Goal: Task Accomplishment & Management: Use online tool/utility

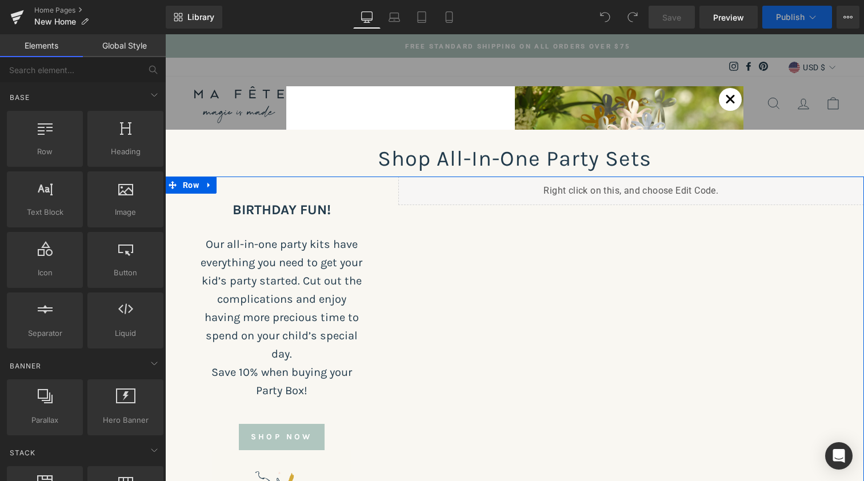
scroll to position [3501, 694]
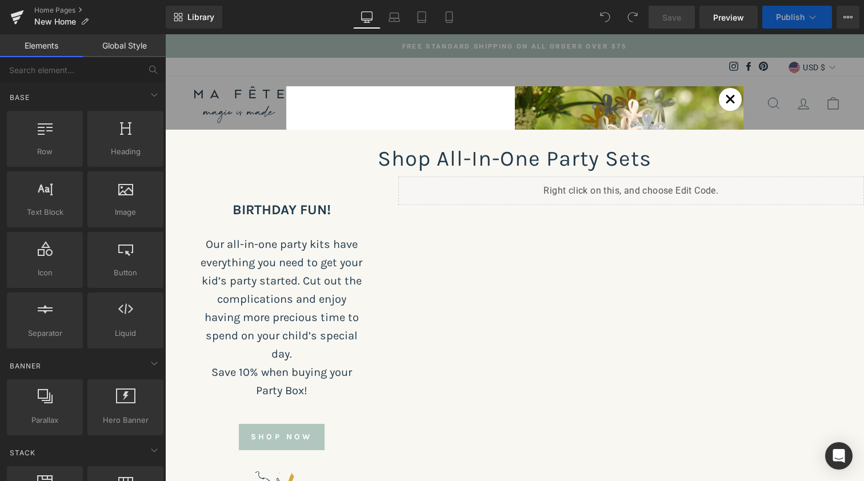
click at [728, 103] on span at bounding box center [730, 99] width 11 height 11
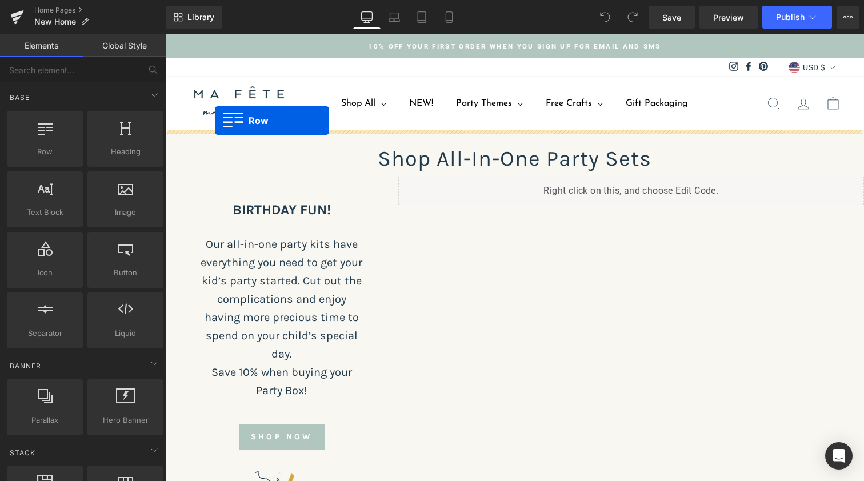
drag, startPoint x: 203, startPoint y: 174, endPoint x: 215, endPoint y: 121, distance: 54.4
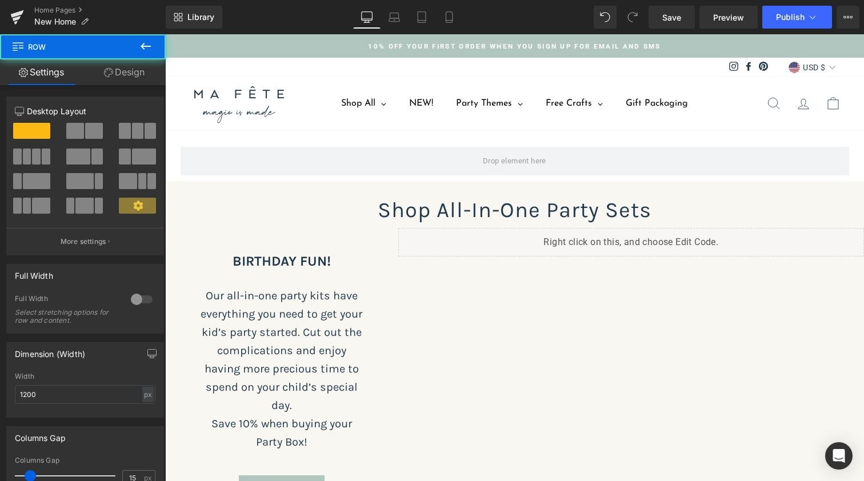
scroll to position [3555, 694]
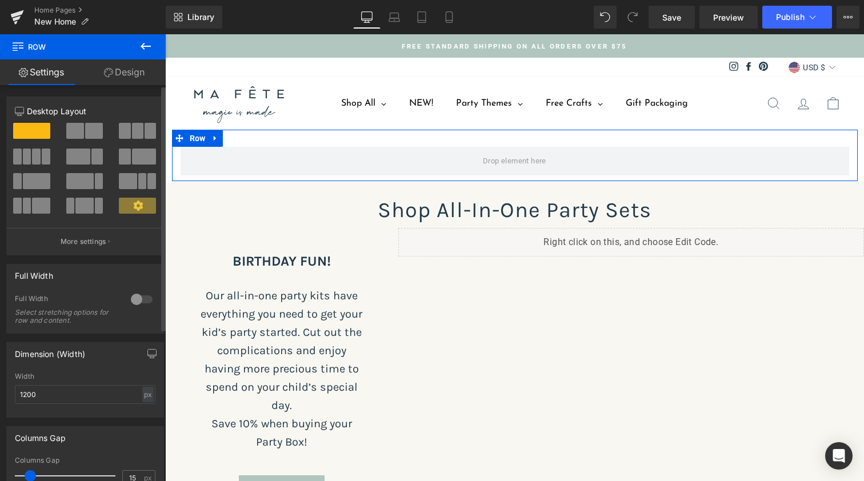
click at [138, 297] on div at bounding box center [141, 299] width 27 height 18
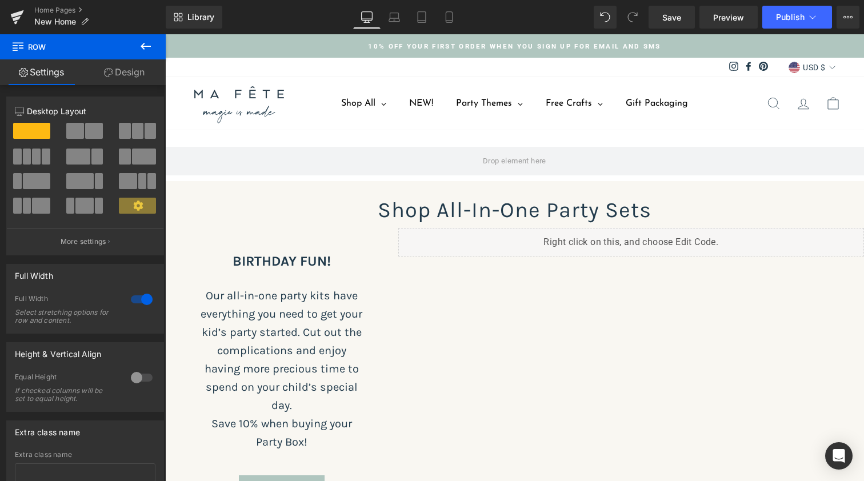
click at [140, 45] on icon at bounding box center [146, 46] width 14 height 14
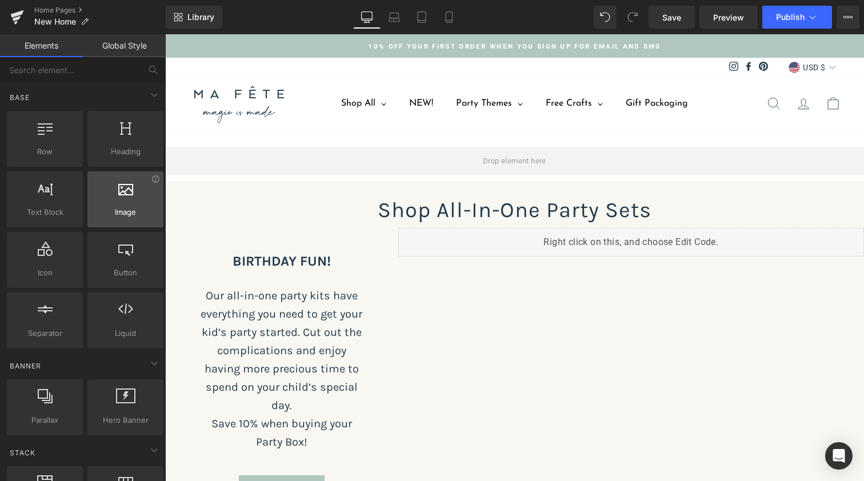
click at [119, 214] on span "Image" at bounding box center [125, 212] width 69 height 12
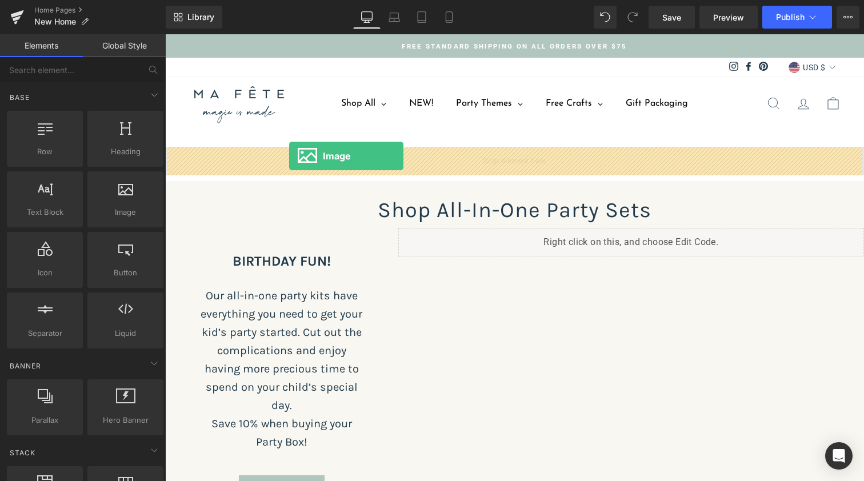
drag, startPoint x: 285, startPoint y: 249, endPoint x: 289, endPoint y: 157, distance: 92.1
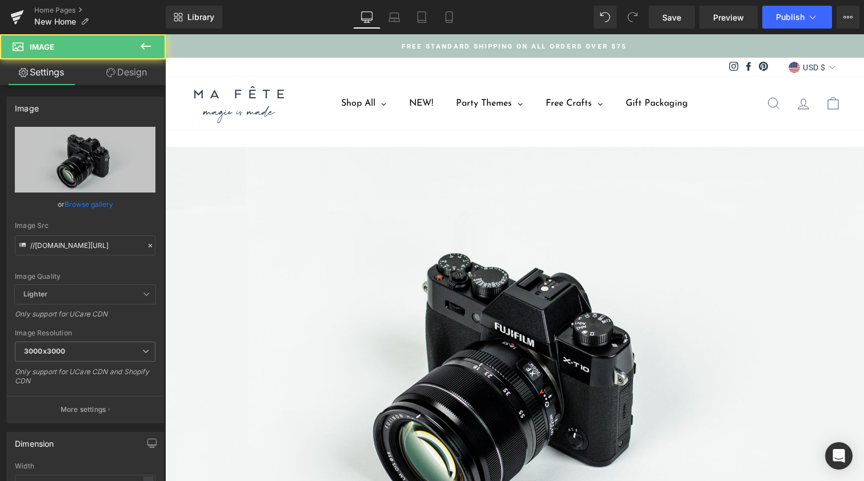
scroll to position [3990, 694]
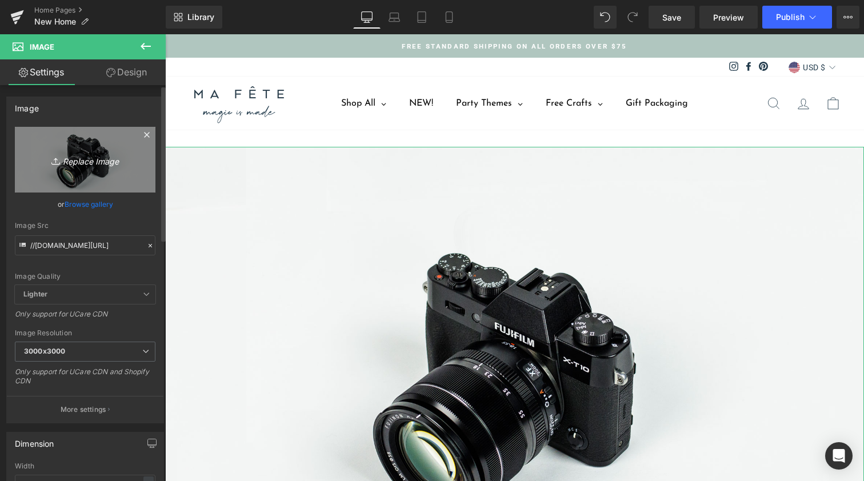
click at [71, 158] on icon "Replace Image" at bounding box center [84, 160] width 91 height 14
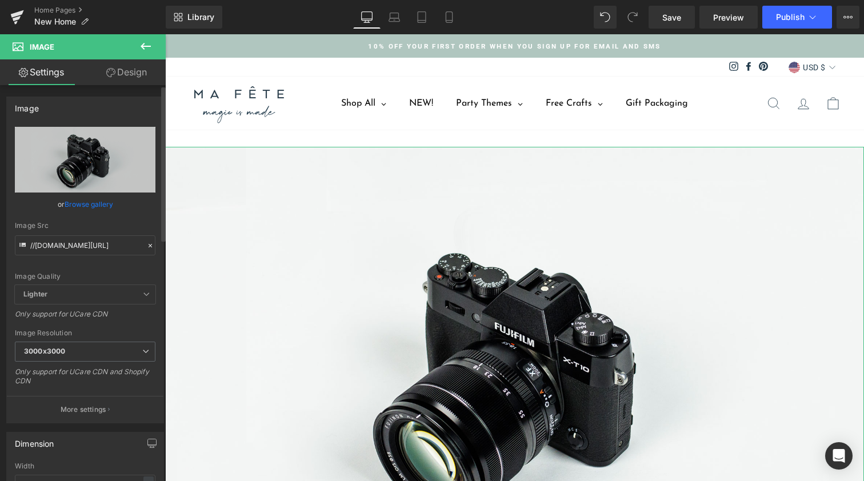
click at [90, 202] on link "Browse gallery" at bounding box center [89, 204] width 49 height 20
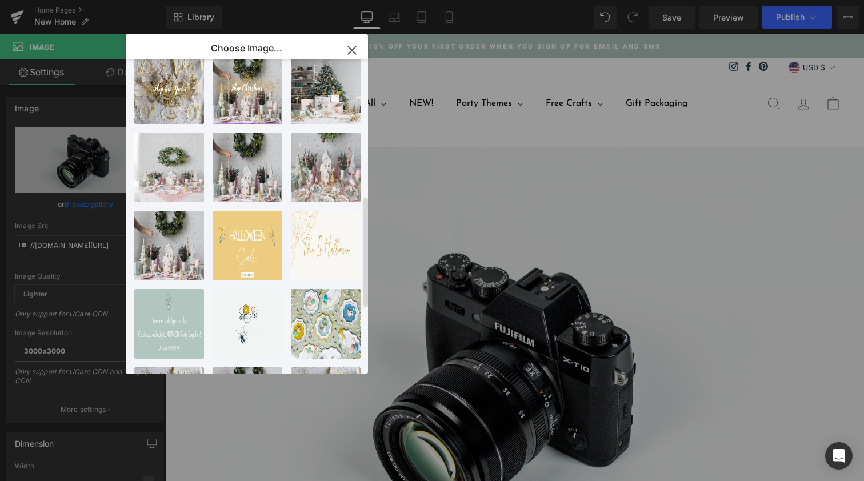
scroll to position [315, 0]
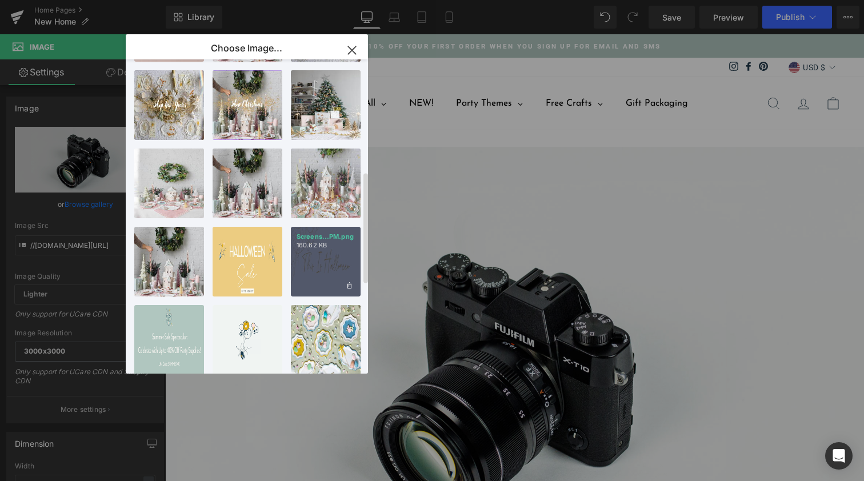
click at [319, 255] on div "Screens...PM.png 160.62 KB" at bounding box center [326, 262] width 70 height 70
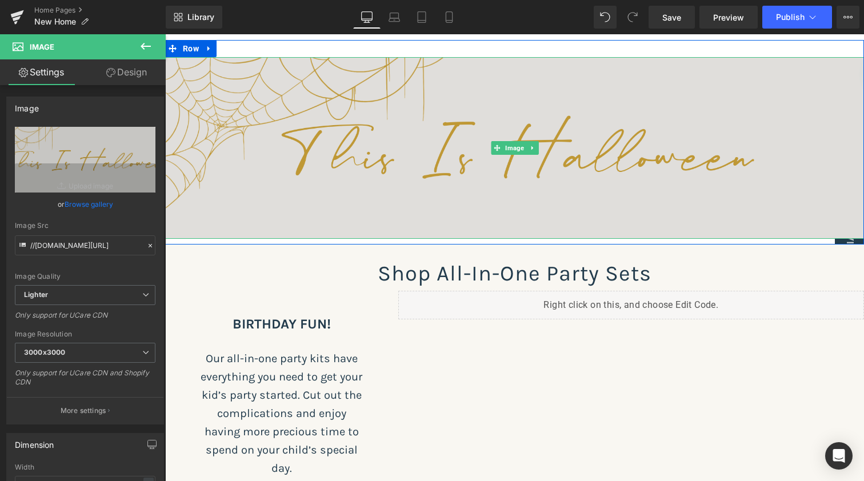
scroll to position [91, 0]
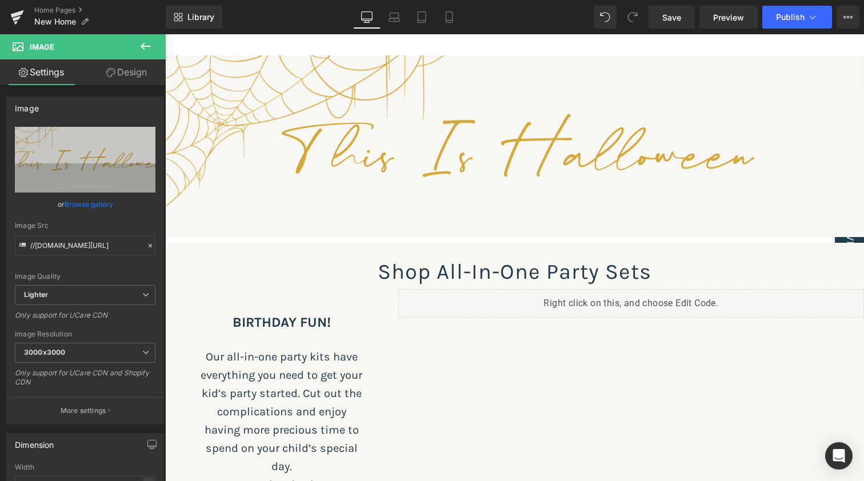
click at [141, 47] on icon at bounding box center [146, 46] width 10 height 7
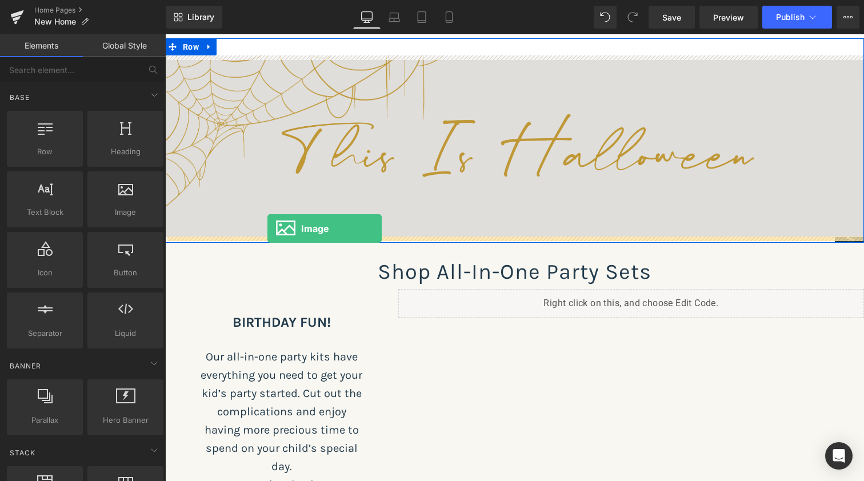
drag, startPoint x: 288, startPoint y: 235, endPoint x: 267, endPoint y: 228, distance: 21.9
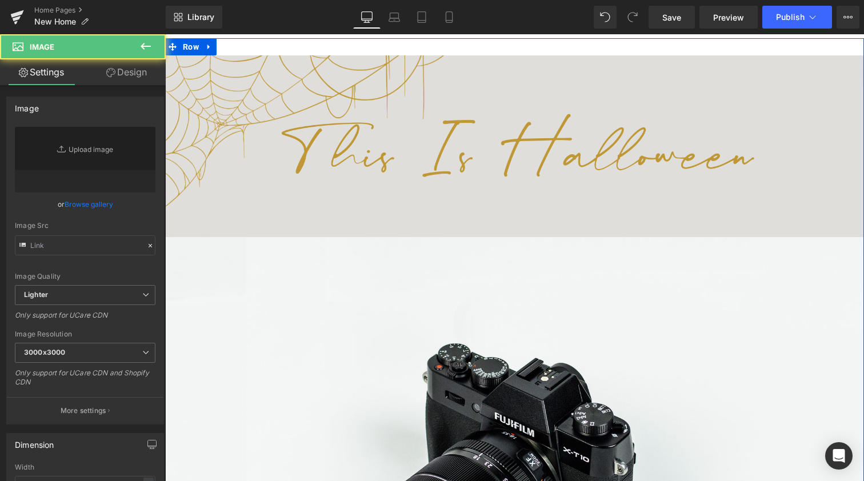
scroll to position [4171, 694]
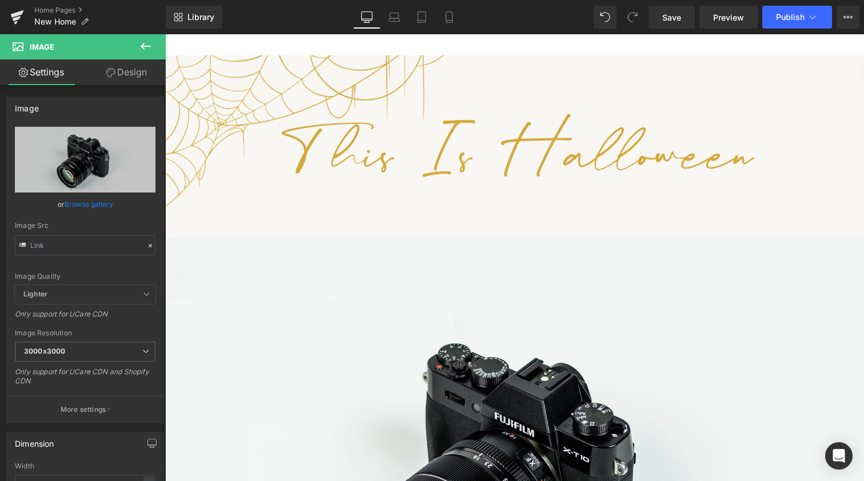
click at [146, 45] on icon at bounding box center [146, 46] width 14 height 14
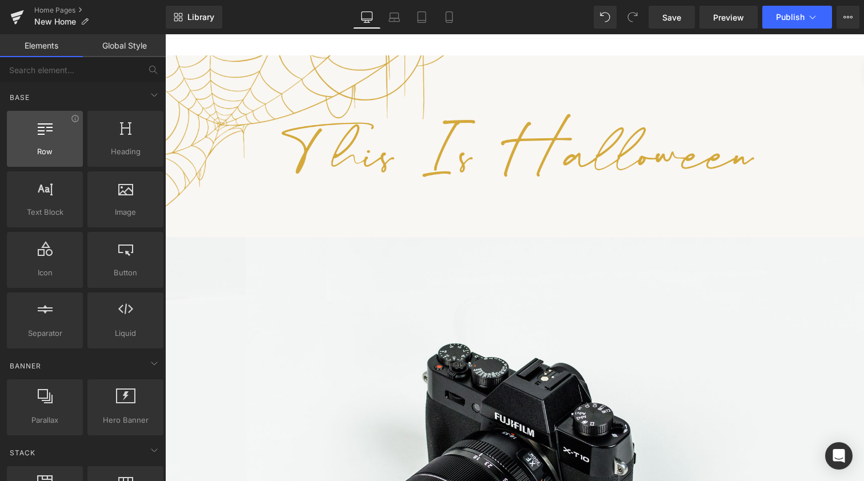
click at [66, 148] on span "Row" at bounding box center [44, 152] width 69 height 12
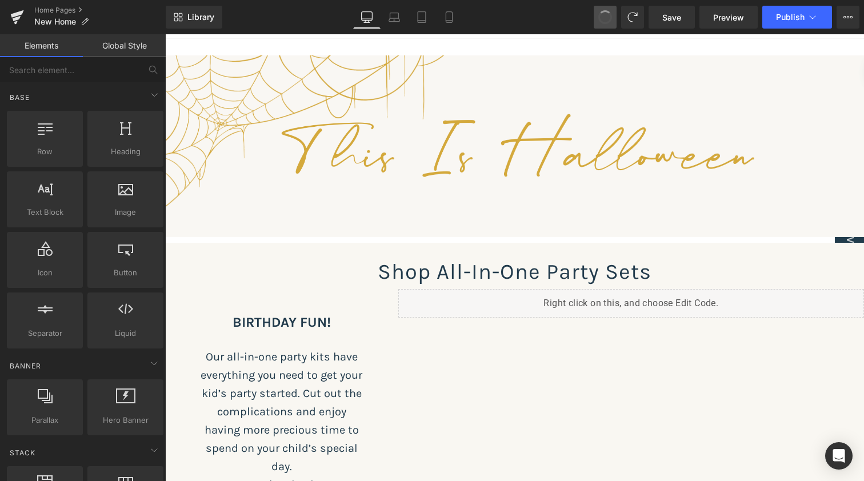
scroll to position [3709, 694]
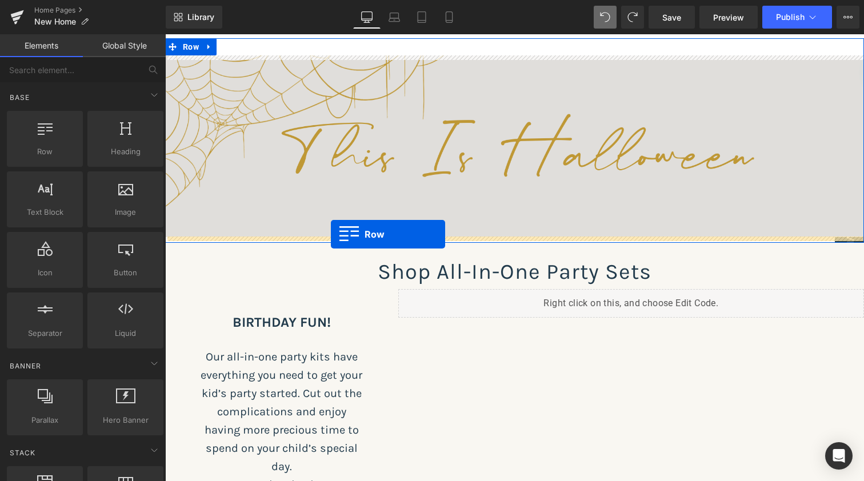
drag, startPoint x: 203, startPoint y: 185, endPoint x: 331, endPoint y: 233, distance: 136.7
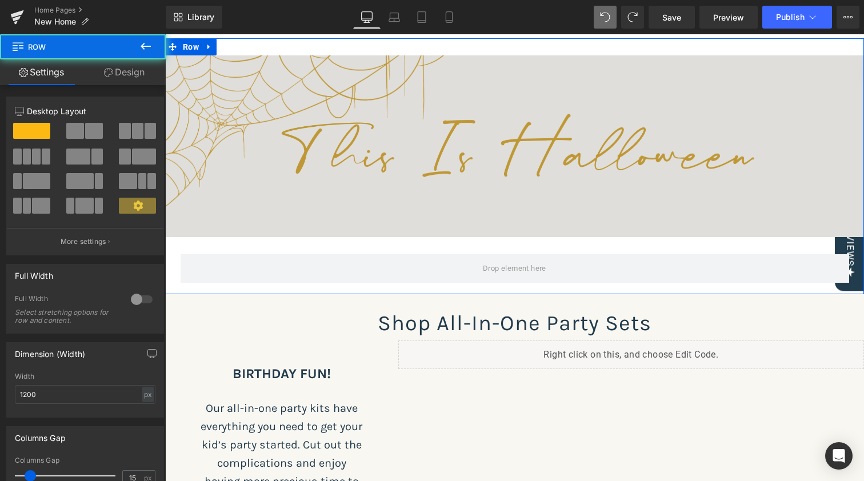
scroll to position [3760, 694]
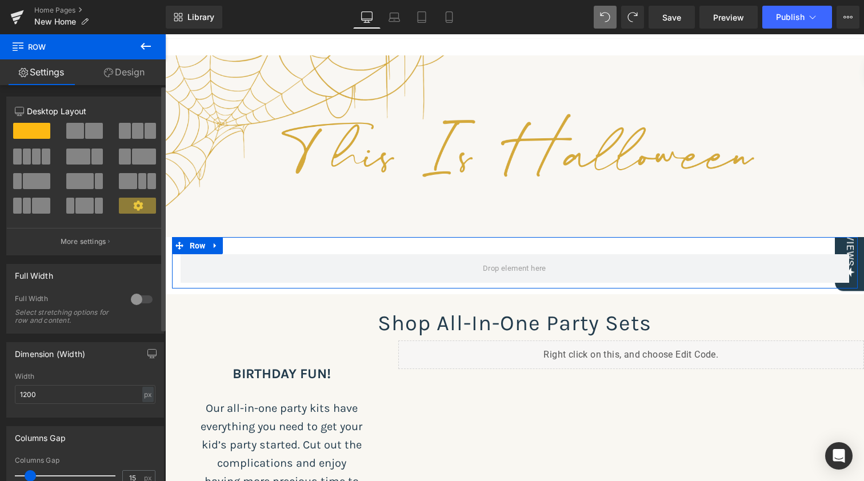
click at [85, 135] on span at bounding box center [94, 131] width 18 height 16
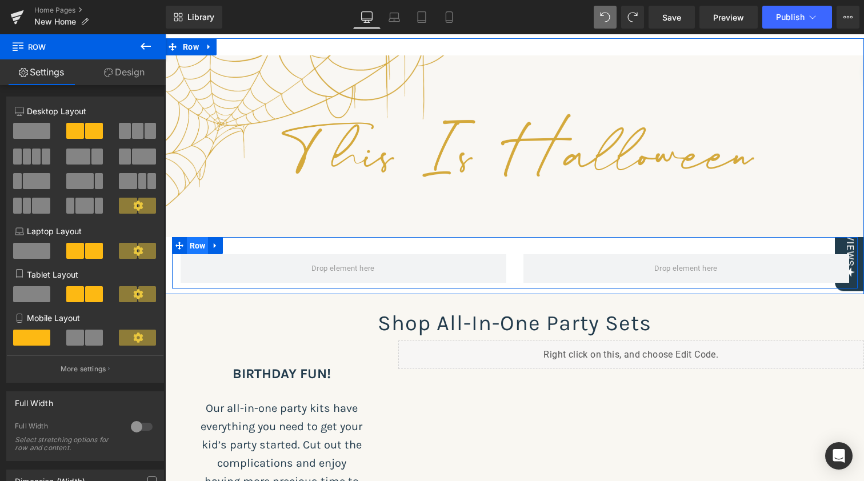
click at [195, 242] on span "Row" at bounding box center [198, 245] width 22 height 17
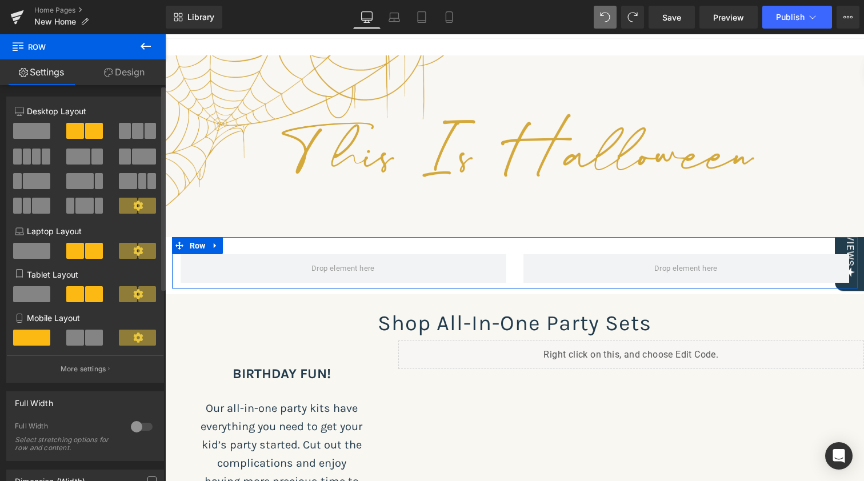
click at [141, 423] on div at bounding box center [141, 427] width 27 height 18
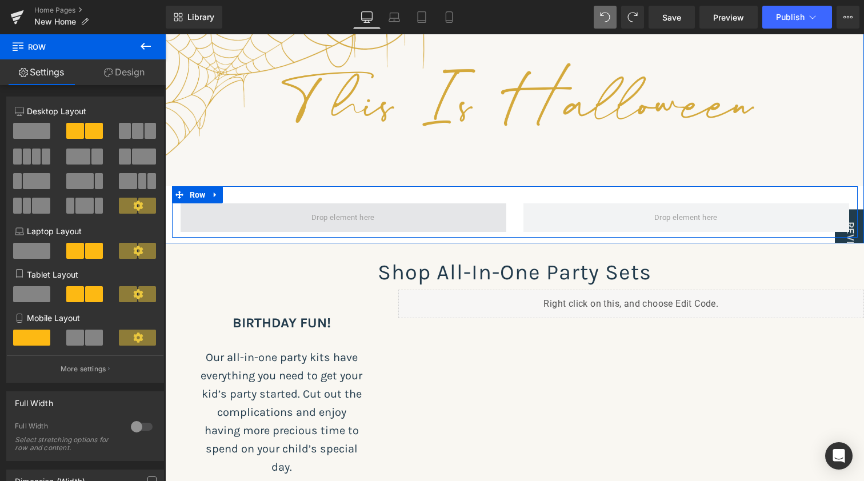
scroll to position [162, 0]
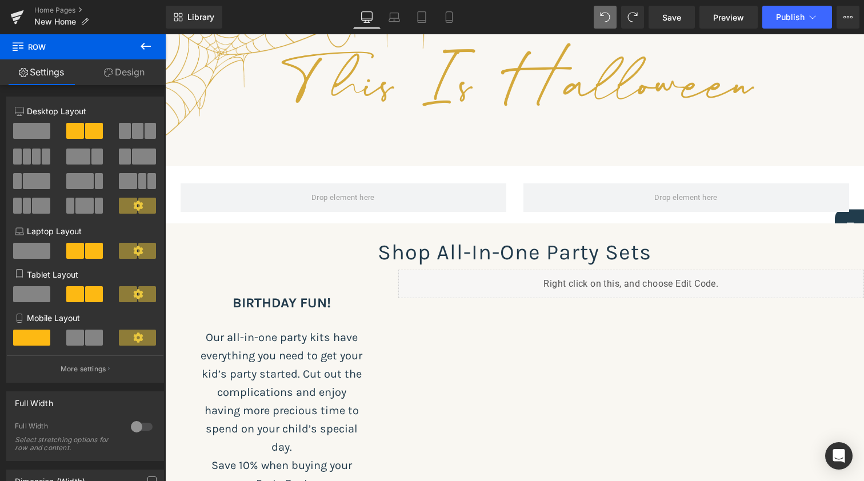
click at [148, 41] on icon at bounding box center [146, 46] width 14 height 14
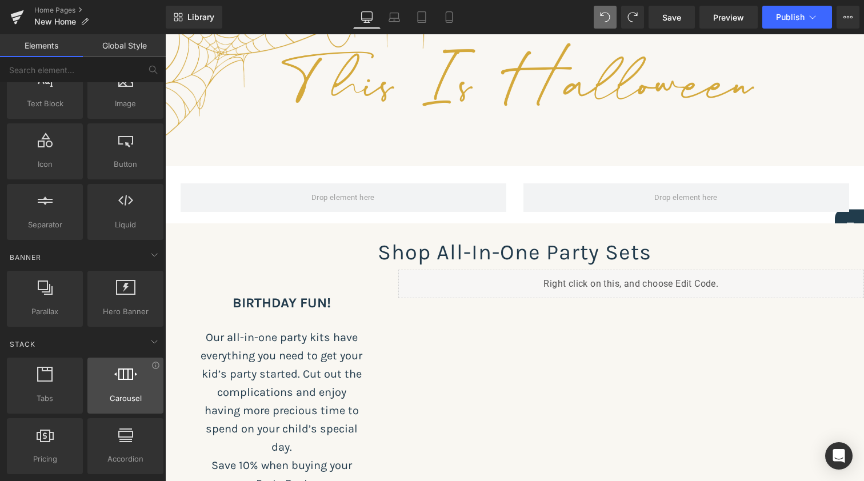
scroll to position [81, 0]
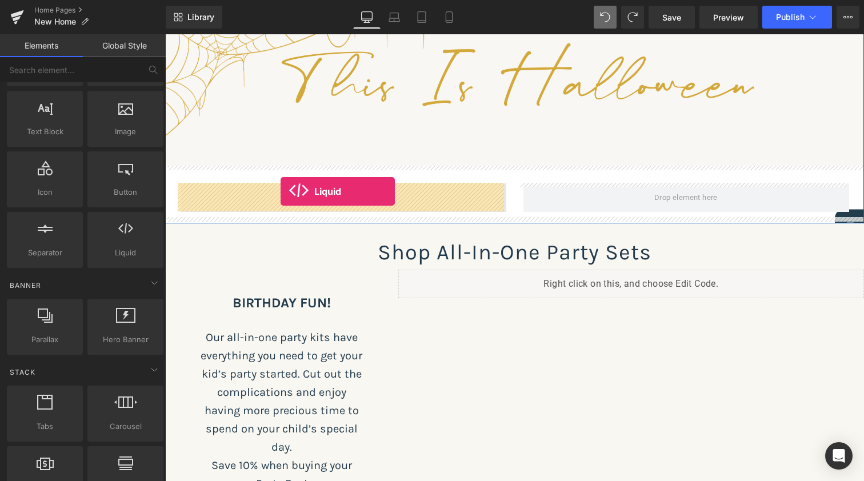
drag, startPoint x: 279, startPoint y: 277, endPoint x: 281, endPoint y: 192, distance: 84.6
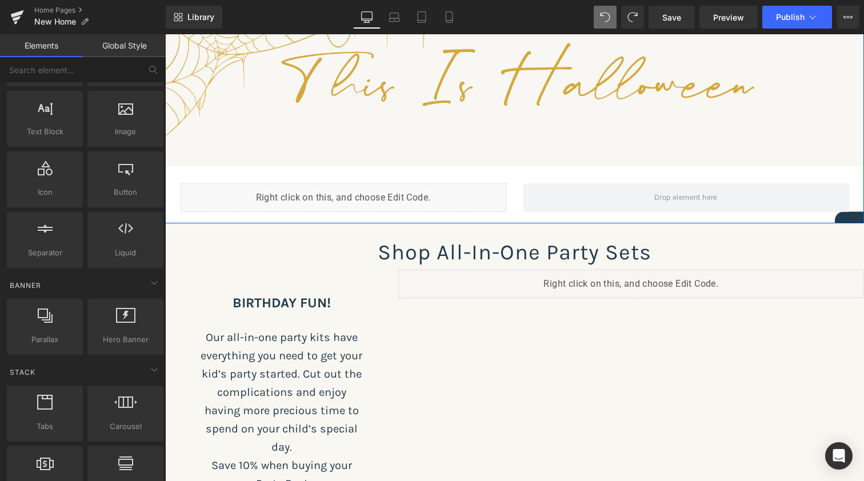
scroll to position [3771, 694]
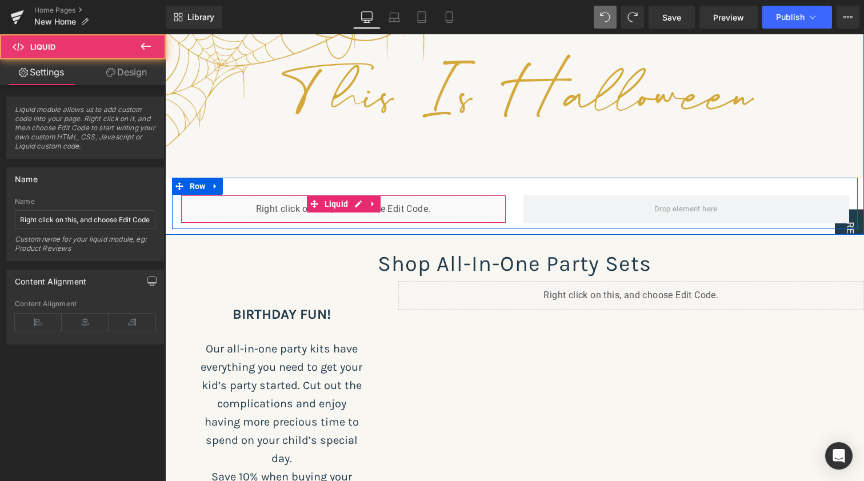
click at [289, 212] on div "Liquid" at bounding box center [344, 209] width 326 height 29
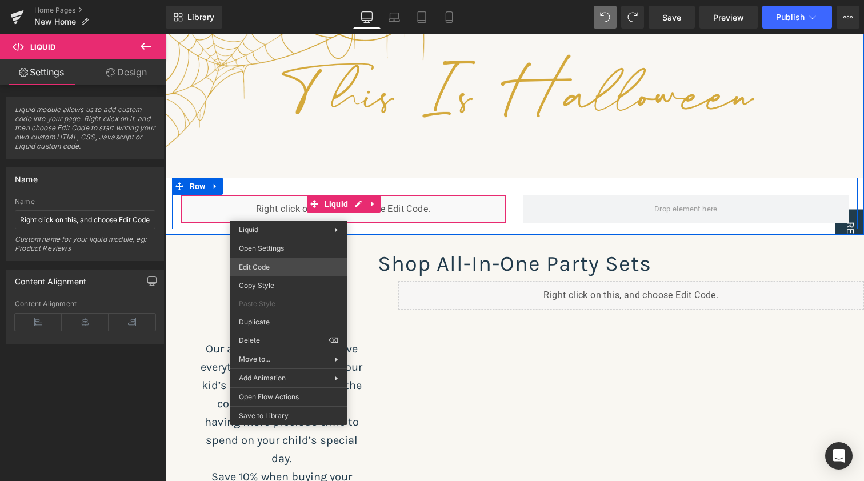
click at [272, 0] on div "Liquid You are previewing how the will restyle your page. You can not edit Elem…" at bounding box center [432, 0] width 864 height 0
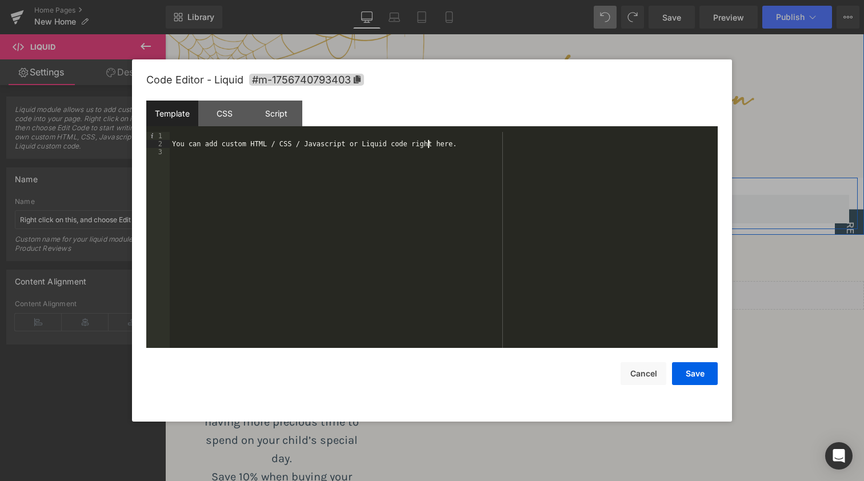
click at [426, 145] on div "You can add custom HTML / CSS / Javascript or Liquid code right here." at bounding box center [444, 248] width 548 height 232
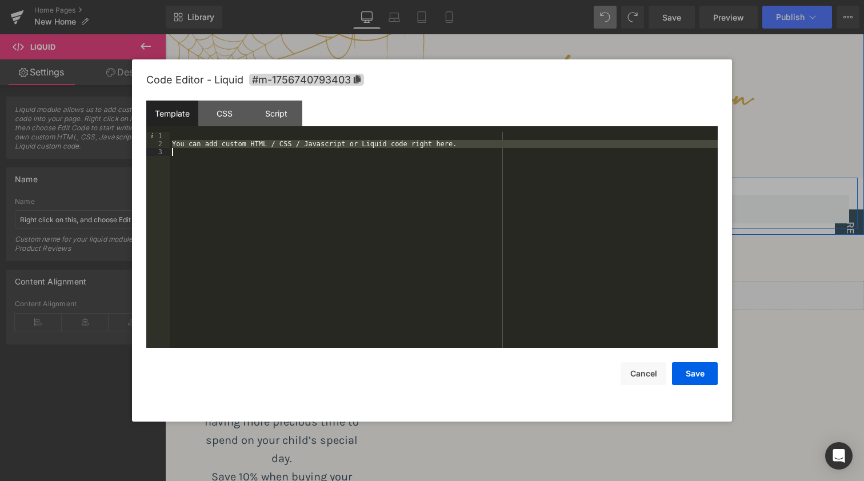
click at [426, 145] on div "You can add custom HTML / CSS / Javascript or Liquid code right here." at bounding box center [444, 248] width 548 height 232
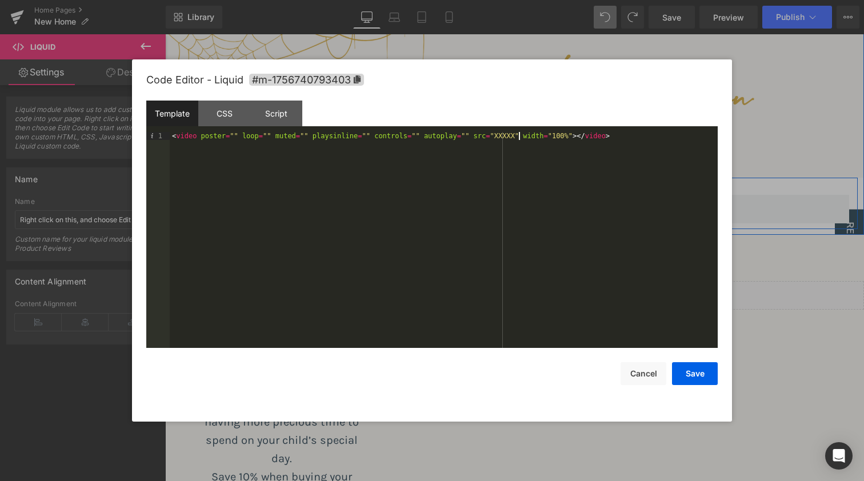
click at [519, 137] on div "< video poster = "" loop = "" muted = "" playsinline = "" controls = "" autopla…" at bounding box center [444, 248] width 548 height 232
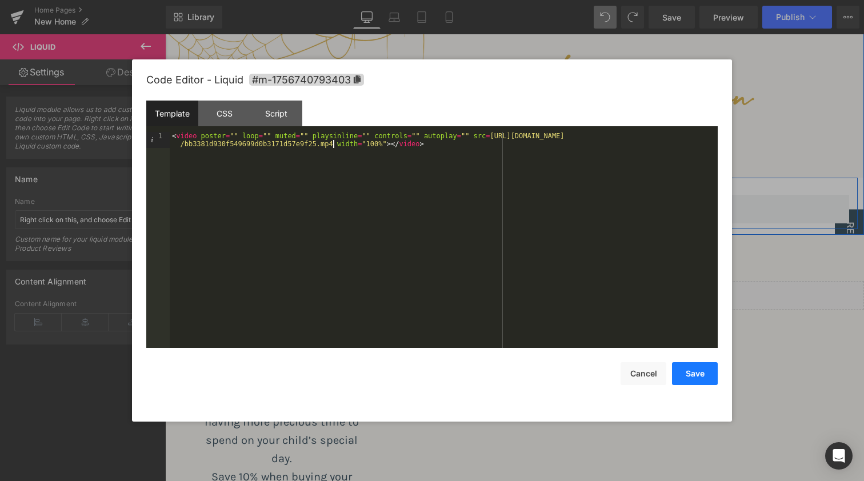
click at [688, 376] on button "Save" at bounding box center [695, 373] width 46 height 23
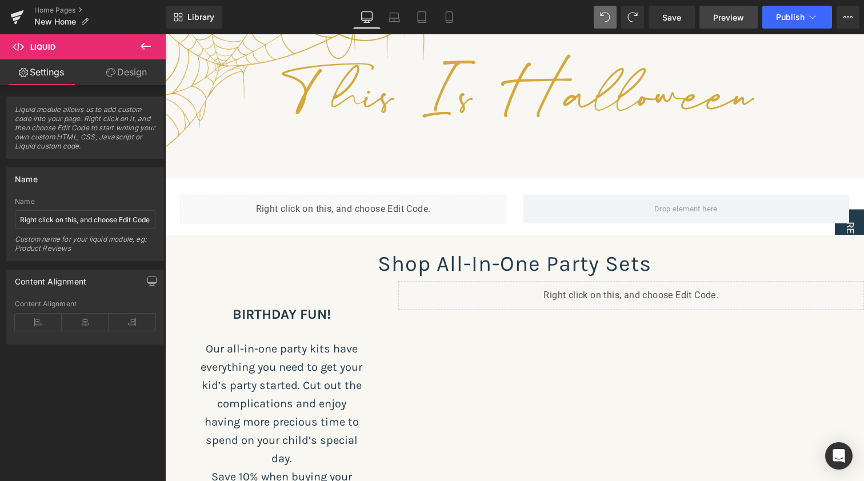
click at [732, 13] on span "Preview" at bounding box center [728, 17] width 31 height 12
click at [680, 20] on span "Save" at bounding box center [671, 17] width 19 height 12
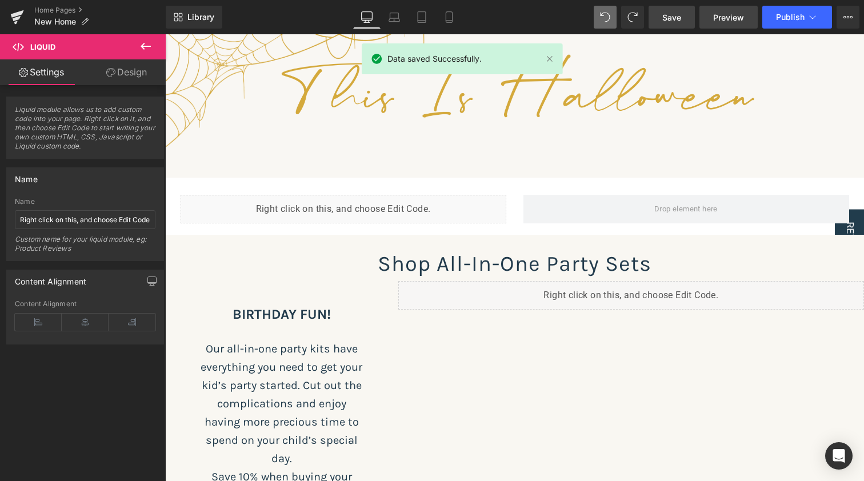
click at [726, 19] on span "Preview" at bounding box center [728, 17] width 31 height 12
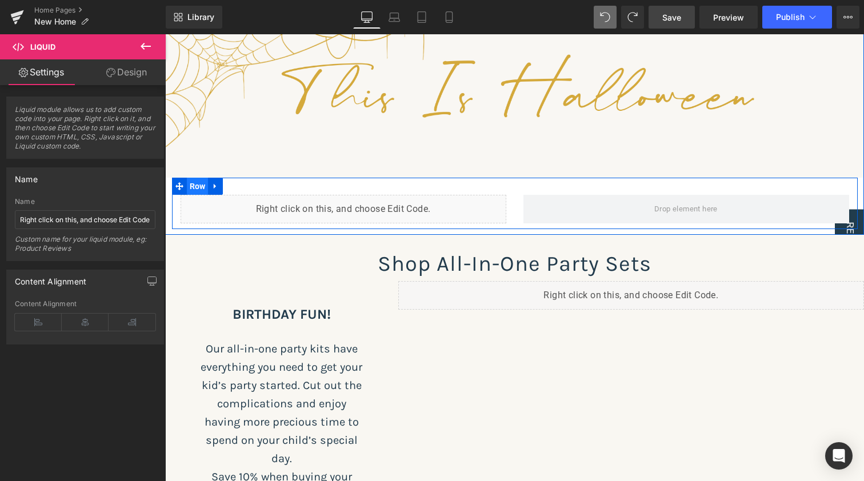
click at [187, 183] on span "Row" at bounding box center [198, 186] width 22 height 17
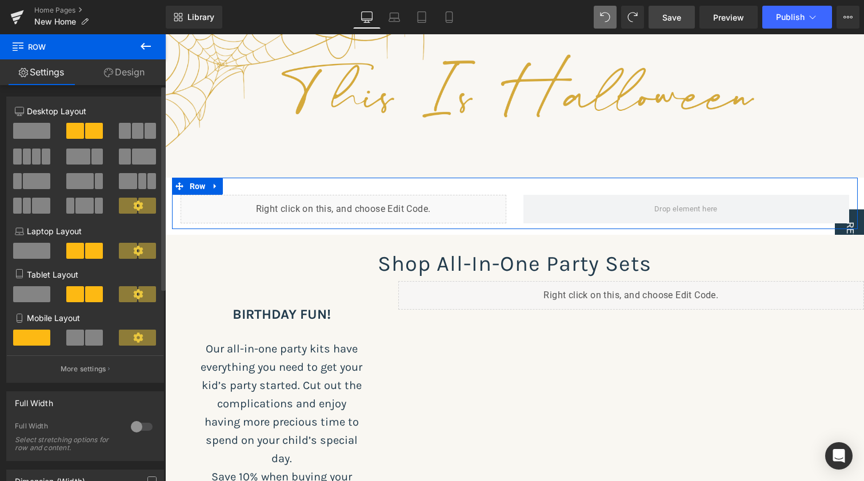
click at [144, 425] on div at bounding box center [141, 427] width 27 height 18
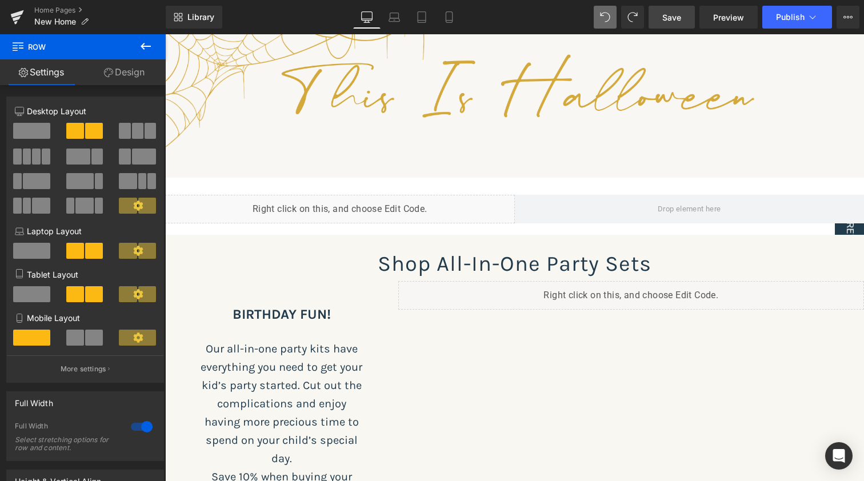
click at [678, 21] on span "Save" at bounding box center [671, 17] width 19 height 12
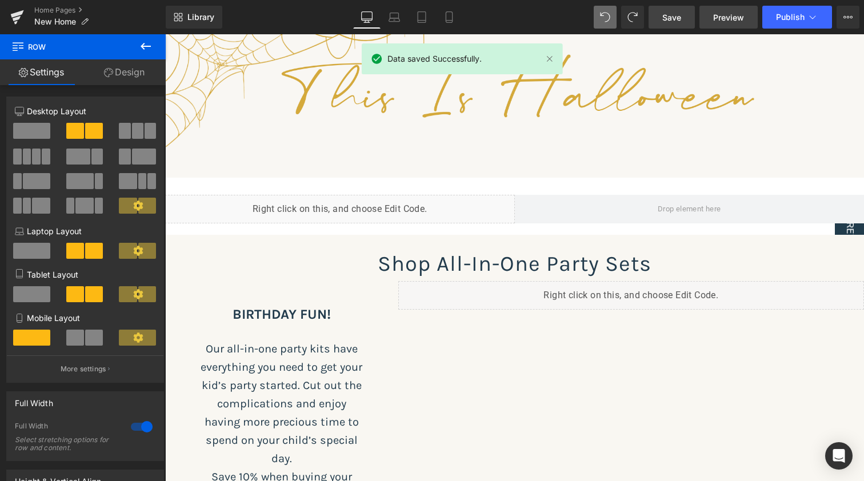
click at [727, 13] on span "Preview" at bounding box center [728, 17] width 31 height 12
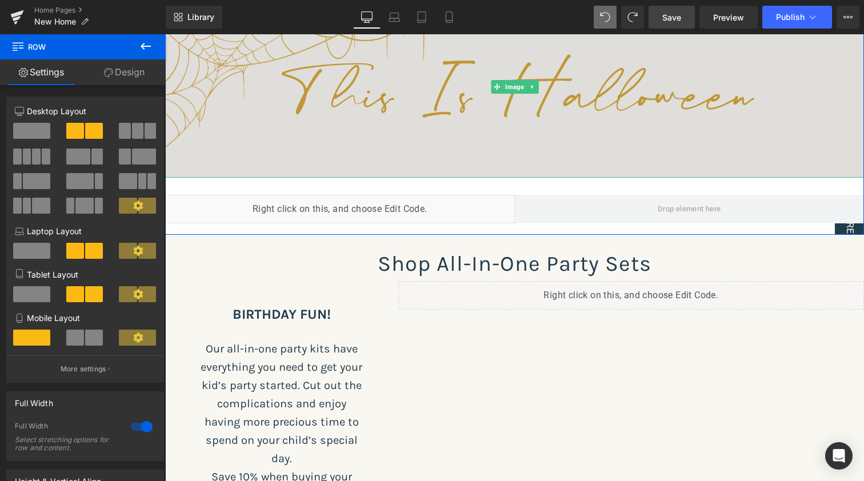
click at [241, 140] on img at bounding box center [514, 86] width 699 height 181
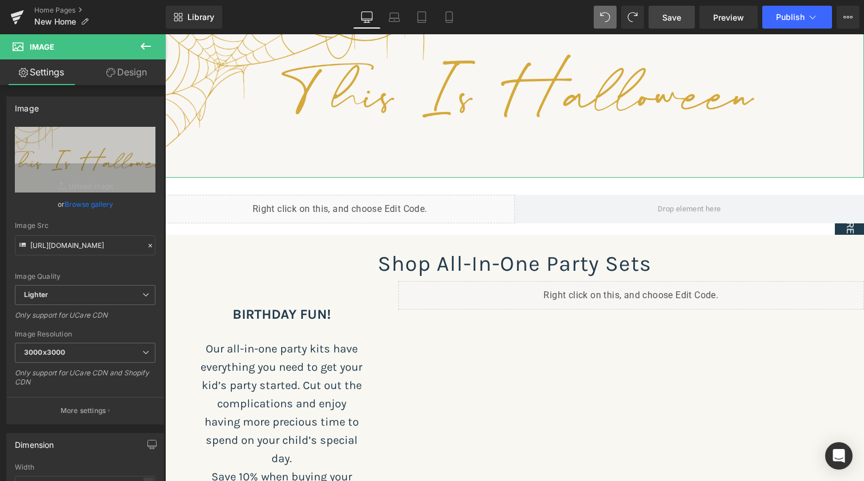
click at [140, 73] on link "Design" at bounding box center [126, 72] width 83 height 26
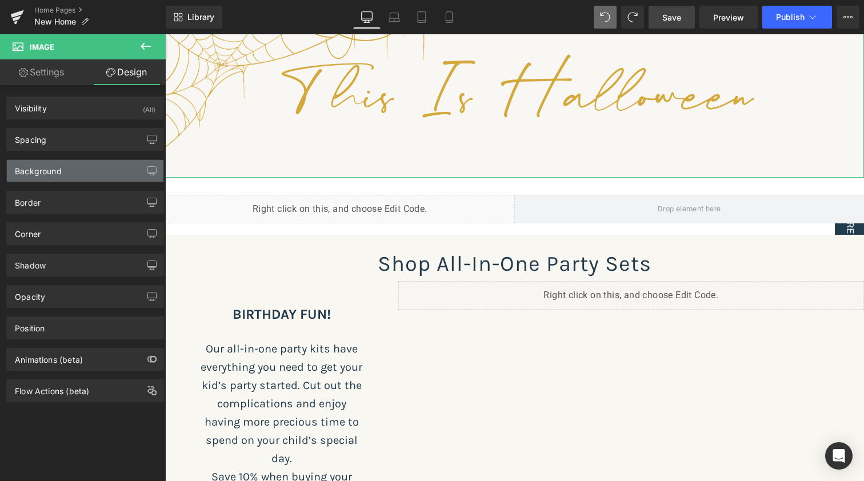
click at [79, 171] on div "Background" at bounding box center [85, 171] width 157 height 22
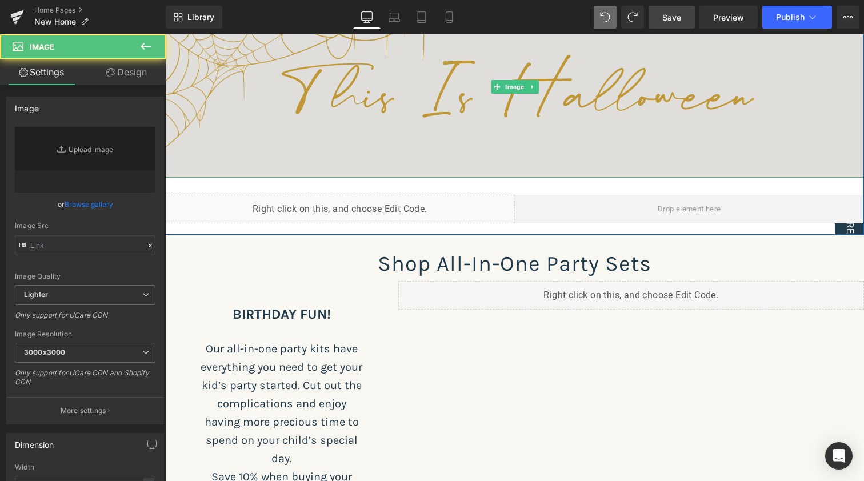
click at [250, 153] on img at bounding box center [514, 86] width 699 height 181
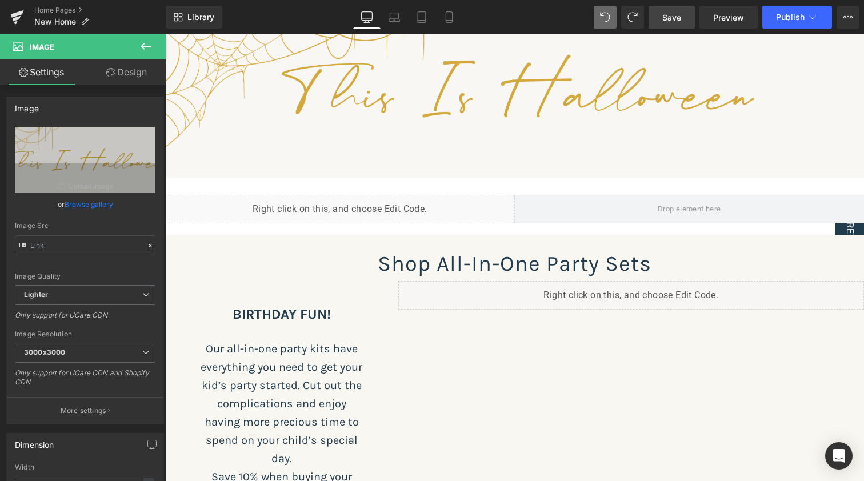
click at [147, 43] on icon at bounding box center [146, 46] width 14 height 14
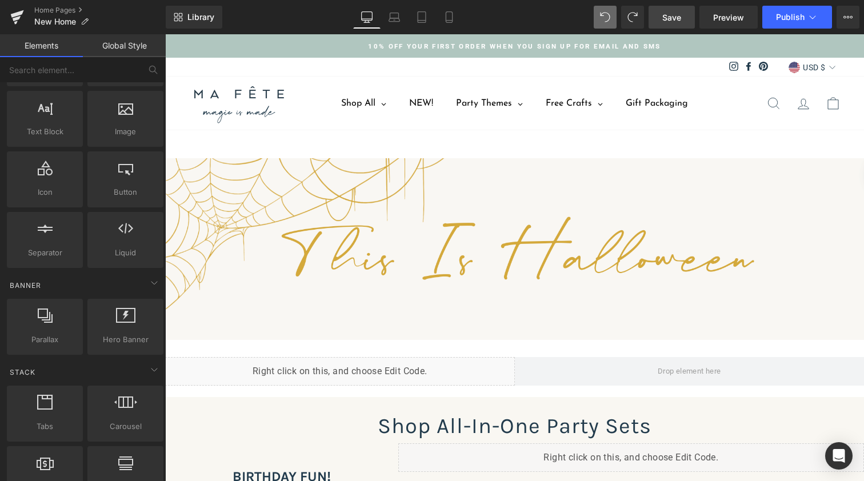
scroll to position [0, 0]
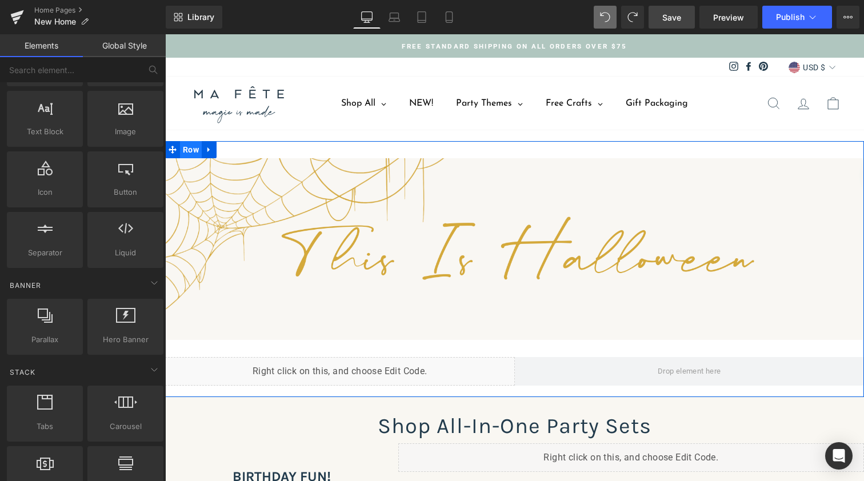
click at [186, 153] on span "Row" at bounding box center [191, 149] width 22 height 17
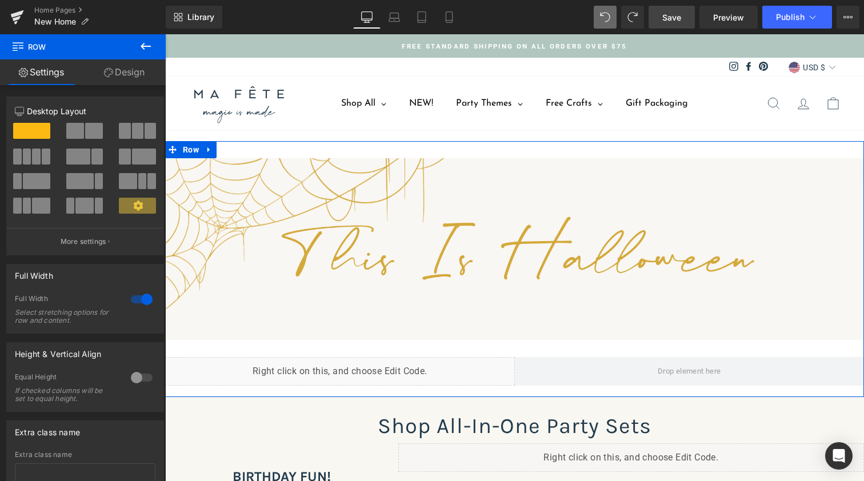
drag, startPoint x: 134, startPoint y: 74, endPoint x: 676, endPoint y: 21, distance: 545.0
click at [134, 74] on link "Design" at bounding box center [124, 72] width 83 height 26
click at [125, 75] on link "Design" at bounding box center [124, 72] width 83 height 26
click at [128, 69] on link "Design" at bounding box center [124, 72] width 83 height 26
click at [676, 21] on span "Save" at bounding box center [671, 17] width 19 height 12
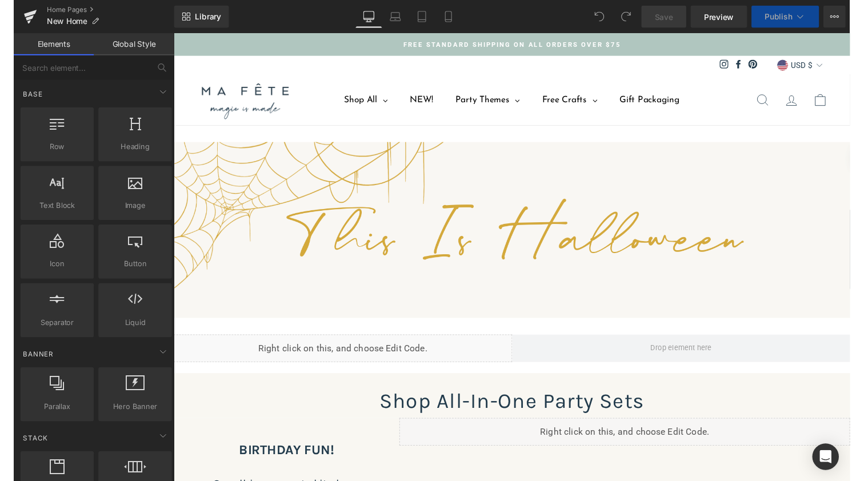
scroll to position [3757, 694]
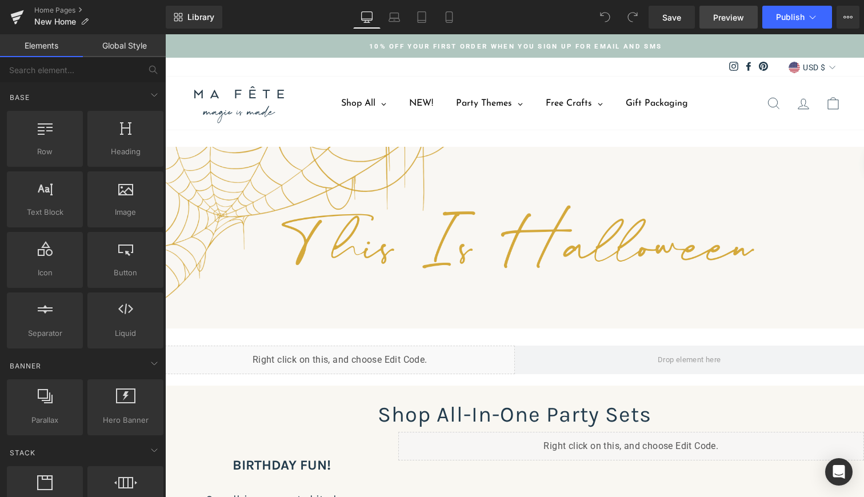
click at [719, 16] on span "Preview" at bounding box center [728, 17] width 31 height 12
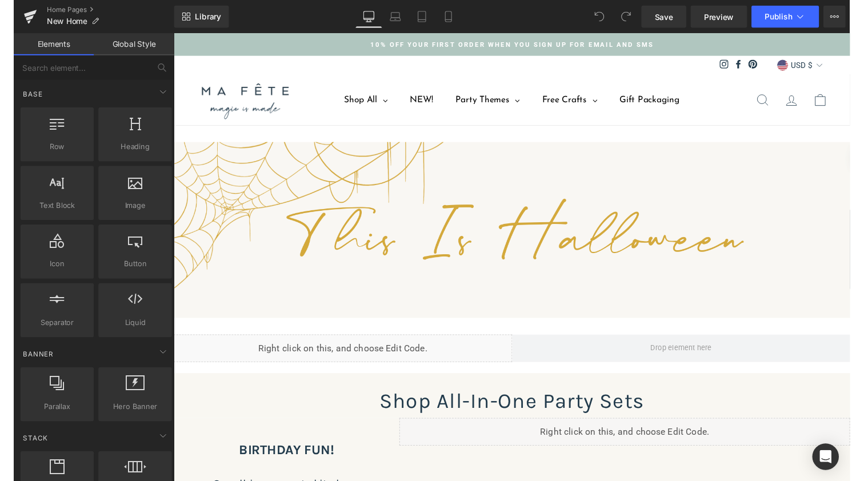
scroll to position [3759, 694]
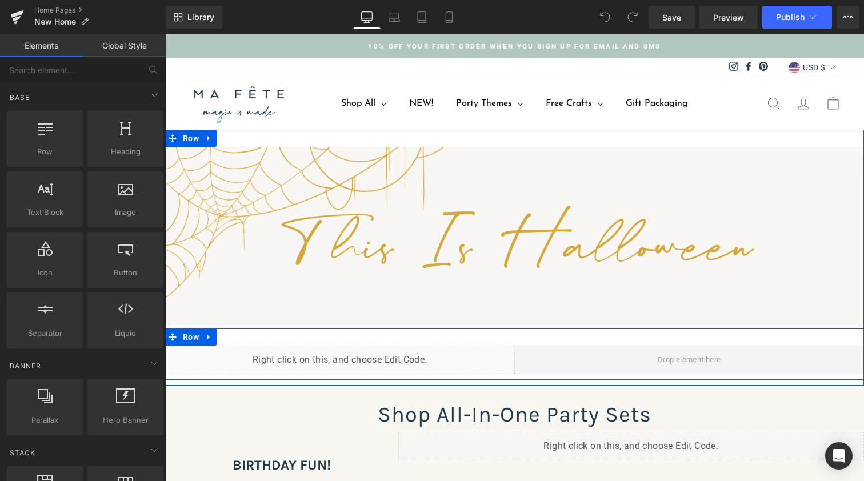
click at [261, 338] on div "Liquid Row" at bounding box center [514, 354] width 699 height 51
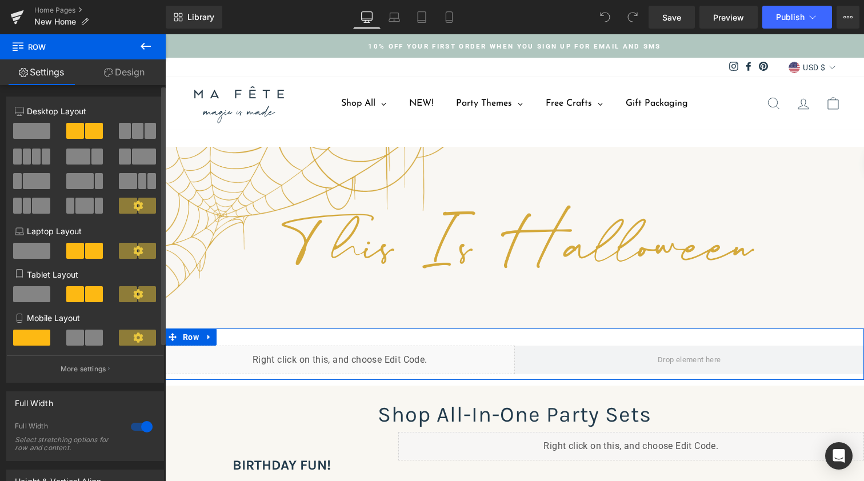
click at [136, 425] on div at bounding box center [141, 427] width 27 height 18
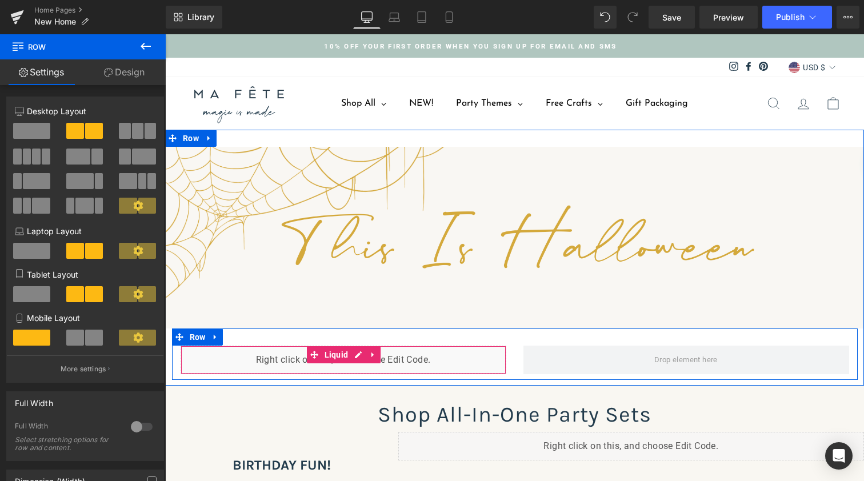
click at [243, 354] on div "Liquid" at bounding box center [344, 360] width 326 height 29
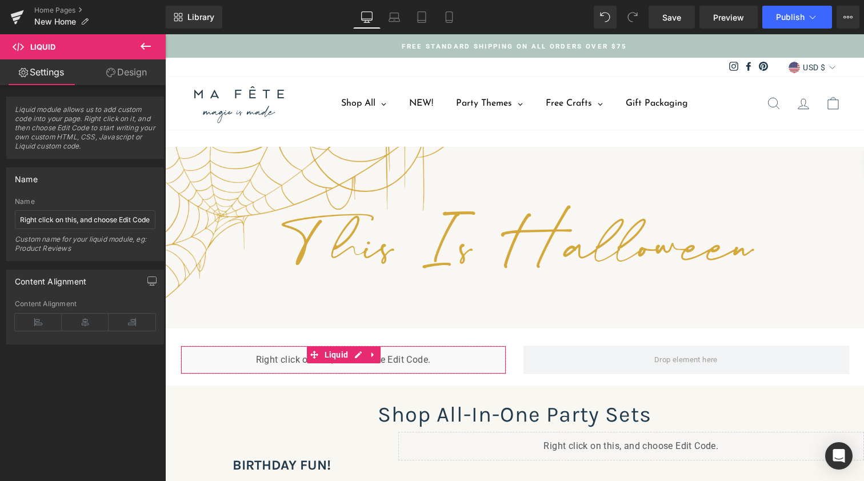
click at [133, 76] on link "Design" at bounding box center [126, 72] width 83 height 26
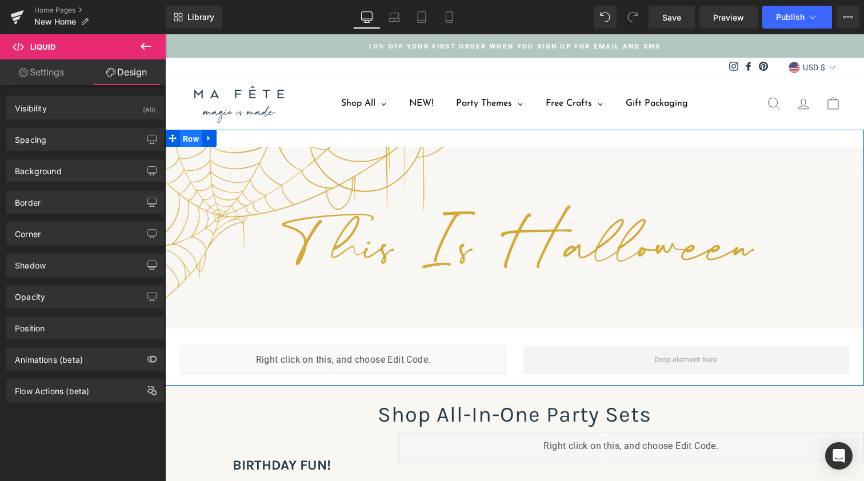
click at [185, 139] on span "Row" at bounding box center [191, 138] width 22 height 17
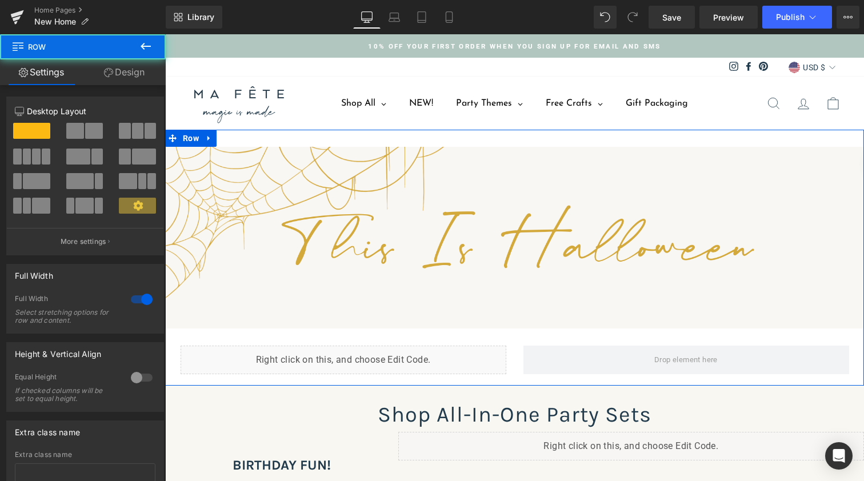
click at [134, 75] on link "Design" at bounding box center [124, 72] width 83 height 26
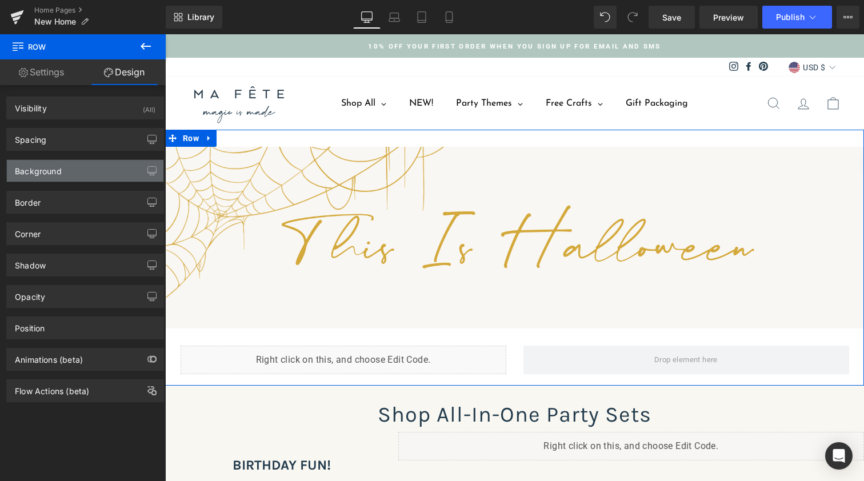
click at [69, 172] on div "Background" at bounding box center [85, 171] width 157 height 22
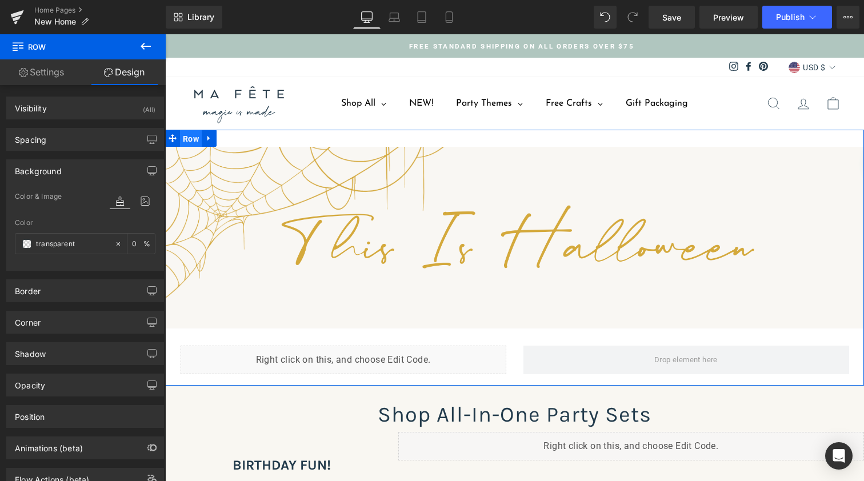
click at [187, 139] on span "Row" at bounding box center [191, 138] width 22 height 17
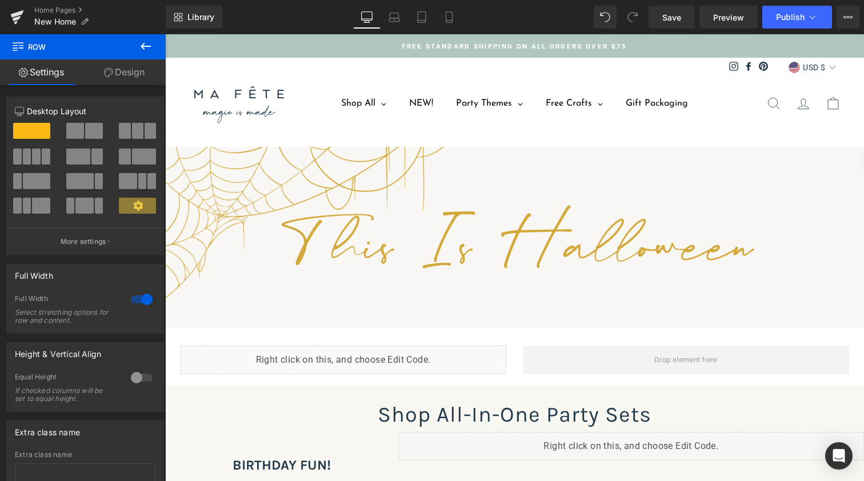
click at [211, 411] on h1 "Shop All-In-One Party Sets" at bounding box center [514, 415] width 699 height 35
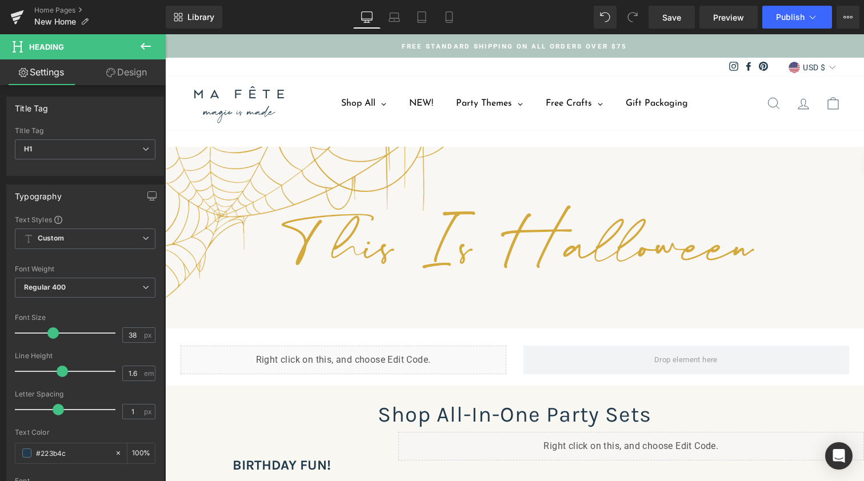
click at [134, 67] on link "Design" at bounding box center [126, 72] width 83 height 26
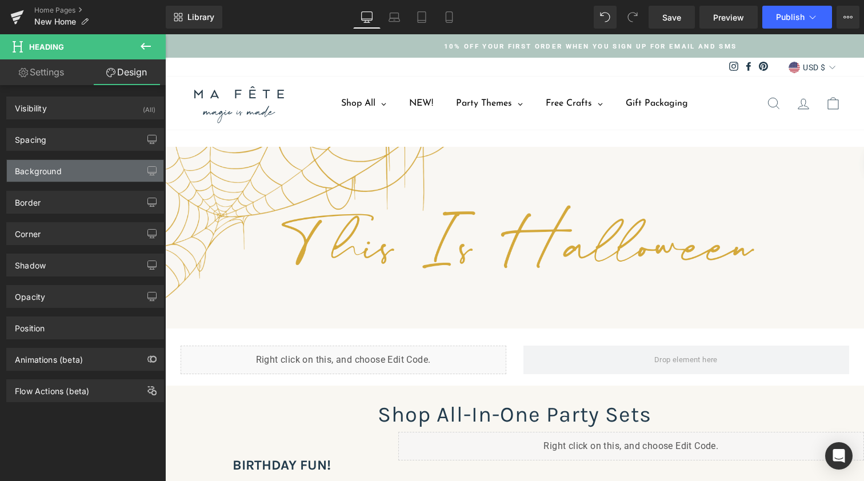
click at [61, 169] on div "Background" at bounding box center [38, 168] width 47 height 16
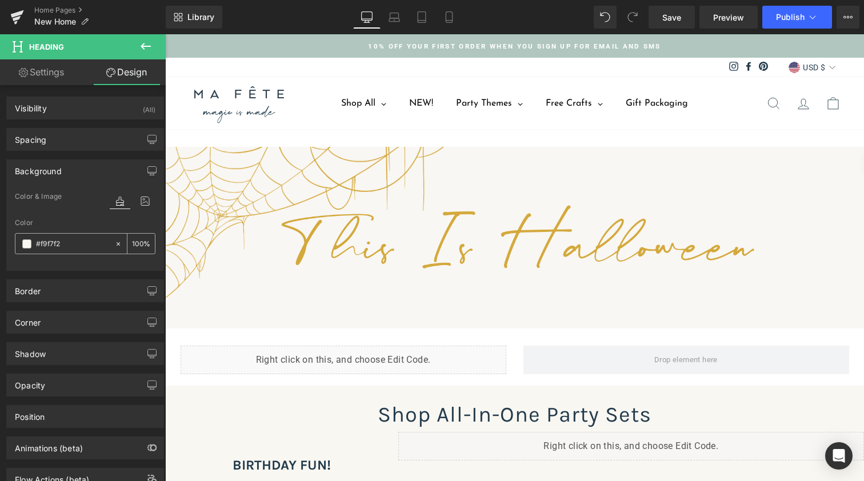
click at [65, 246] on input "#f9f7f2" at bounding box center [72, 244] width 73 height 13
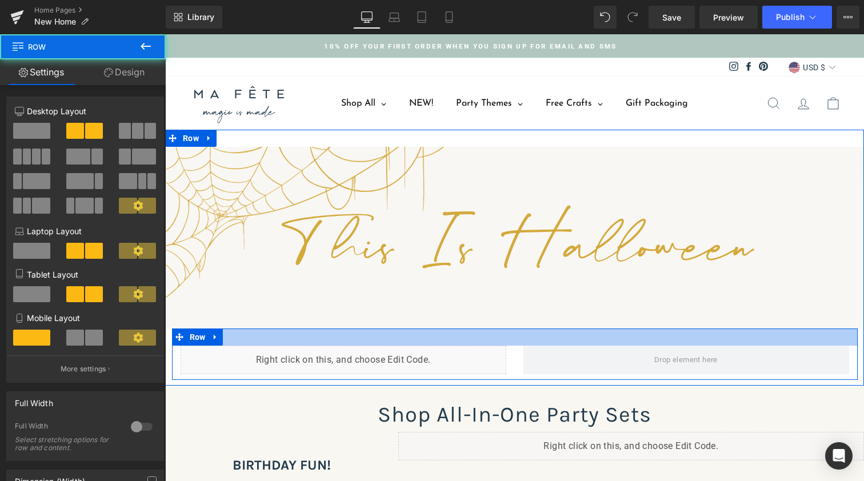
click at [224, 335] on div at bounding box center [515, 337] width 686 height 17
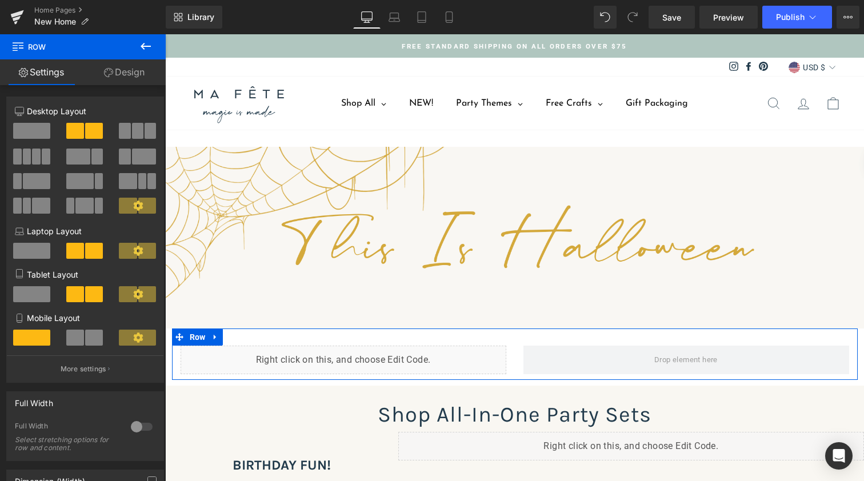
click at [143, 71] on link "Design" at bounding box center [124, 72] width 83 height 26
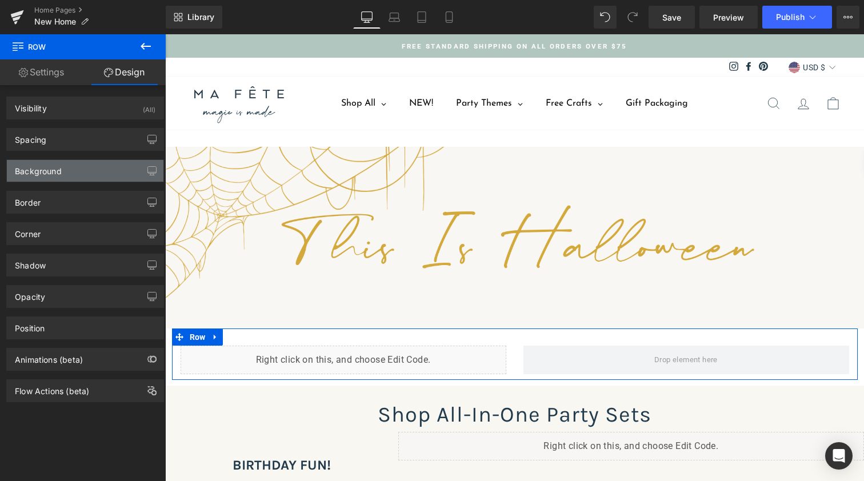
click at [67, 173] on div "Background" at bounding box center [85, 171] width 157 height 22
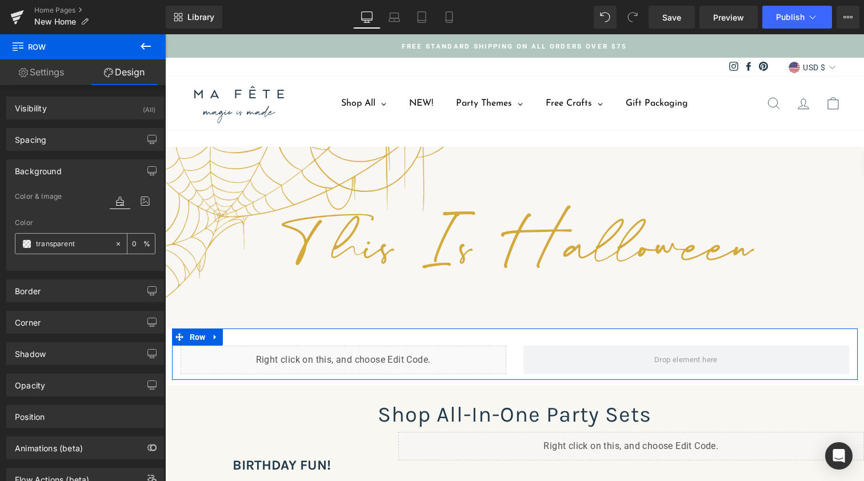
click at [47, 243] on input "transparent" at bounding box center [72, 244] width 73 height 13
paste input "f9f7f2"
type input "f9f7f2"
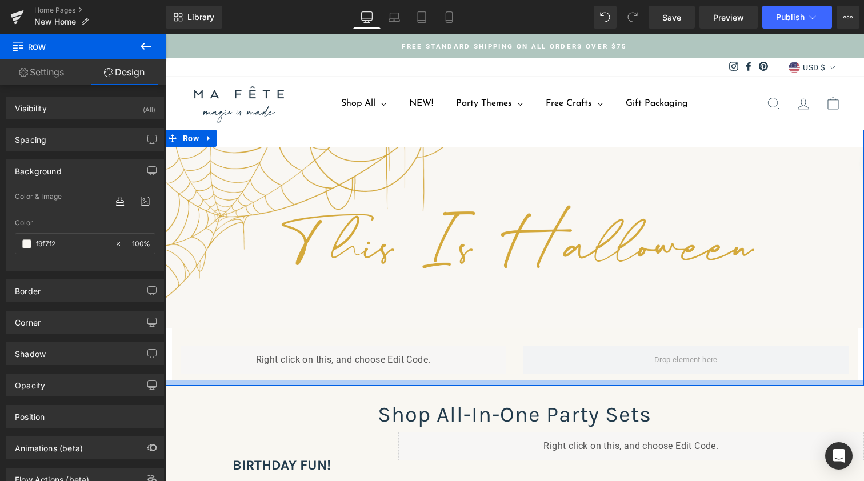
click at [169, 382] on div at bounding box center [514, 383] width 699 height 6
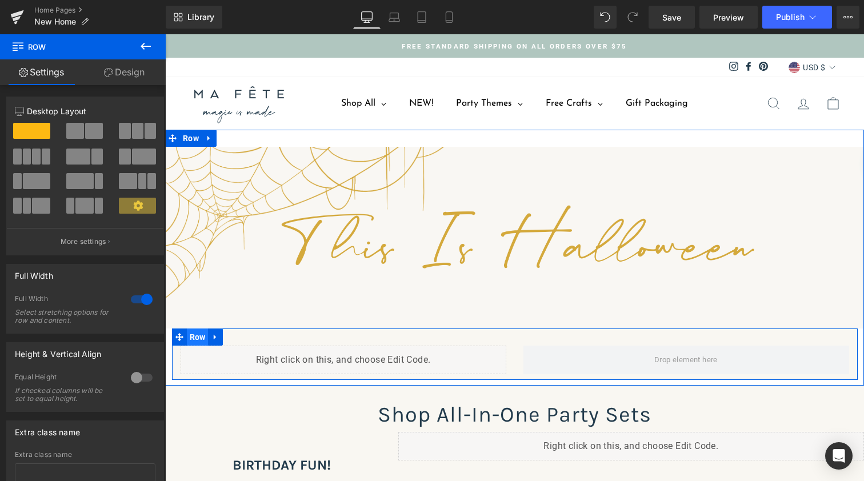
click at [195, 336] on span "Row" at bounding box center [198, 337] width 22 height 17
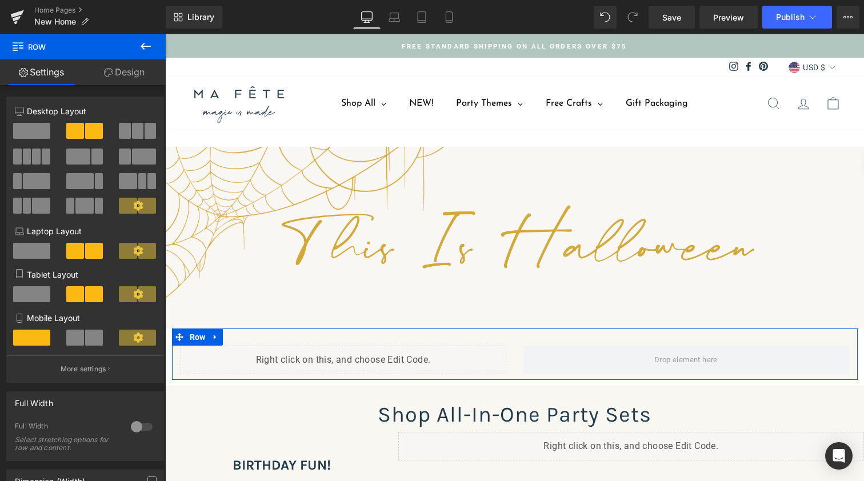
click at [137, 424] on div at bounding box center [141, 427] width 27 height 18
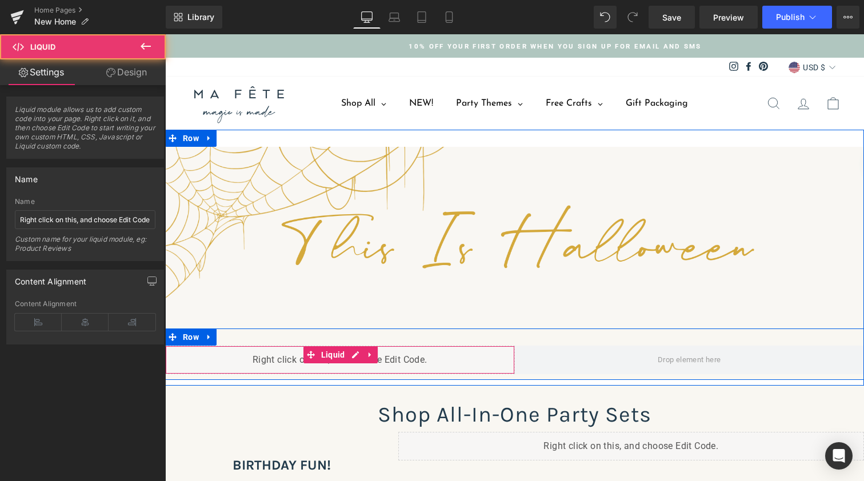
click at [214, 354] on div "Liquid" at bounding box center [340, 360] width 350 height 29
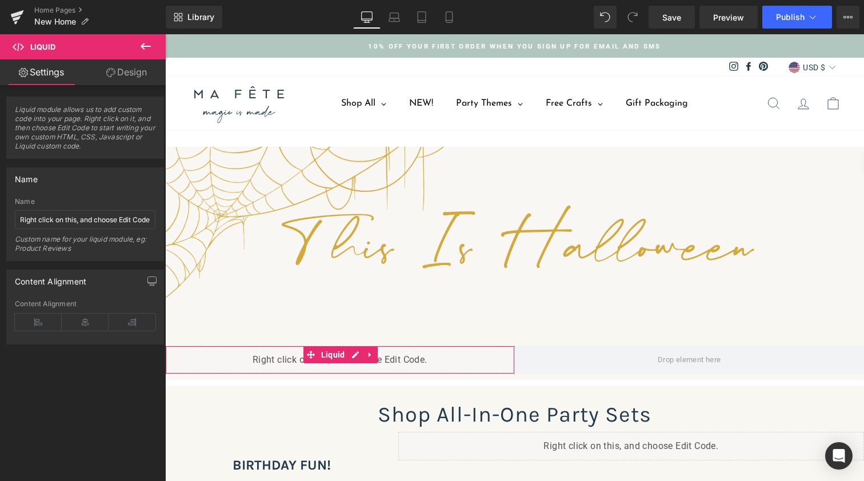
click at [131, 69] on link "Design" at bounding box center [126, 72] width 83 height 26
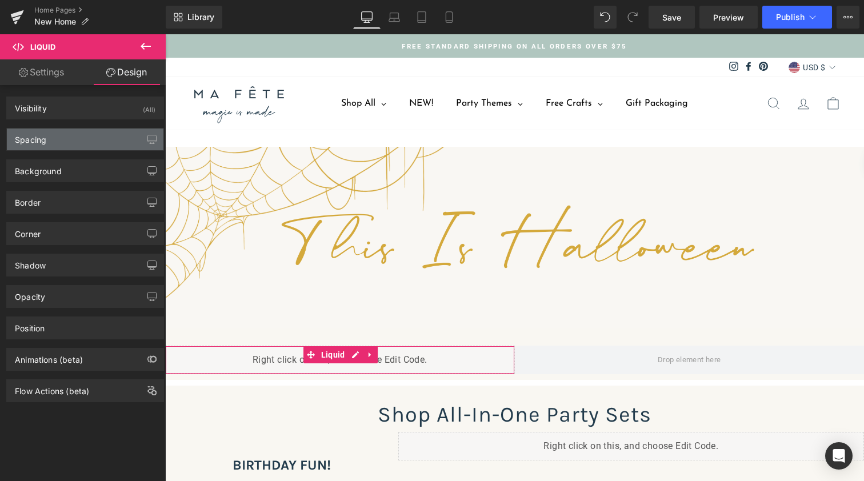
click at [62, 144] on div "Spacing" at bounding box center [85, 140] width 157 height 22
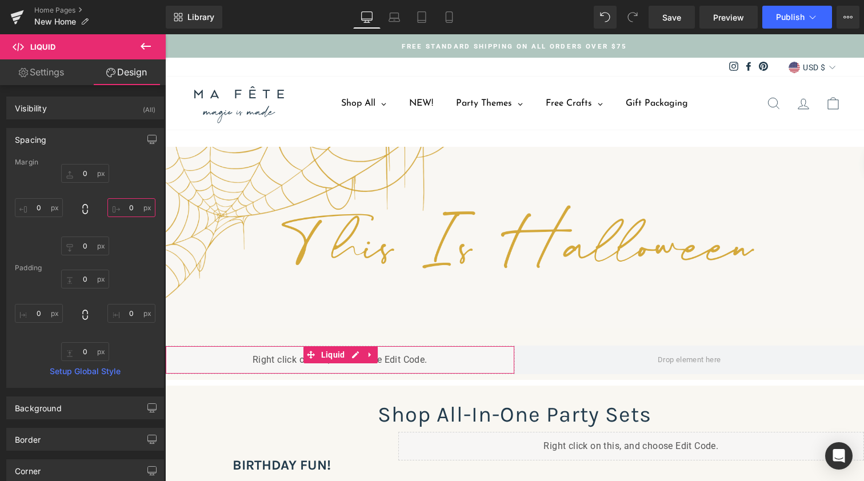
click at [123, 207] on input "text" at bounding box center [131, 207] width 48 height 19
type input "0"
click at [35, 207] on input "text" at bounding box center [39, 207] width 48 height 19
type input "40"
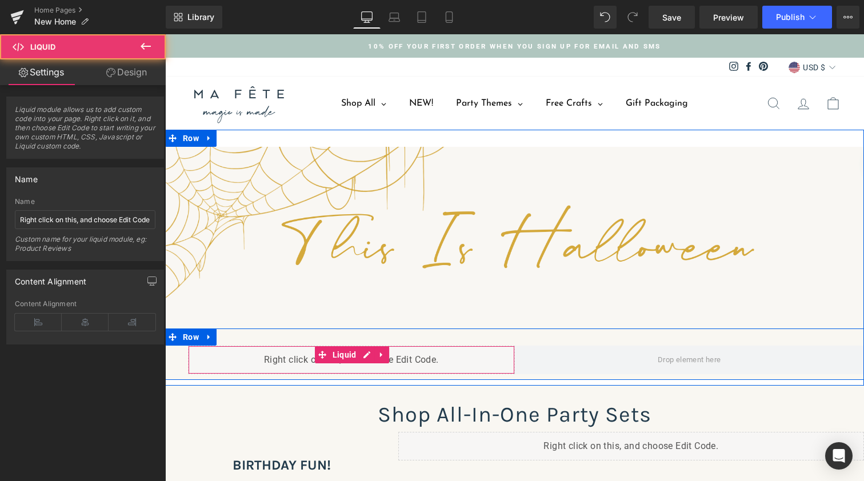
click at [496, 353] on div "Liquid" at bounding box center [351, 360] width 327 height 29
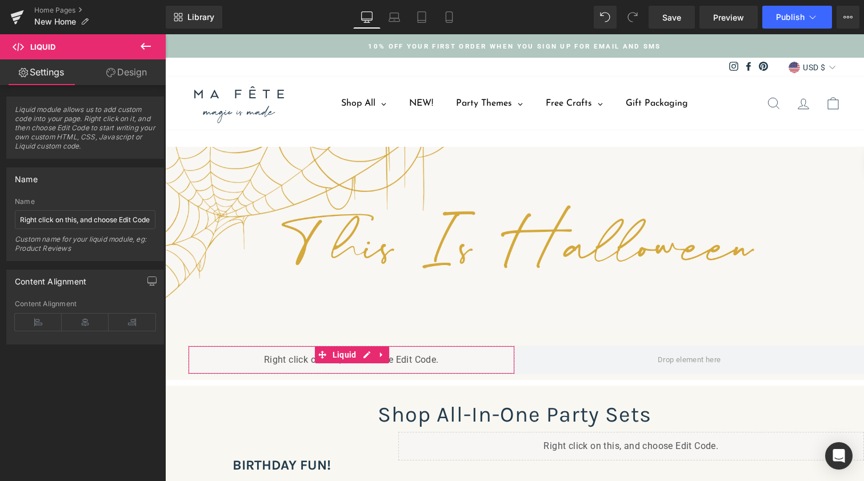
click at [123, 72] on link "Design" at bounding box center [126, 72] width 83 height 26
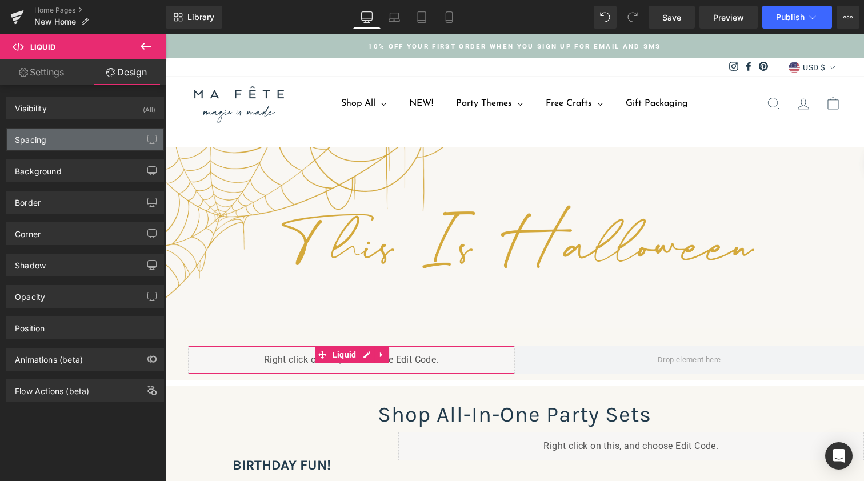
click at [96, 139] on div "Spacing" at bounding box center [85, 140] width 157 height 22
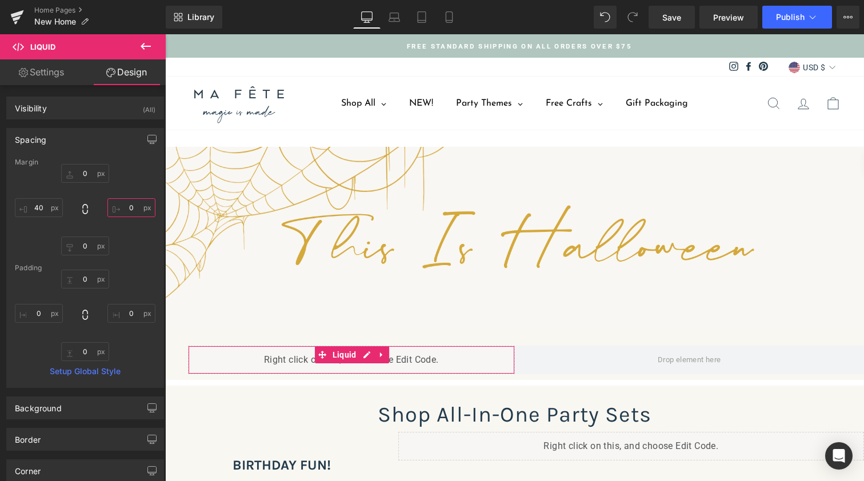
click at [124, 207] on input "0" at bounding box center [131, 207] width 48 height 19
type input "20"
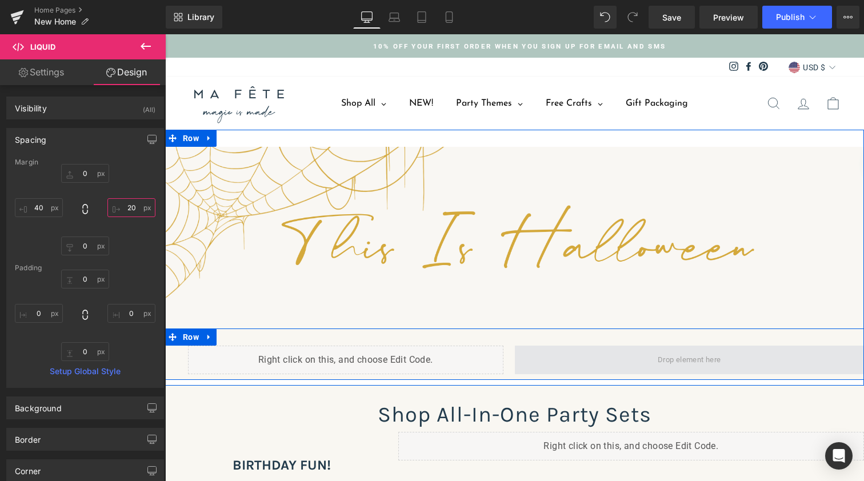
click at [588, 353] on span at bounding box center [690, 360] width 350 height 29
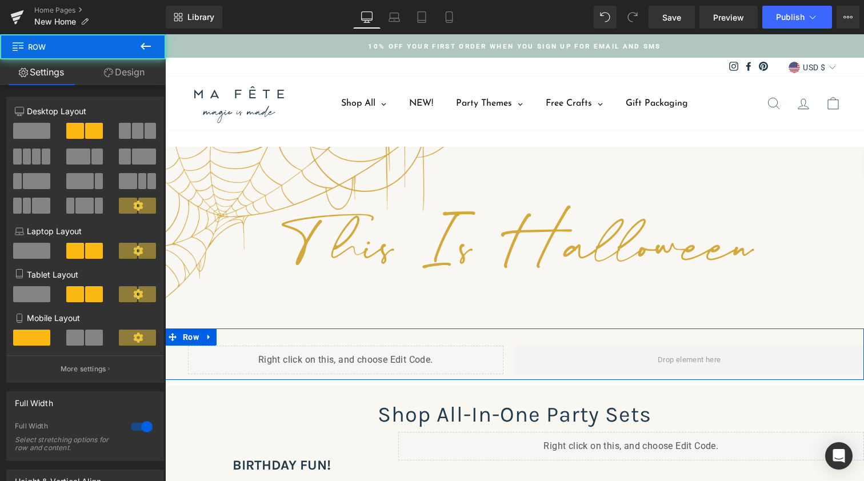
click at [134, 68] on link "Design" at bounding box center [124, 72] width 83 height 26
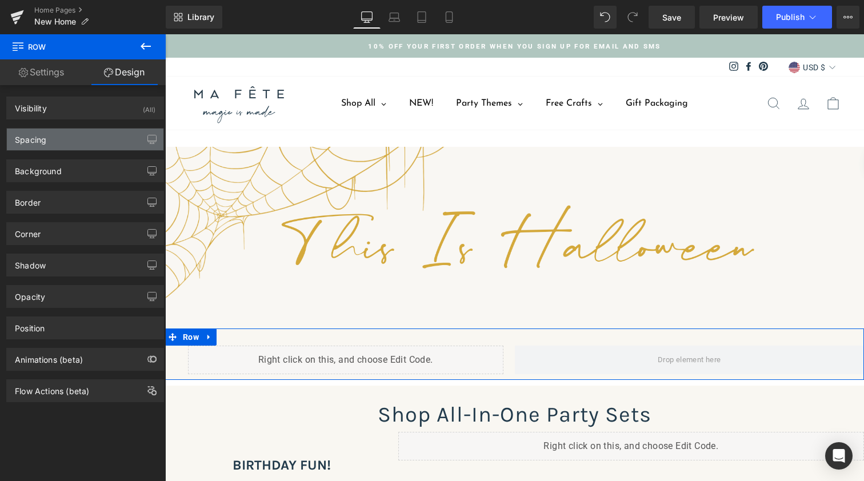
click at [62, 139] on div "Spacing" at bounding box center [85, 140] width 157 height 22
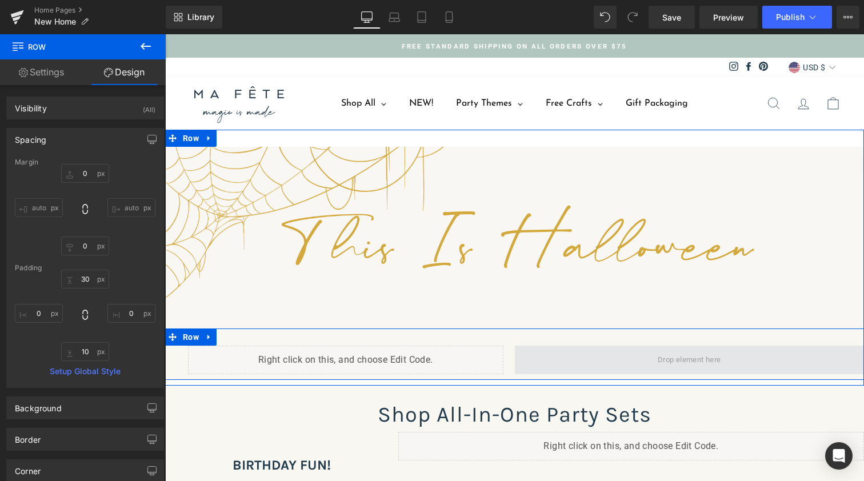
click at [552, 354] on span at bounding box center [690, 360] width 350 height 29
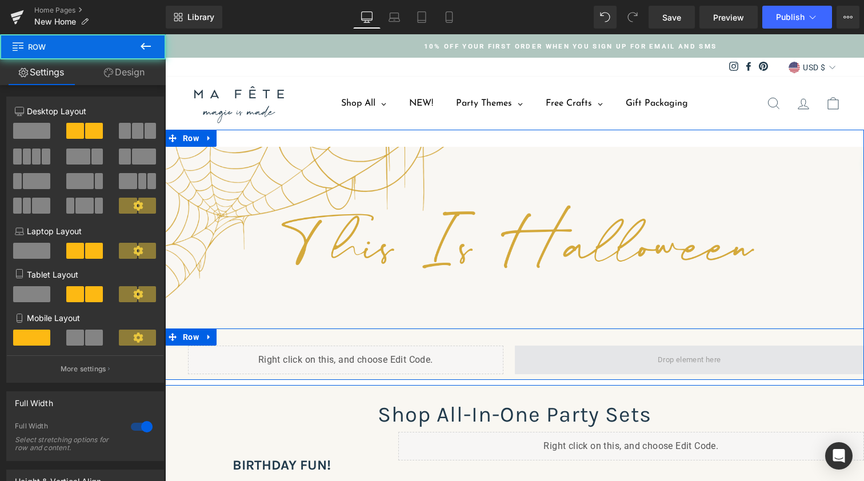
click at [552, 354] on span at bounding box center [690, 360] width 350 height 29
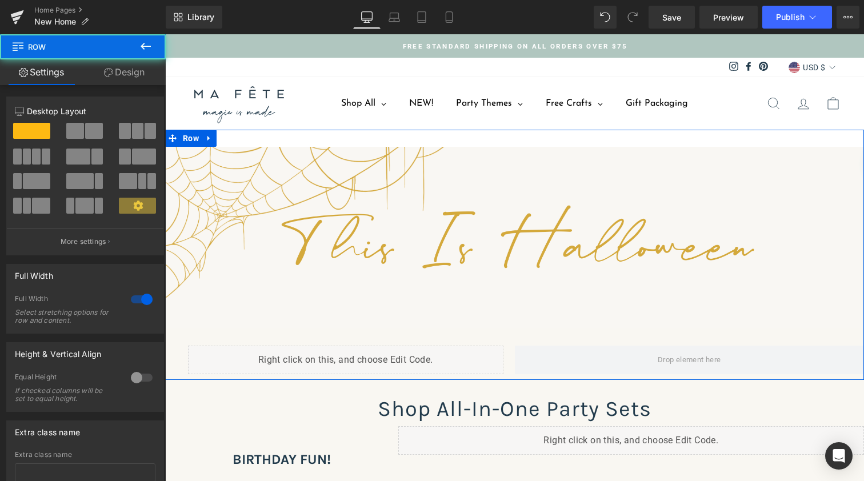
scroll to position [3754, 694]
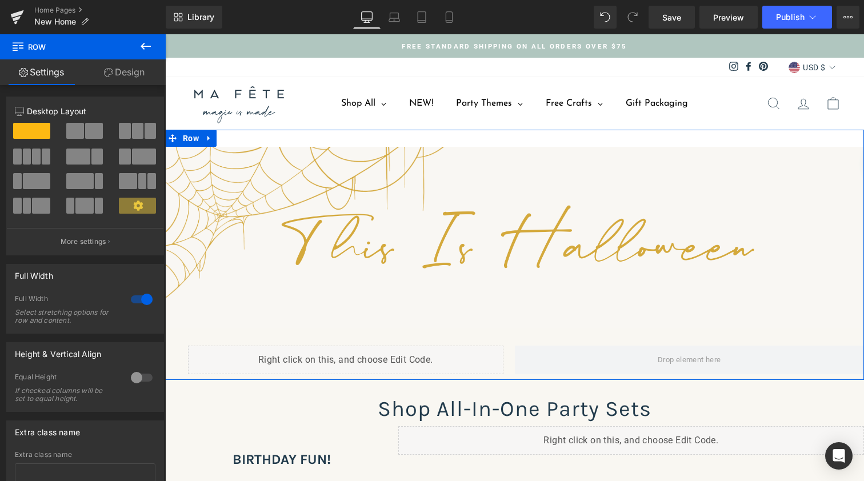
click at [286, 378] on div "Image Liquid Row Row" at bounding box center [514, 255] width 699 height 250
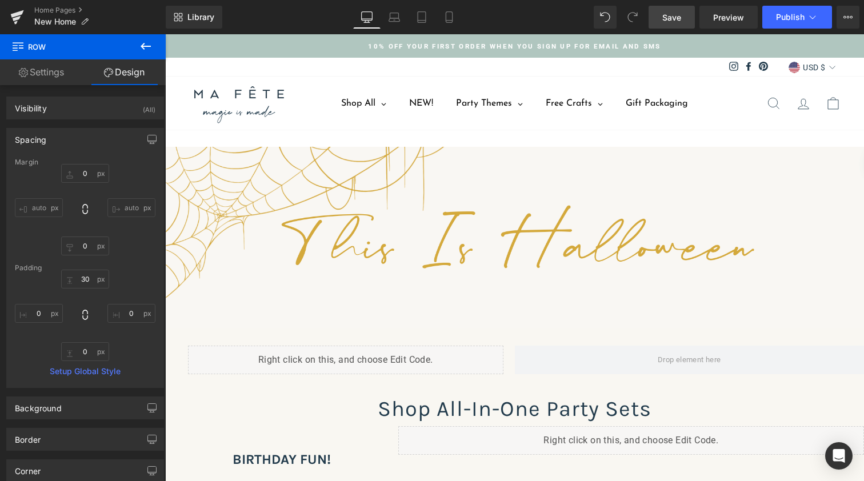
click at [678, 13] on span "Save" at bounding box center [671, 17] width 19 height 12
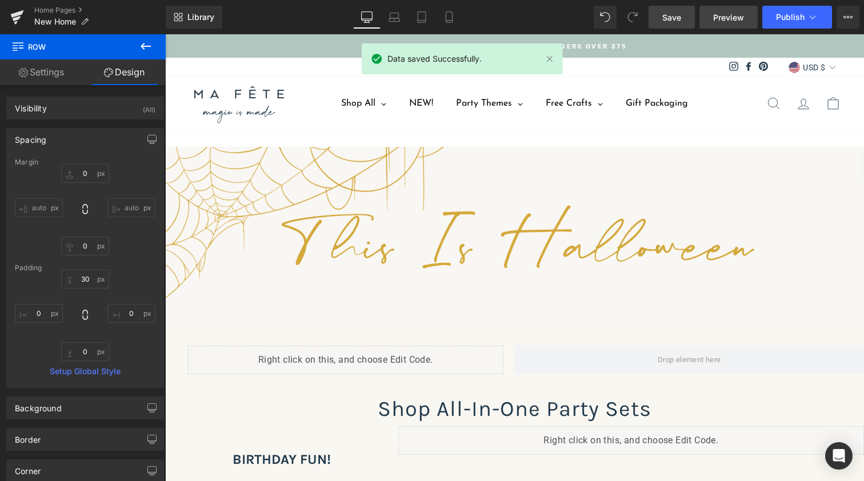
click at [737, 21] on span "Preview" at bounding box center [728, 17] width 31 height 12
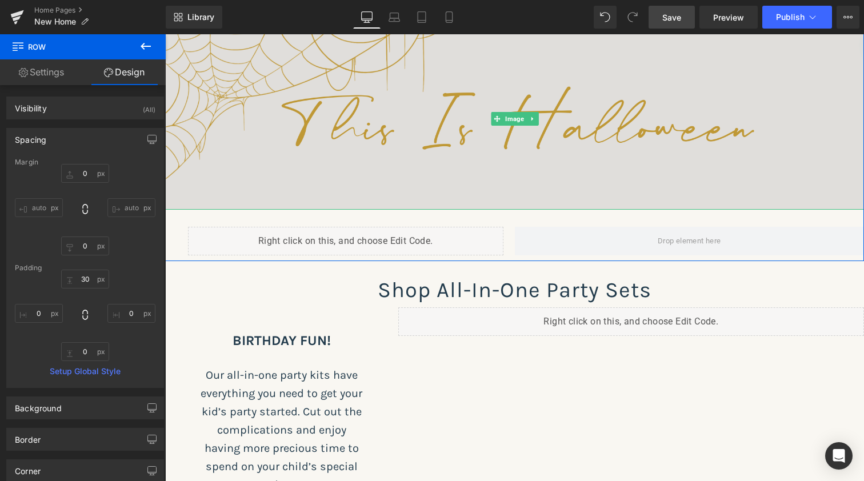
scroll to position [145, 0]
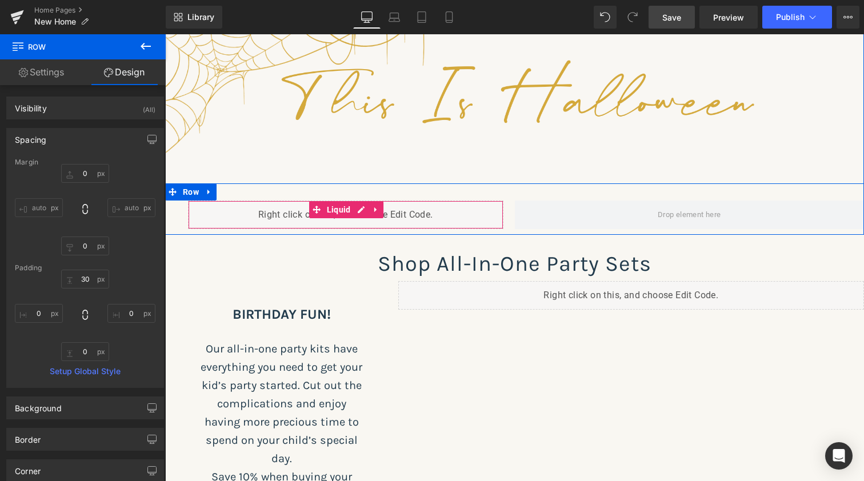
click at [400, 214] on div "Liquid" at bounding box center [345, 215] width 315 height 29
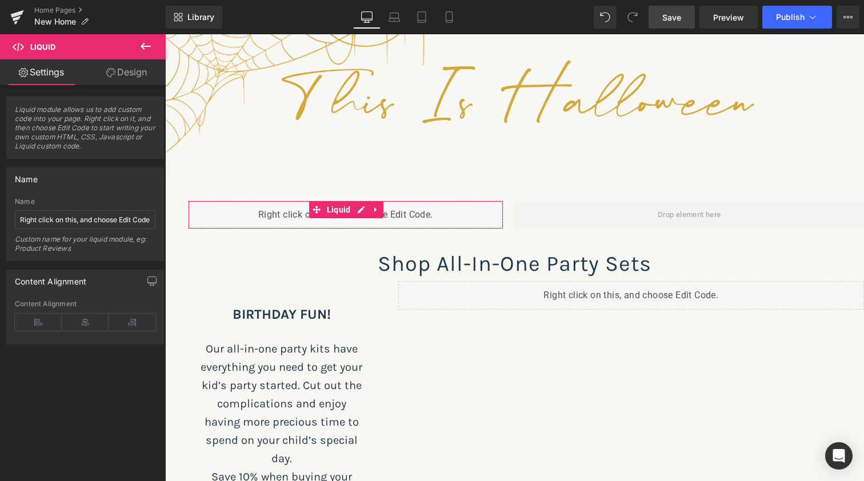
click at [136, 72] on link "Design" at bounding box center [126, 72] width 83 height 26
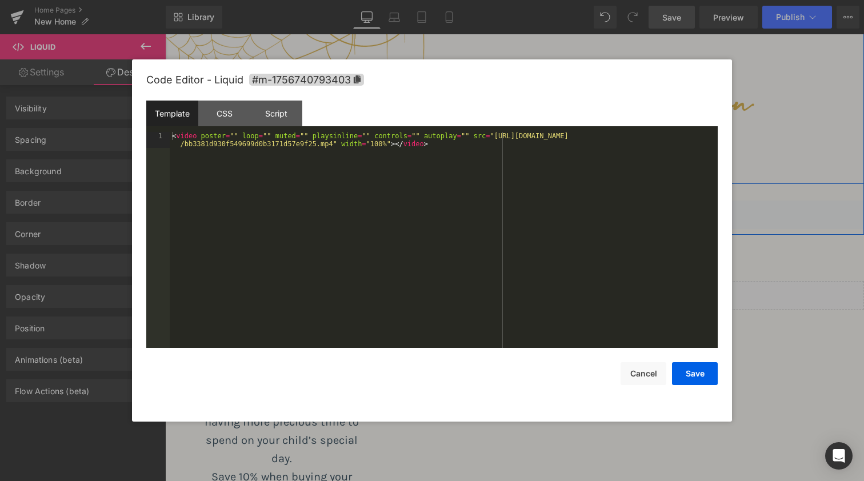
click at [358, 213] on icon at bounding box center [361, 209] width 7 height 7
click at [641, 375] on button "Cancel" at bounding box center [644, 373] width 46 height 23
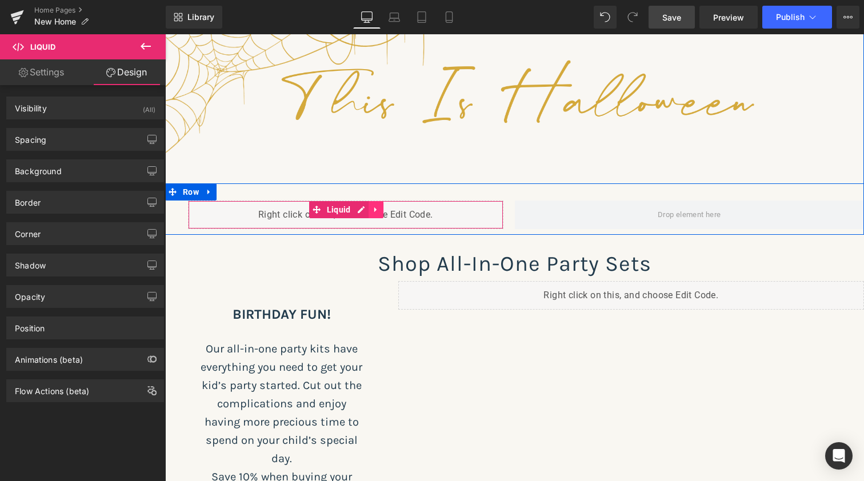
click at [374, 210] on icon at bounding box center [375, 209] width 2 height 5
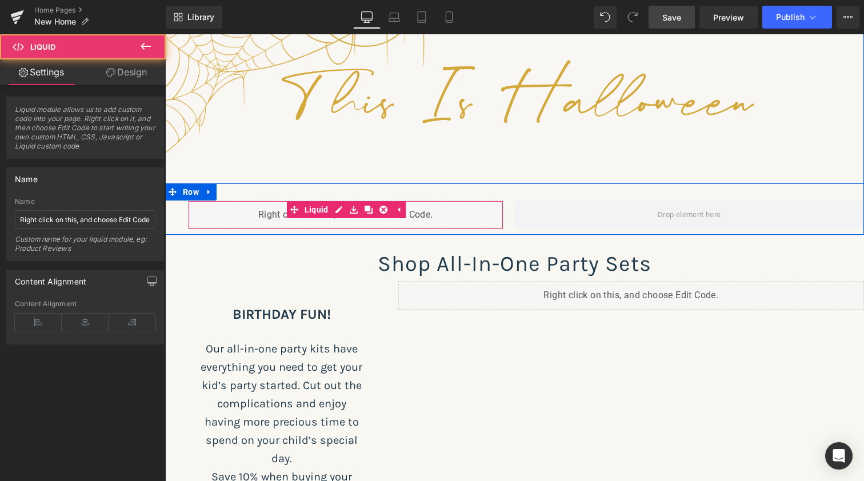
click at [225, 209] on div "Liquid" at bounding box center [345, 215] width 315 height 29
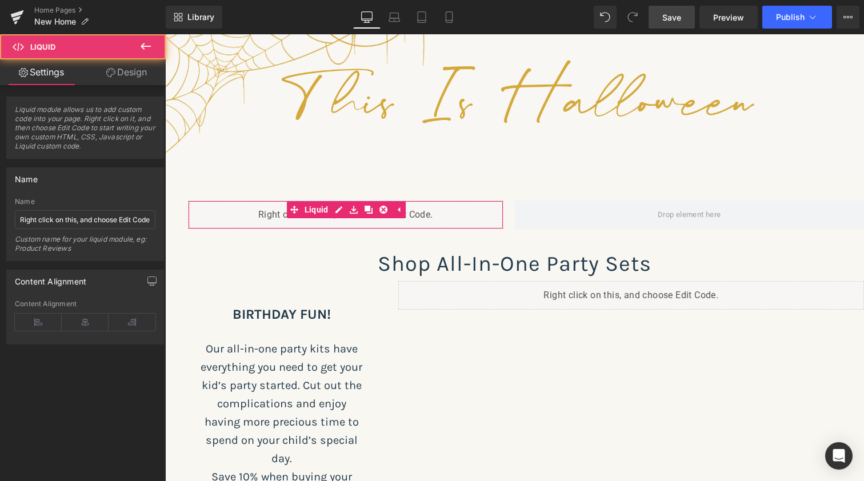
click at [136, 74] on link "Design" at bounding box center [126, 72] width 83 height 26
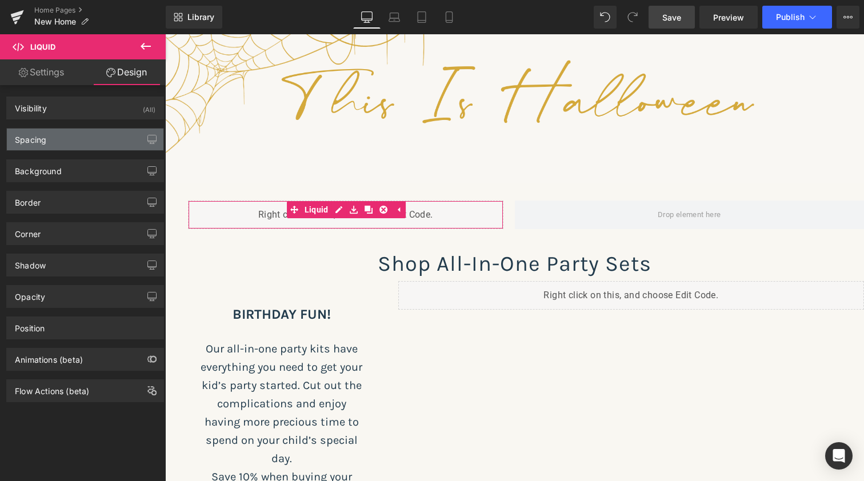
click at [74, 138] on div "Spacing" at bounding box center [85, 140] width 157 height 22
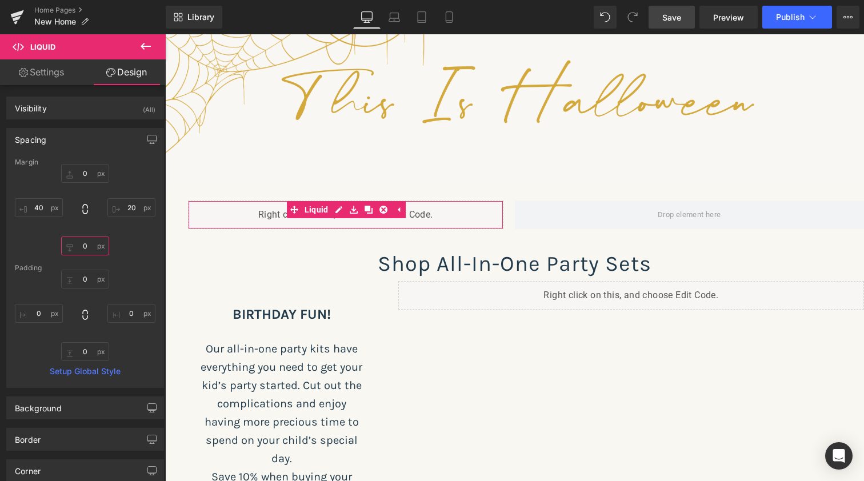
click at [77, 249] on input "0" at bounding box center [85, 246] width 48 height 19
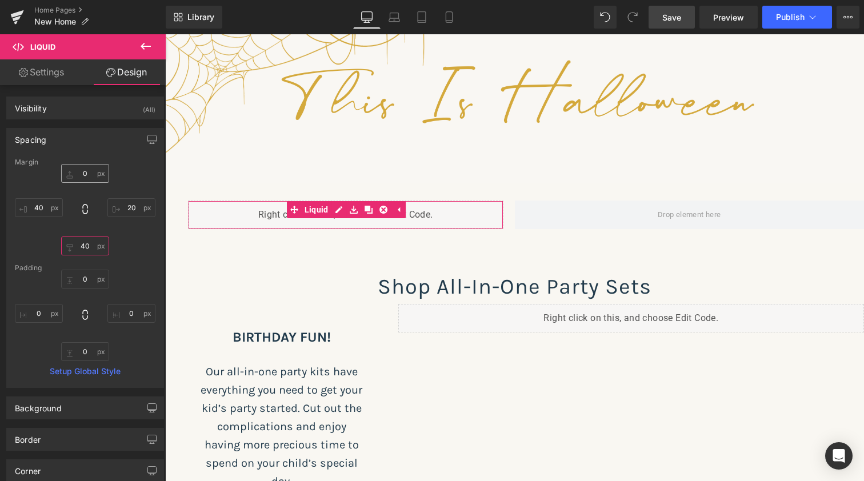
type input "40"
click at [78, 176] on input "0" at bounding box center [85, 173] width 48 height 19
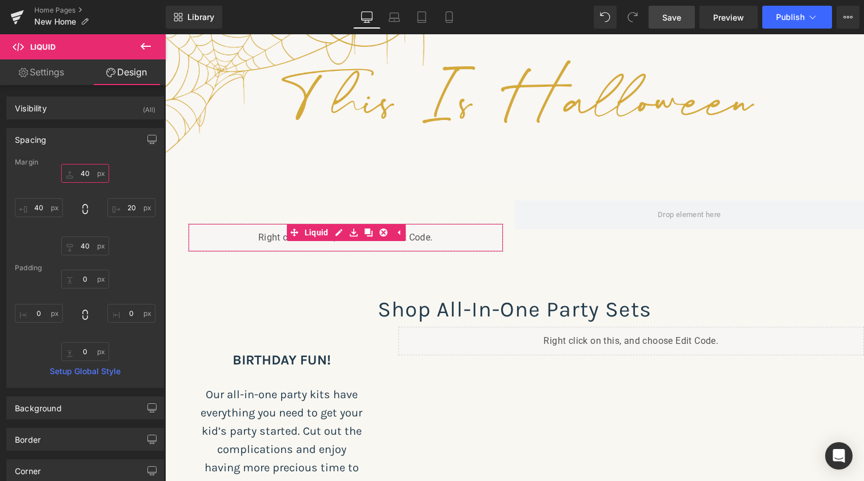
scroll to position [3799, 694]
type input "0"
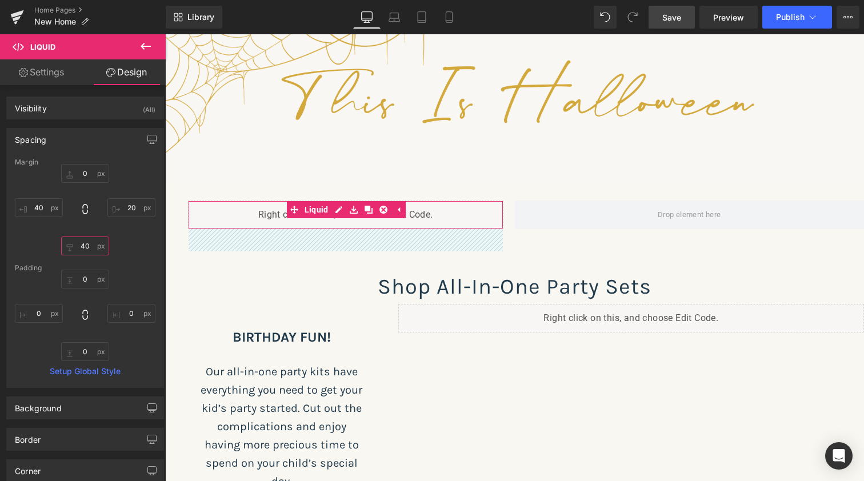
click at [81, 244] on input "40" at bounding box center [85, 246] width 48 height 19
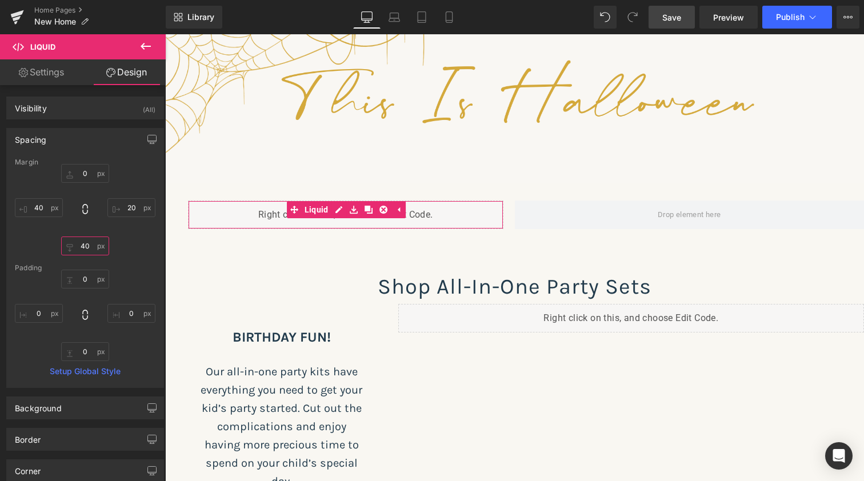
type input "0"
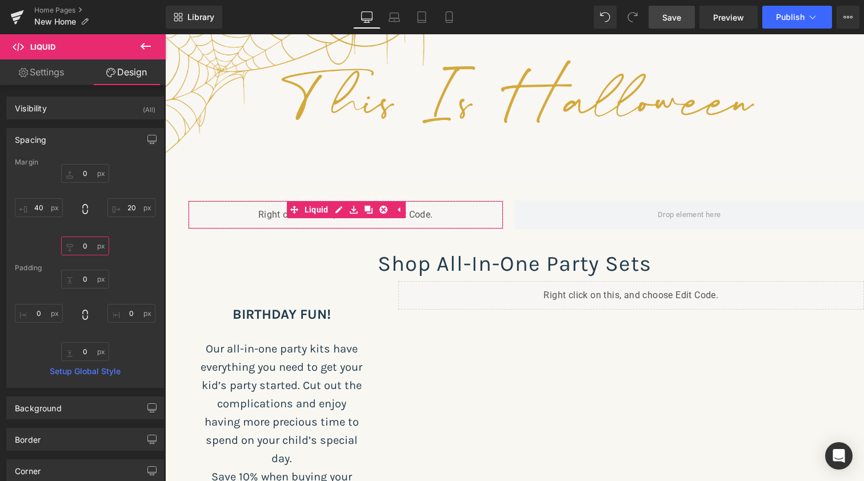
scroll to position [3754, 694]
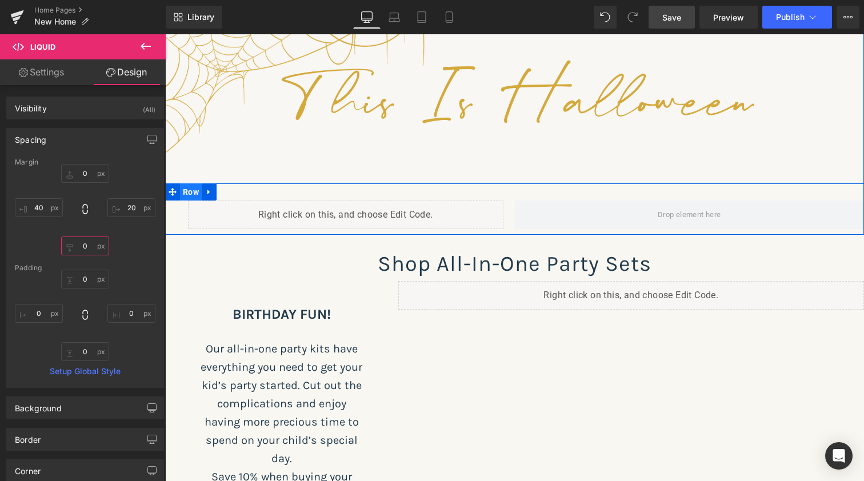
click at [191, 190] on span "Row" at bounding box center [191, 191] width 22 height 17
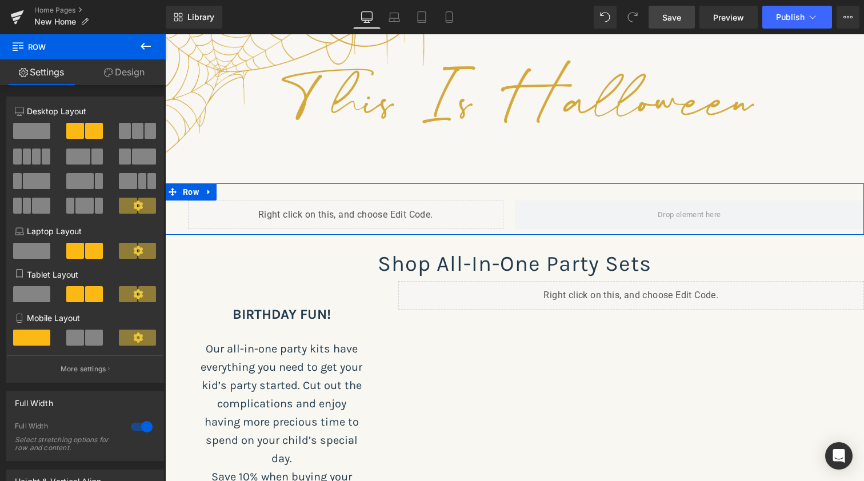
click at [41, 127] on span at bounding box center [31, 131] width 37 height 16
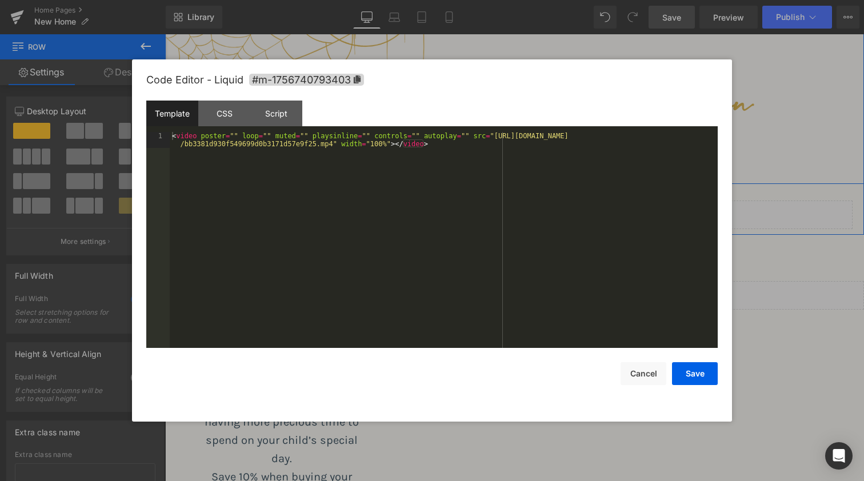
click at [536, 211] on div "Liquid" at bounding box center [520, 215] width 665 height 29
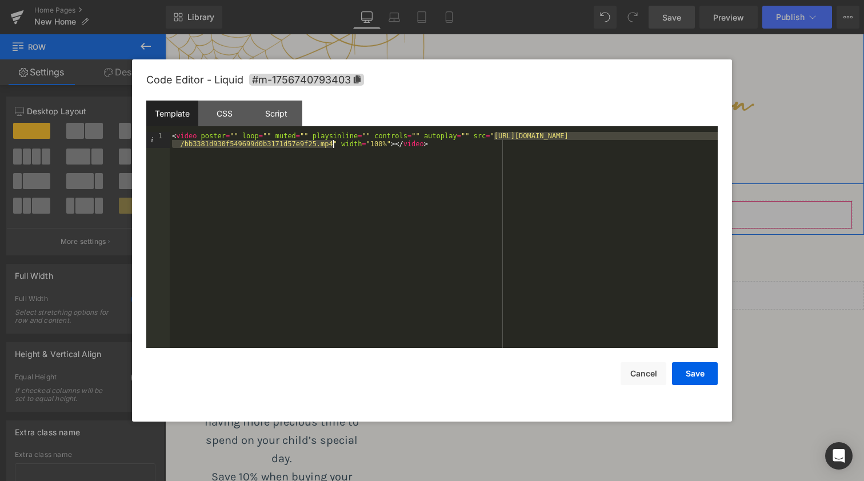
drag, startPoint x: 494, startPoint y: 135, endPoint x: 333, endPoint y: 145, distance: 161.4
click at [333, 145] on div "< video poster = "" loop = "" muted = "" playsinline = "" controls = "" autopla…" at bounding box center [444, 256] width 548 height 248
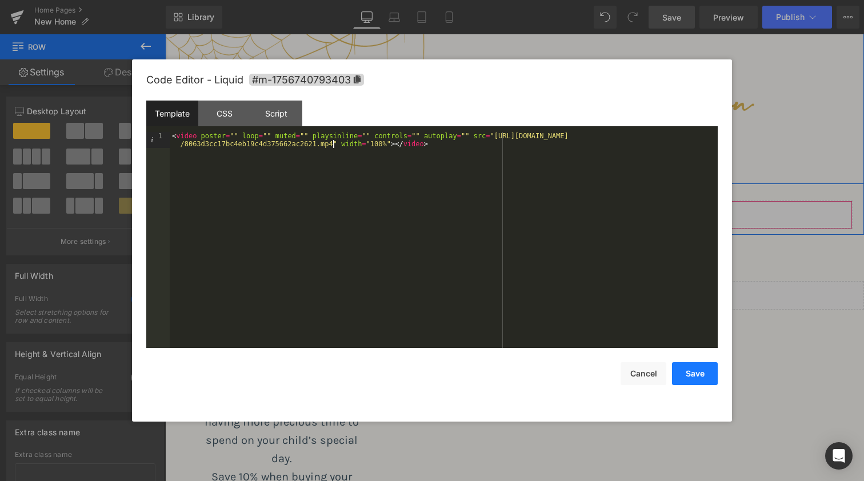
click at [698, 371] on button "Save" at bounding box center [695, 373] width 46 height 23
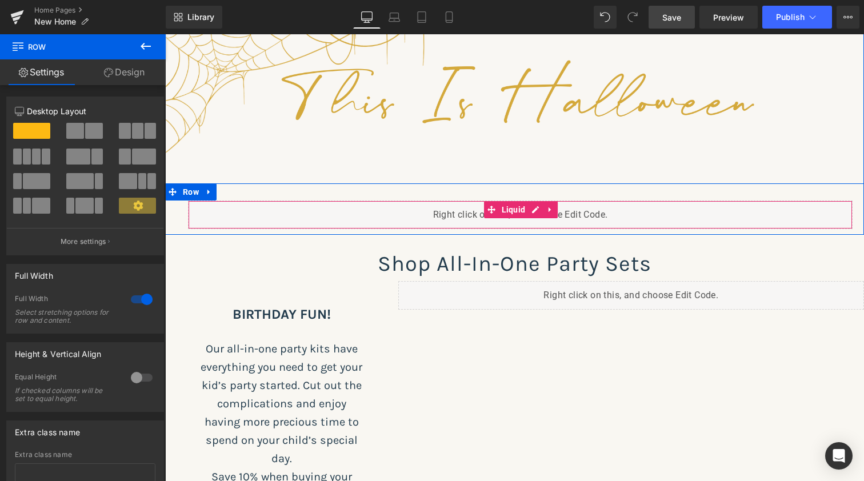
click at [249, 210] on div "Liquid" at bounding box center [520, 215] width 665 height 29
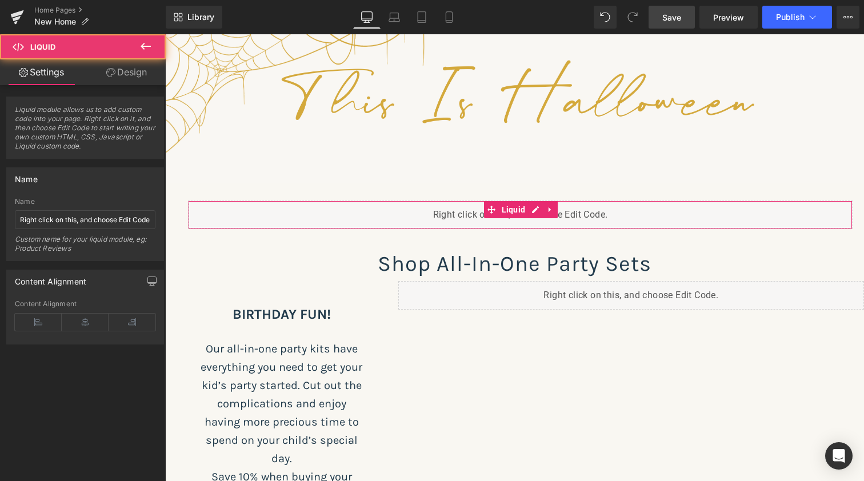
click at [117, 66] on link "Design" at bounding box center [126, 72] width 83 height 26
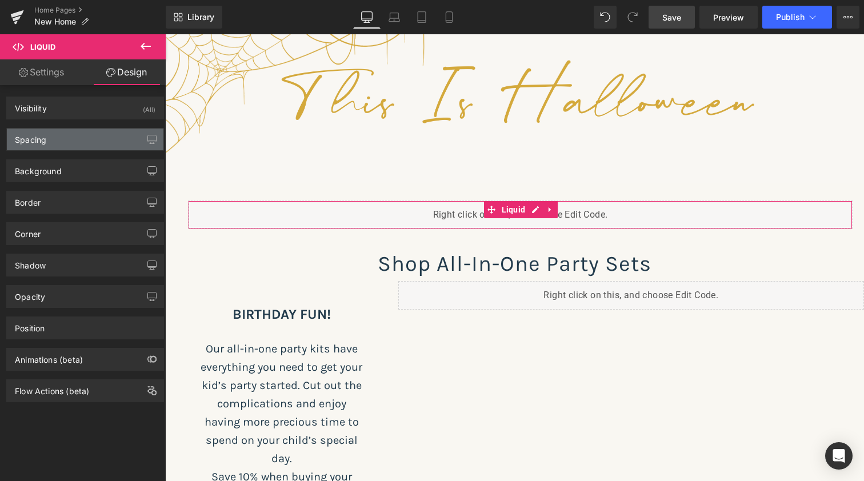
click at [118, 138] on div "Spacing" at bounding box center [85, 140] width 157 height 22
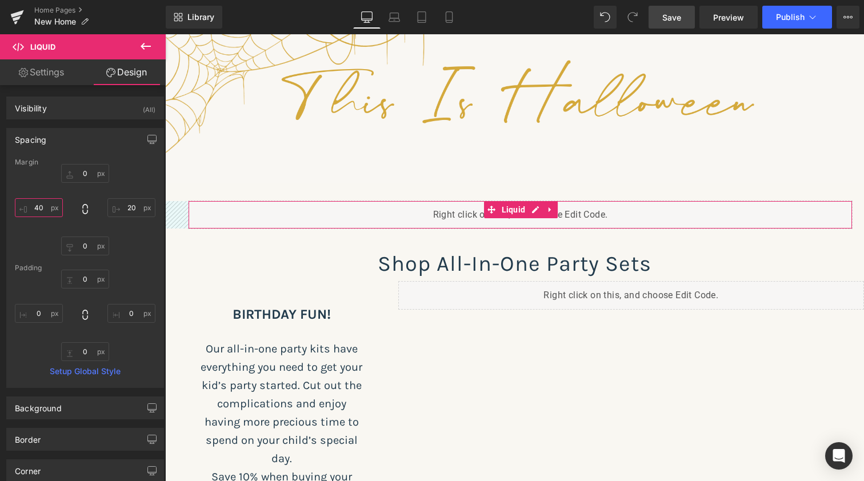
click at [39, 210] on input "40" at bounding box center [39, 207] width 48 height 19
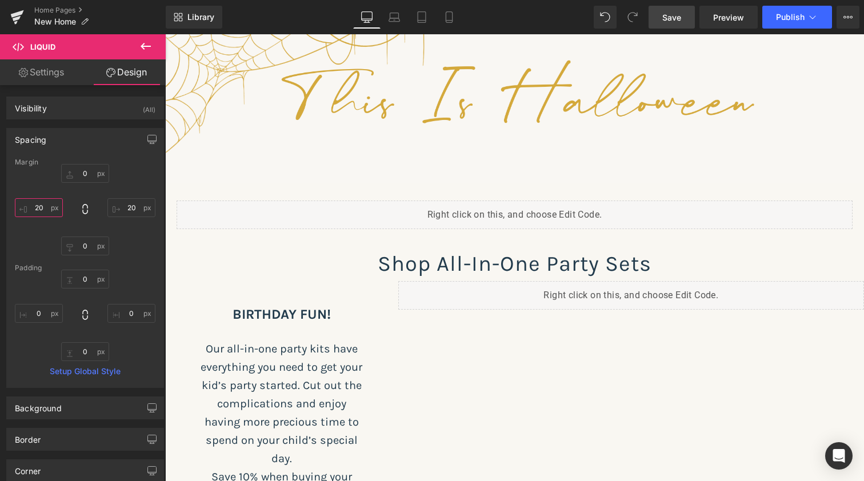
type input "20"
click at [672, 17] on span "Save" at bounding box center [671, 17] width 19 height 12
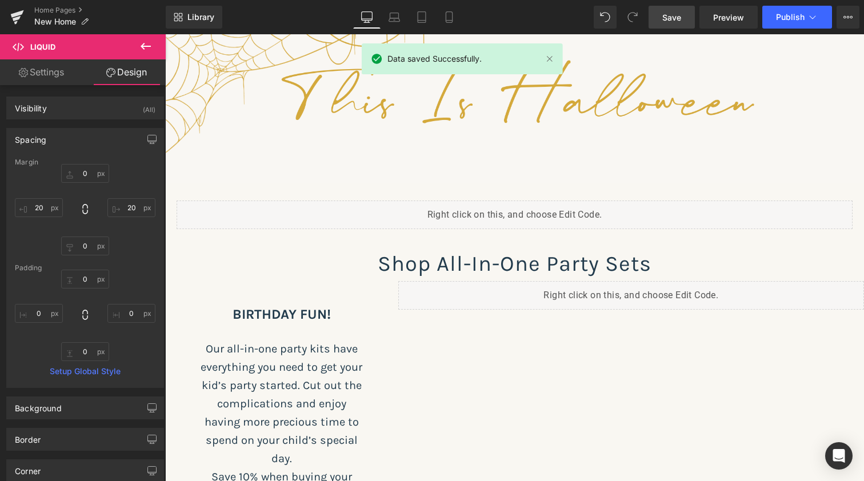
click at [675, 19] on span "Save" at bounding box center [671, 17] width 19 height 12
click at [735, 17] on span "Preview" at bounding box center [728, 17] width 31 height 12
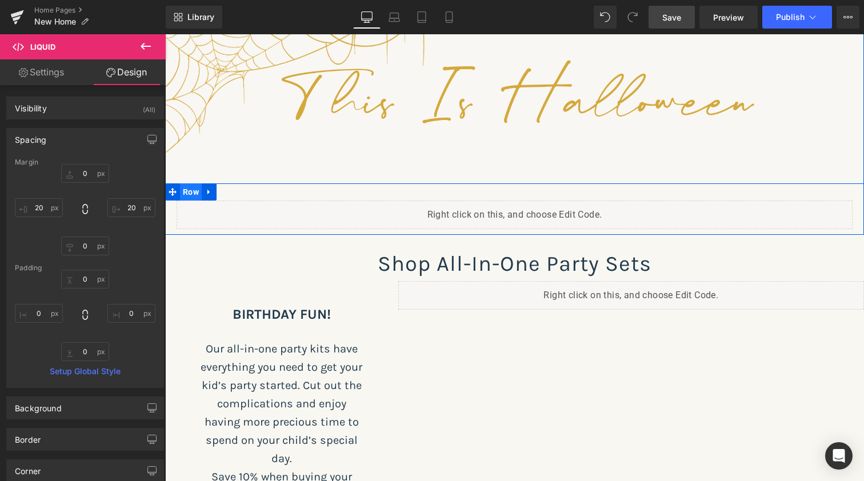
click at [190, 195] on span "Row" at bounding box center [191, 191] width 22 height 17
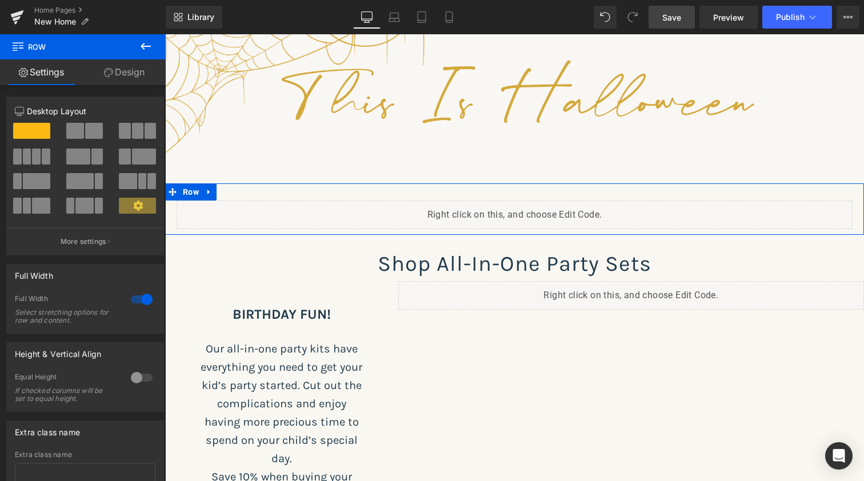
click at [83, 157] on span at bounding box center [78, 157] width 24 height 16
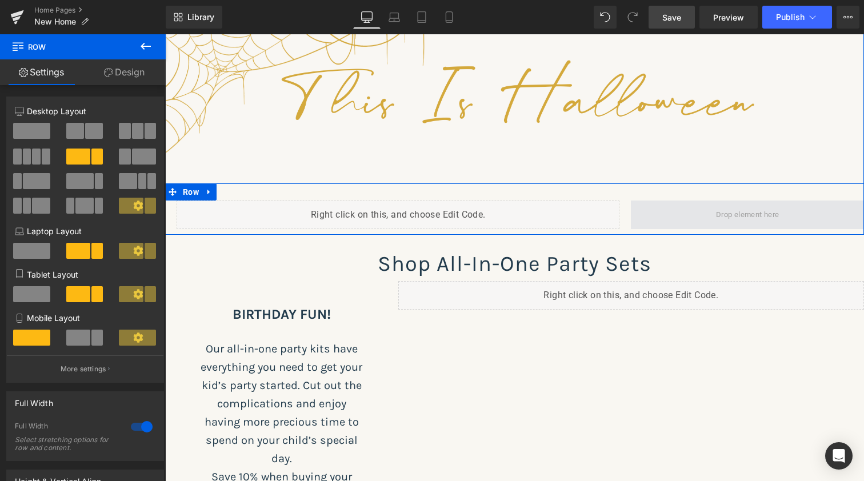
click at [663, 217] on span at bounding box center [747, 215] width 233 height 29
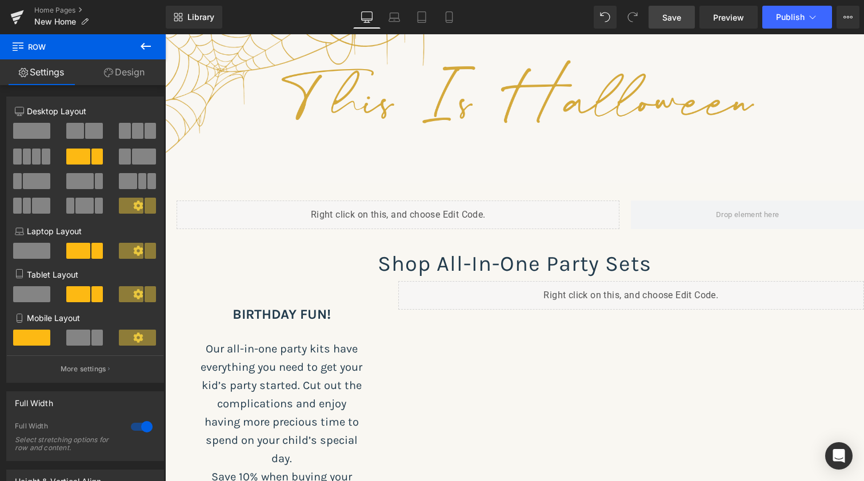
click at [683, 14] on link "Save" at bounding box center [672, 17] width 46 height 23
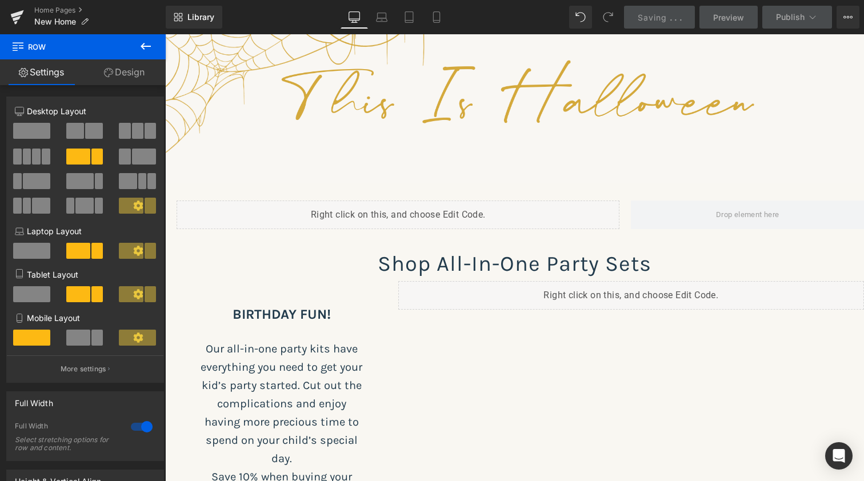
click at [715, 16] on span "Preview" at bounding box center [728, 17] width 31 height 12
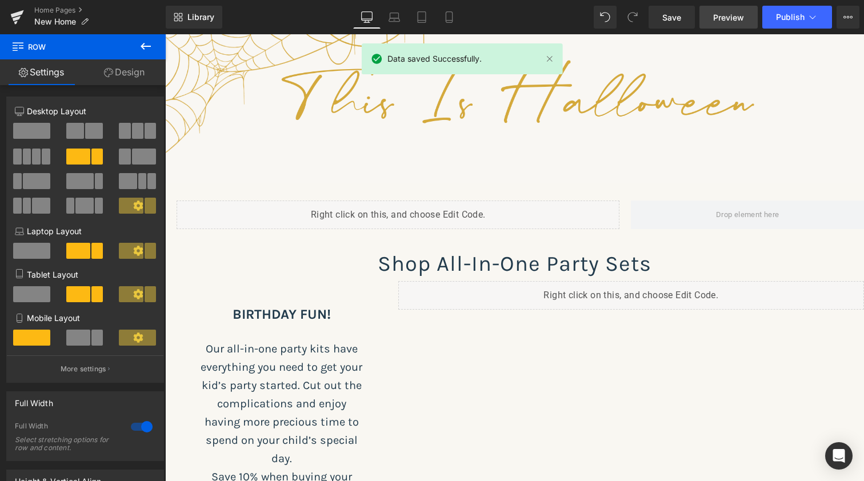
click at [737, 15] on span "Preview" at bounding box center [728, 17] width 31 height 12
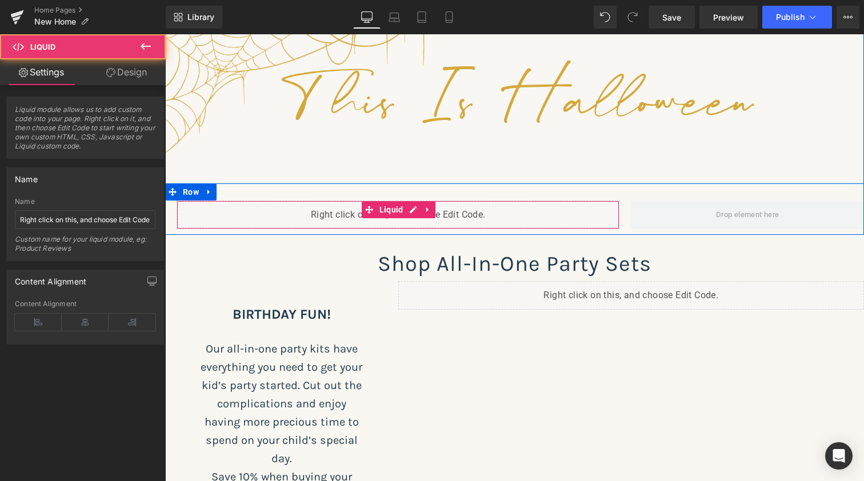
click at [275, 211] on div "Liquid" at bounding box center [398, 215] width 443 height 29
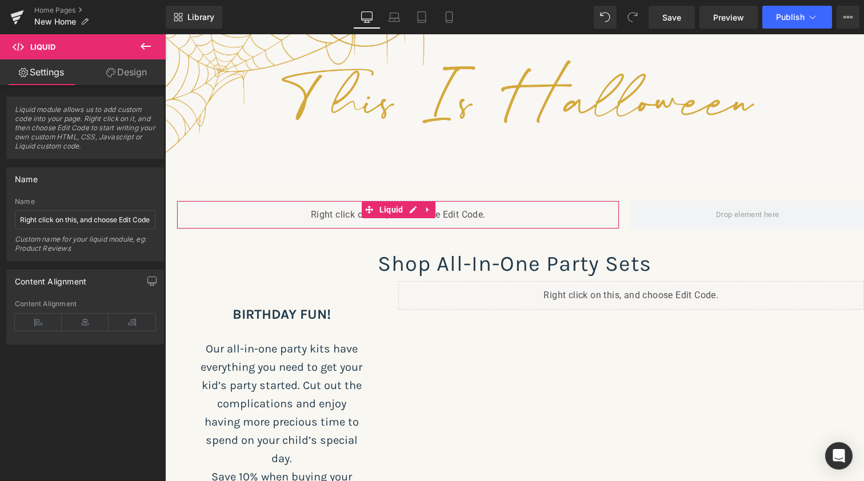
click at [122, 75] on link "Design" at bounding box center [126, 72] width 83 height 26
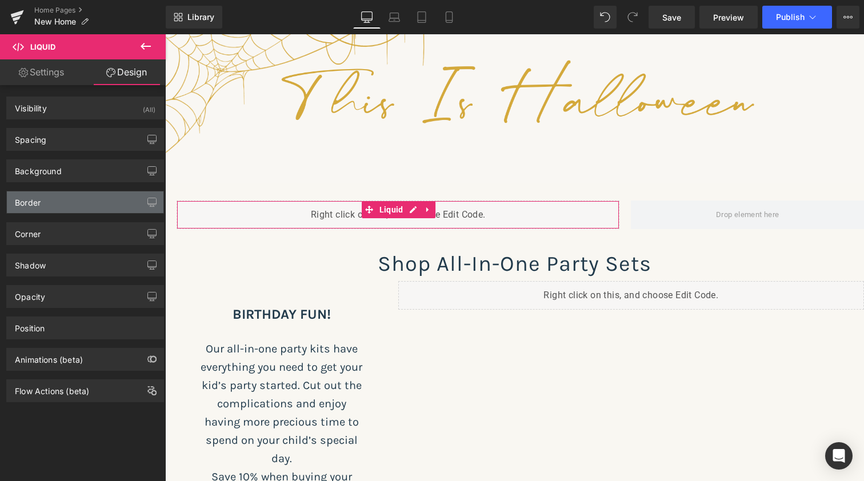
click at [61, 204] on div "Border" at bounding box center [85, 202] width 157 height 22
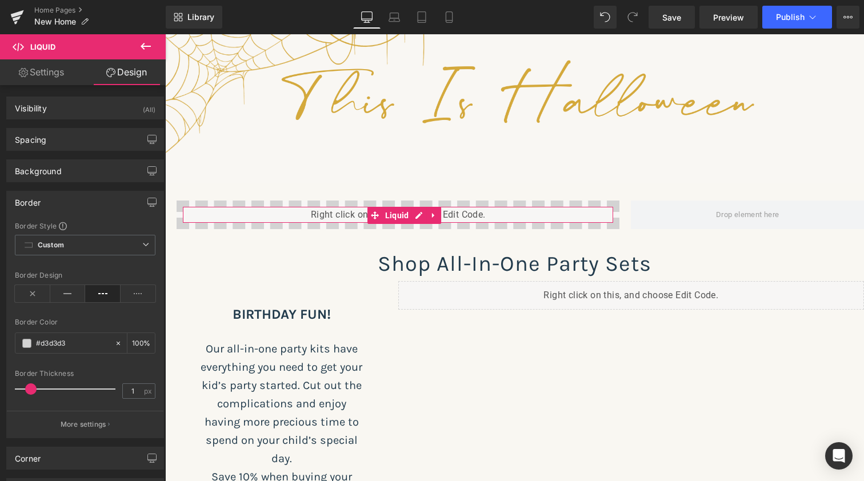
drag, startPoint x: 21, startPoint y: 393, endPoint x: 30, endPoint y: 393, distance: 9.1
click at [30, 393] on span at bounding box center [30, 388] width 11 height 11
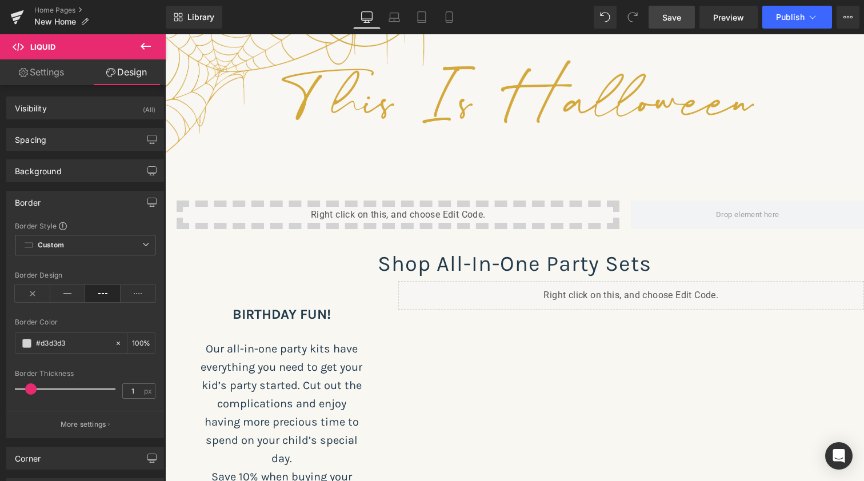
click at [666, 8] on link "Save" at bounding box center [672, 17] width 46 height 23
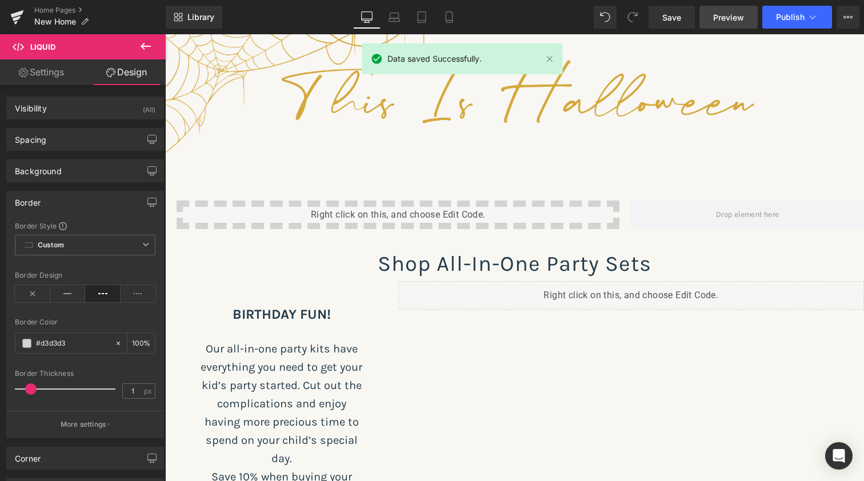
click at [726, 22] on span "Preview" at bounding box center [728, 17] width 31 height 12
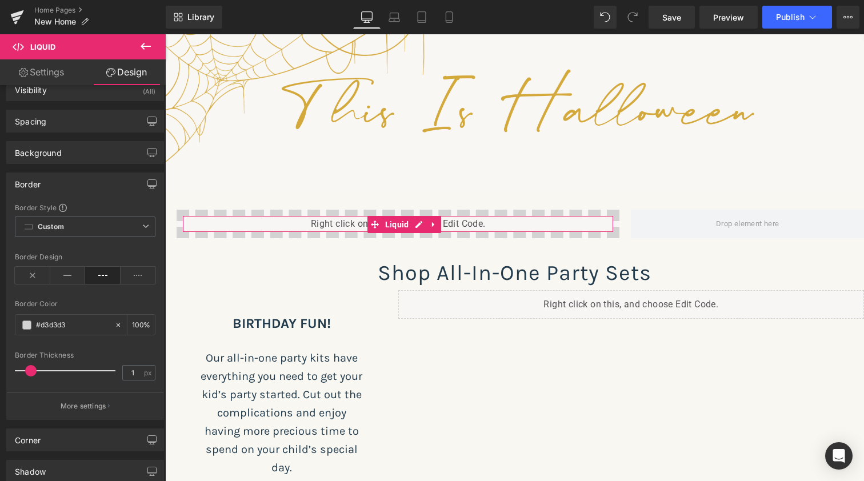
scroll to position [17, 0]
click at [70, 273] on icon at bounding box center [67, 276] width 35 height 17
click at [66, 328] on input "#d3d3d3" at bounding box center [72, 326] width 73 height 13
paste input "4a93b"
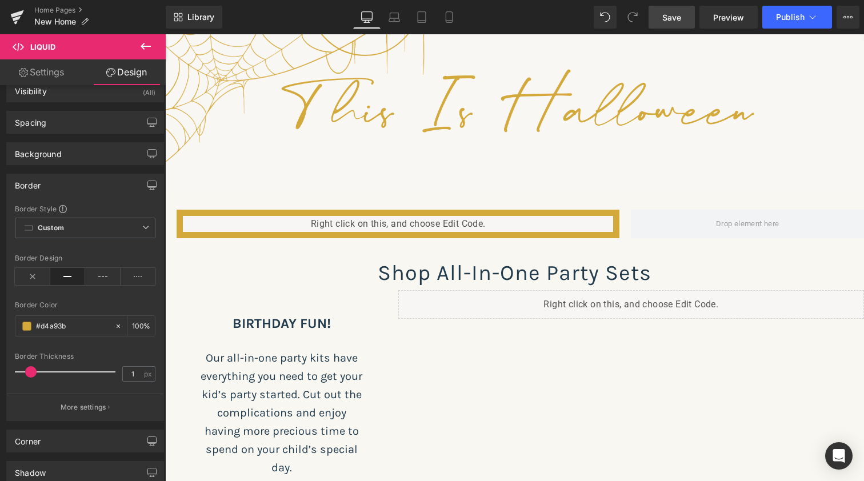
type input "#d4a93b"
click at [656, 15] on link "Save" at bounding box center [672, 17] width 46 height 23
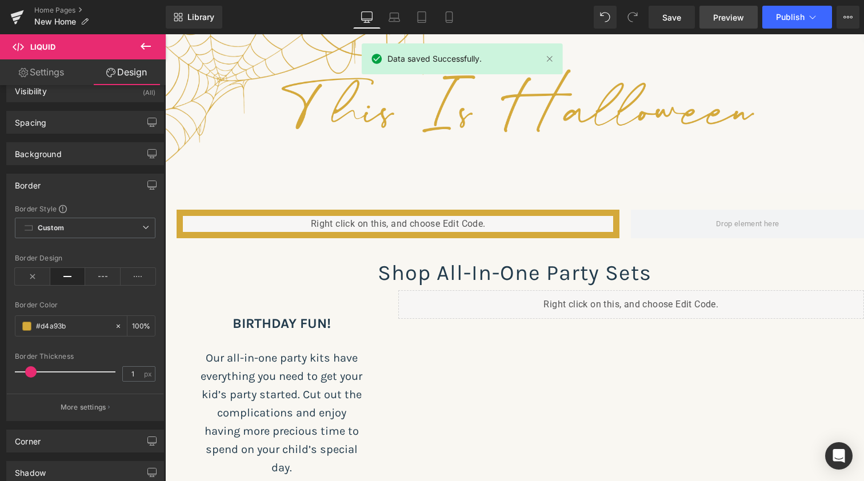
click at [729, 17] on span "Preview" at bounding box center [728, 17] width 31 height 12
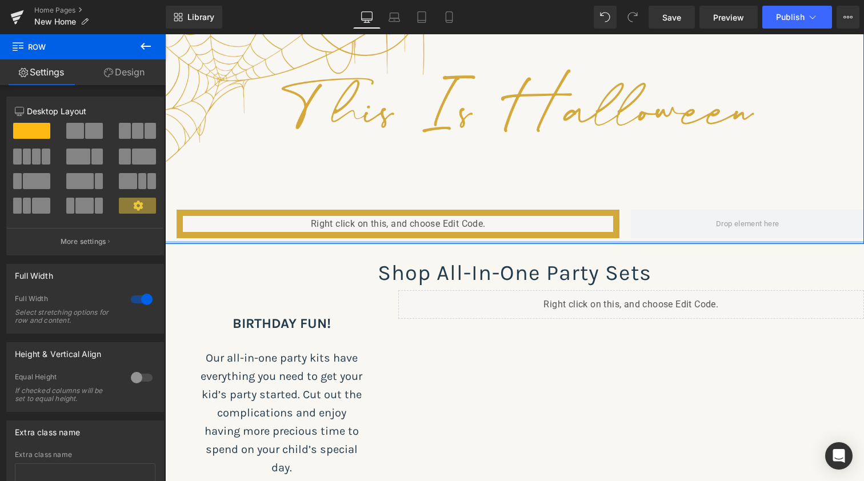
drag, startPoint x: 265, startPoint y: 243, endPoint x: 267, endPoint y: 226, distance: 17.2
click at [267, 226] on div "Image Liquid Row Row" at bounding box center [514, 119] width 699 height 250
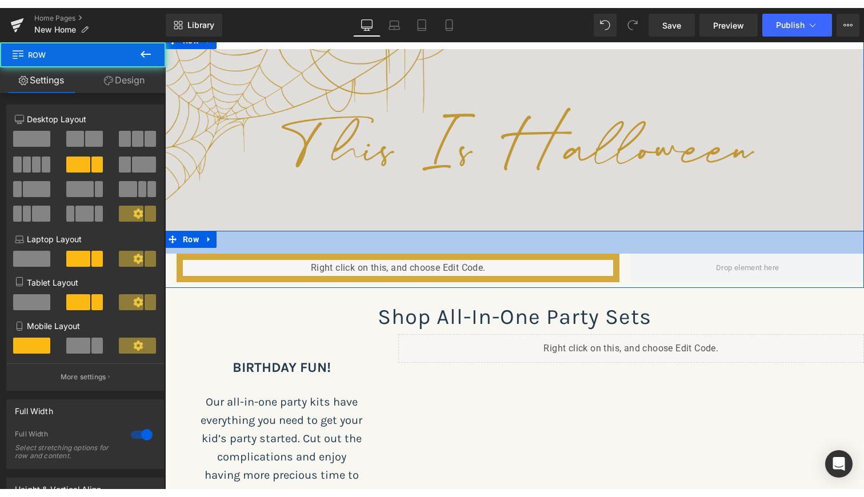
scroll to position [3737, 694]
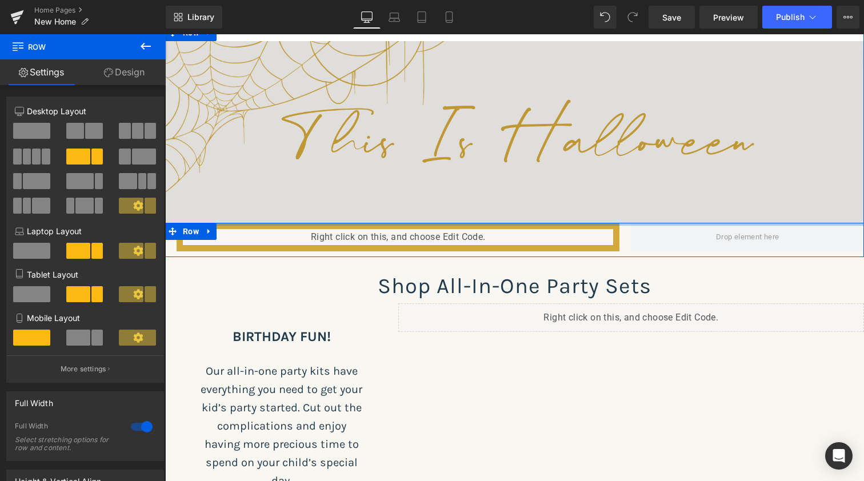
drag, startPoint x: 318, startPoint y: 225, endPoint x: 321, endPoint y: 193, distance: 31.6
click at [321, 193] on div "Image Liquid Row" at bounding box center [514, 148] width 699 height 215
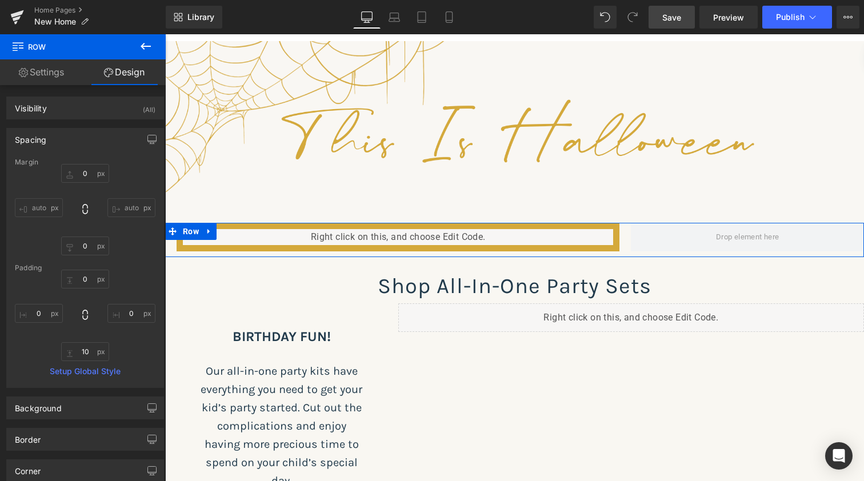
click at [670, 15] on span "Save" at bounding box center [671, 17] width 19 height 12
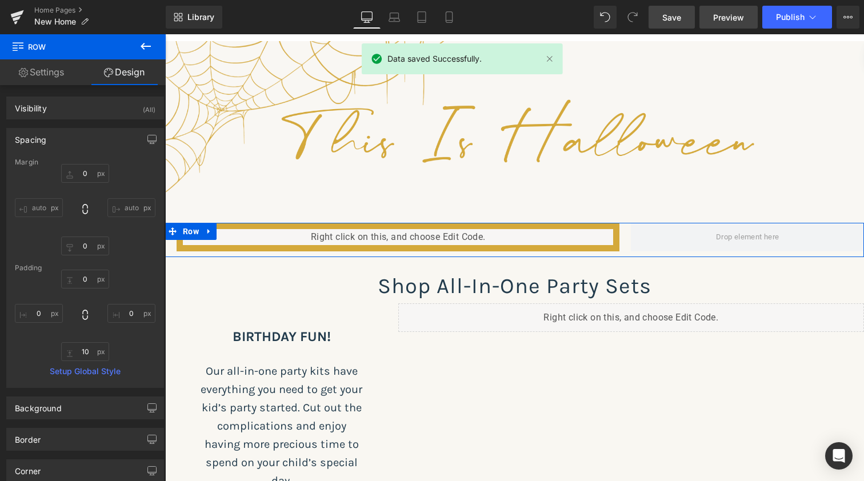
click at [728, 13] on span "Preview" at bounding box center [728, 17] width 31 height 12
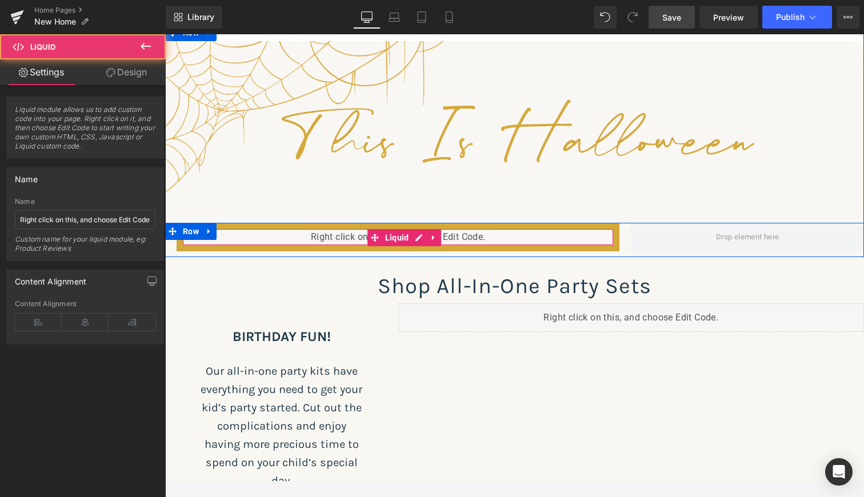
click at [478, 233] on div "Liquid" at bounding box center [398, 237] width 443 height 29
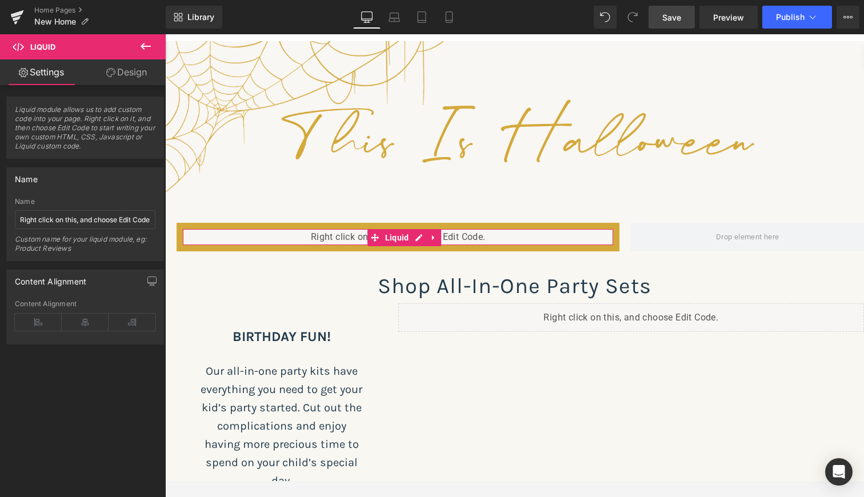
click at [134, 73] on link "Design" at bounding box center [126, 72] width 83 height 26
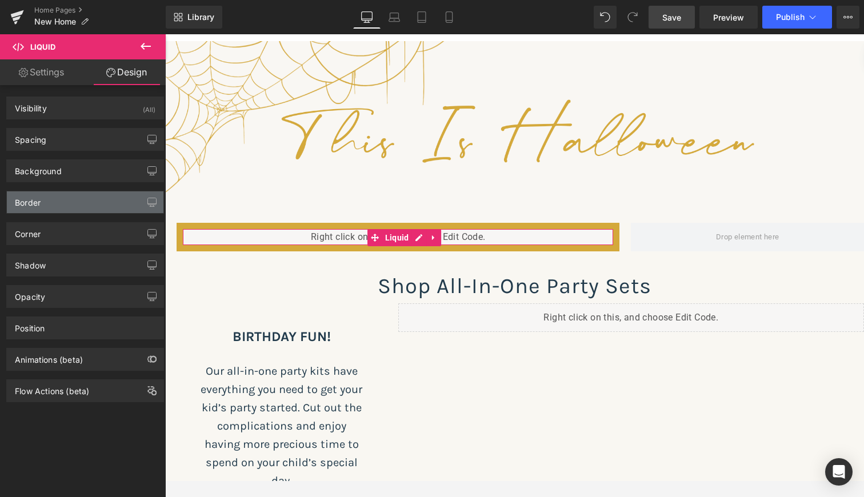
click at [79, 204] on div "Border" at bounding box center [85, 202] width 157 height 22
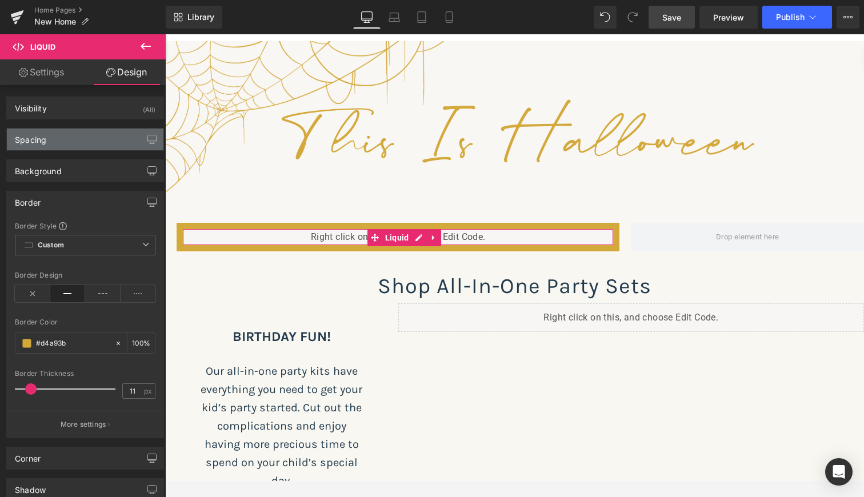
click at [81, 142] on div "Spacing" at bounding box center [85, 140] width 157 height 22
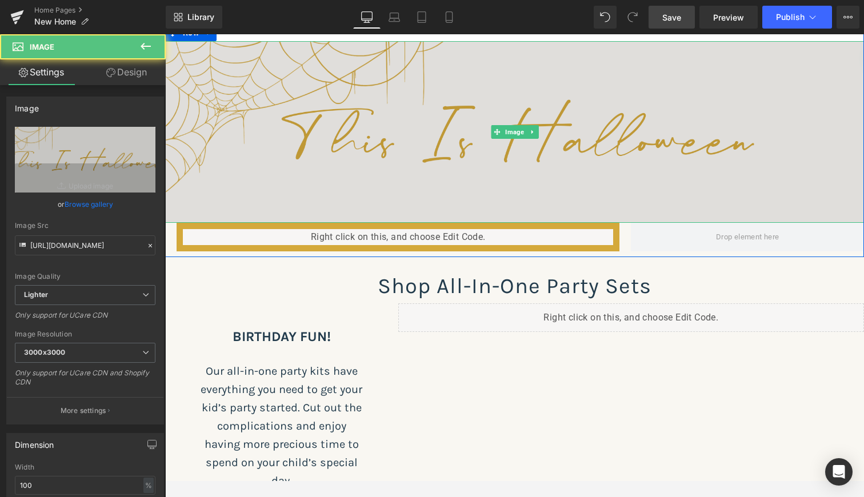
click at [327, 189] on img at bounding box center [514, 131] width 699 height 181
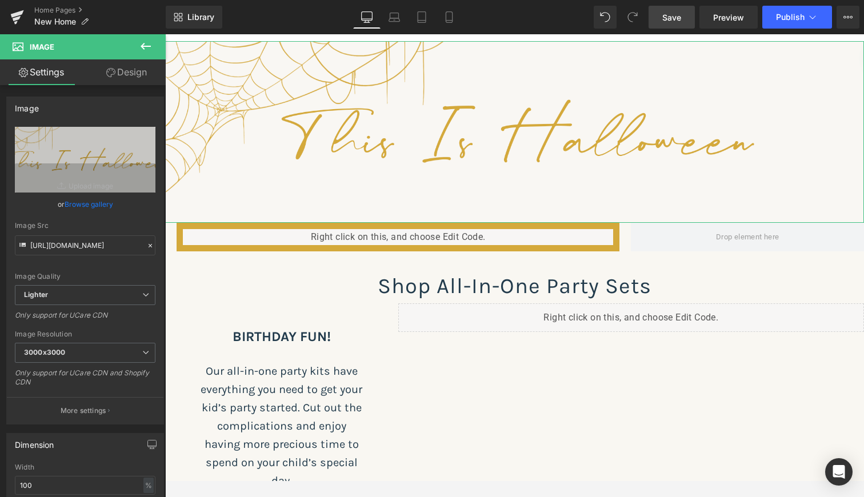
click at [136, 64] on link "Design" at bounding box center [126, 72] width 83 height 26
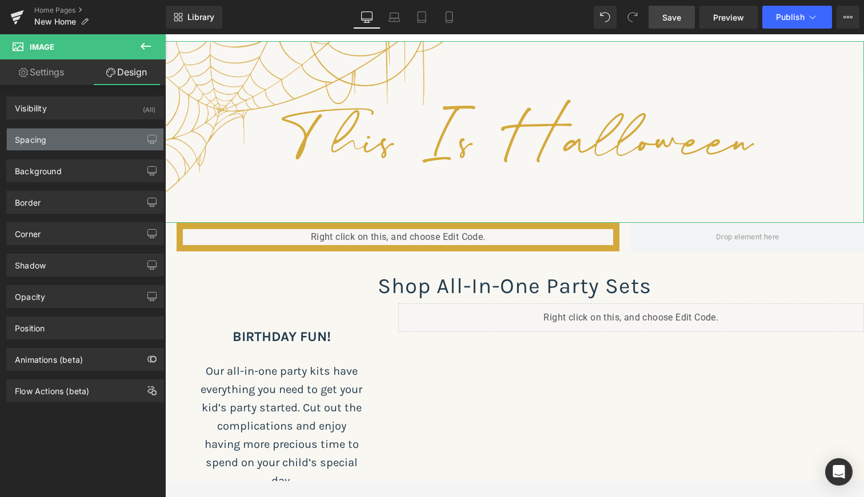
click at [86, 146] on div "Spacing" at bounding box center [85, 140] width 157 height 22
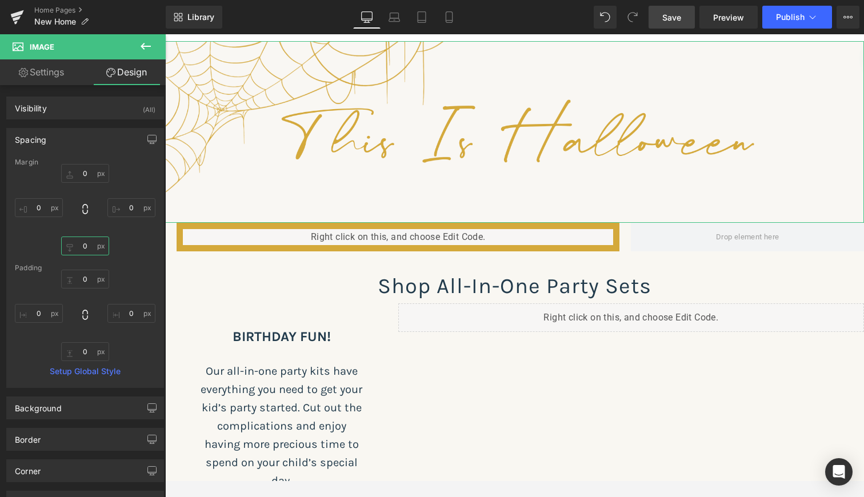
click at [86, 250] on input "text" at bounding box center [85, 246] width 48 height 19
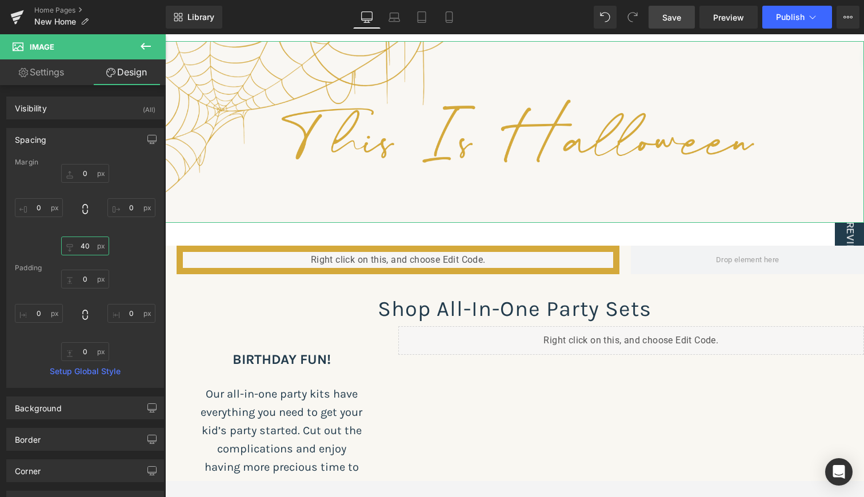
scroll to position [3759, 694]
type input "0"
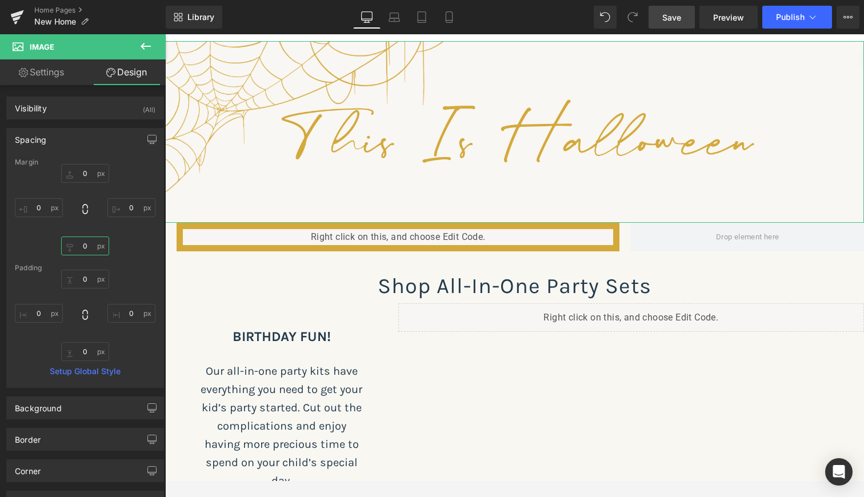
scroll to position [3737, 694]
click at [75, 352] on input "text" at bounding box center [85, 351] width 48 height 19
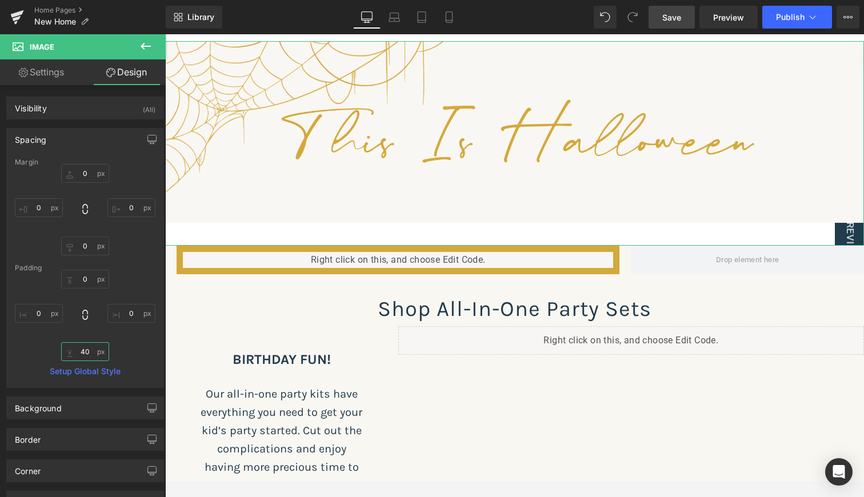
scroll to position [3759, 694]
type input "0"
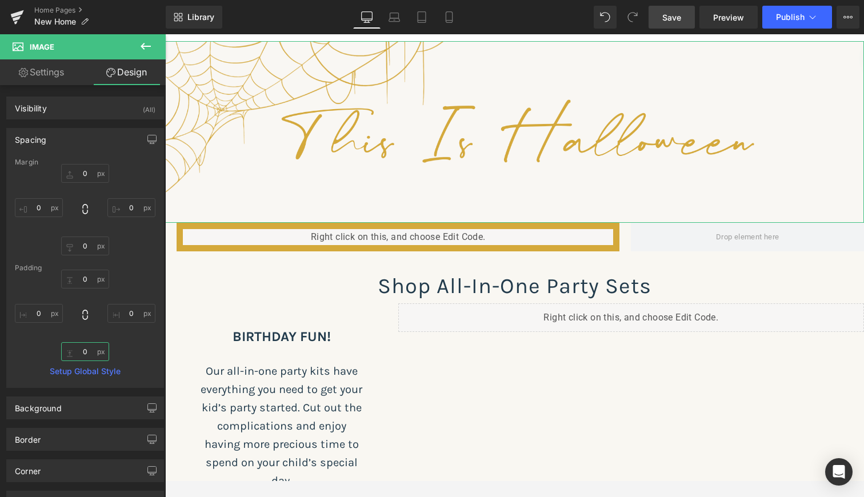
scroll to position [3737, 694]
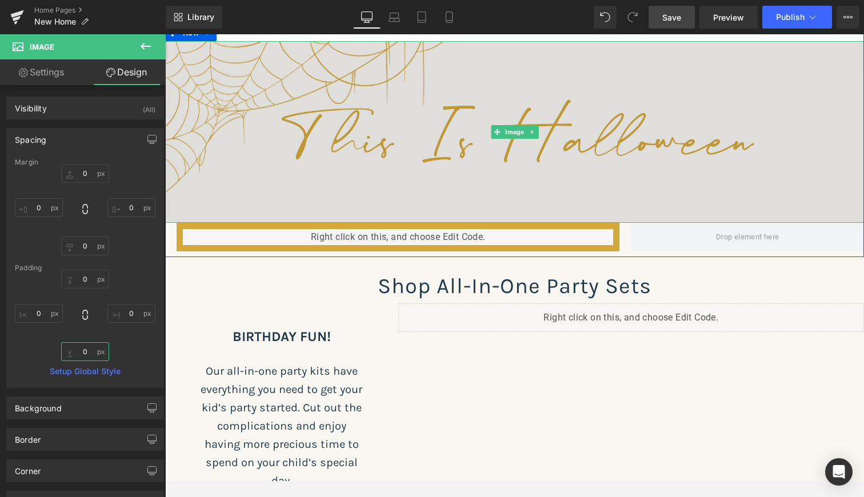
click at [269, 196] on img at bounding box center [514, 131] width 699 height 181
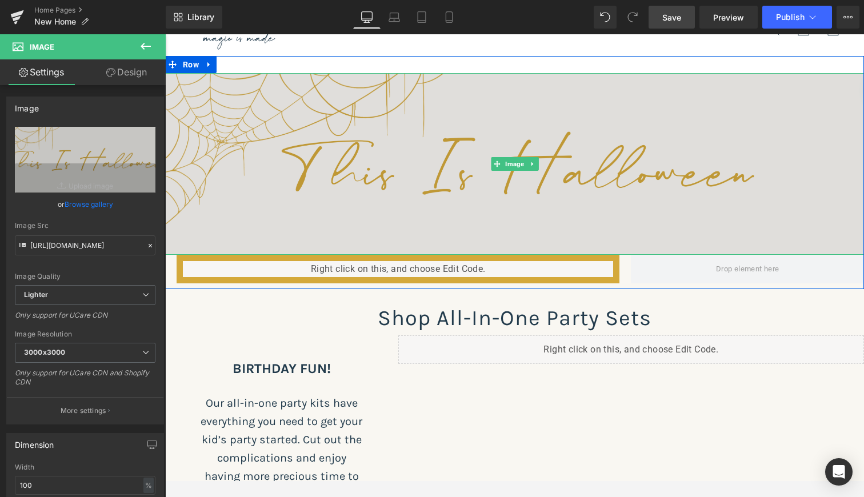
scroll to position [46, 0]
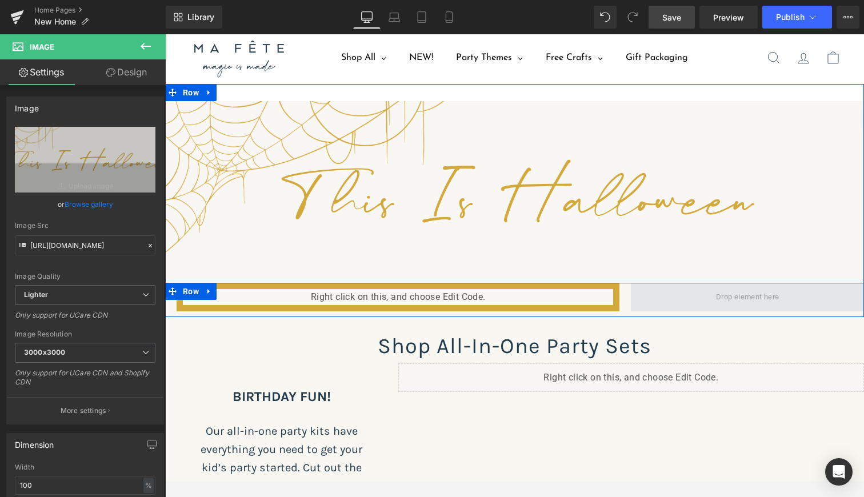
click at [712, 297] on span at bounding box center [747, 297] width 71 height 18
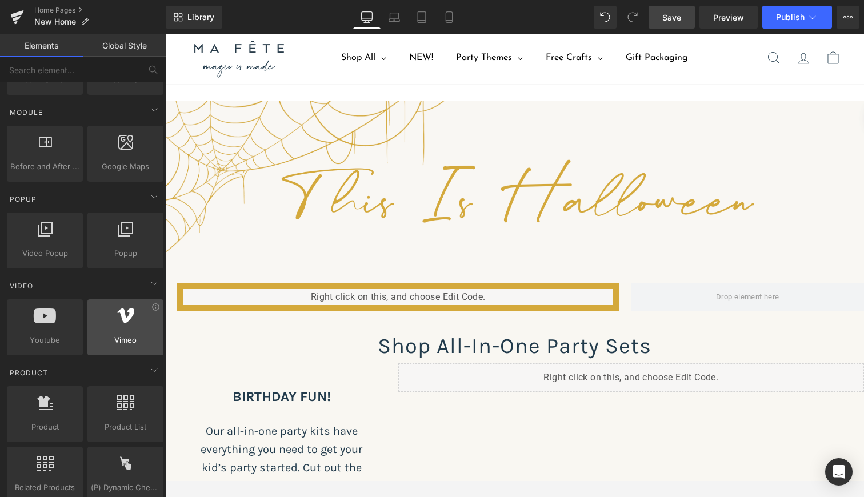
scroll to position [577, 0]
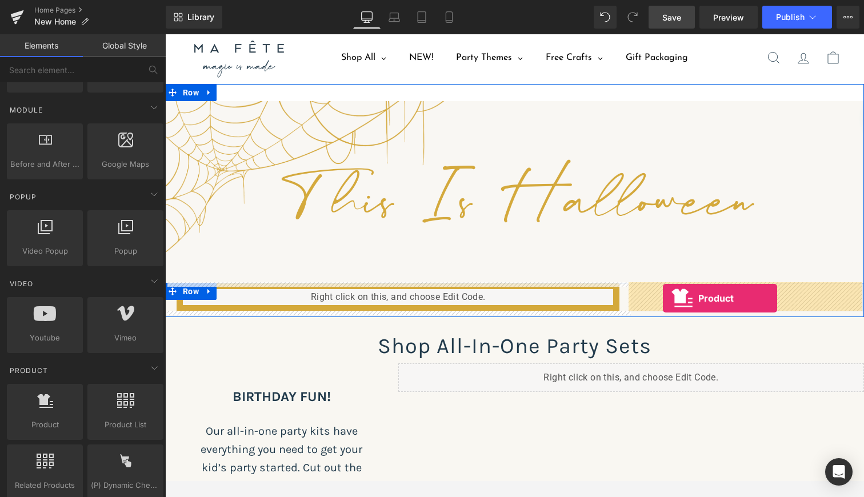
drag, startPoint x: 197, startPoint y: 457, endPoint x: 663, endPoint y: 298, distance: 492.0
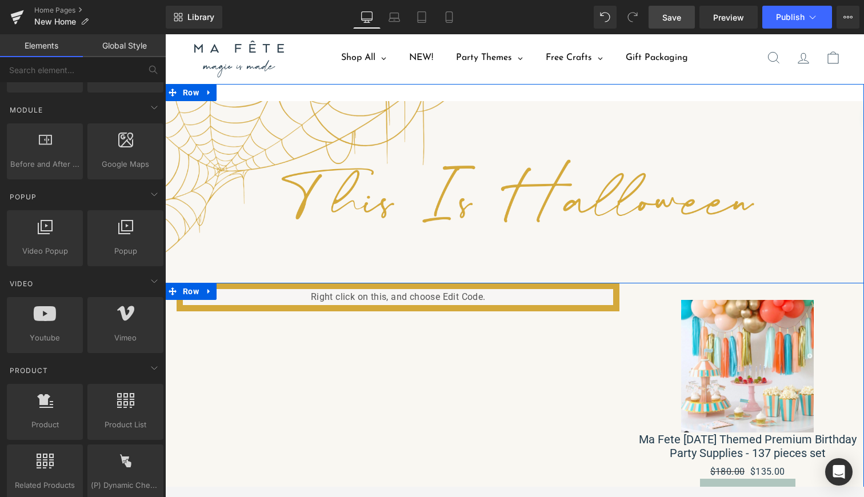
scroll to position [3827, 694]
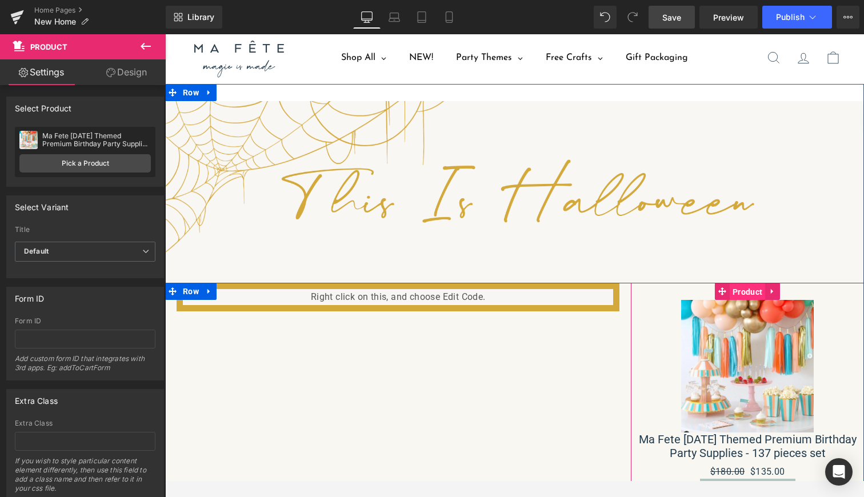
click at [745, 286] on span "Product" at bounding box center [747, 291] width 35 height 17
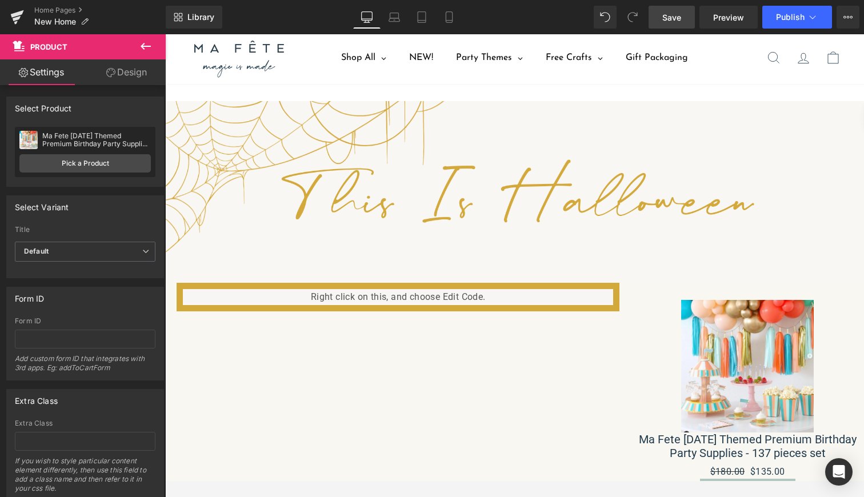
scroll to position [0, 0]
click at [146, 46] on icon at bounding box center [146, 46] width 10 height 7
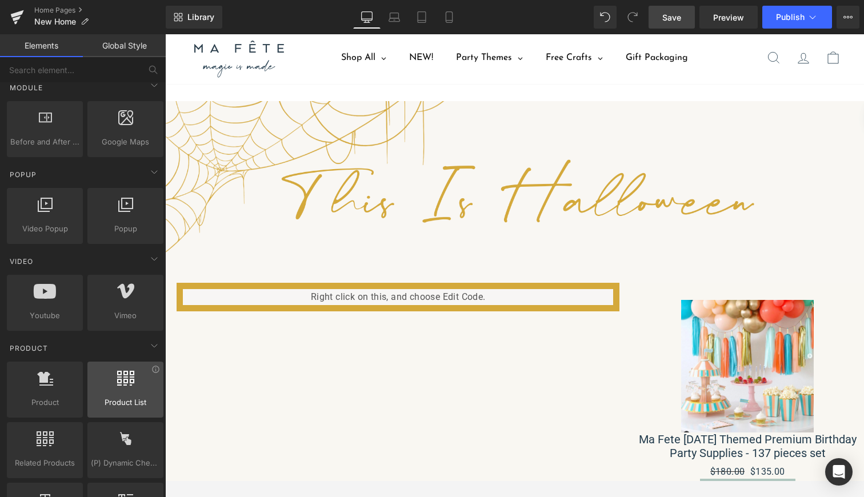
scroll to position [604, 0]
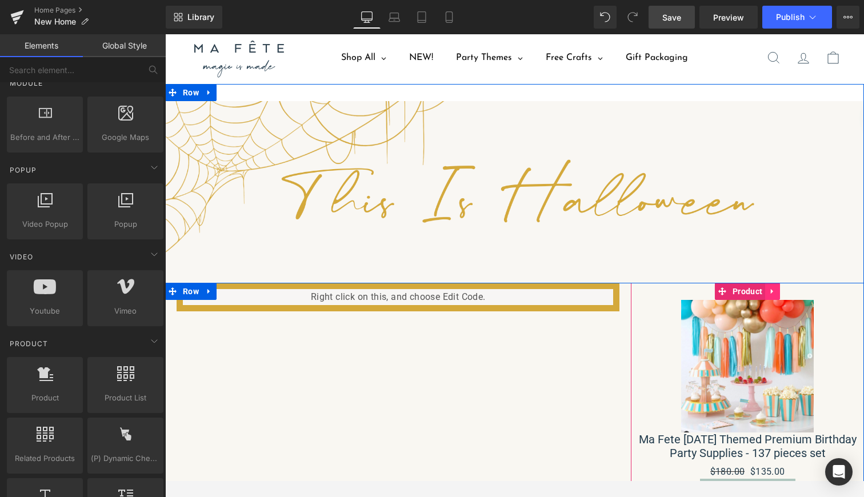
click at [774, 290] on icon at bounding box center [773, 291] width 8 height 9
click at [778, 291] on icon at bounding box center [780, 291] width 8 height 9
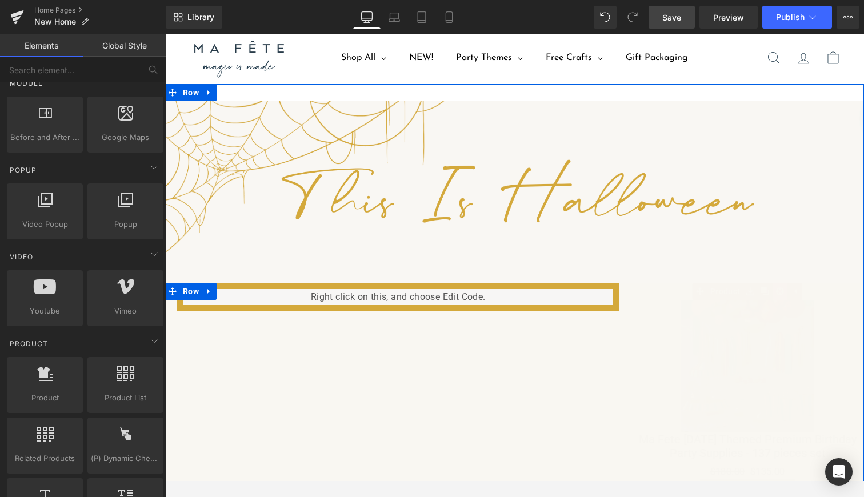
scroll to position [3737, 694]
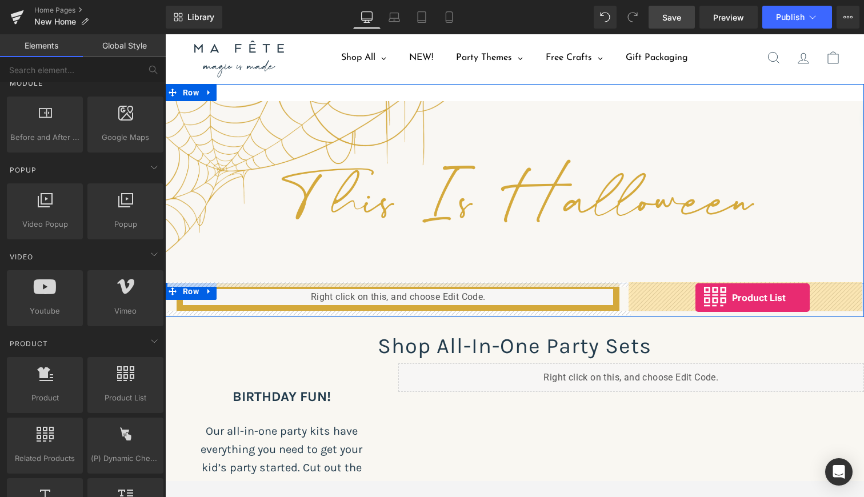
drag, startPoint x: 275, startPoint y: 416, endPoint x: 696, endPoint y: 298, distance: 436.4
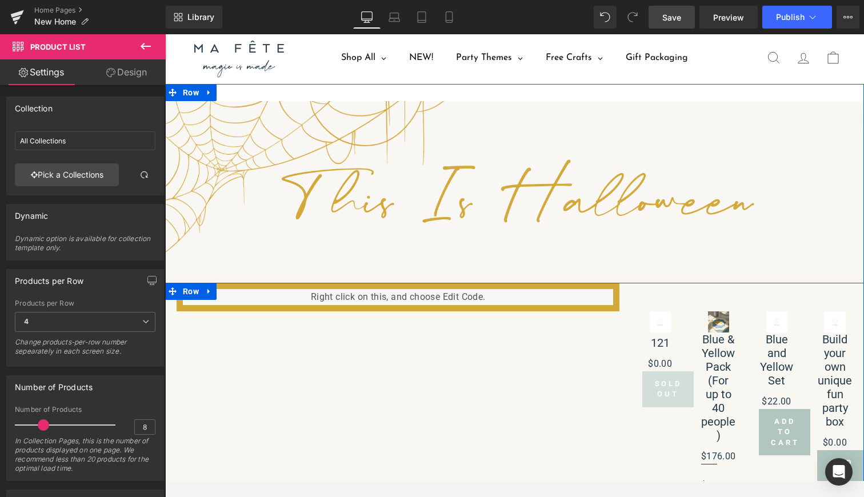
scroll to position [4175, 694]
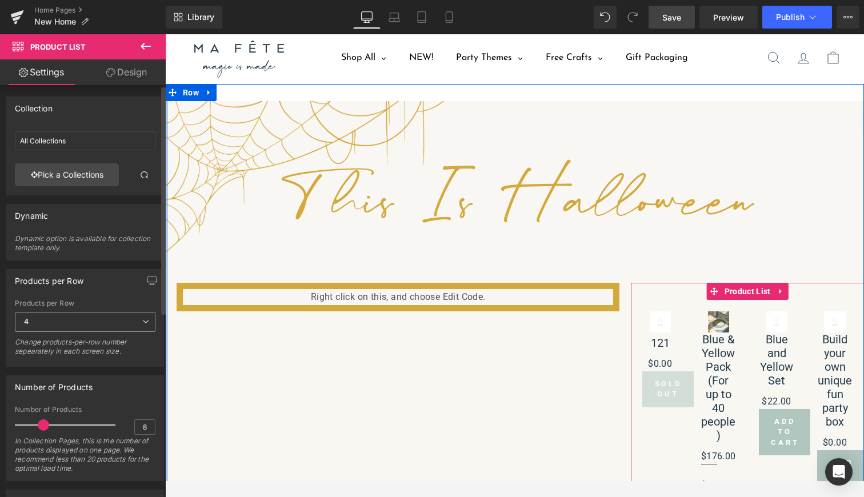
click at [142, 322] on icon at bounding box center [145, 321] width 7 height 7
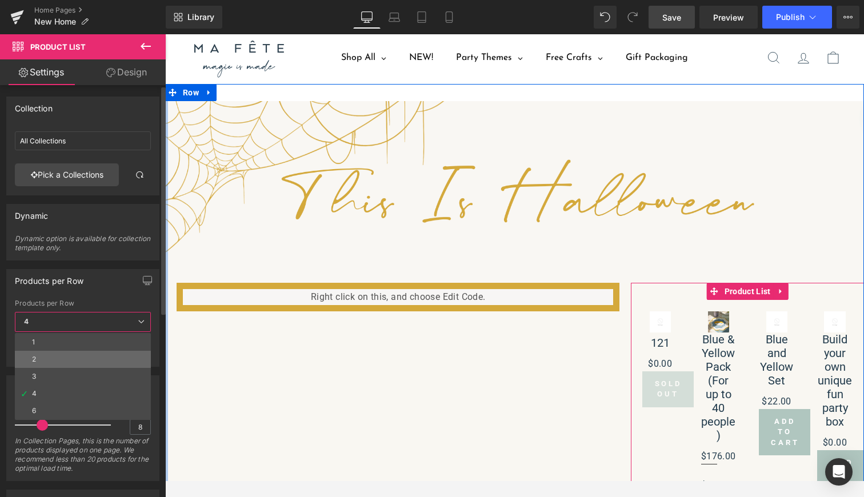
click at [28, 354] on li "2" at bounding box center [83, 359] width 136 height 17
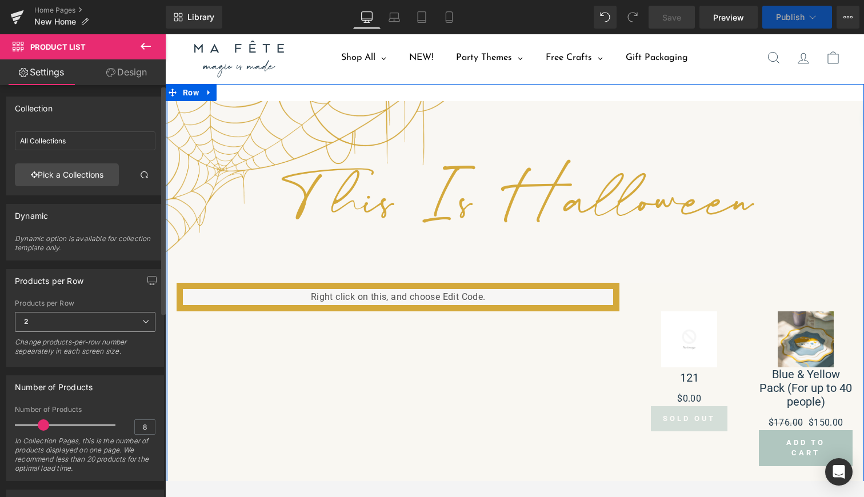
scroll to position [4321, 694]
drag, startPoint x: 43, startPoint y: 425, endPoint x: 34, endPoint y: 423, distance: 9.2
click at [34, 423] on span at bounding box center [33, 424] width 11 height 11
drag, startPoint x: 34, startPoint y: 423, endPoint x: 25, endPoint y: 422, distance: 9.9
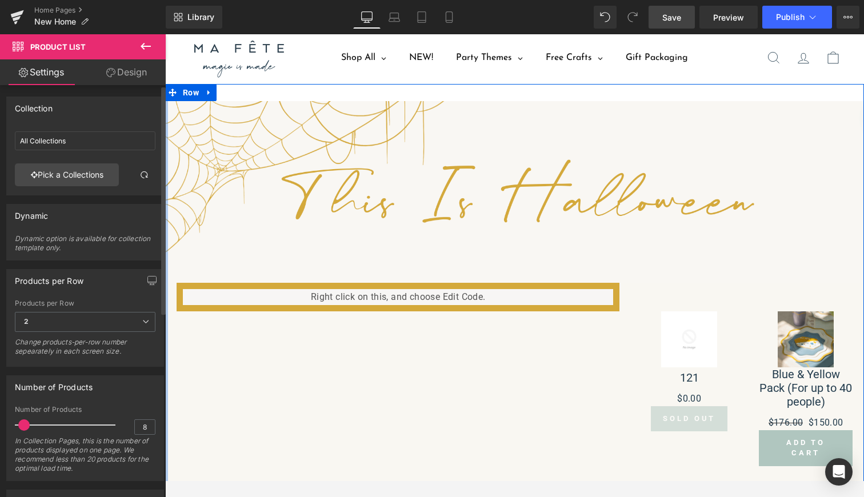
click at [25, 422] on span at bounding box center [23, 424] width 11 height 11
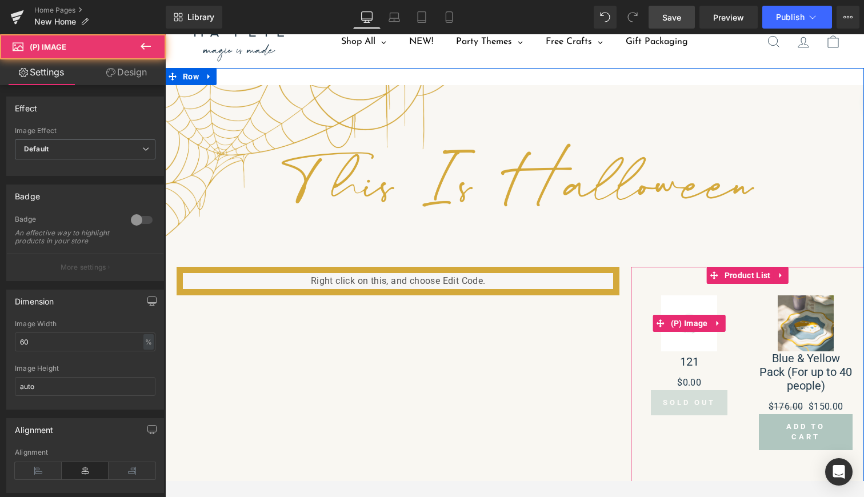
click at [689, 336] on img at bounding box center [689, 323] width 56 height 56
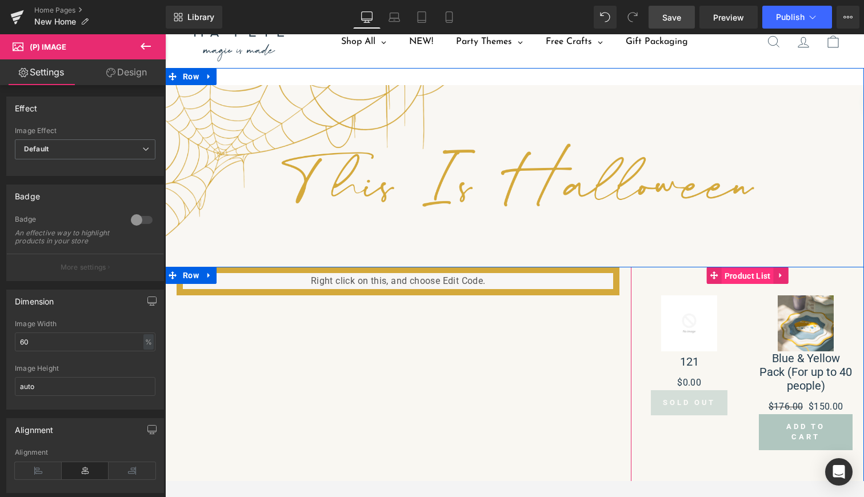
click at [750, 274] on span "Product List" at bounding box center [748, 275] width 52 height 17
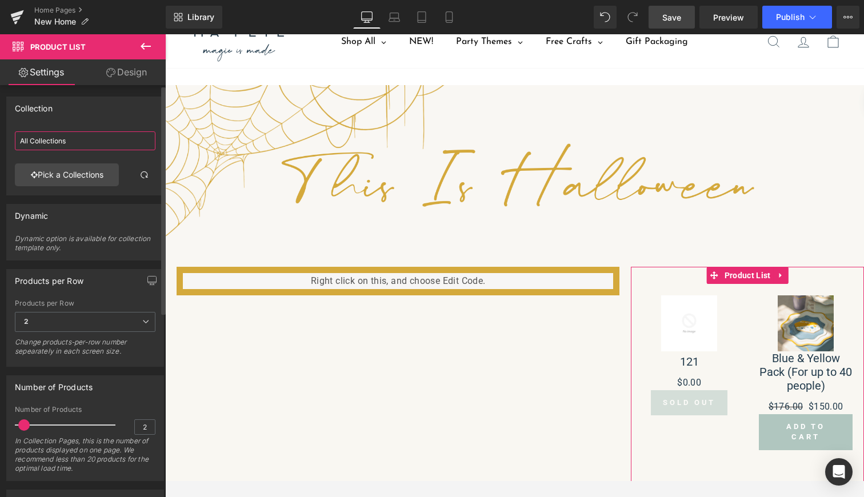
click at [87, 145] on input "All Collections" at bounding box center [85, 140] width 141 height 19
click at [87, 171] on link "Pick a Collections" at bounding box center [67, 174] width 104 height 23
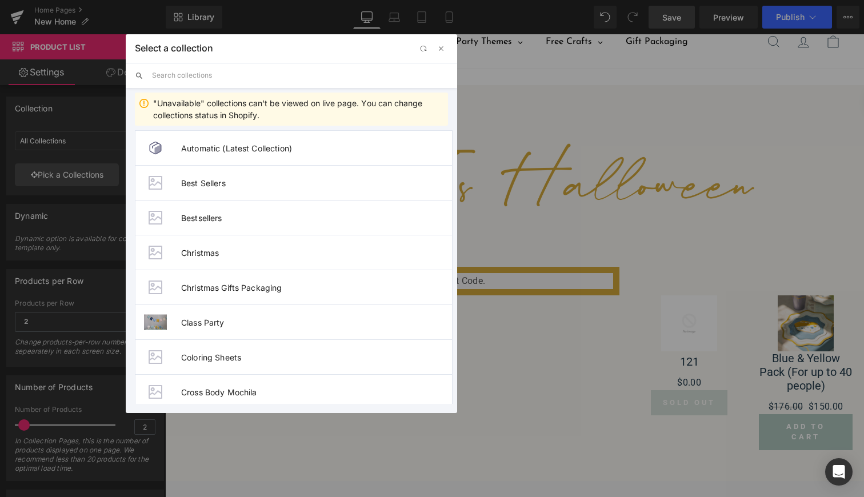
click at [226, 71] on input "text" at bounding box center [300, 75] width 296 height 25
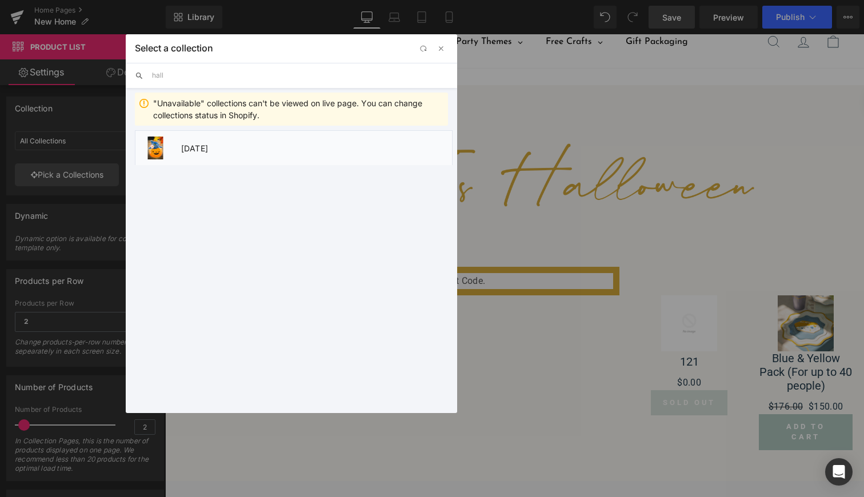
type input "hall"
click at [219, 147] on span "[DATE]" at bounding box center [316, 148] width 271 height 10
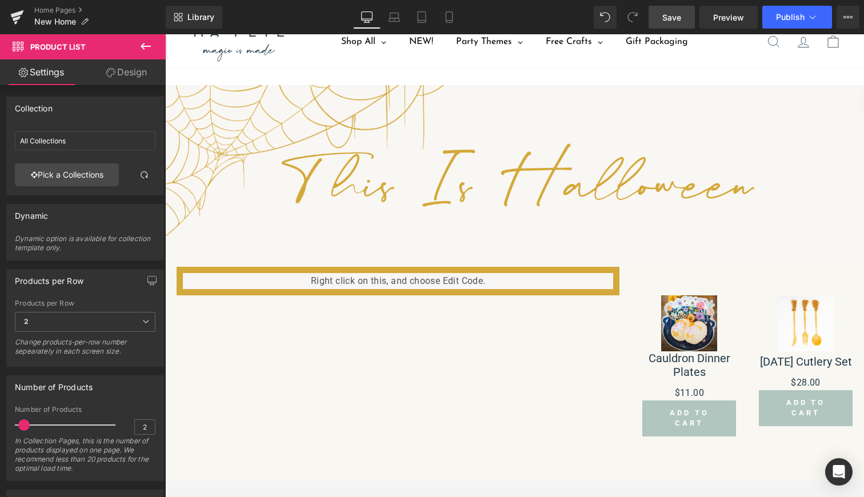
click at [676, 13] on span "Save" at bounding box center [671, 17] width 19 height 12
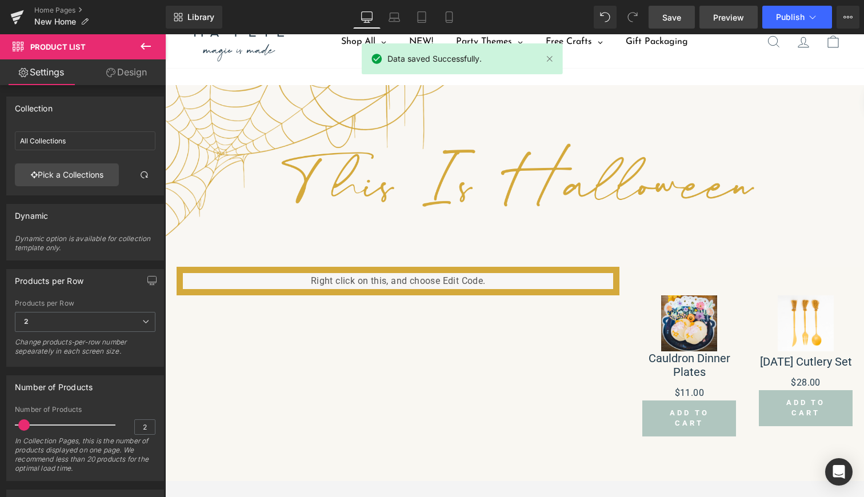
click at [735, 21] on span "Preview" at bounding box center [728, 17] width 31 height 12
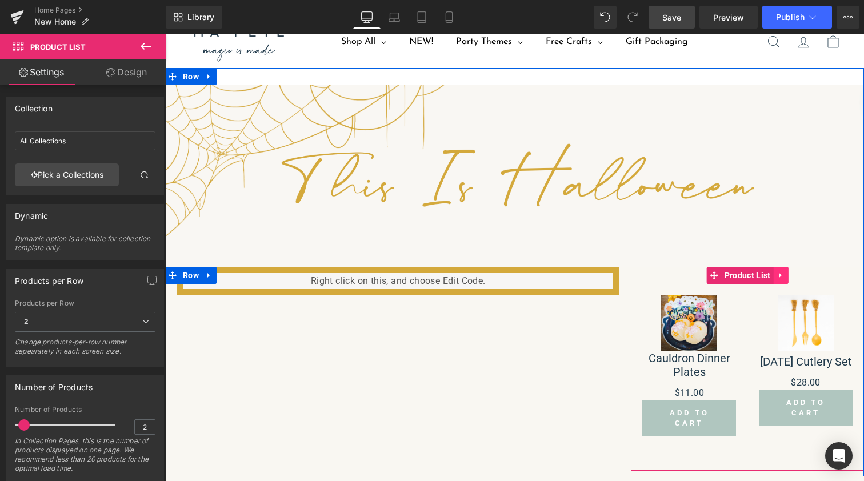
click at [779, 276] on icon at bounding box center [780, 275] width 2 height 5
click at [785, 274] on icon at bounding box center [788, 275] width 8 height 9
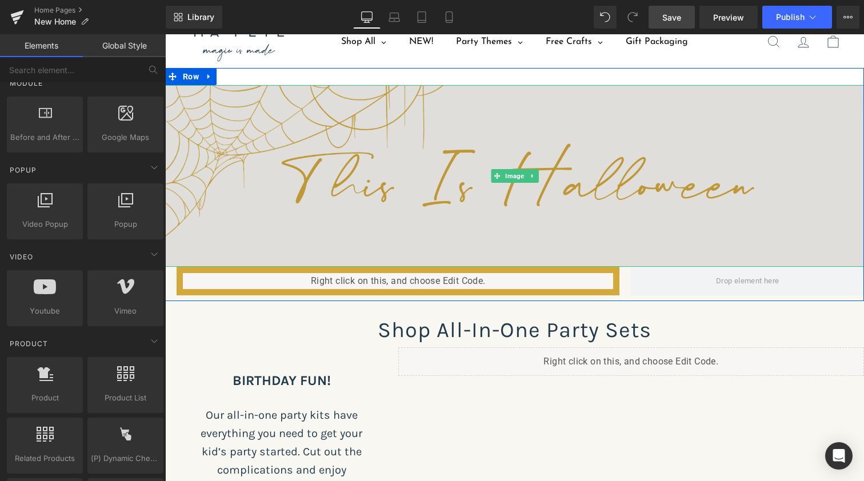
scroll to position [3737, 694]
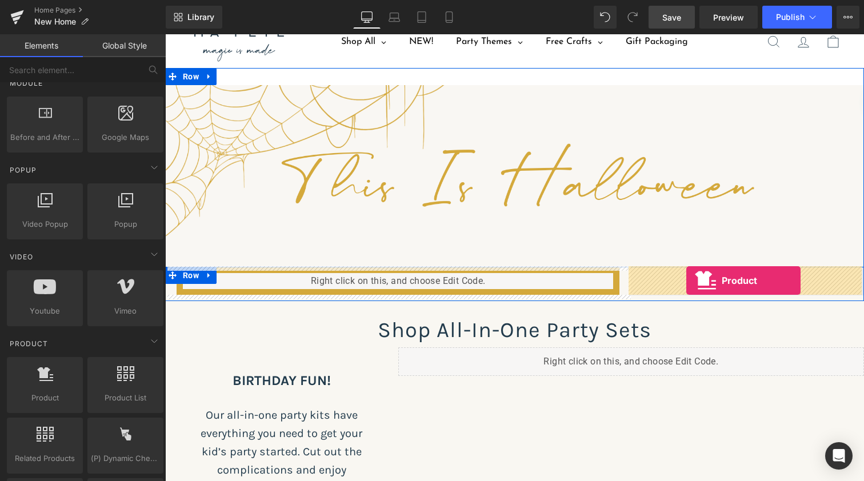
drag, startPoint x: 198, startPoint y: 430, endPoint x: 686, endPoint y: 281, distance: 510.9
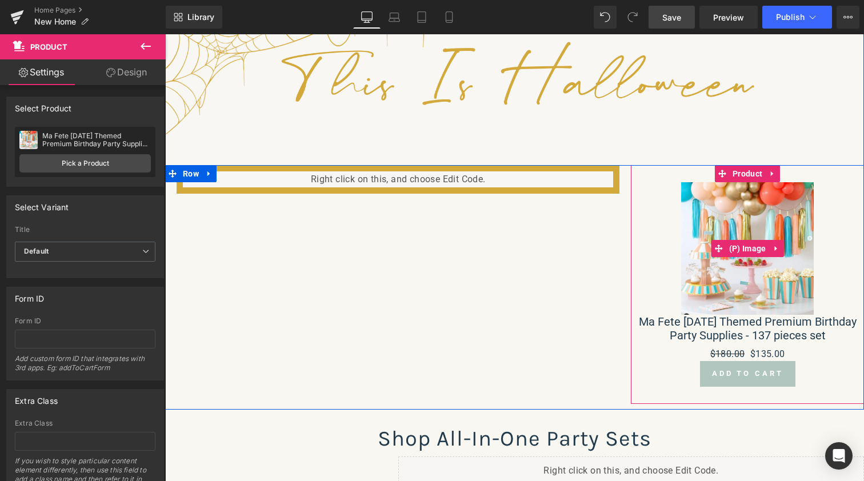
scroll to position [170, 0]
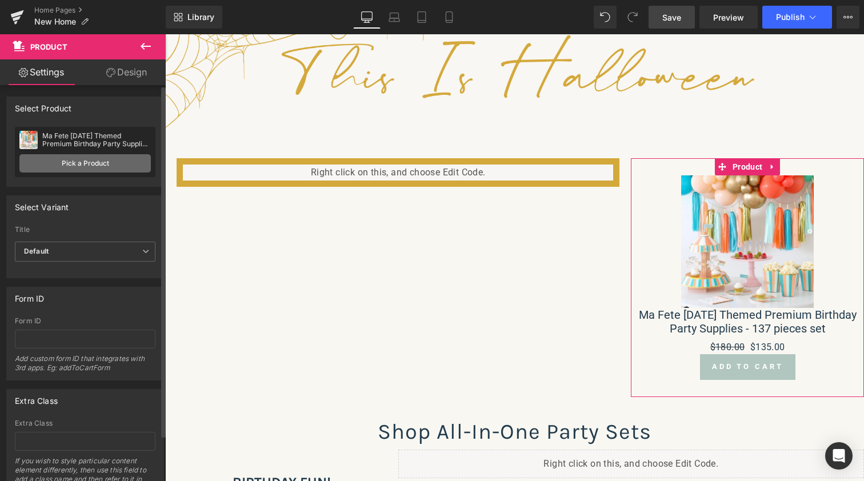
click at [102, 162] on link "Pick a Product" at bounding box center [84, 163] width 131 height 18
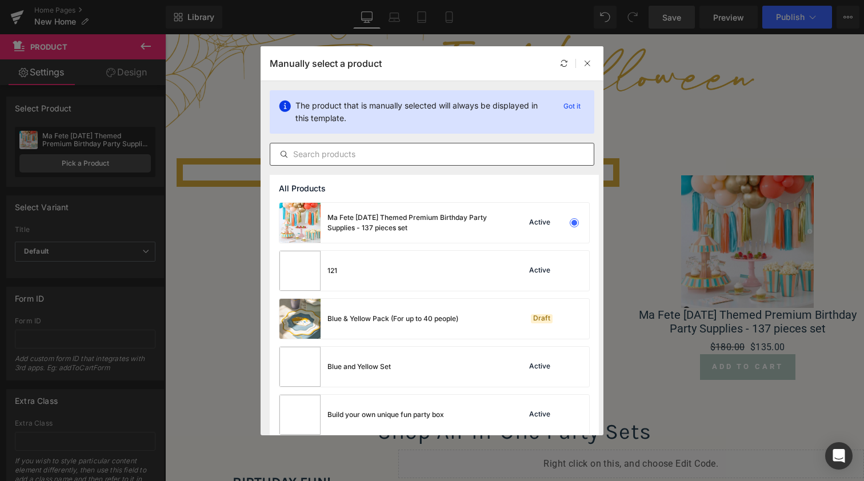
click at [370, 158] on input "text" at bounding box center [431, 154] width 323 height 14
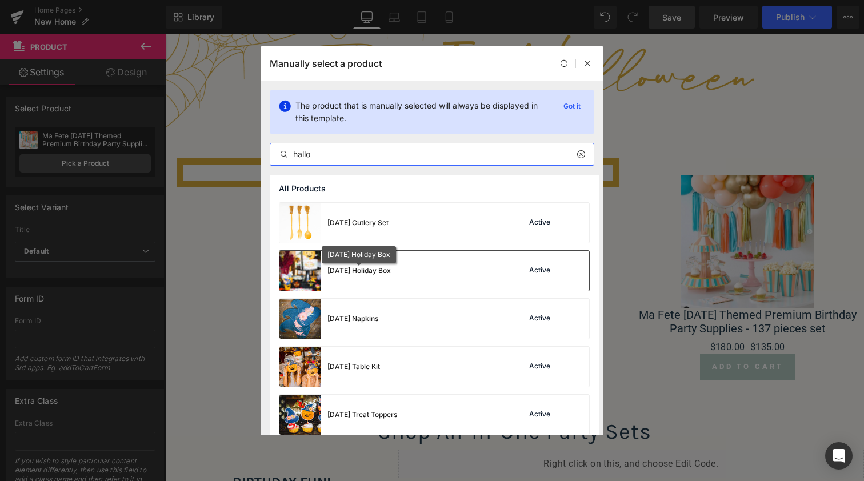
type input "hallo"
click at [375, 270] on div "[DATE] Holiday Box" at bounding box center [358, 271] width 63 height 10
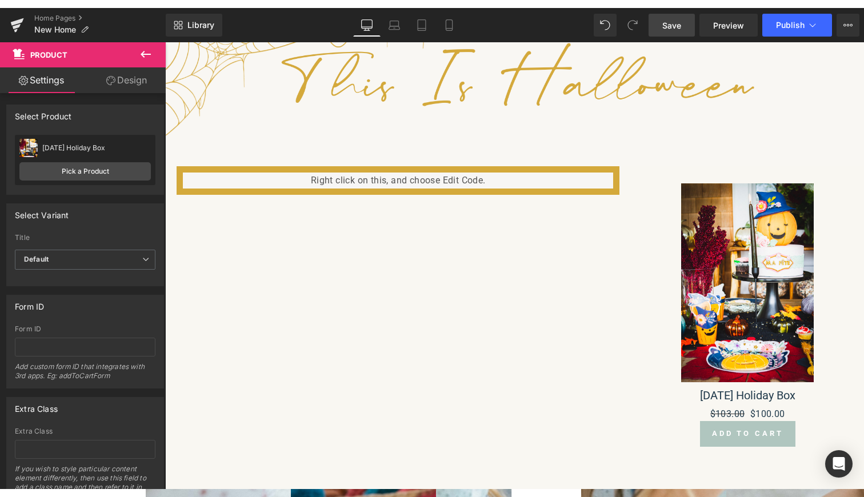
scroll to position [4005, 694]
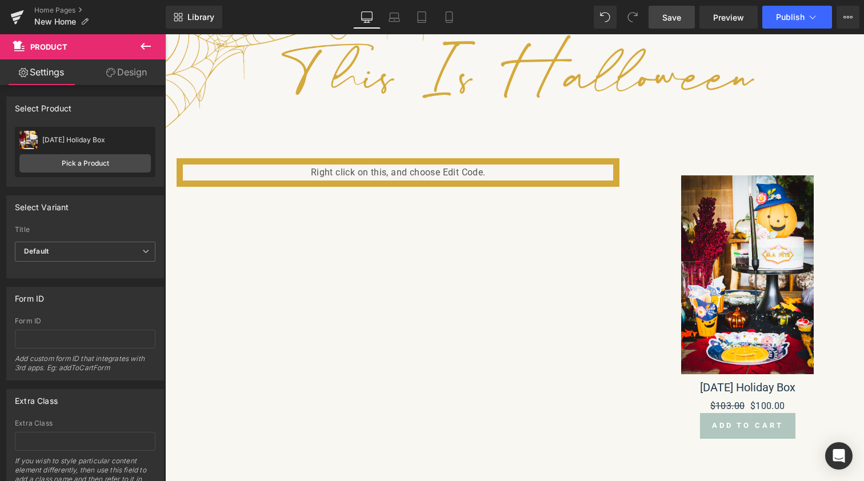
click at [678, 14] on span "Save" at bounding box center [671, 17] width 19 height 12
click at [735, 20] on span "Preview" at bounding box center [728, 17] width 31 height 12
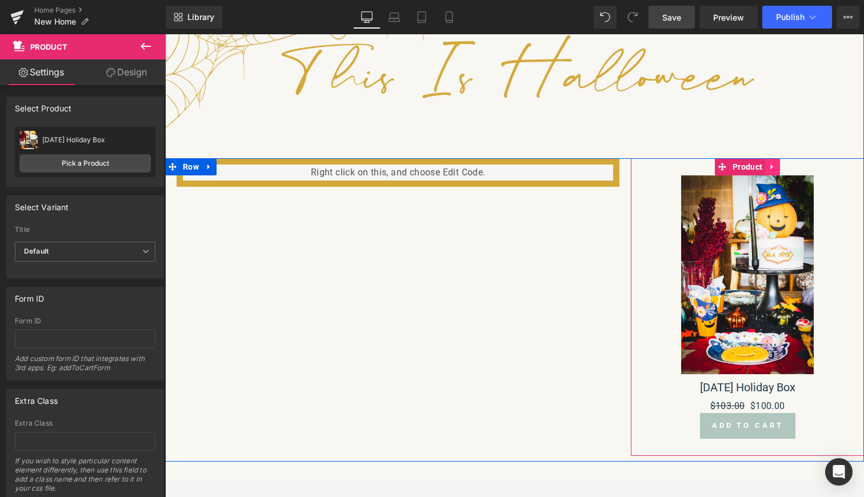
click at [769, 165] on icon at bounding box center [773, 166] width 8 height 9
click at [777, 165] on icon at bounding box center [780, 167] width 8 height 8
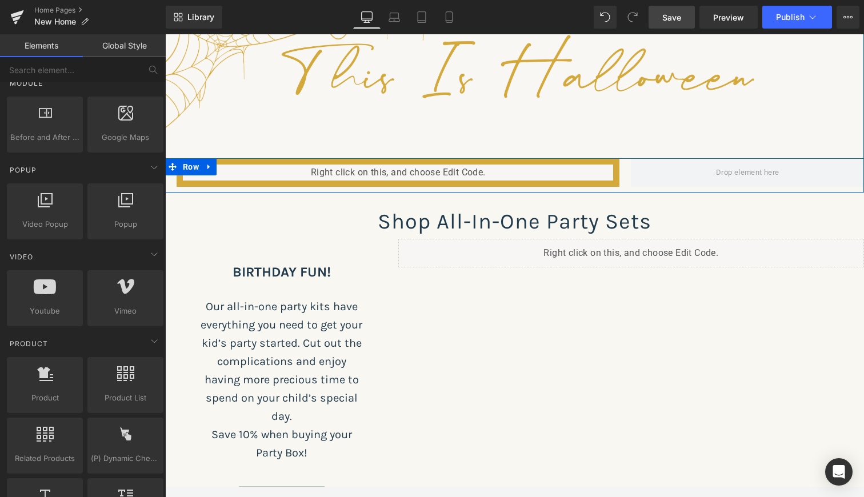
scroll to position [6, 6]
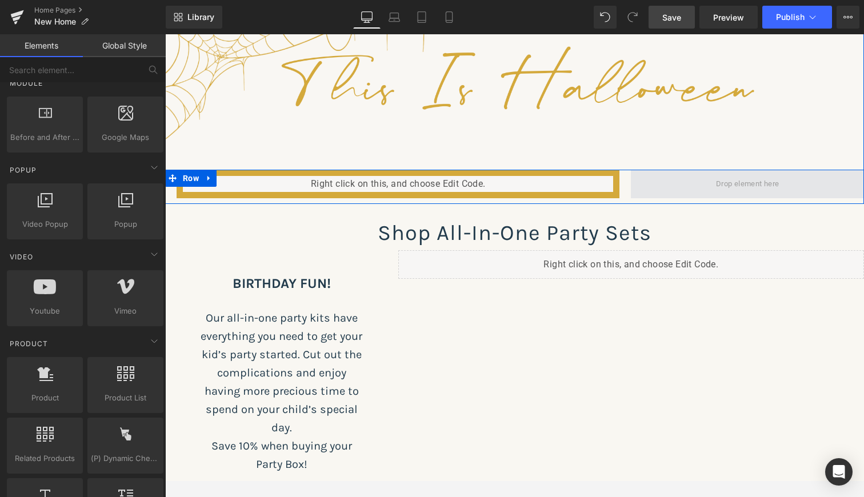
click at [774, 185] on span at bounding box center [747, 184] width 71 height 18
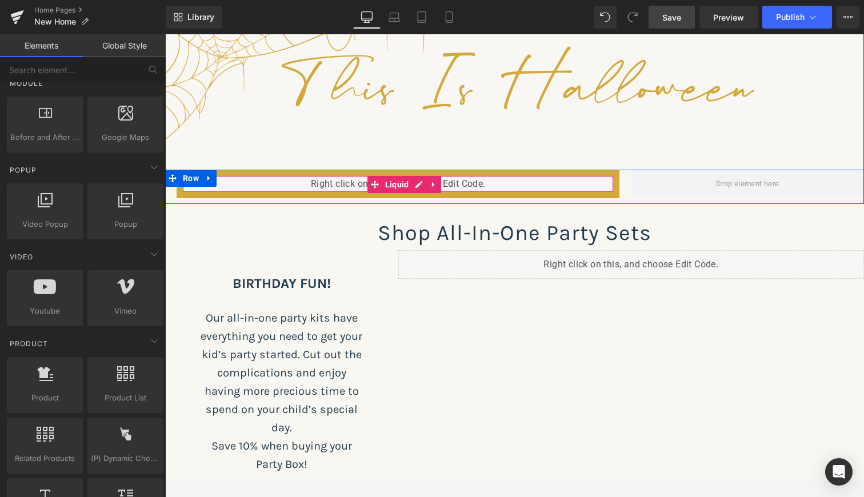
click at [269, 179] on div "Liquid" at bounding box center [398, 184] width 443 height 29
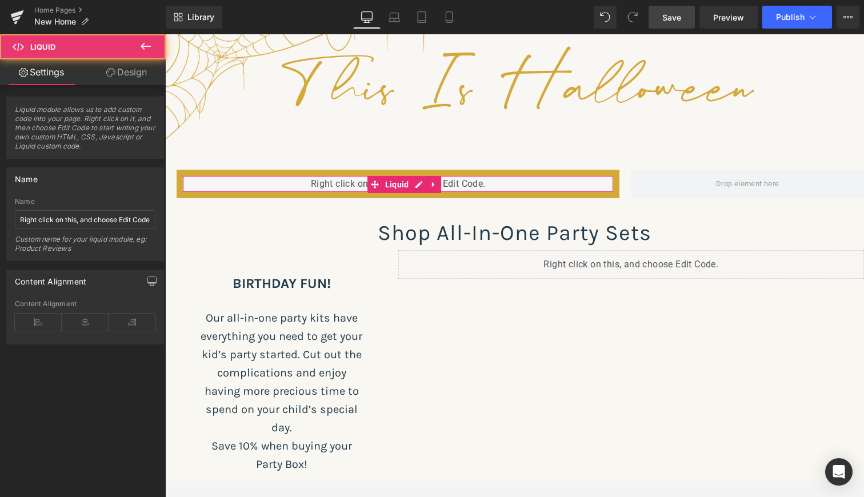
click at [137, 75] on link "Design" at bounding box center [126, 72] width 83 height 26
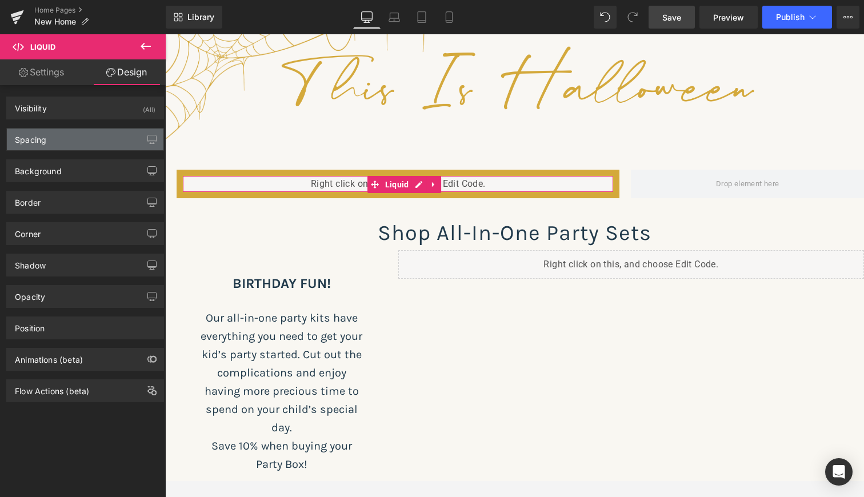
click at [70, 145] on div "Spacing" at bounding box center [85, 140] width 157 height 22
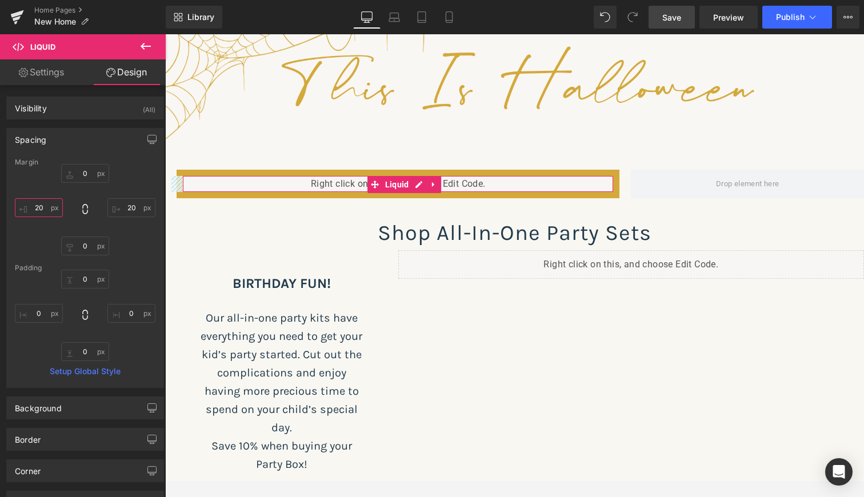
click at [37, 210] on input "20" at bounding box center [39, 207] width 48 height 19
click at [126, 207] on input "20" at bounding box center [131, 207] width 48 height 19
type input "20"
click at [38, 207] on input "20" at bounding box center [39, 207] width 48 height 19
type input "80"
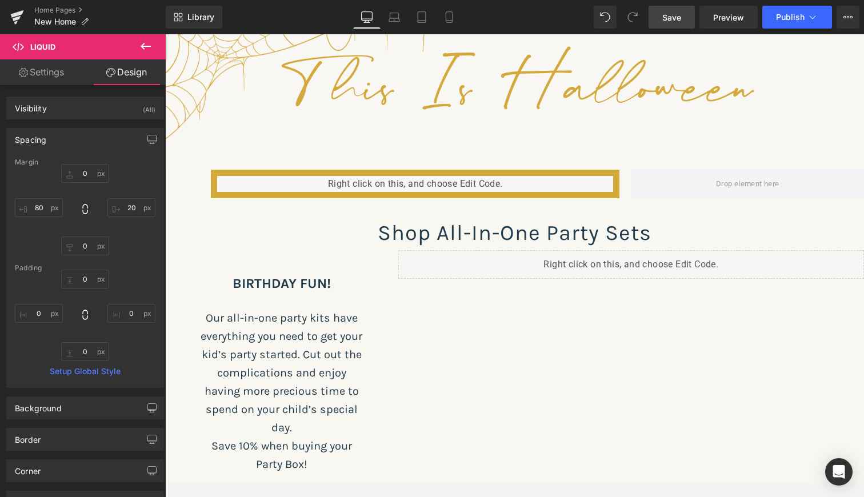
click at [145, 43] on icon at bounding box center [146, 46] width 14 height 14
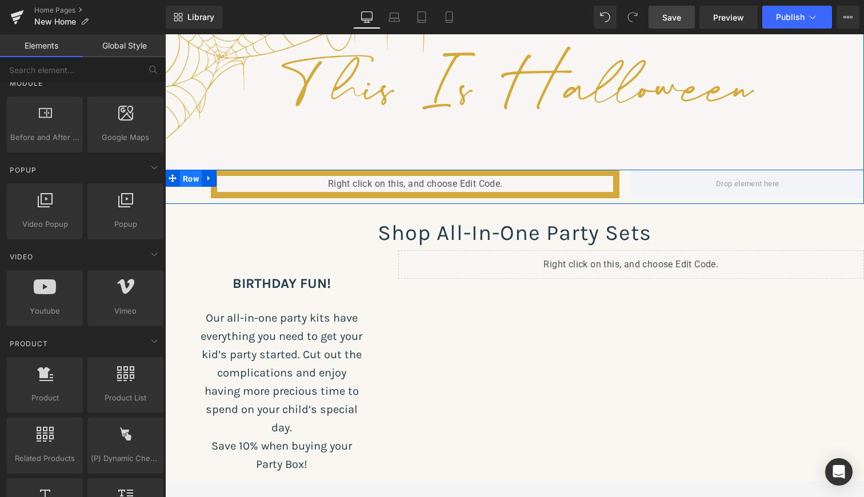
click at [188, 176] on span "Row" at bounding box center [191, 178] width 22 height 17
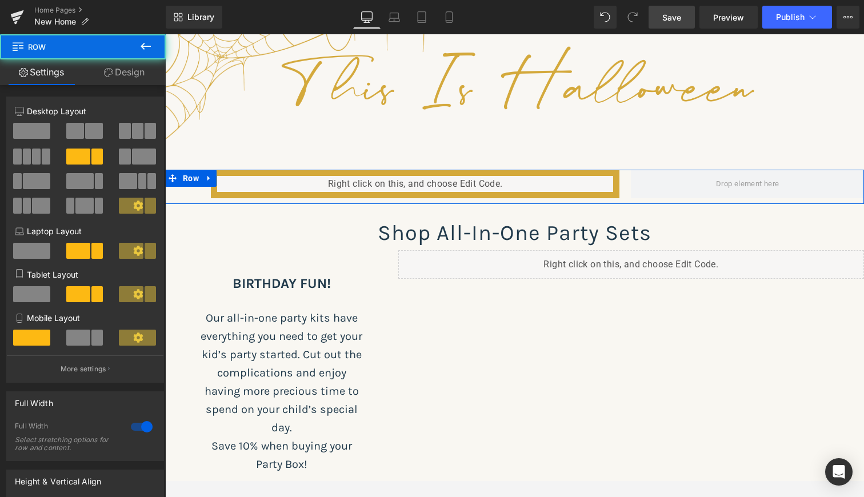
click at [26, 127] on span at bounding box center [31, 131] width 37 height 16
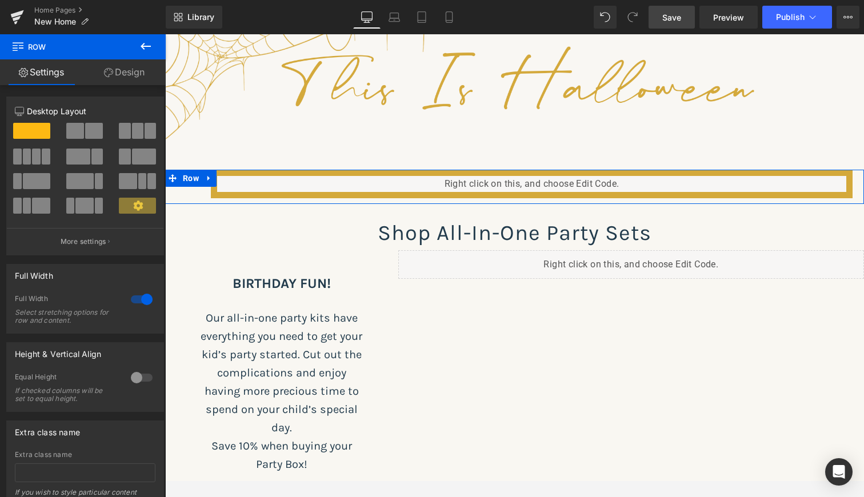
click at [130, 73] on link "Design" at bounding box center [124, 72] width 83 height 26
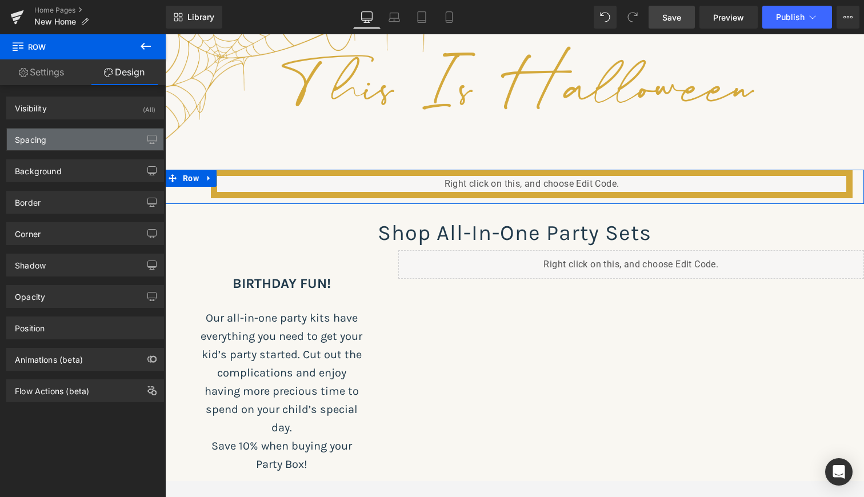
click at [83, 133] on div "Spacing" at bounding box center [85, 140] width 157 height 22
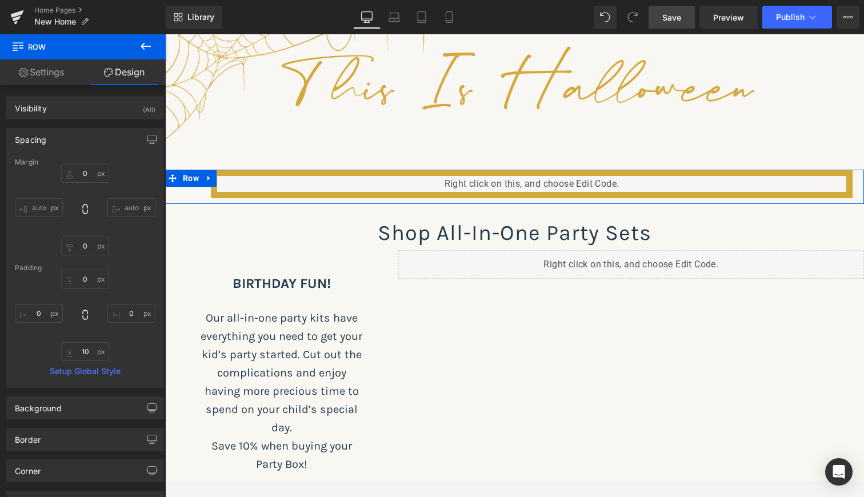
click at [118, 209] on input "auto" at bounding box center [131, 207] width 48 height 19
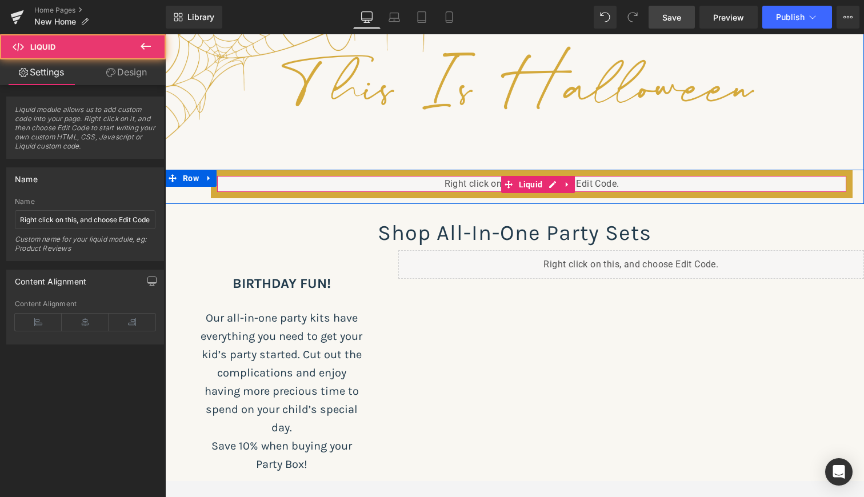
click at [232, 185] on div "Liquid" at bounding box center [532, 184] width 642 height 29
click at [257, 184] on div "Liquid" at bounding box center [532, 184] width 642 height 29
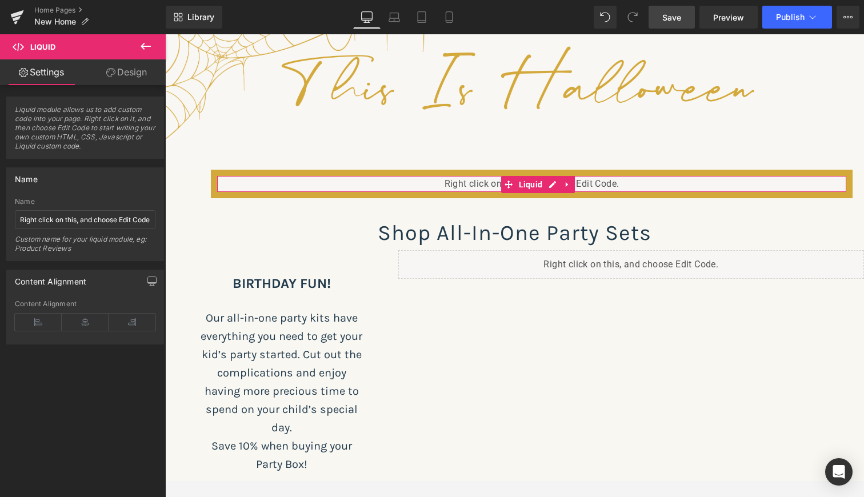
click at [129, 73] on link "Design" at bounding box center [126, 72] width 83 height 26
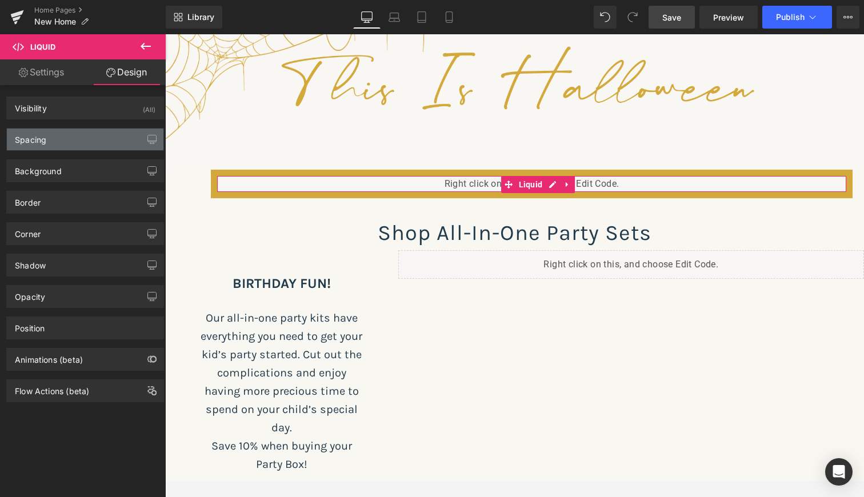
click at [75, 143] on div "Spacing" at bounding box center [85, 140] width 157 height 22
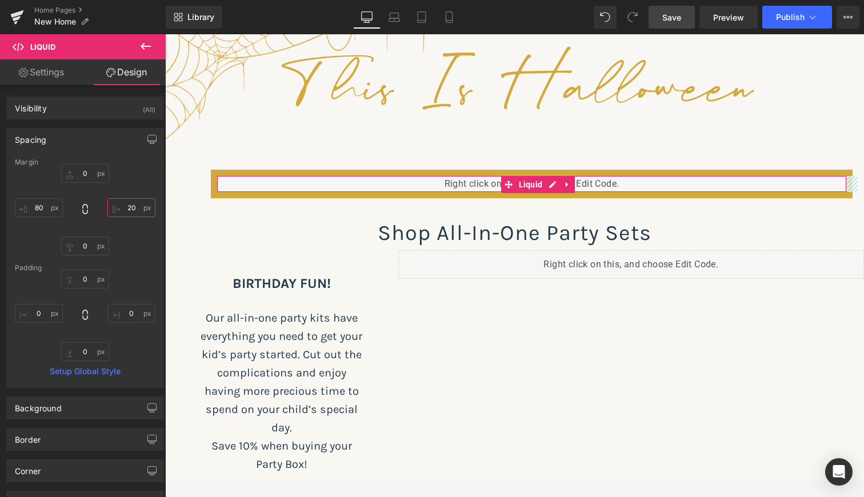
click at [126, 210] on input "text" at bounding box center [131, 207] width 48 height 19
type input "80"
click at [38, 206] on input "text" at bounding box center [39, 207] width 48 height 19
type input "90"
click at [126, 209] on input "80" at bounding box center [131, 207] width 48 height 19
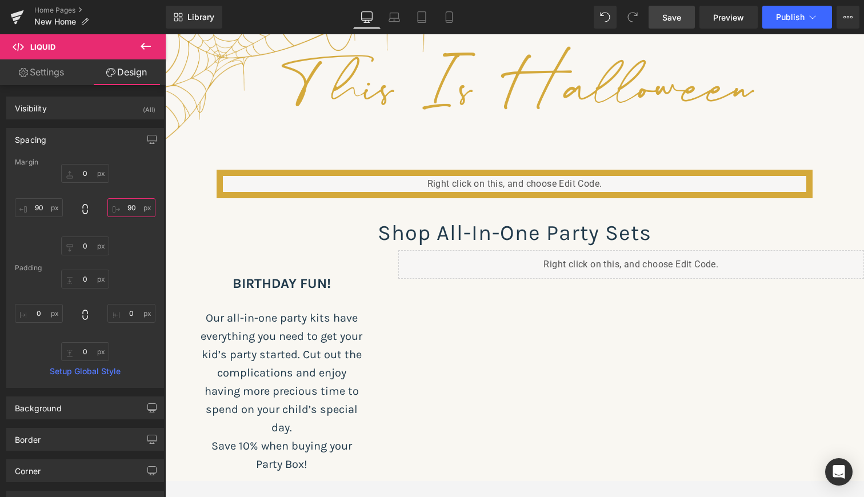
type input "90"
click at [673, 21] on span "Save" at bounding box center [671, 17] width 19 height 12
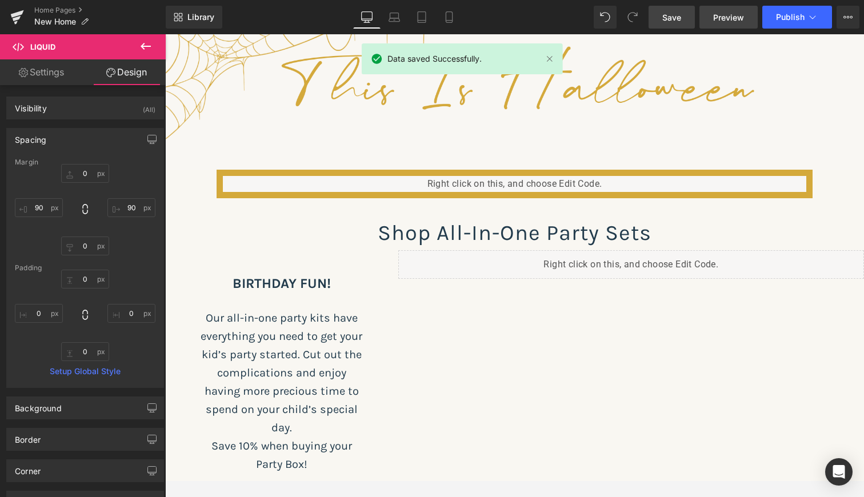
click at [725, 15] on span "Preview" at bounding box center [728, 17] width 31 height 12
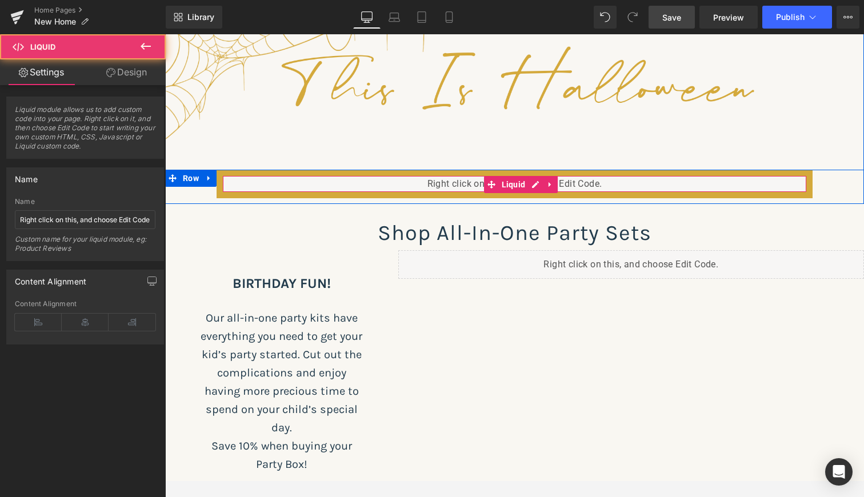
click at [274, 180] on div "Liquid" at bounding box center [515, 184] width 596 height 29
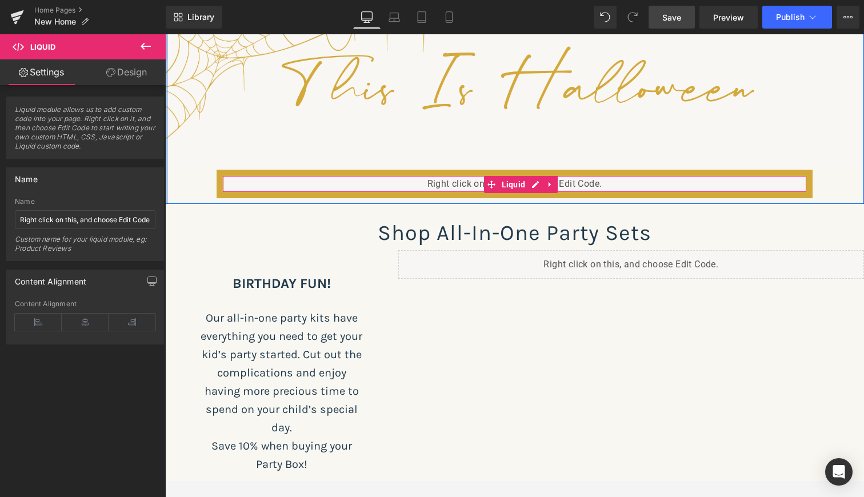
click at [135, 77] on link "Design" at bounding box center [126, 72] width 83 height 26
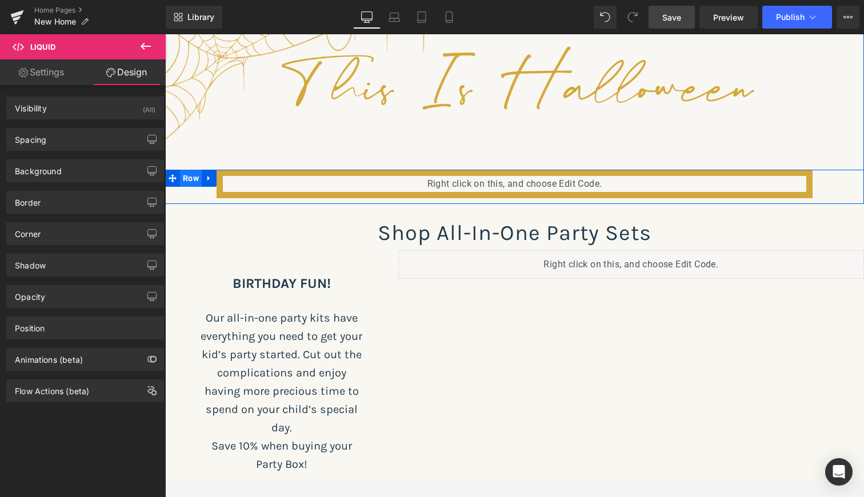
click at [190, 177] on span "Row" at bounding box center [191, 178] width 22 height 17
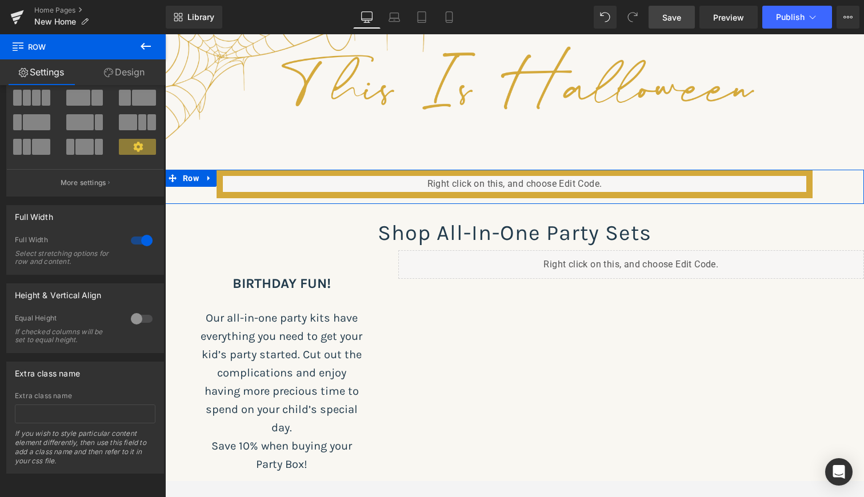
scroll to position [84, 0]
click at [143, 75] on link "Design" at bounding box center [124, 72] width 83 height 26
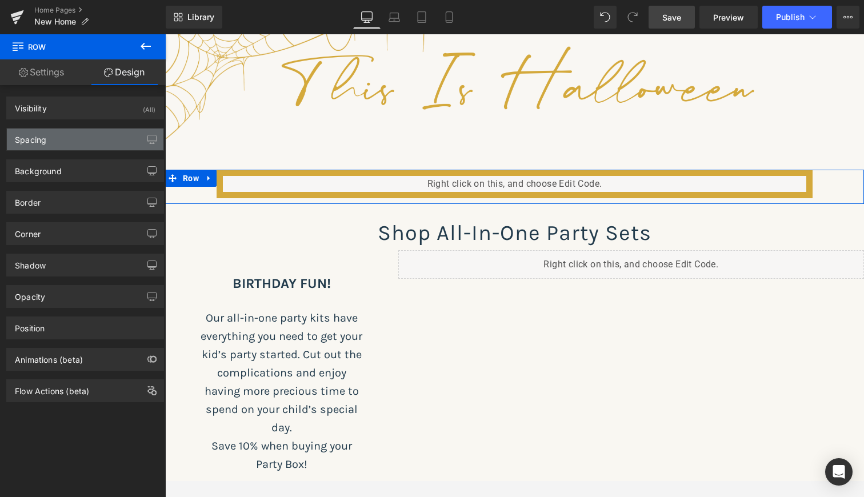
click at [103, 137] on div "Spacing" at bounding box center [85, 140] width 157 height 22
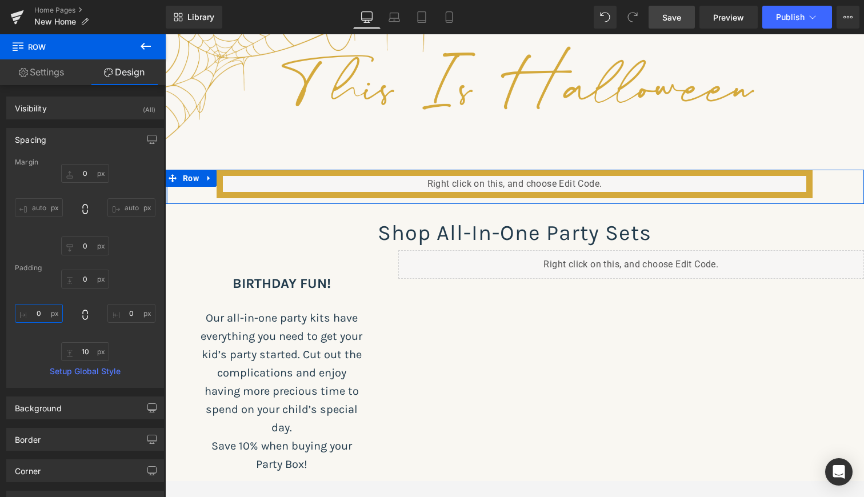
click at [37, 314] on input "0" at bounding box center [39, 313] width 48 height 19
type input "60"
click at [123, 312] on input "0" at bounding box center [131, 313] width 48 height 19
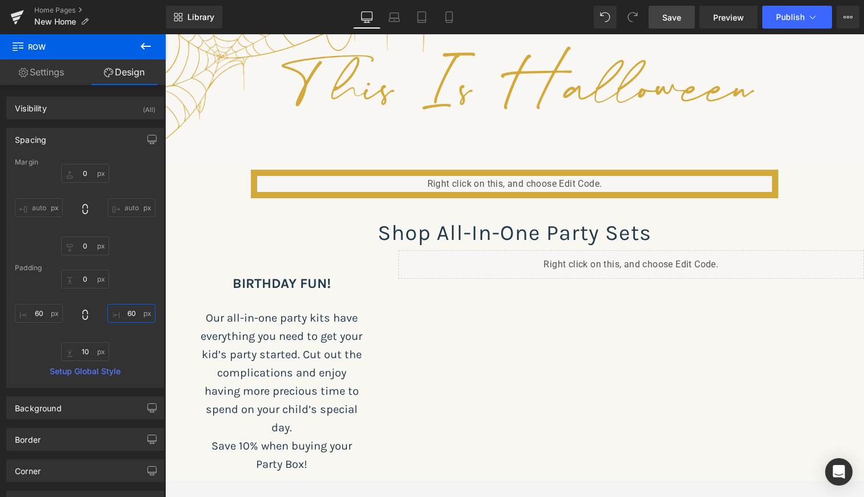
type input "60"
click at [672, 13] on span "Save" at bounding box center [671, 17] width 19 height 12
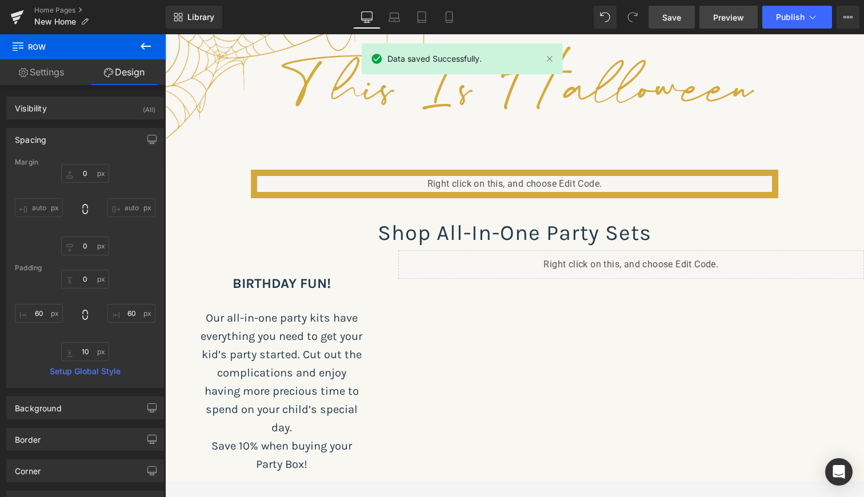
click at [730, 10] on link "Preview" at bounding box center [729, 17] width 58 height 23
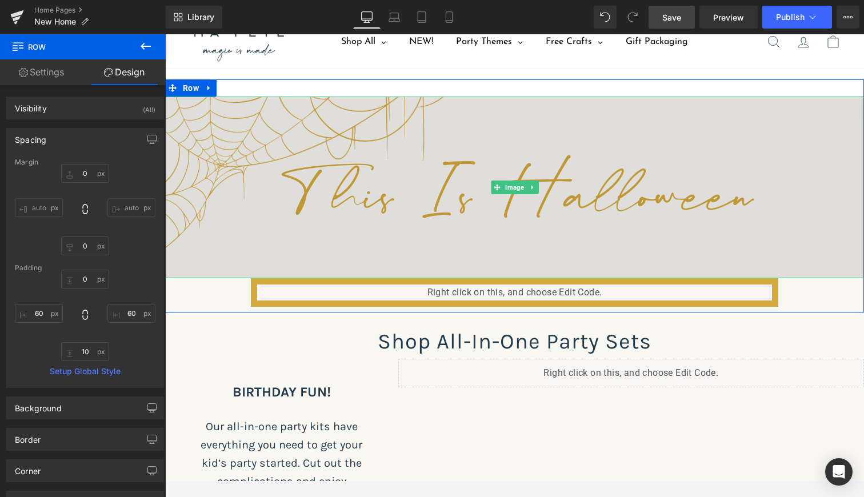
scroll to position [36, 0]
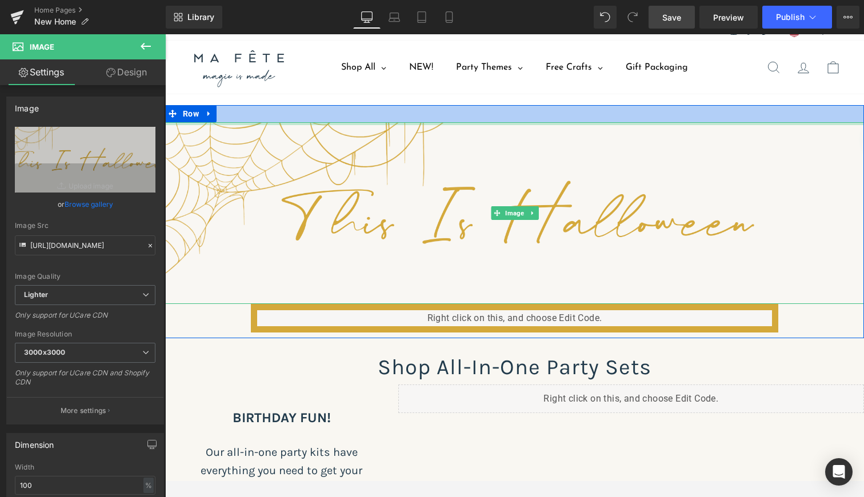
drag, startPoint x: 293, startPoint y: 124, endPoint x: 294, endPoint y: 106, distance: 18.3
click at [294, 106] on div "Image Liquid Row 60px 60px Row" at bounding box center [514, 221] width 699 height 233
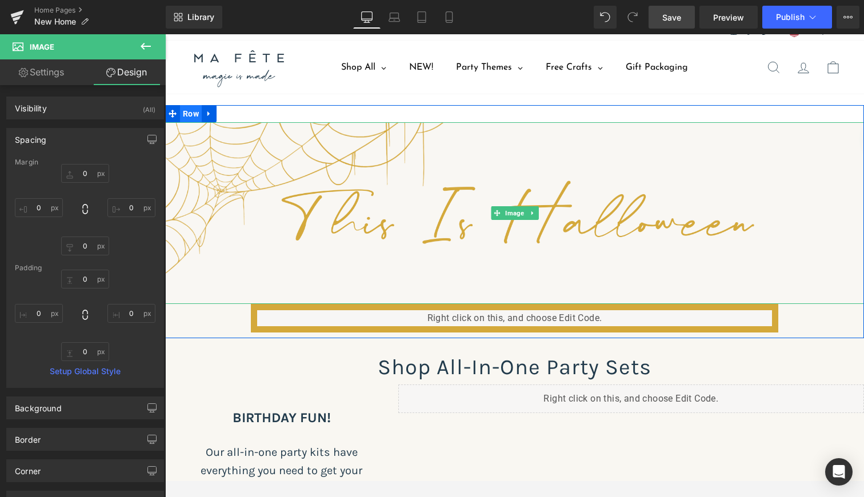
click at [190, 113] on span "Row" at bounding box center [191, 113] width 22 height 17
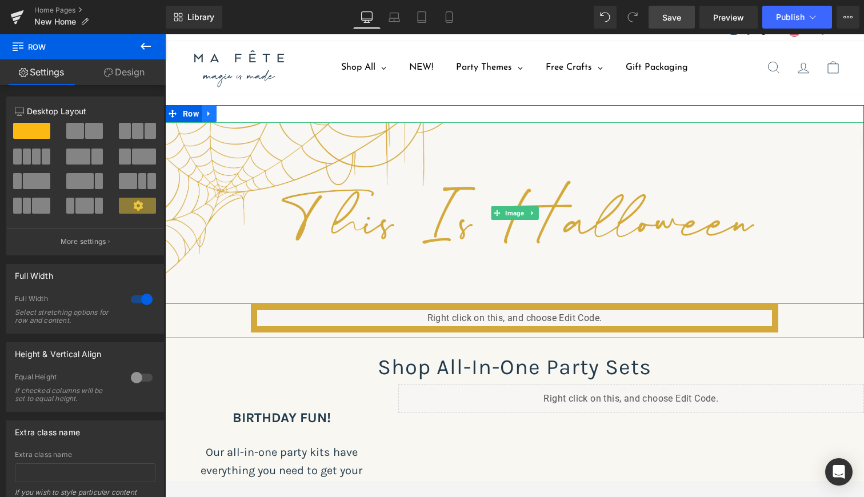
click at [208, 112] on icon at bounding box center [209, 114] width 8 height 9
click at [238, 114] on icon at bounding box center [239, 114] width 8 height 8
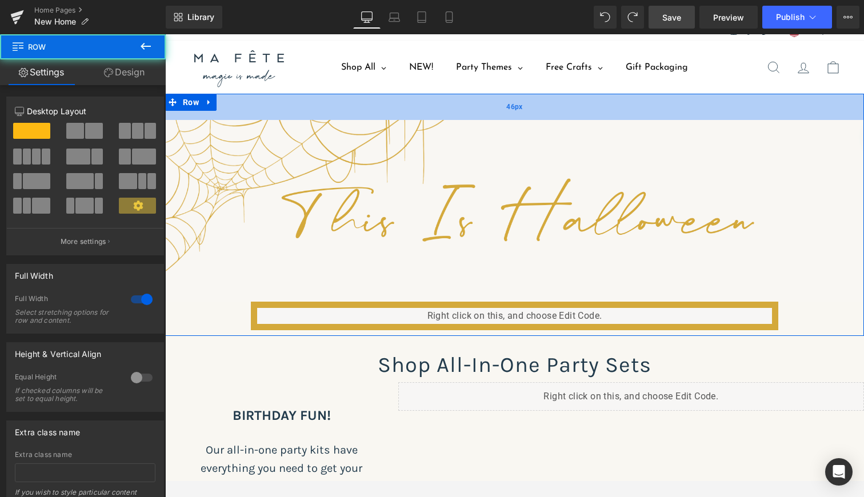
scroll to position [3719, 694]
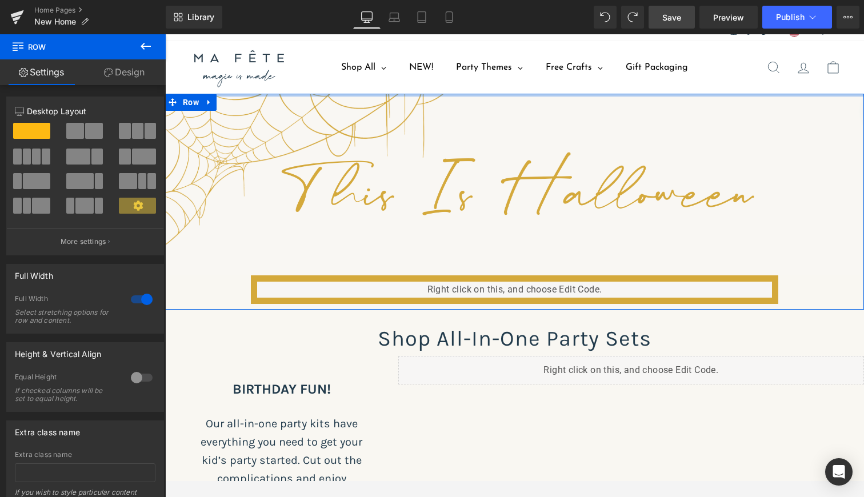
drag, startPoint x: 259, startPoint y: 97, endPoint x: 271, endPoint y: 59, distance: 39.4
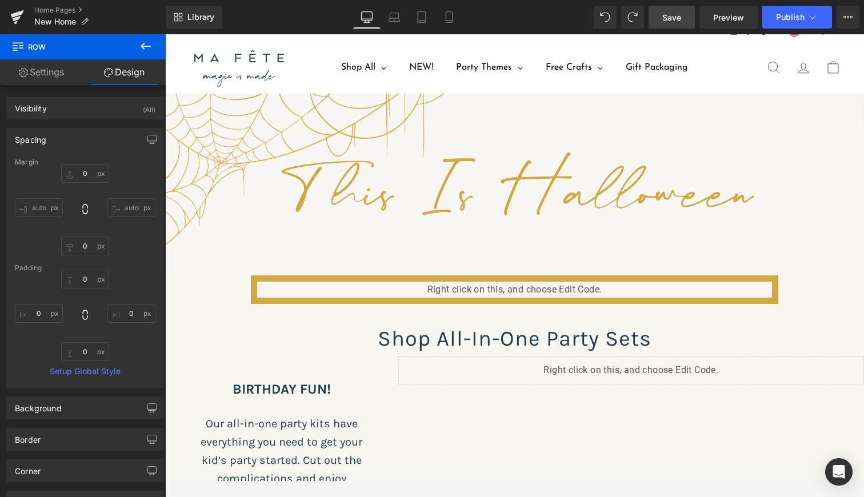
click at [145, 46] on icon at bounding box center [146, 46] width 10 height 7
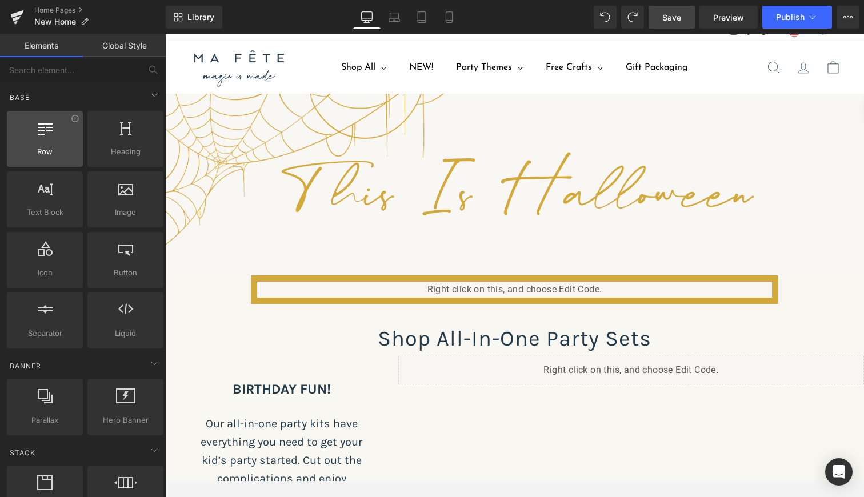
scroll to position [0, 0]
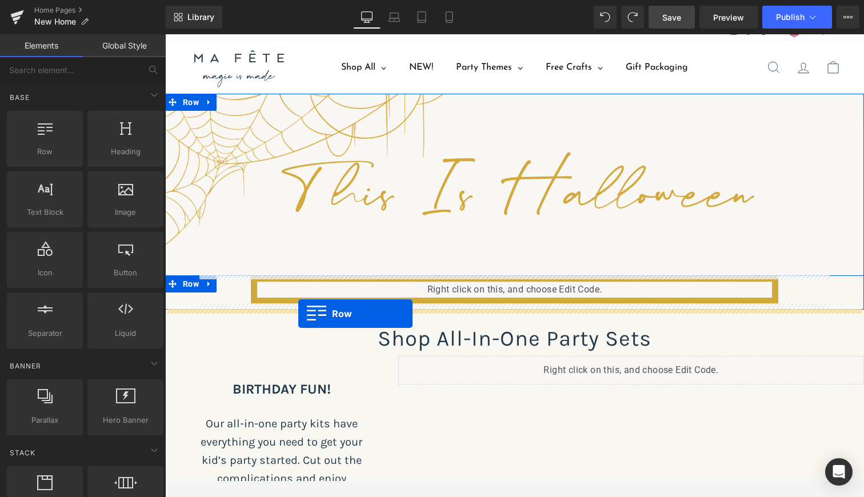
drag, startPoint x: 202, startPoint y: 167, endPoint x: 298, endPoint y: 314, distance: 175.5
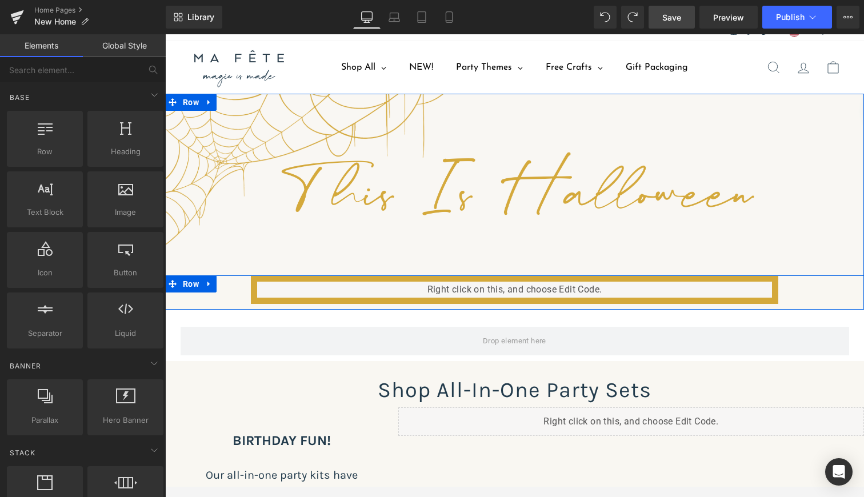
scroll to position [3771, 694]
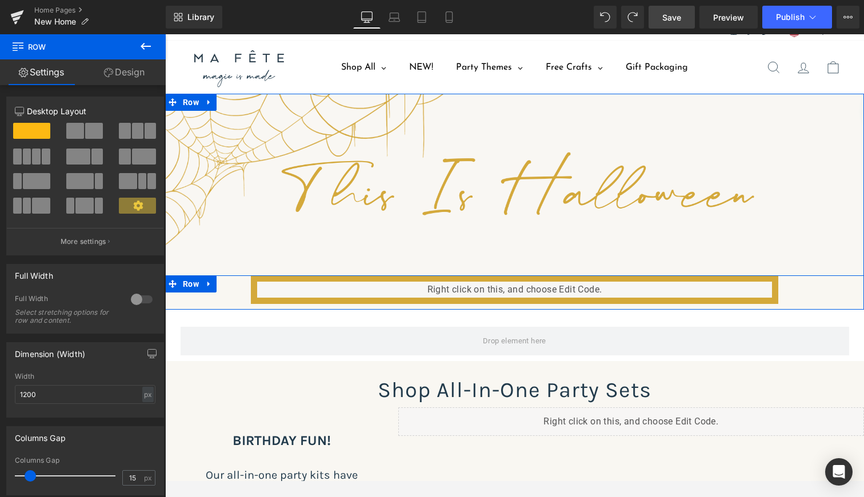
click at [231, 294] on div "Liquid" at bounding box center [514, 289] width 630 height 29
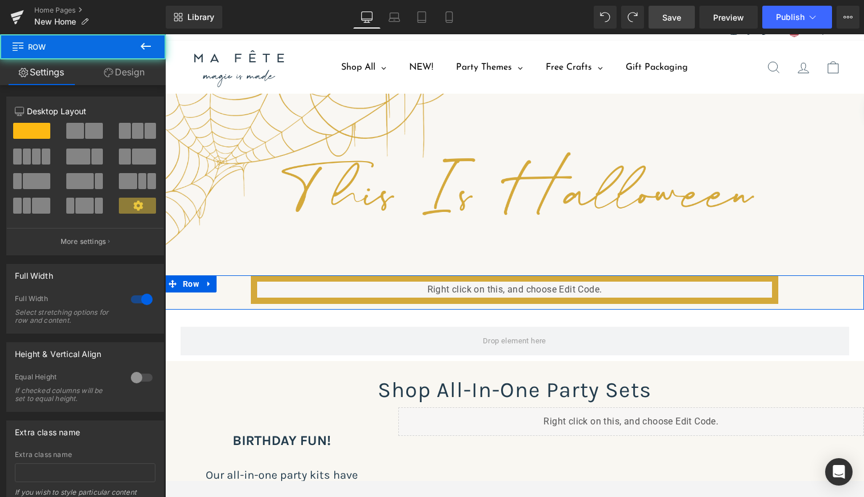
click at [142, 75] on link "Design" at bounding box center [124, 72] width 83 height 26
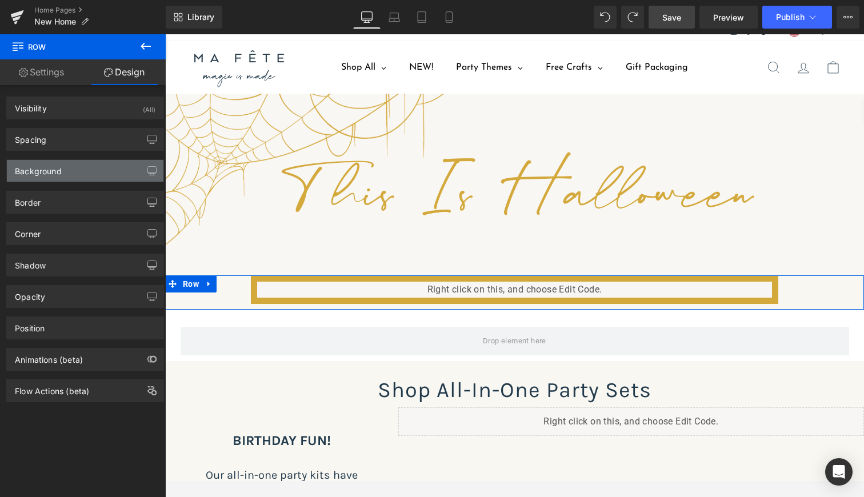
click at [70, 169] on div "Background" at bounding box center [85, 171] width 157 height 22
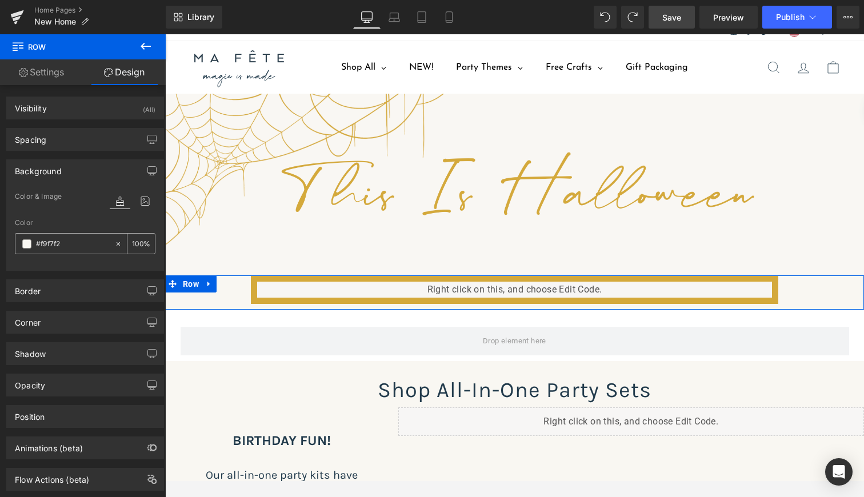
click at [85, 241] on input "#f9f7f2" at bounding box center [72, 244] width 73 height 13
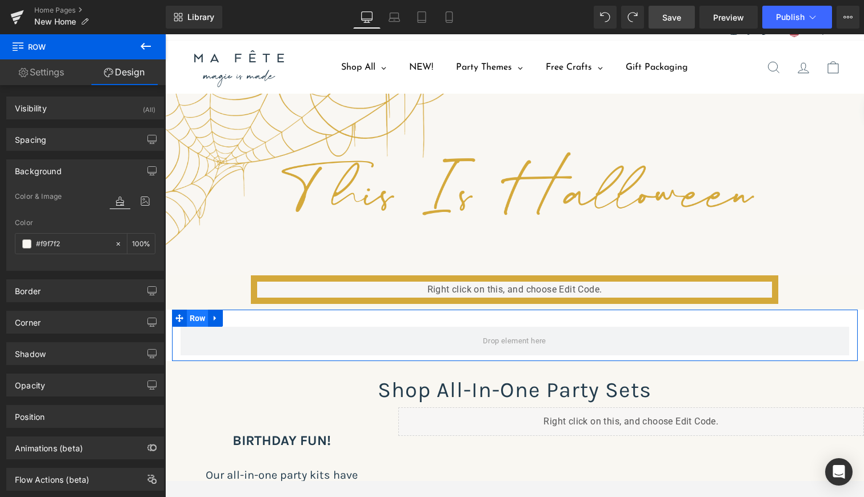
click at [205, 321] on span "Row" at bounding box center [198, 318] width 22 height 17
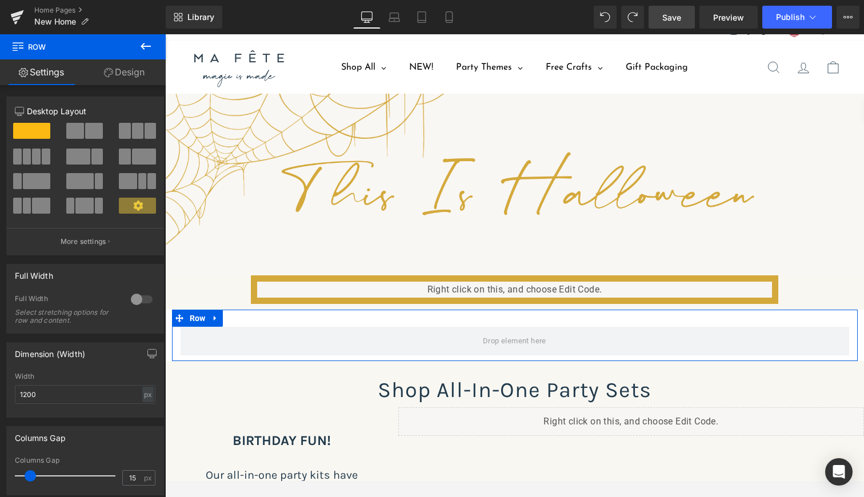
click at [133, 66] on link "Design" at bounding box center [124, 72] width 83 height 26
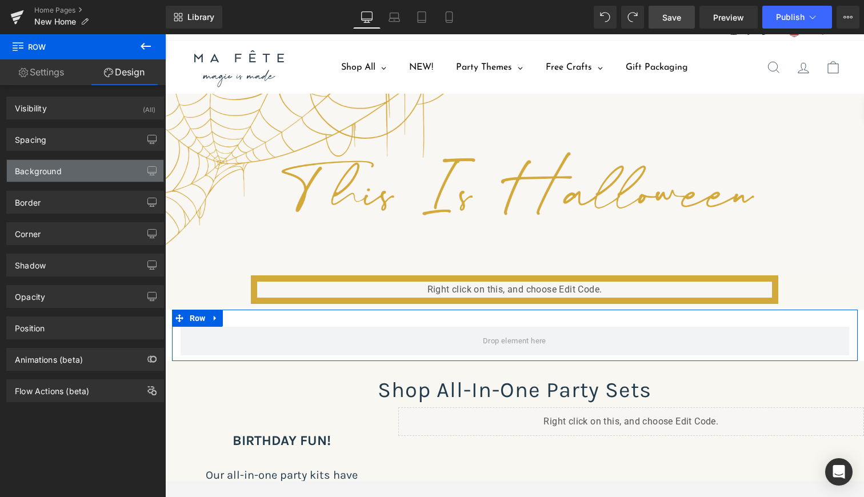
click at [69, 174] on div "Background" at bounding box center [85, 171] width 157 height 22
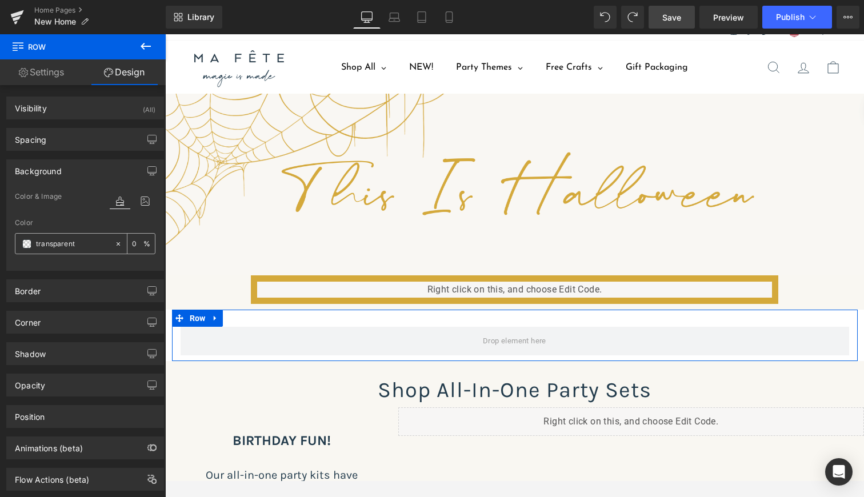
click at [59, 245] on input "transparent" at bounding box center [72, 244] width 73 height 13
paste input "f9f7f2"
type input "f9f7f2"
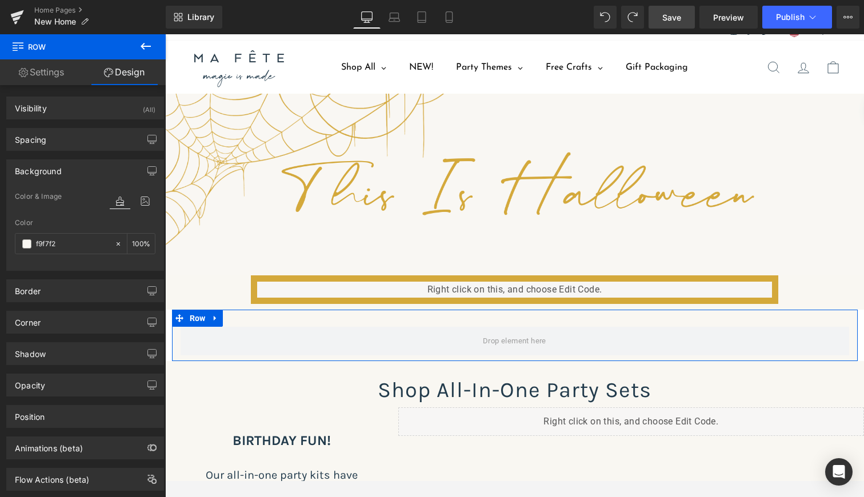
click at [54, 70] on link "Settings" at bounding box center [41, 72] width 83 height 26
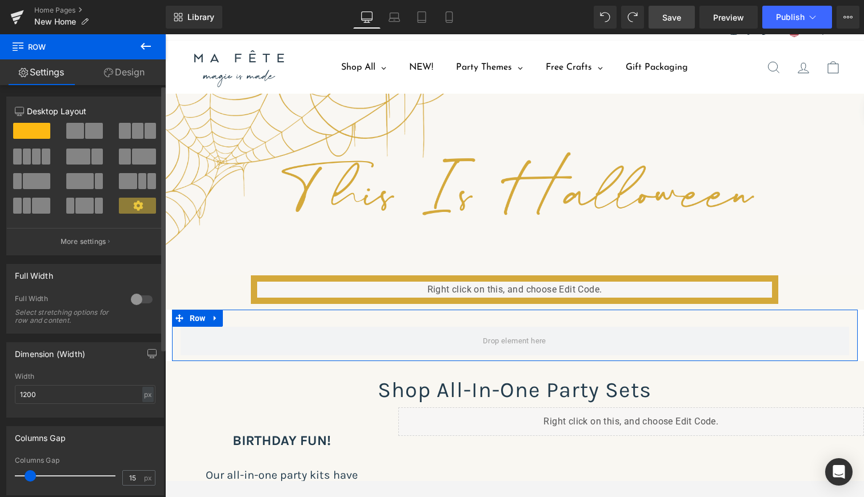
click at [145, 300] on div at bounding box center [141, 299] width 27 height 18
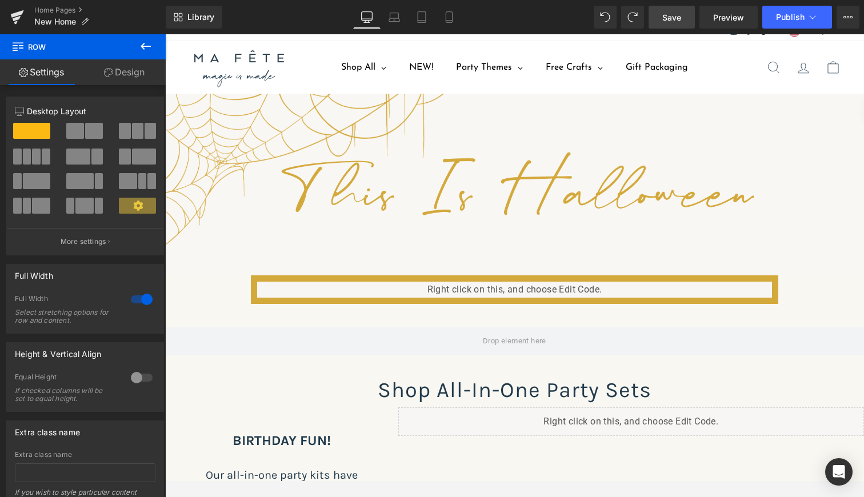
click at [146, 42] on icon at bounding box center [146, 46] width 14 height 14
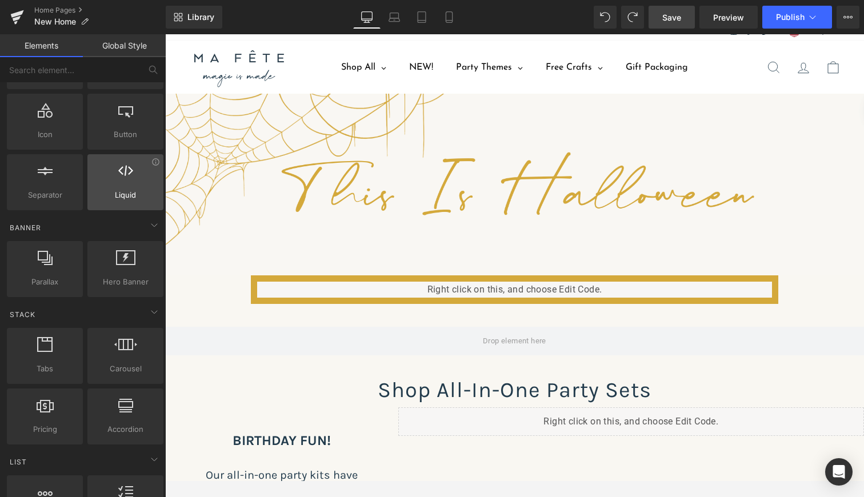
scroll to position [139, 0]
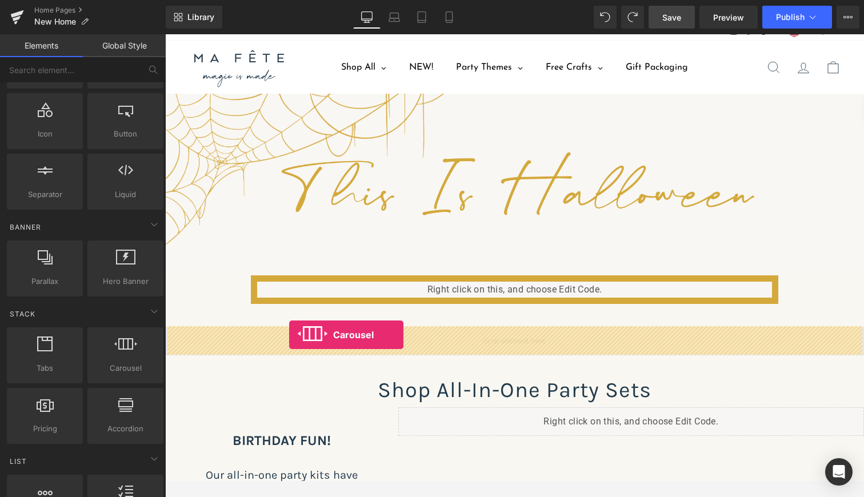
drag, startPoint x: 284, startPoint y: 386, endPoint x: 289, endPoint y: 335, distance: 51.6
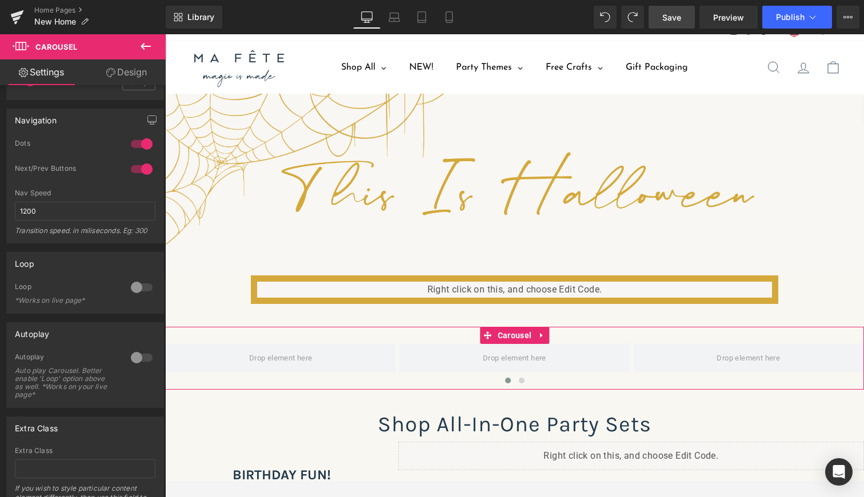
scroll to position [210, 0]
click at [142, 283] on div at bounding box center [141, 286] width 27 height 18
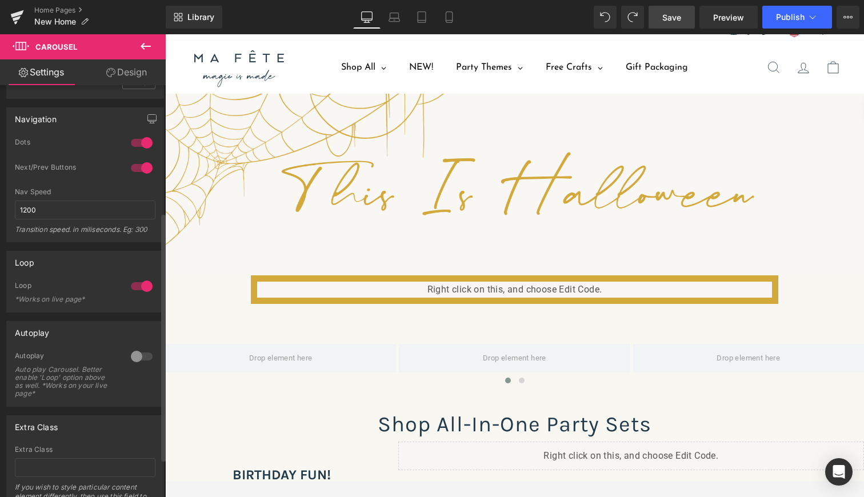
scroll to position [3805, 694]
click at [139, 361] on div at bounding box center [141, 356] width 27 height 18
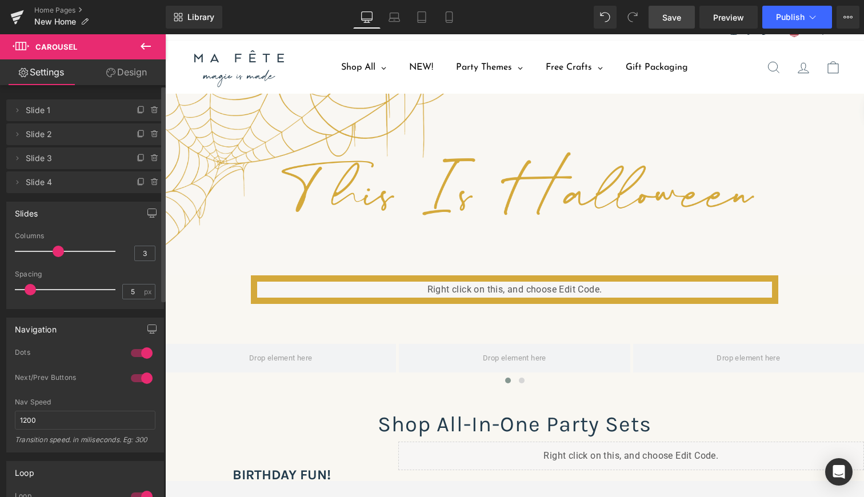
scroll to position [0, 0]
click at [146, 44] on icon at bounding box center [146, 46] width 14 height 14
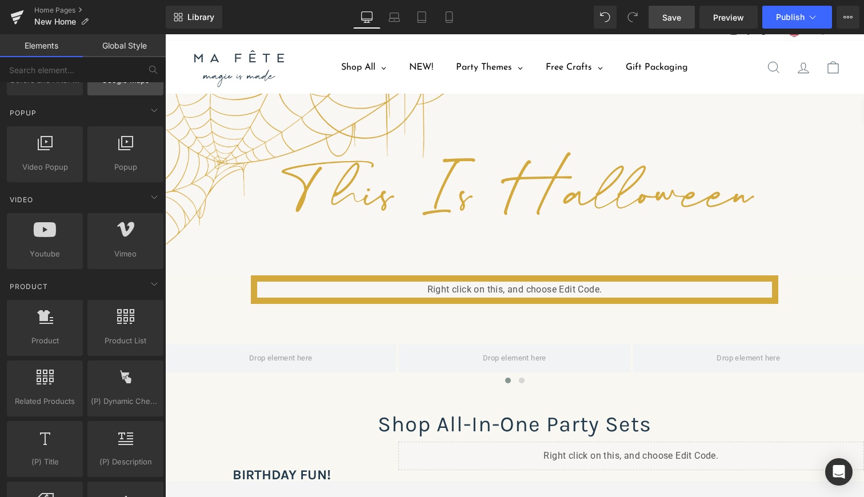
scroll to position [726, 0]
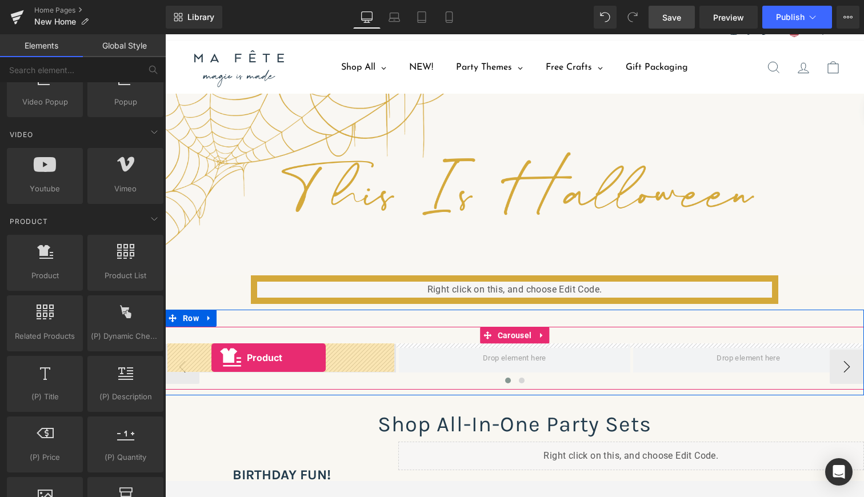
drag, startPoint x: 218, startPoint y: 302, endPoint x: 211, endPoint y: 358, distance: 55.8
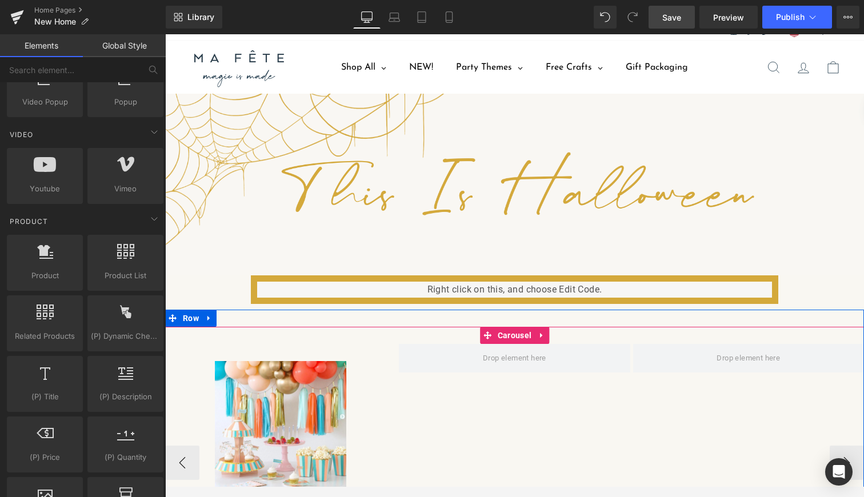
scroll to position [3995, 694]
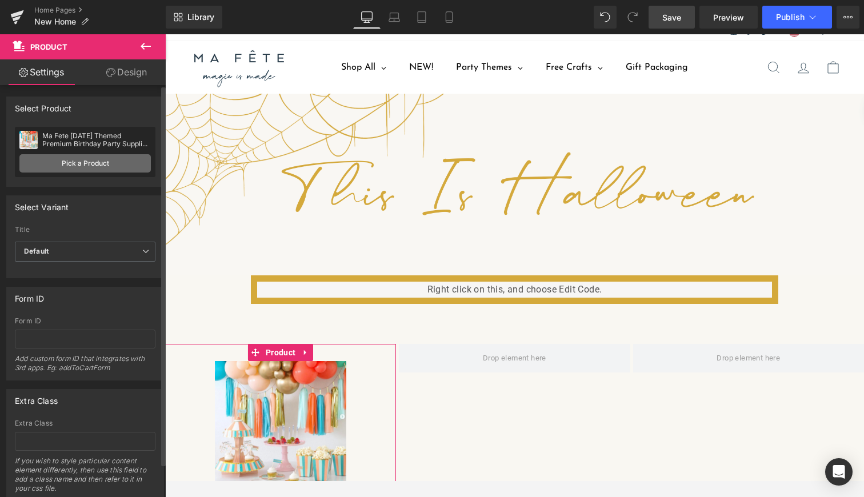
click at [82, 171] on link "Pick a Product" at bounding box center [84, 163] width 131 height 18
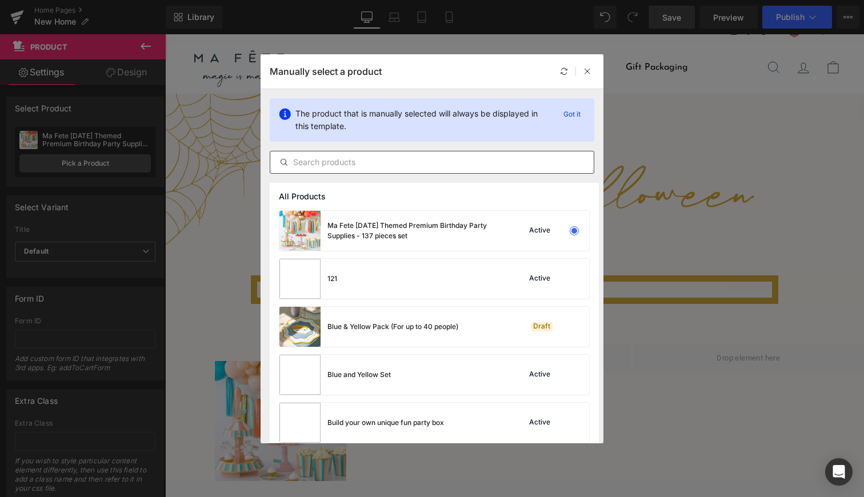
click at [325, 165] on input "text" at bounding box center [431, 162] width 323 height 14
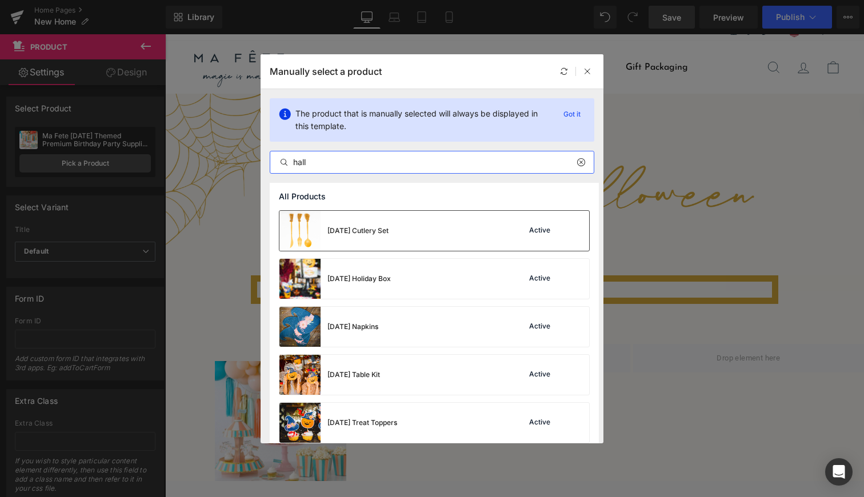
type input "hall"
click at [306, 229] on img at bounding box center [299, 231] width 41 height 40
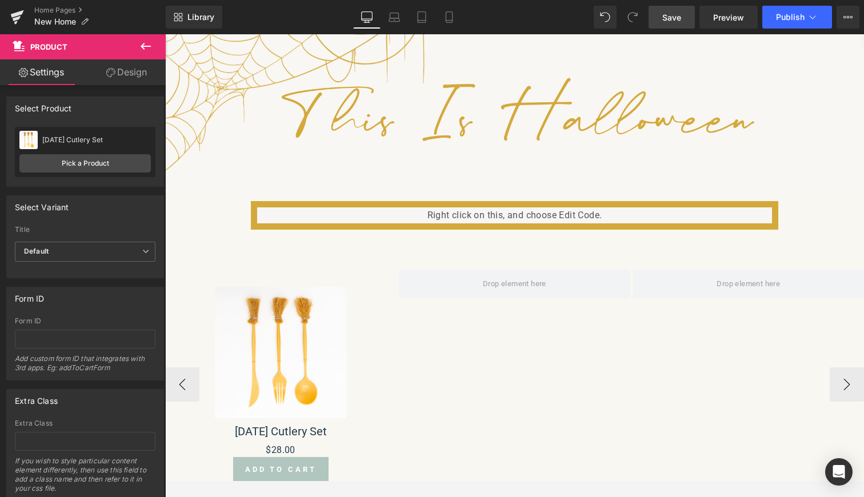
scroll to position [143, 0]
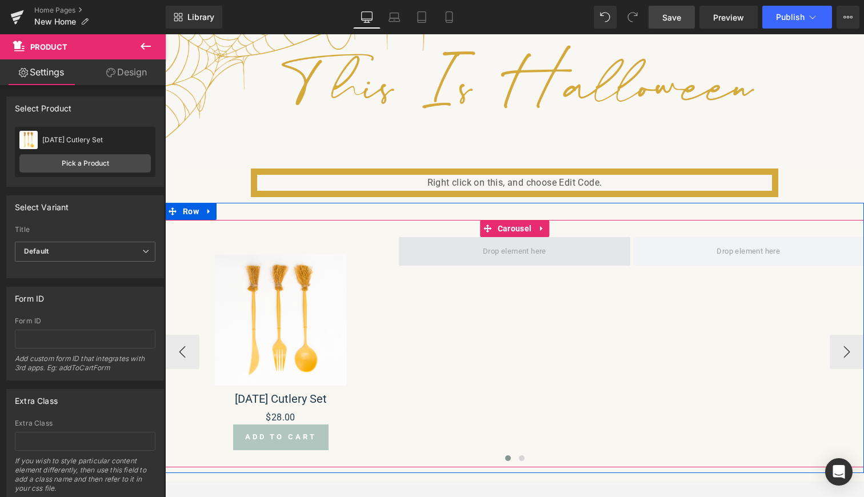
click at [479, 257] on span at bounding box center [514, 251] width 71 height 18
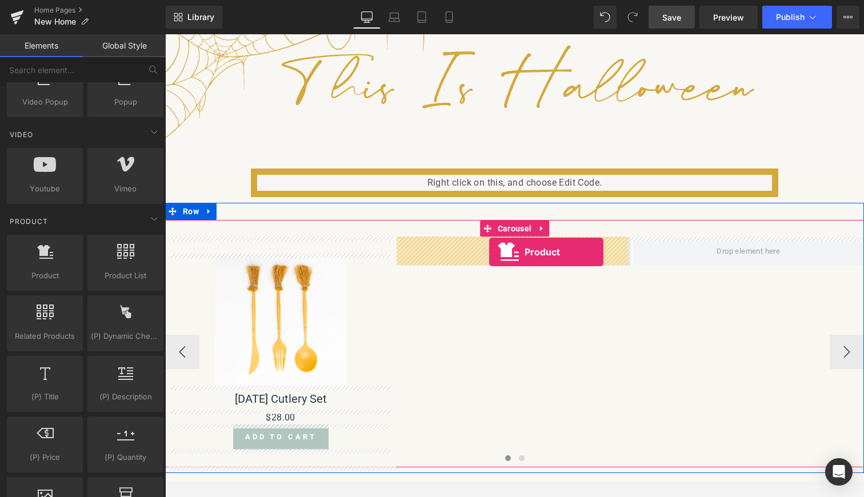
drag, startPoint x: 189, startPoint y: 299, endPoint x: 489, endPoint y: 252, distance: 303.8
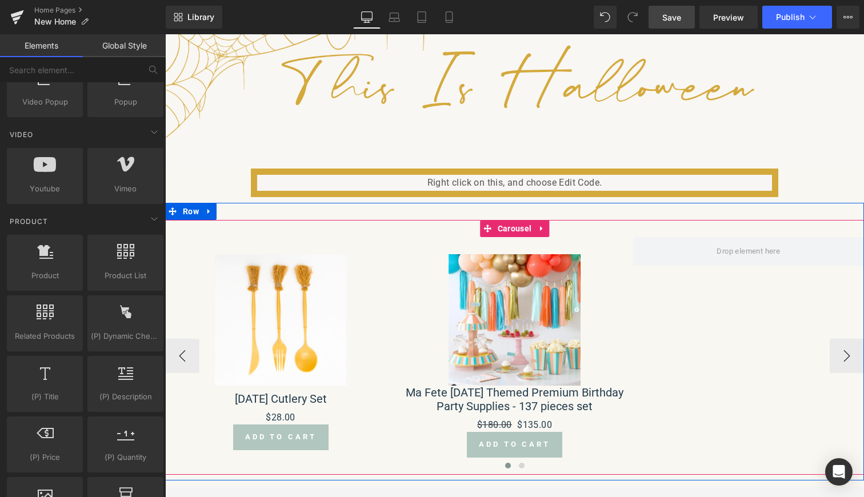
scroll to position [3995, 694]
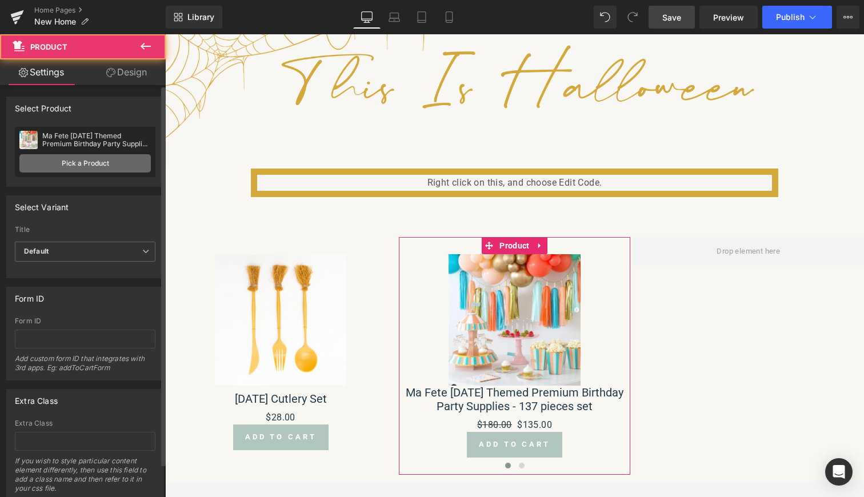
click at [69, 167] on link "Pick a Product" at bounding box center [84, 163] width 131 height 18
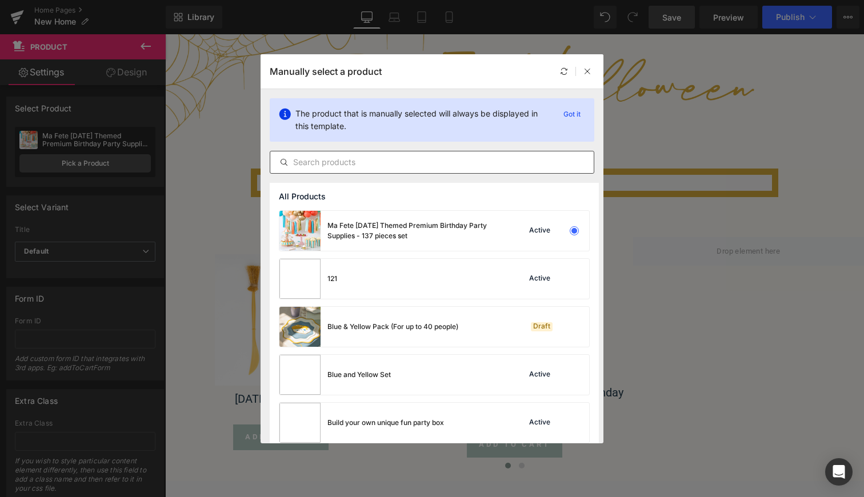
click at [355, 163] on input "text" at bounding box center [431, 162] width 323 height 14
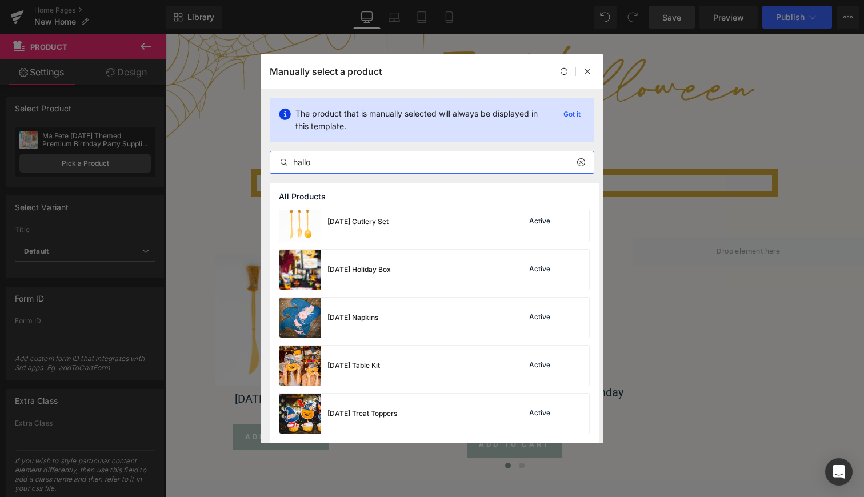
scroll to position [9, 0]
type input "hallo"
click at [365, 315] on div "[DATE] Napkins" at bounding box center [352, 318] width 51 height 10
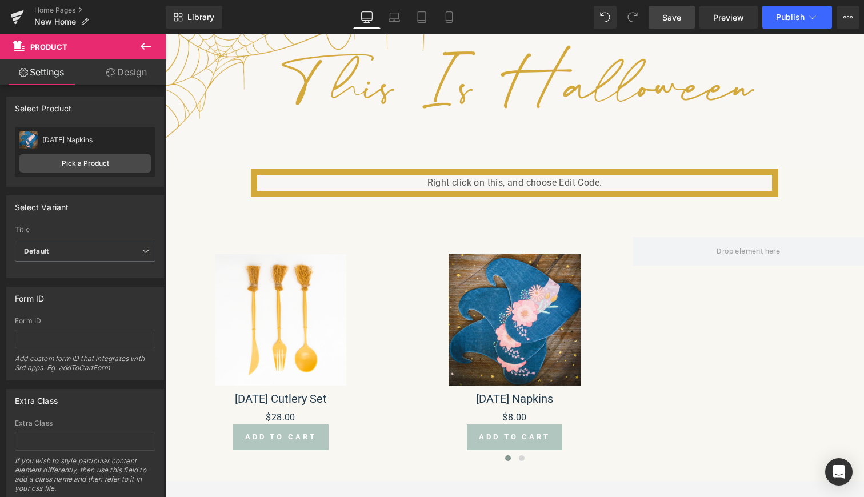
scroll to position [3989, 694]
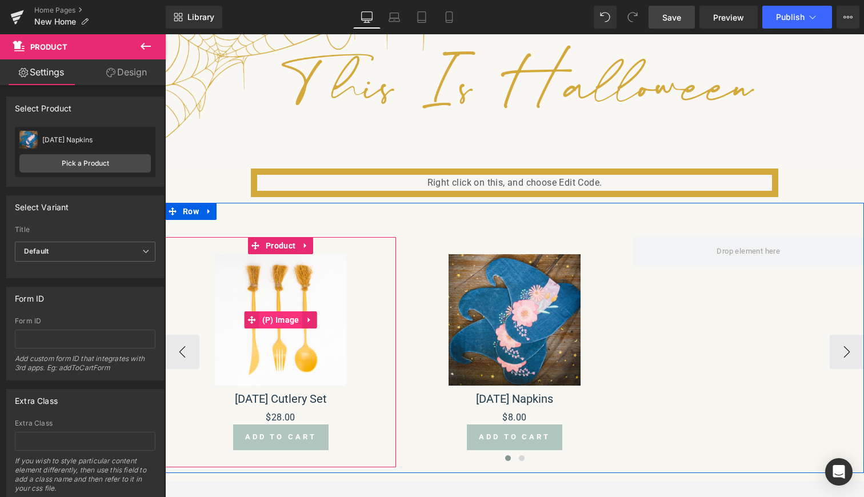
click at [281, 319] on span "(P) Image" at bounding box center [280, 319] width 43 height 17
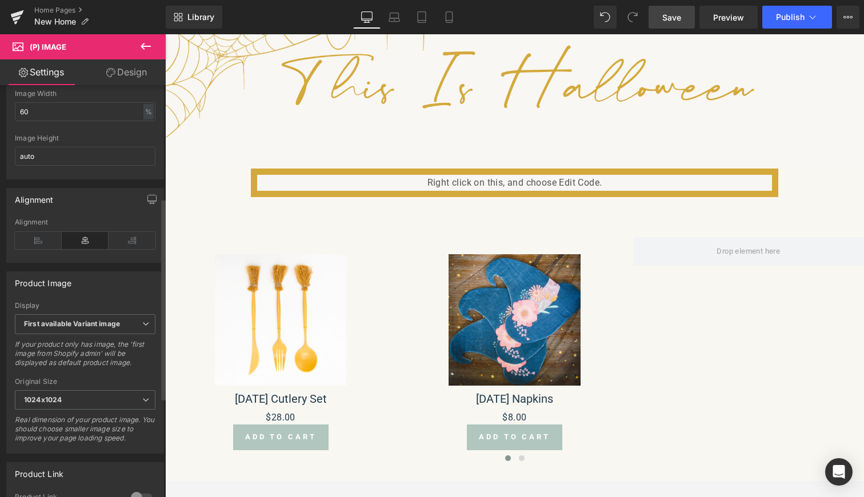
scroll to position [235, 0]
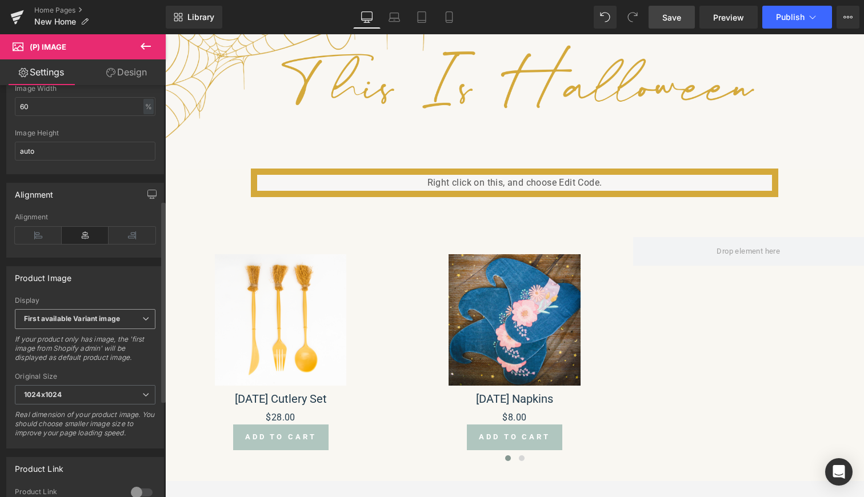
click at [135, 327] on span "First available Variant image" at bounding box center [85, 319] width 141 height 20
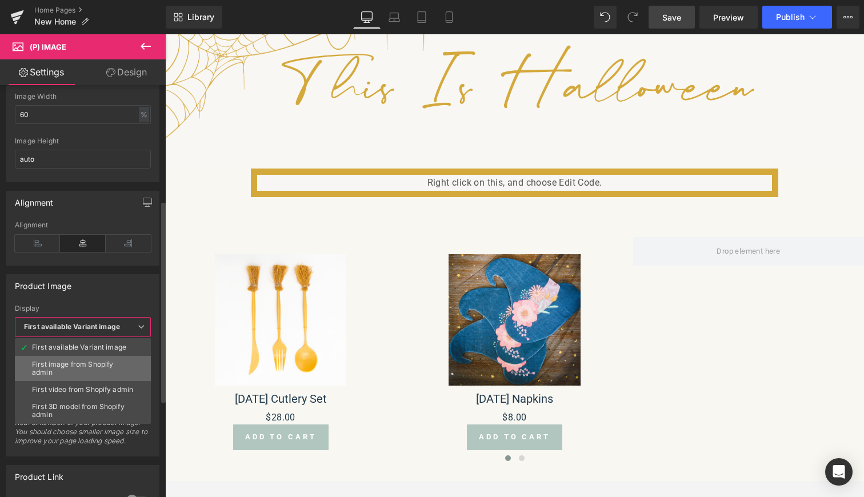
click at [107, 361] on div "First image from Shopify admin" at bounding box center [83, 369] width 102 height 16
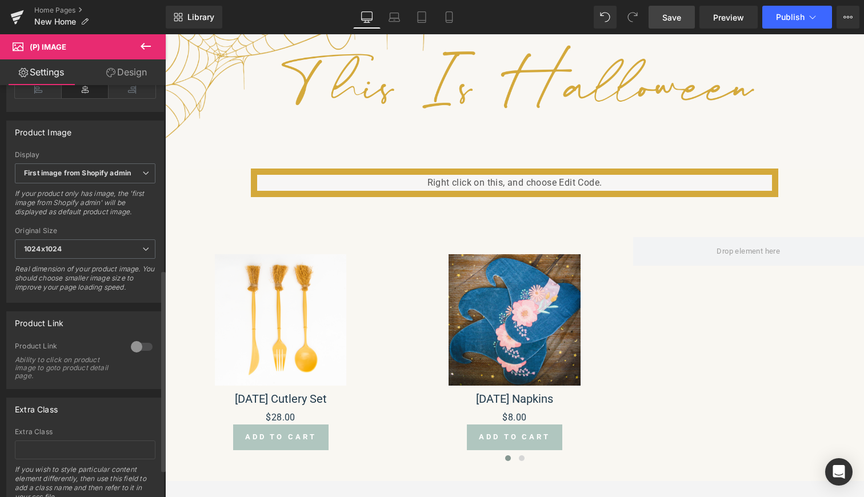
scroll to position [384, 0]
click at [141, 351] on div at bounding box center [141, 344] width 27 height 18
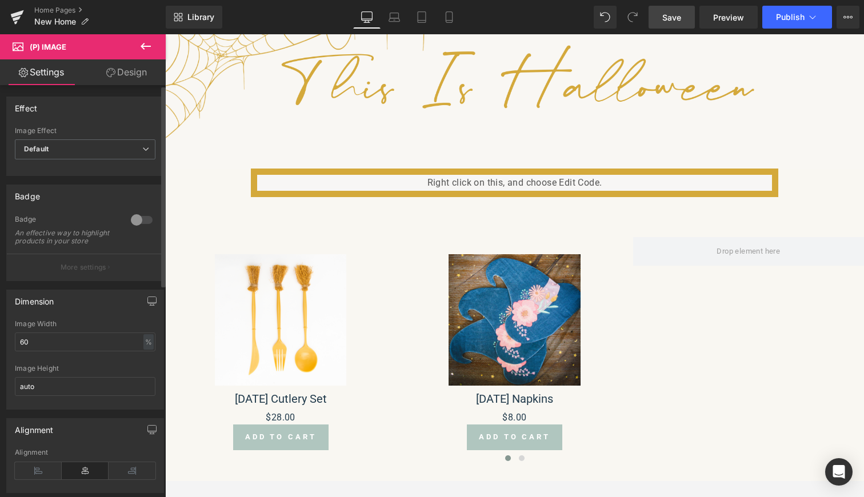
scroll to position [0, 0]
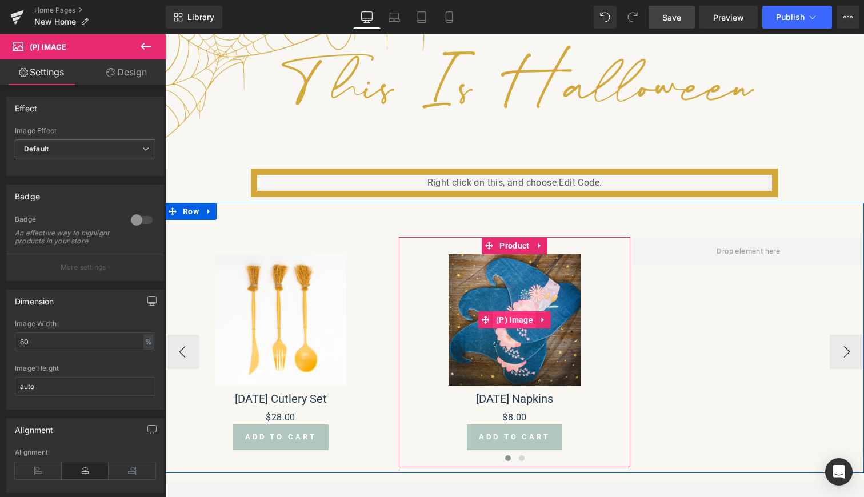
click at [516, 317] on span "(P) Image" at bounding box center [514, 319] width 43 height 17
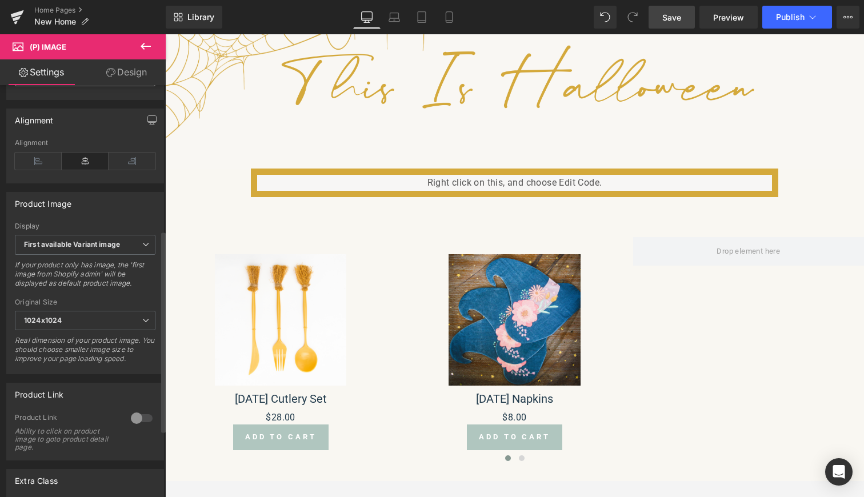
scroll to position [348, 0]
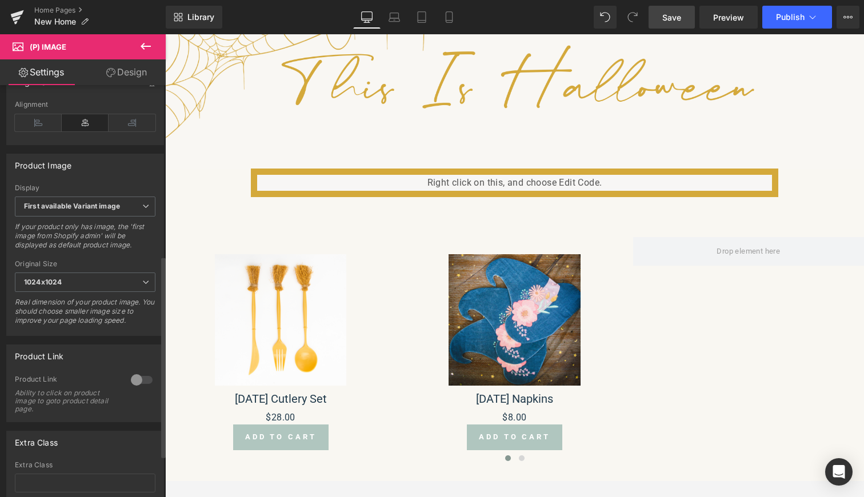
click at [135, 386] on div at bounding box center [141, 380] width 27 height 18
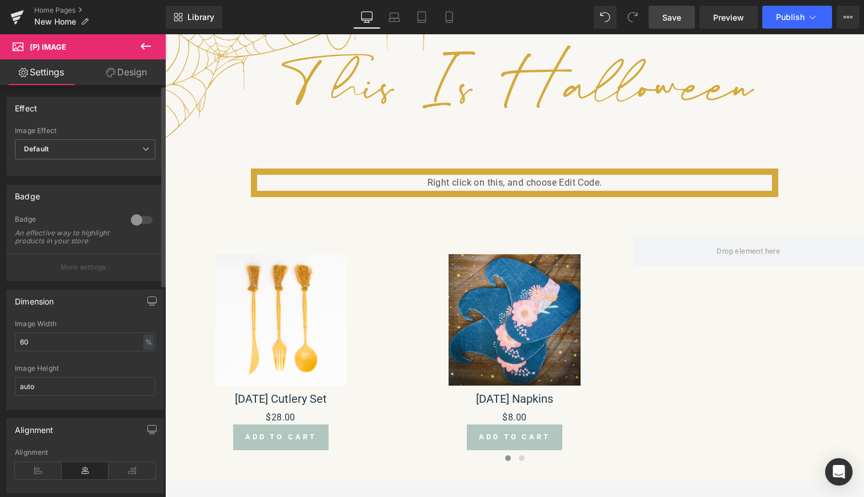
scroll to position [0, 0]
click at [146, 46] on icon at bounding box center [146, 46] width 10 height 7
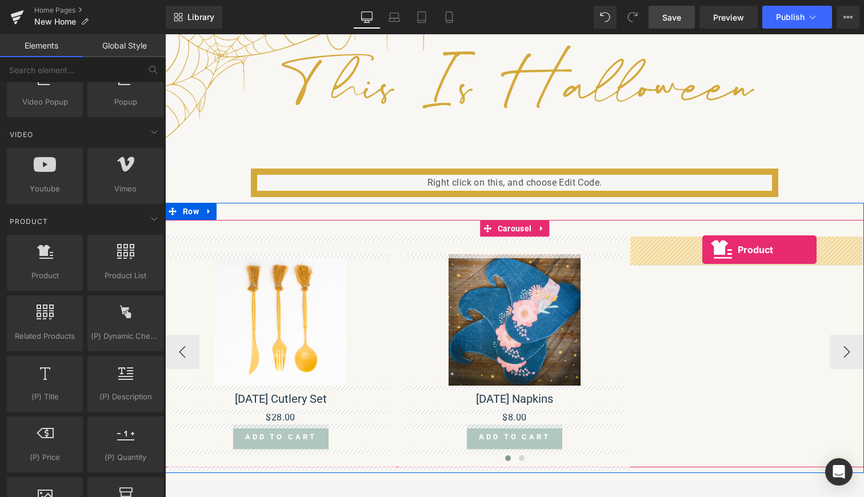
drag, startPoint x: 201, startPoint y: 313, endPoint x: 702, endPoint y: 250, distance: 505.2
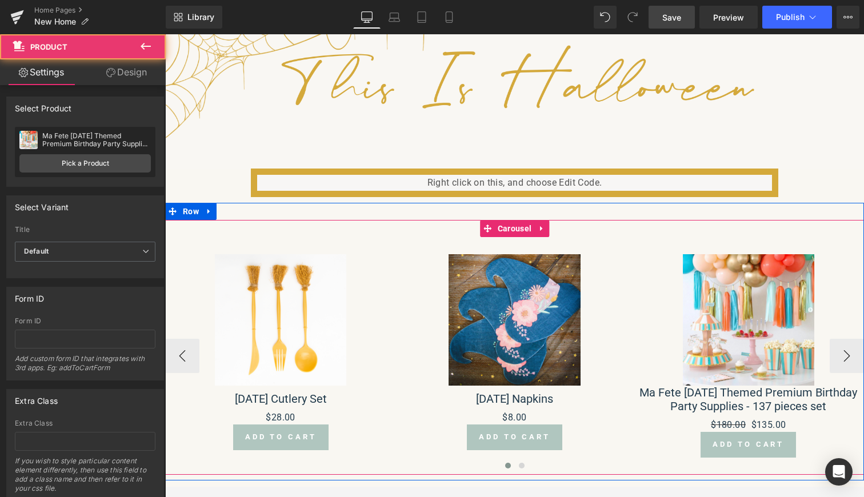
scroll to position [3995, 694]
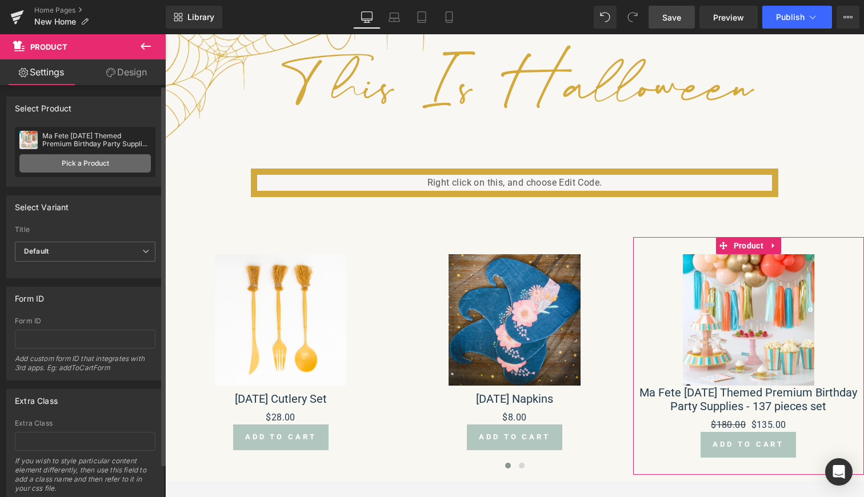
click at [91, 166] on link "Pick a Product" at bounding box center [84, 163] width 131 height 18
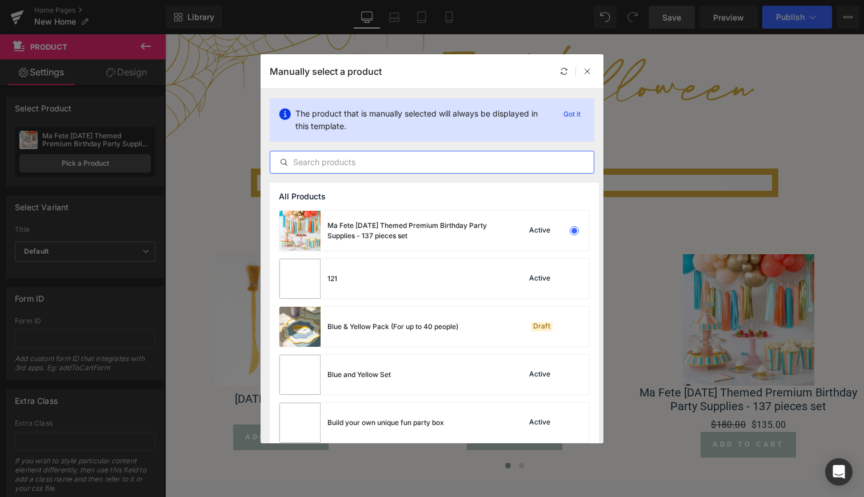
click at [335, 162] on input "text" at bounding box center [431, 162] width 323 height 14
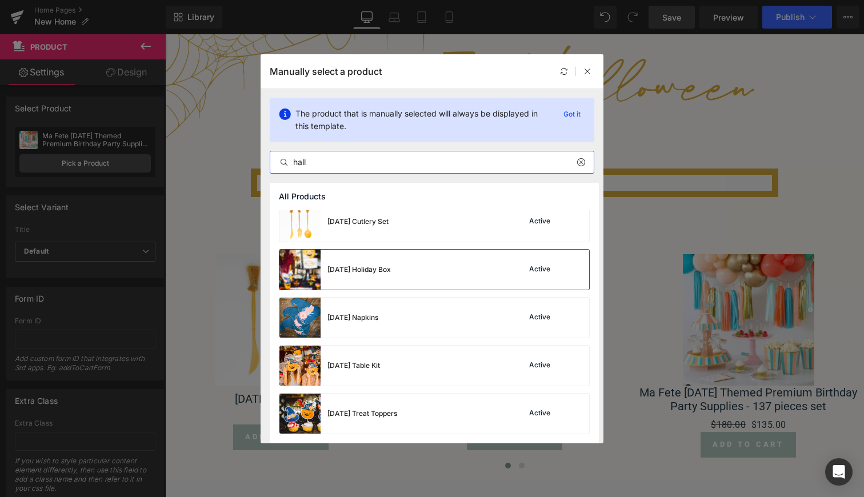
scroll to position [9, 0]
type input "hall"
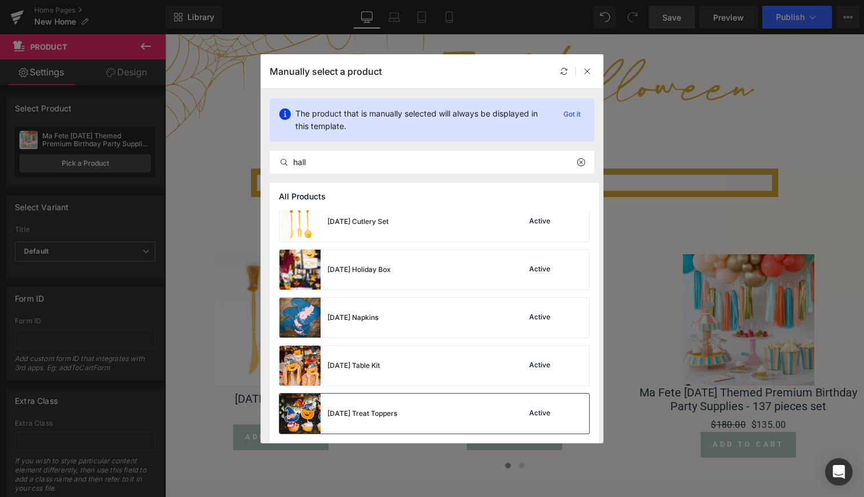
click at [357, 414] on div "[DATE] Treat Toppers" at bounding box center [362, 414] width 70 height 10
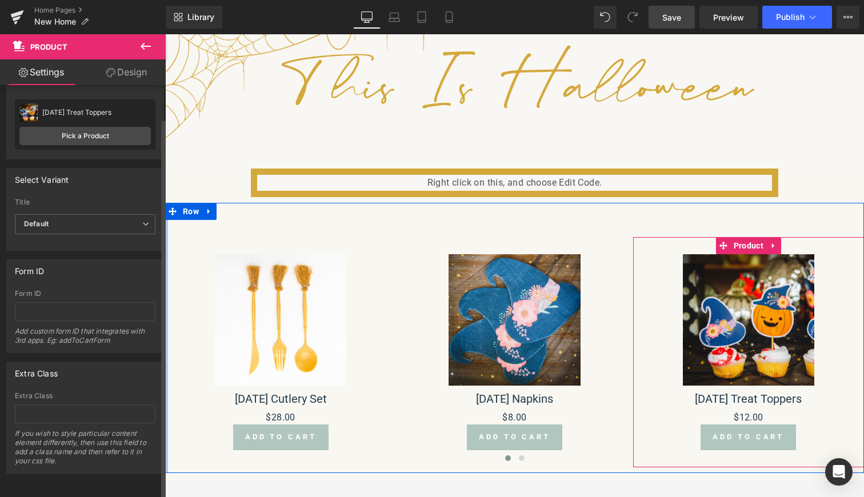
scroll to position [36, 0]
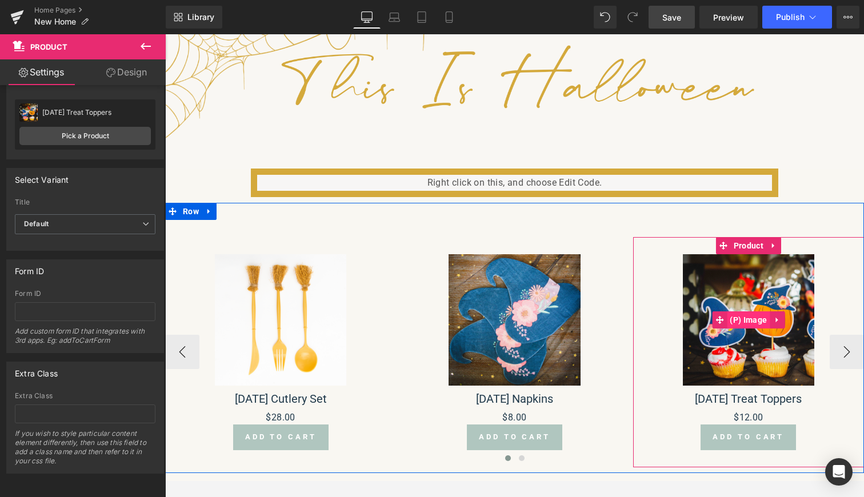
click at [754, 321] on span "(P) Image" at bounding box center [748, 319] width 43 height 17
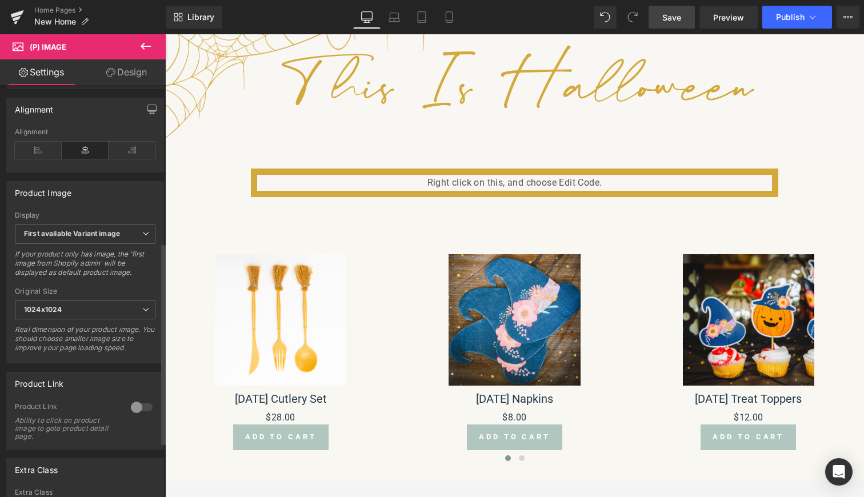
scroll to position [322, 0]
click at [135, 410] on div at bounding box center [141, 406] width 27 height 18
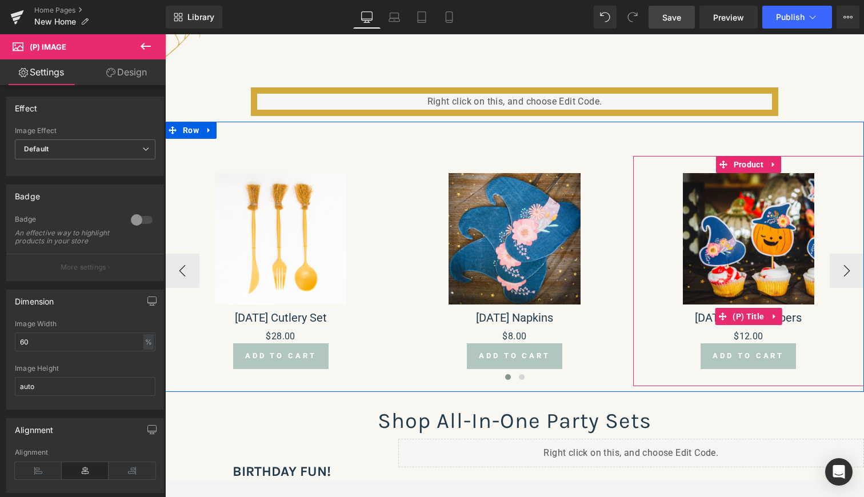
scroll to position [234, 0]
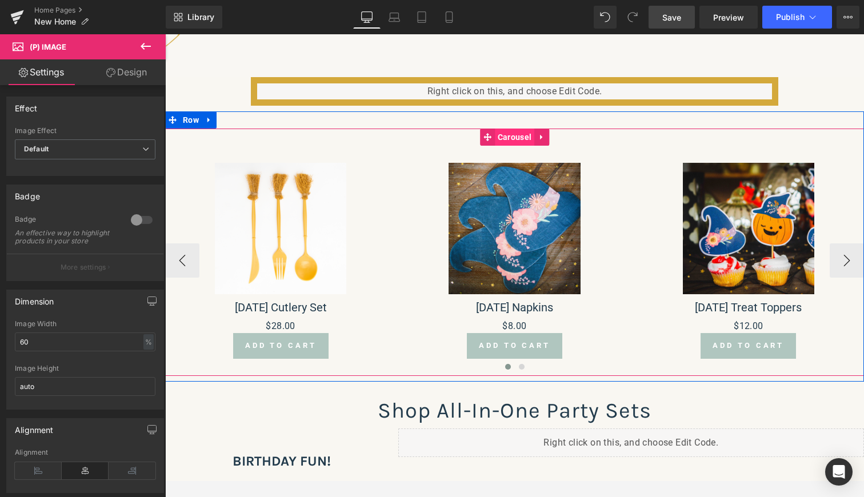
click at [508, 137] on span "Carousel" at bounding box center [514, 137] width 39 height 17
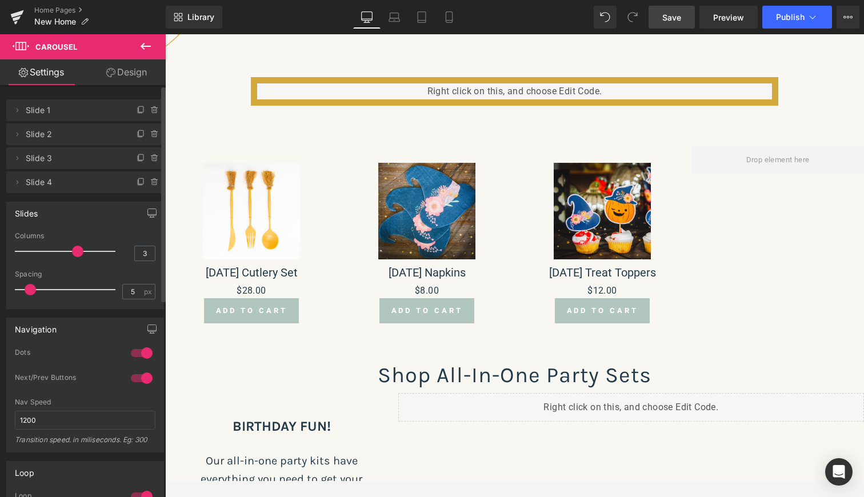
drag, startPoint x: 56, startPoint y: 252, endPoint x: 68, endPoint y: 252, distance: 12.0
click at [68, 252] on div at bounding box center [68, 251] width 95 height 23
click at [68, 253] on div at bounding box center [68, 251] width 95 height 23
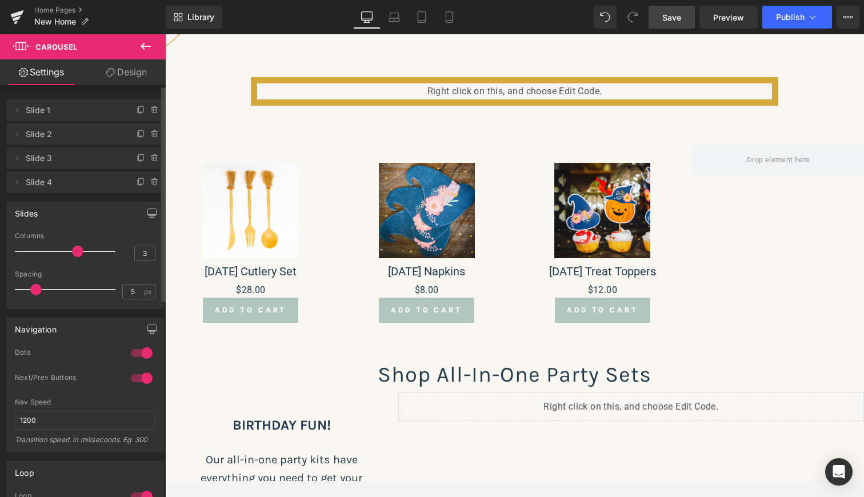
drag, startPoint x: 29, startPoint y: 292, endPoint x: 45, endPoint y: 292, distance: 16.0
click at [42, 292] on span at bounding box center [35, 289] width 11 height 11
drag, startPoint x: 45, startPoint y: 292, endPoint x: 7, endPoint y: 291, distance: 37.2
click at [7, 291] on div "3 Columns 3 3 Columns 3 3 Columns 3 1 Columns 1 5px Spacing 5 px 5px Spacing 5 …" at bounding box center [85, 270] width 157 height 77
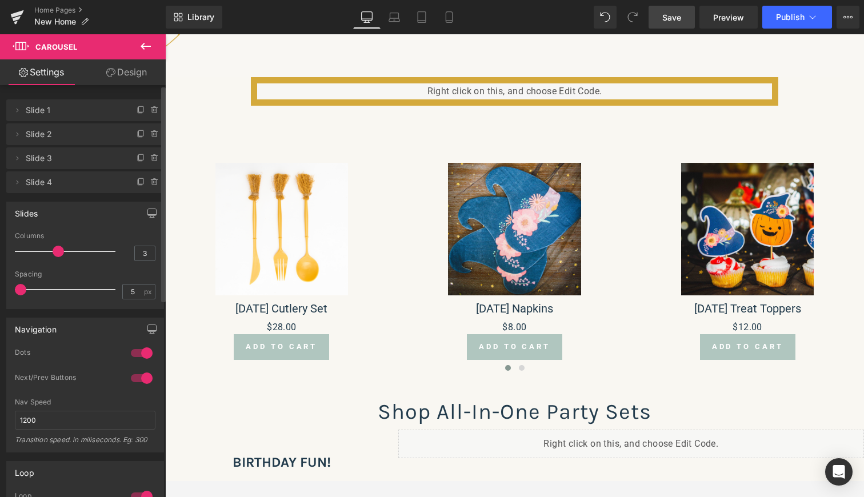
drag, startPoint x: 75, startPoint y: 253, endPoint x: 66, endPoint y: 252, distance: 9.2
click at [66, 252] on div at bounding box center [68, 251] width 95 height 23
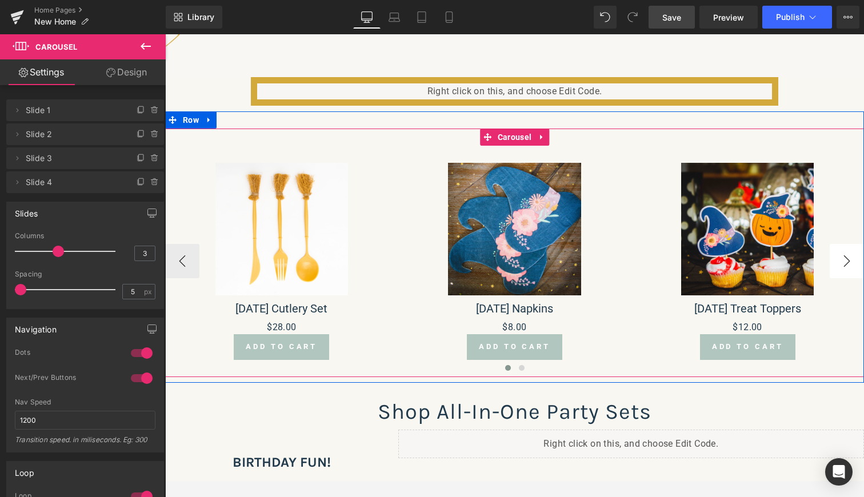
click at [835, 259] on button "›" at bounding box center [847, 261] width 34 height 34
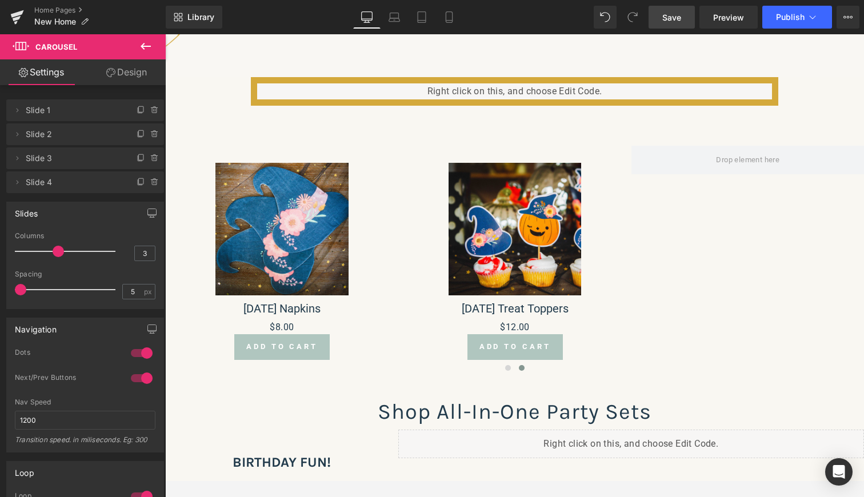
click at [146, 45] on icon at bounding box center [146, 46] width 14 height 14
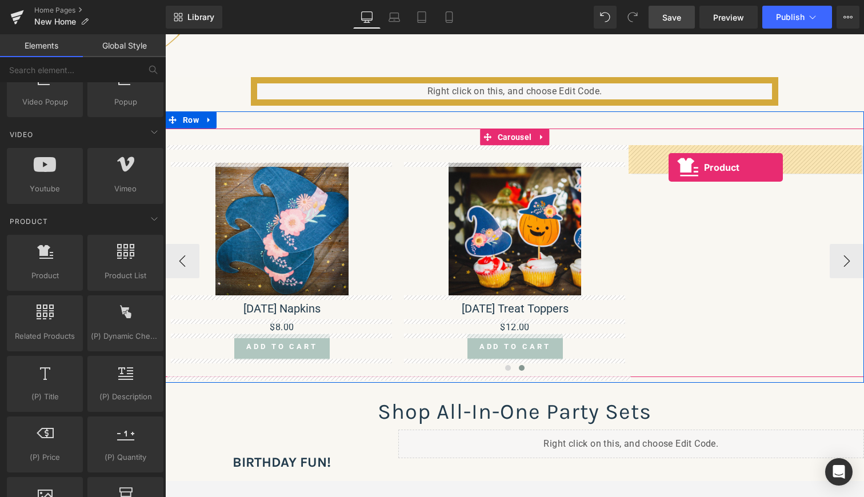
drag, startPoint x: 215, startPoint y: 297, endPoint x: 669, endPoint y: 167, distance: 472.0
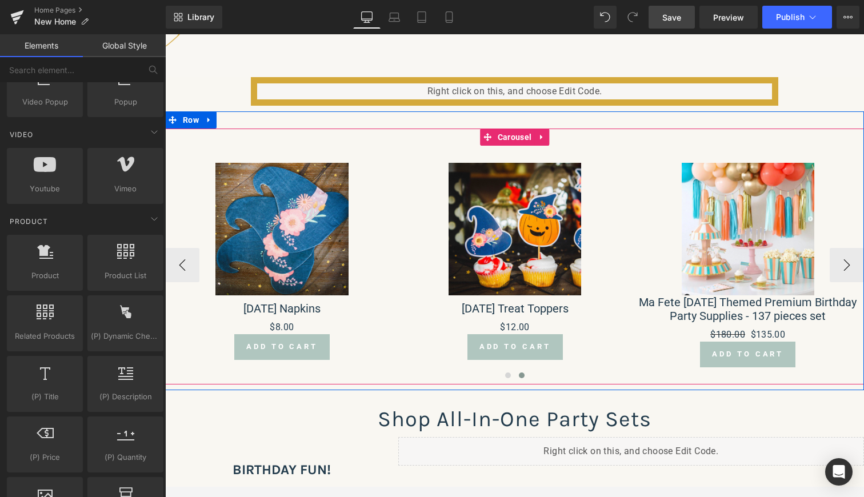
scroll to position [4008, 694]
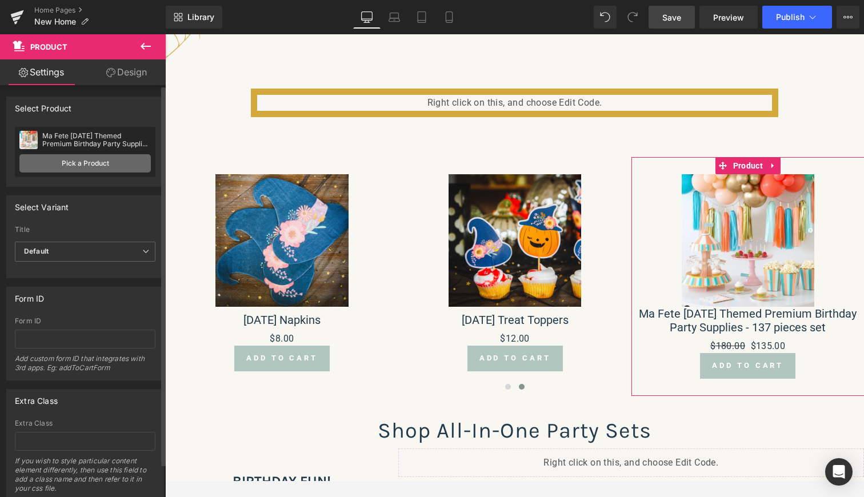
click at [110, 165] on link "Pick a Product" at bounding box center [84, 163] width 131 height 18
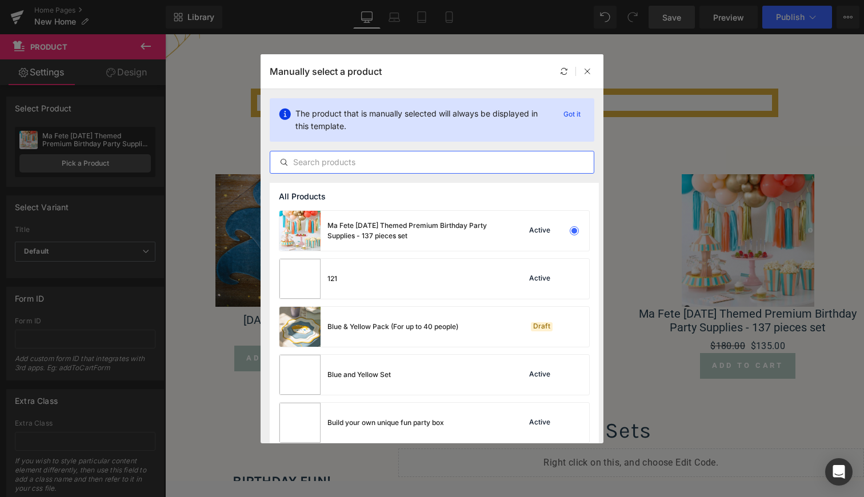
click at [353, 162] on input "text" at bounding box center [431, 162] width 323 height 14
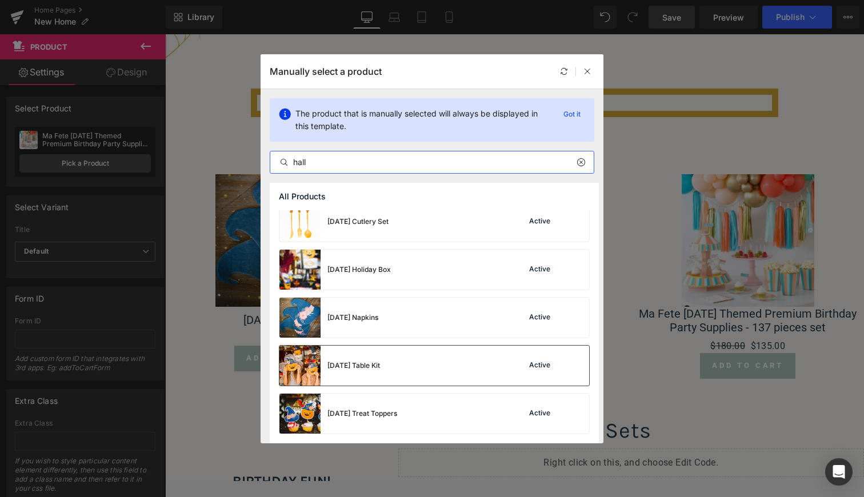
scroll to position [9, 0]
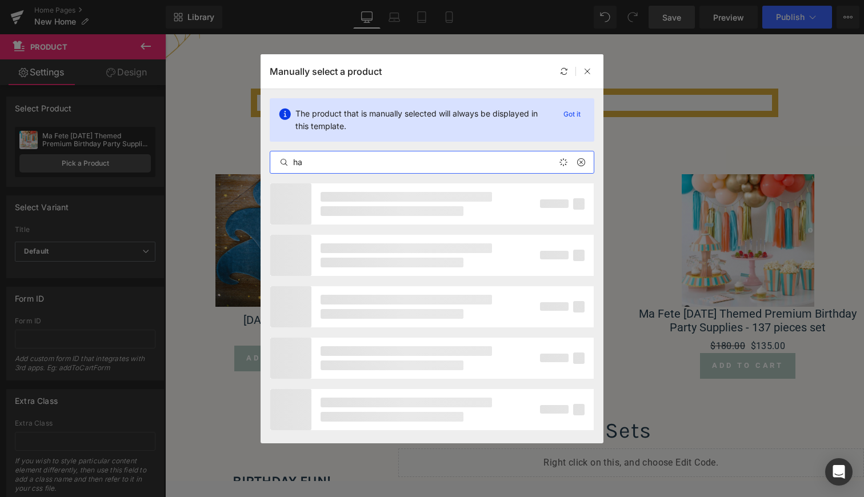
type input "h"
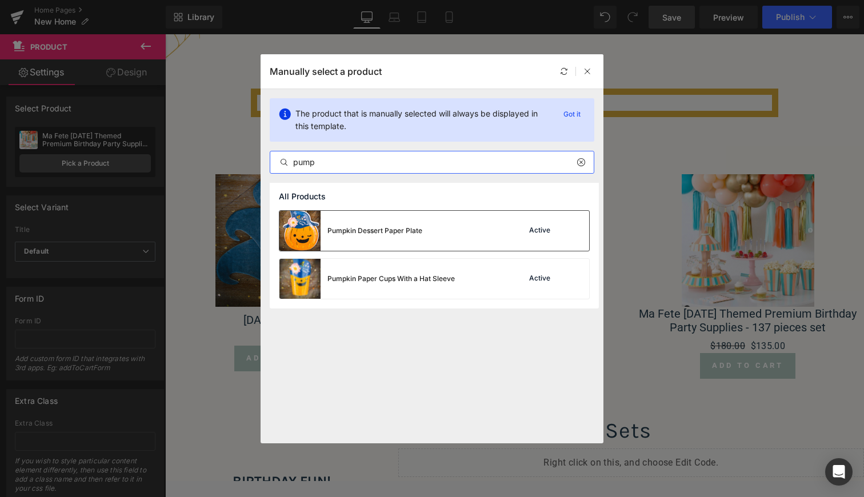
type input "pump"
click at [323, 226] on div "Pumpkin Dessert Paper Plate" at bounding box center [350, 231] width 143 height 40
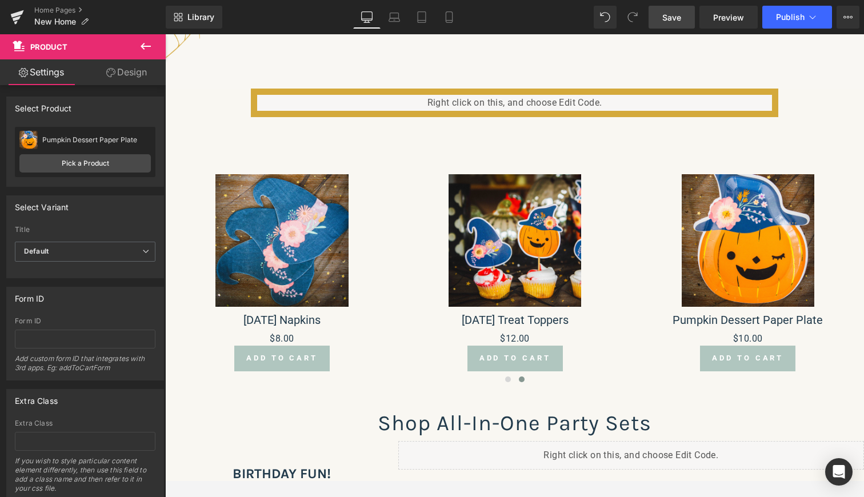
scroll to position [4001, 694]
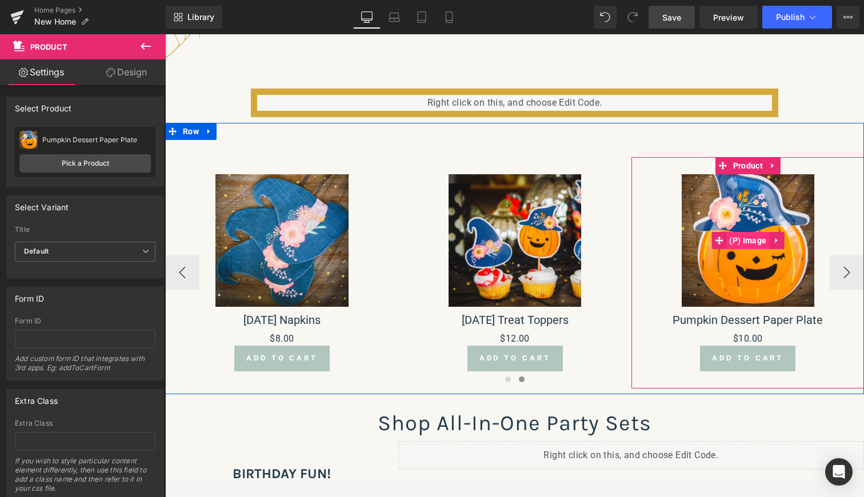
click at [749, 239] on span "(P) Image" at bounding box center [747, 240] width 43 height 17
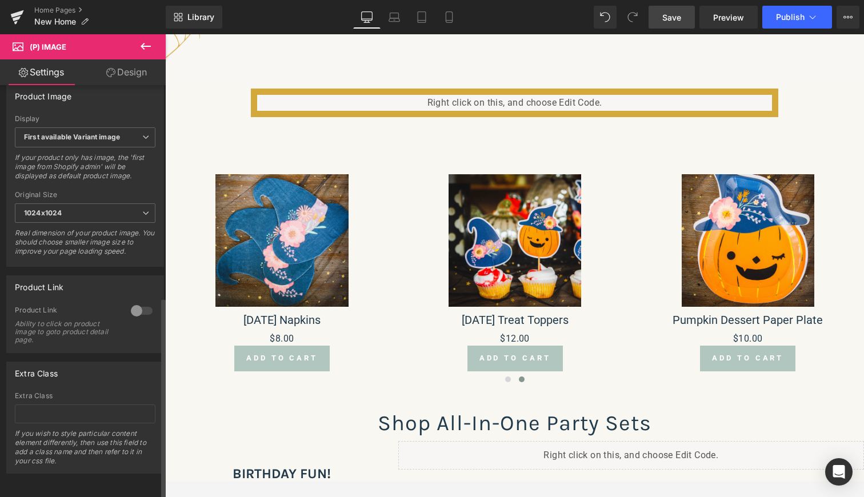
scroll to position [433, 0]
click at [137, 302] on div at bounding box center [141, 311] width 27 height 18
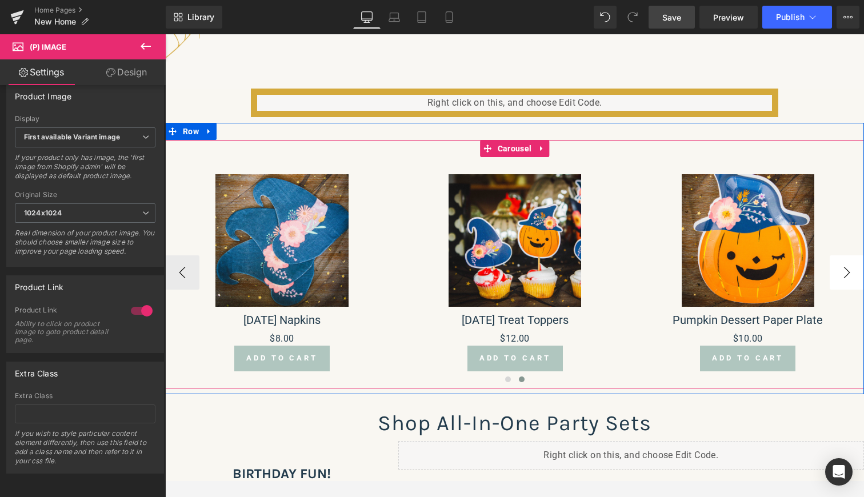
click at [846, 272] on button "›" at bounding box center [847, 272] width 34 height 34
click at [841, 271] on button "›" at bounding box center [847, 272] width 34 height 34
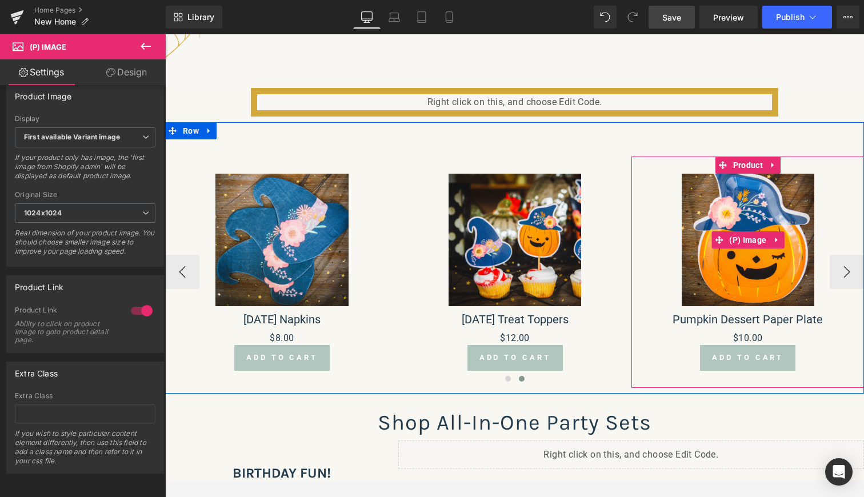
scroll to position [238, 0]
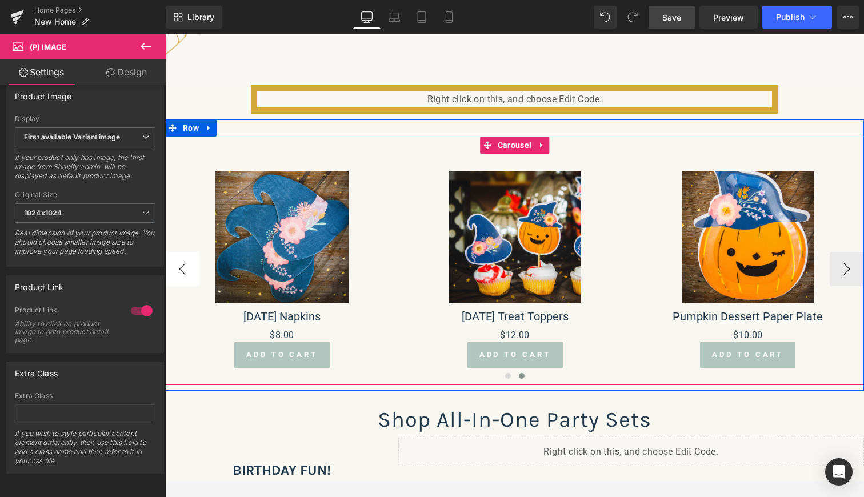
click at [185, 273] on button "‹" at bounding box center [182, 269] width 34 height 34
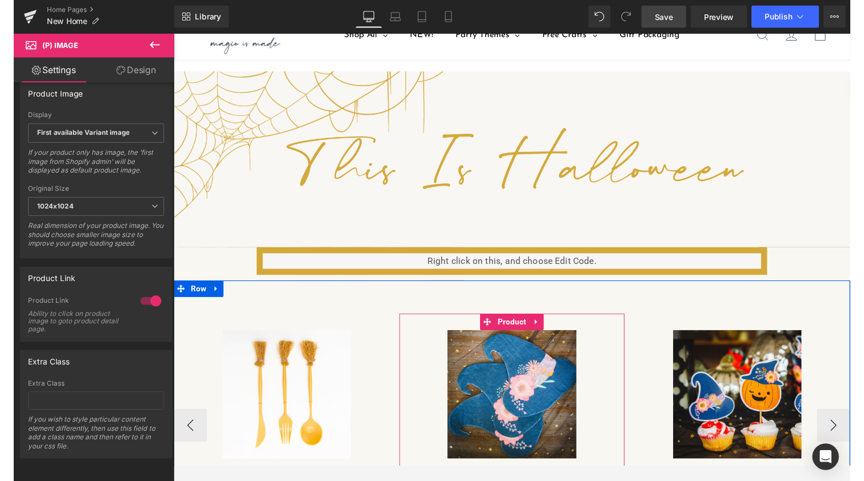
scroll to position [63, 0]
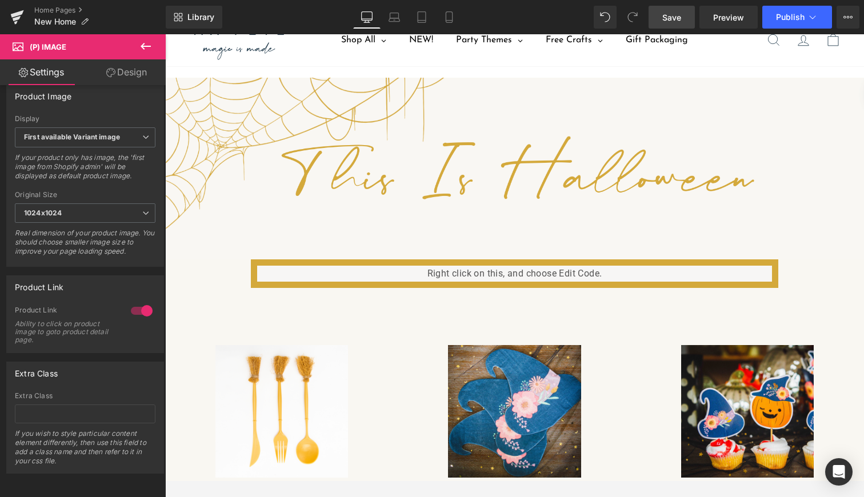
click at [674, 20] on span "Save" at bounding box center [671, 17] width 19 height 12
click at [731, 16] on span "Preview" at bounding box center [728, 17] width 31 height 12
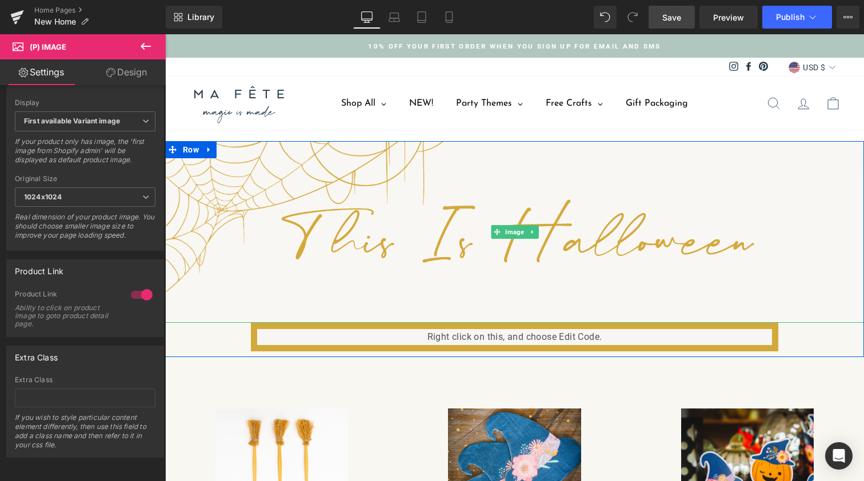
scroll to position [0, 0]
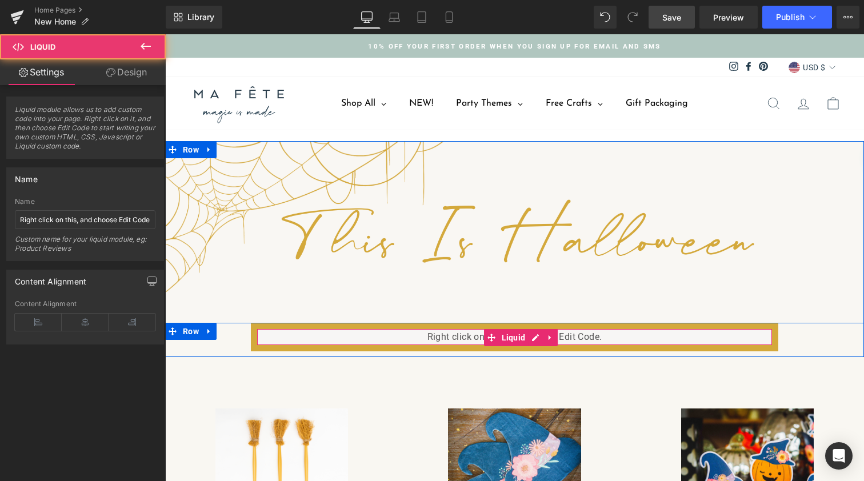
click at [342, 338] on div "Liquid" at bounding box center [515, 337] width 528 height 29
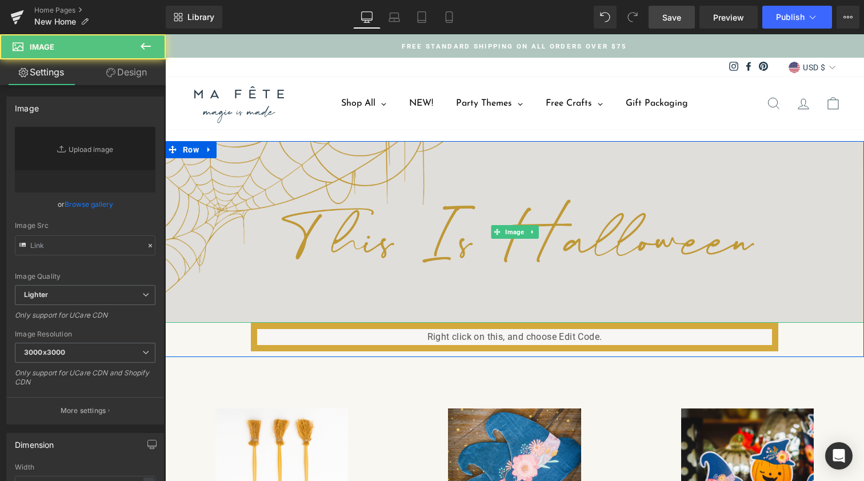
click at [435, 218] on img at bounding box center [514, 231] width 699 height 181
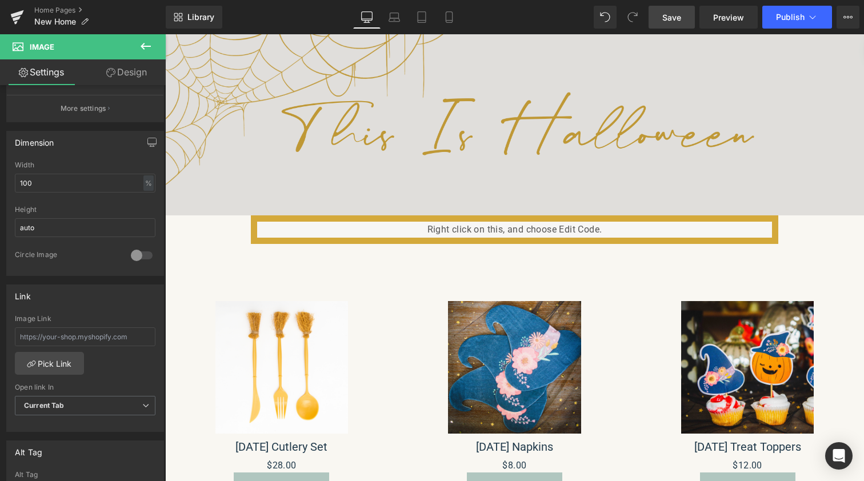
scroll to position [103, 0]
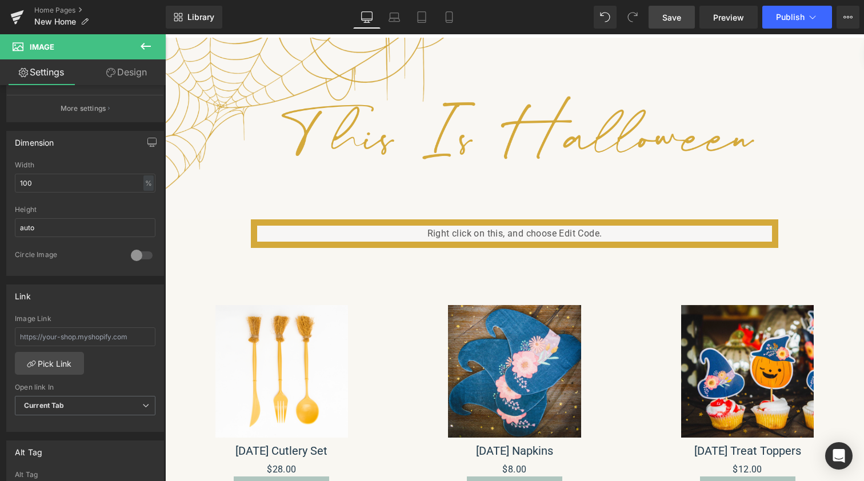
click at [675, 19] on span "Save" at bounding box center [671, 17] width 19 height 12
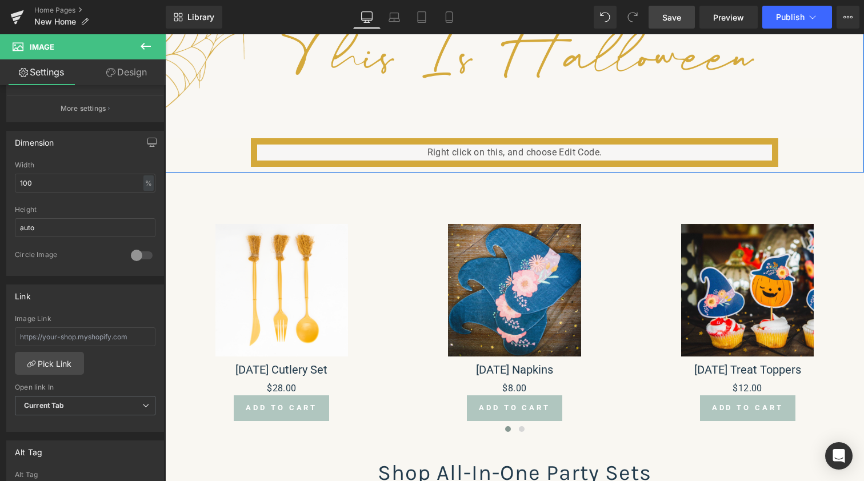
scroll to position [181, 0]
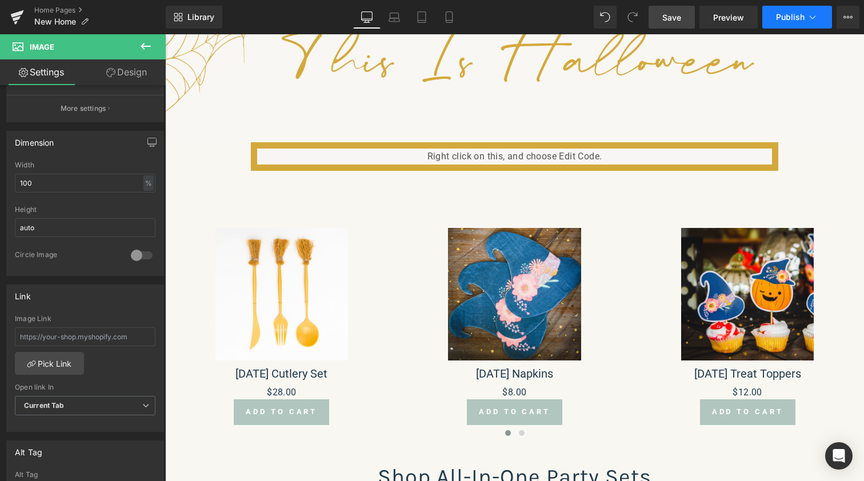
click at [800, 20] on span "Publish" at bounding box center [790, 17] width 29 height 9
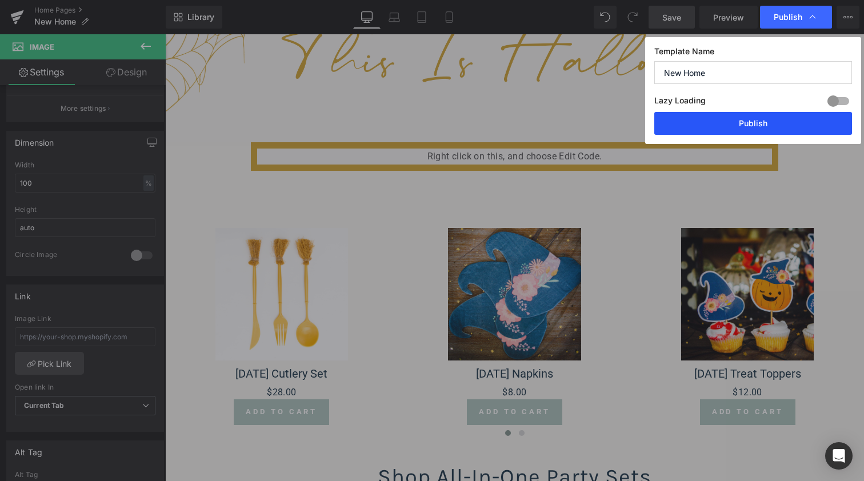
click at [742, 124] on button "Publish" at bounding box center [753, 123] width 198 height 23
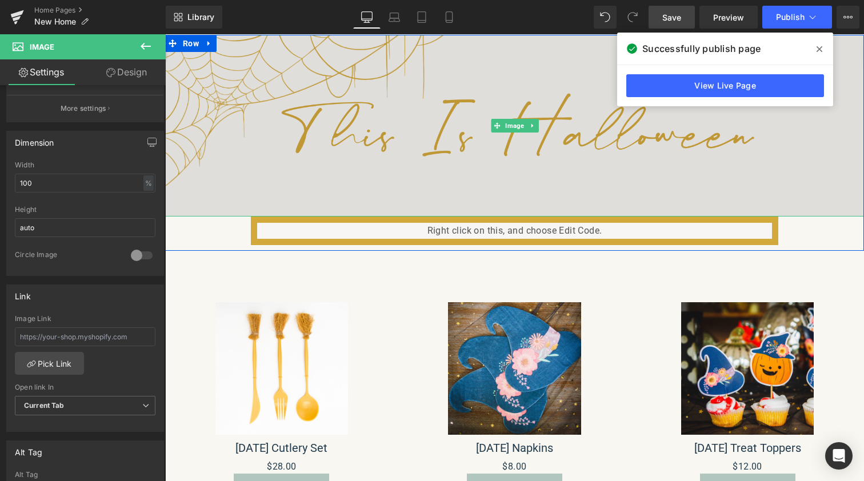
scroll to position [0, 0]
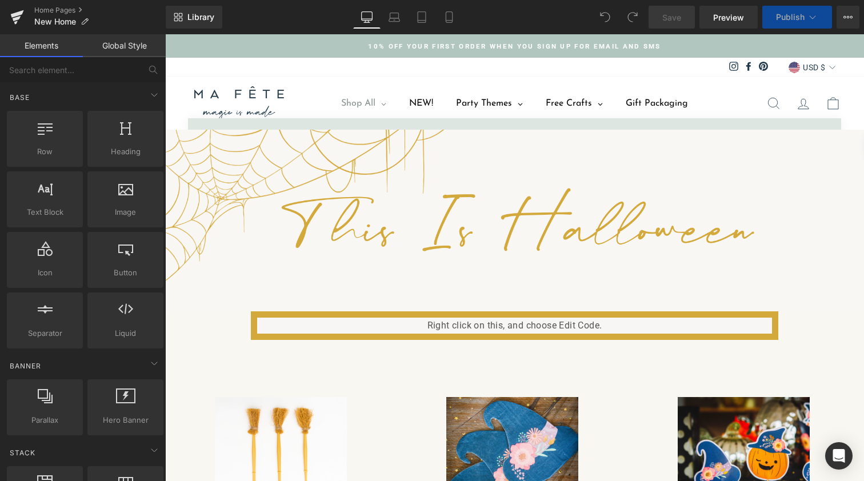
scroll to position [3987, 694]
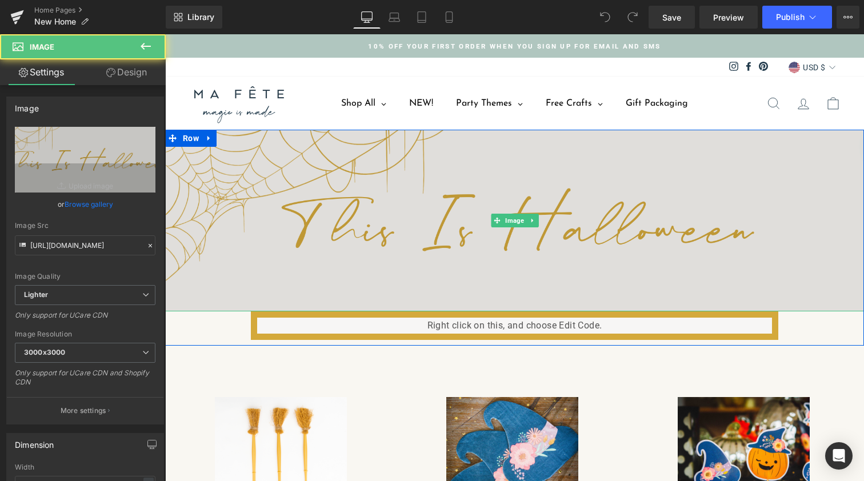
click at [449, 214] on img at bounding box center [514, 220] width 699 height 181
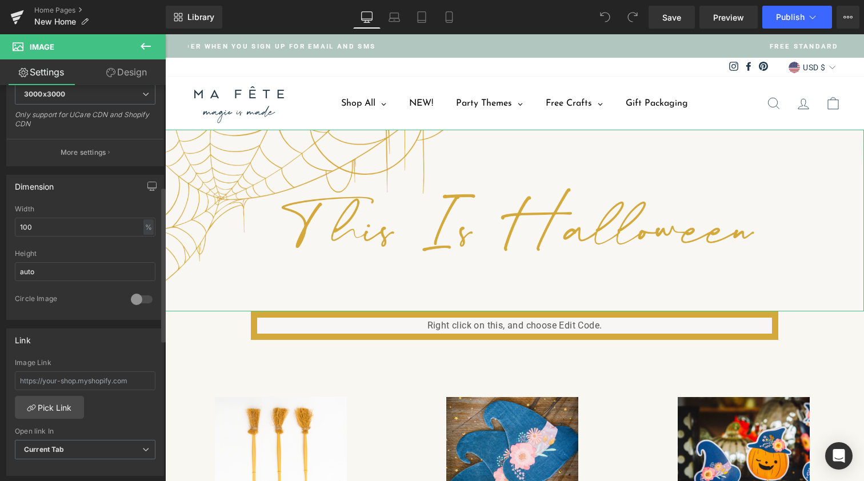
scroll to position [275, 0]
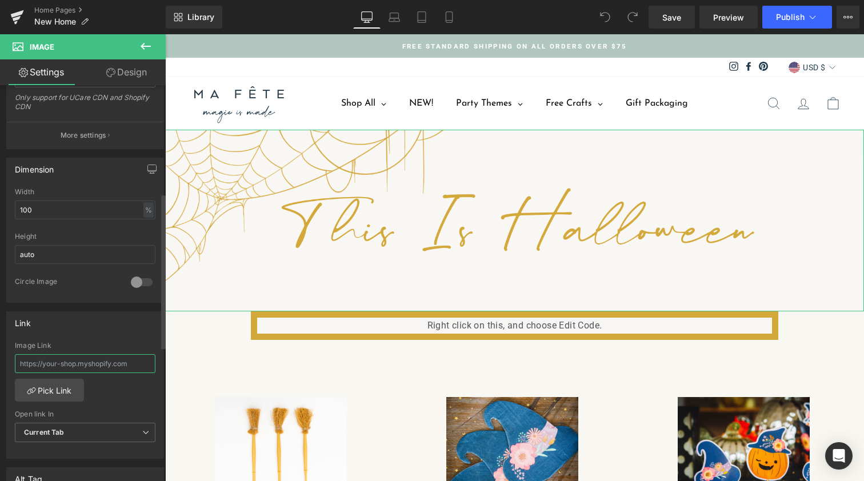
click at [90, 362] on input "text" at bounding box center [85, 363] width 141 height 19
paste input "https://mafeteworld.com/collections/halloween"
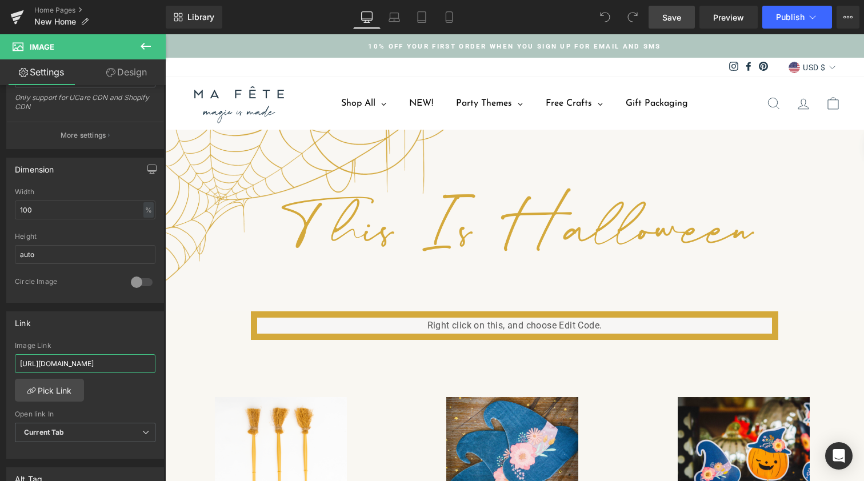
type input "https://mafeteworld.com/collections/halloween"
click at [673, 14] on span "Save" at bounding box center [671, 17] width 19 height 12
click at [792, 14] on span "Publish" at bounding box center [790, 17] width 29 height 9
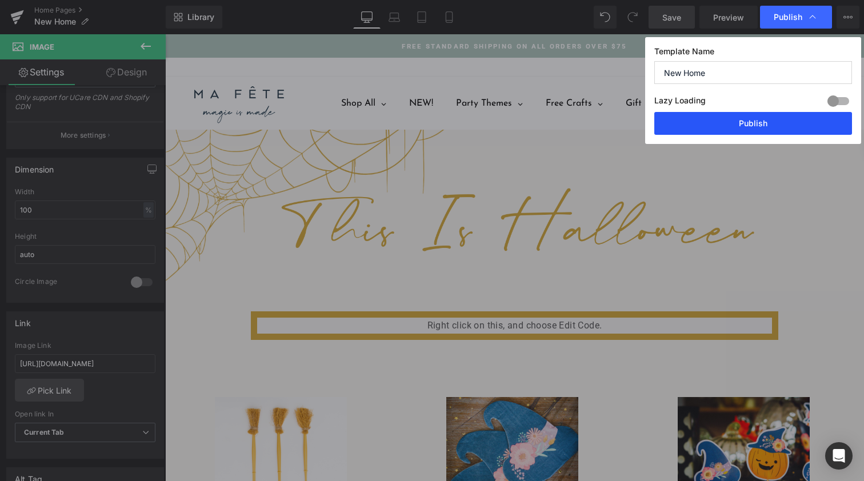
click at [750, 119] on button "Publish" at bounding box center [753, 123] width 198 height 23
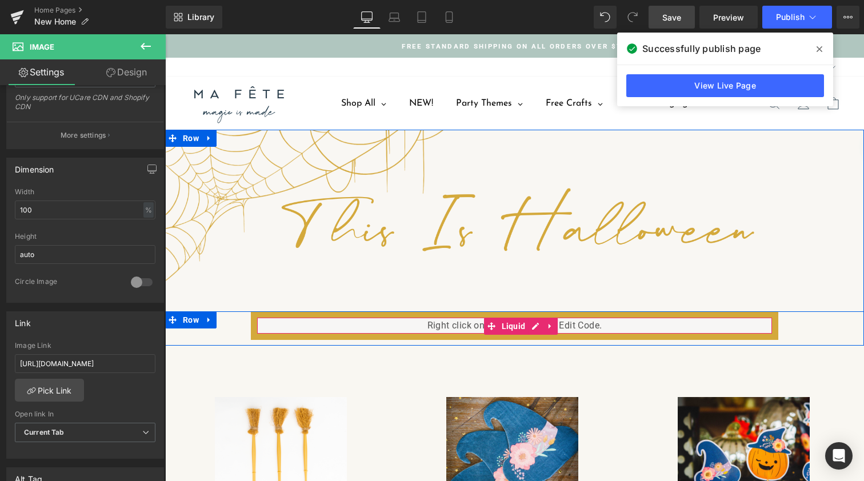
click at [330, 326] on div "Liquid" at bounding box center [515, 325] width 528 height 29
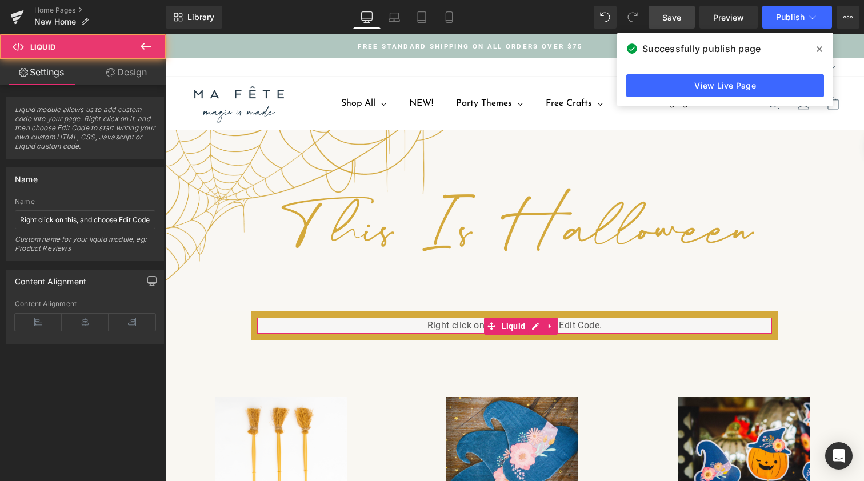
click at [125, 65] on link "Design" at bounding box center [126, 72] width 83 height 26
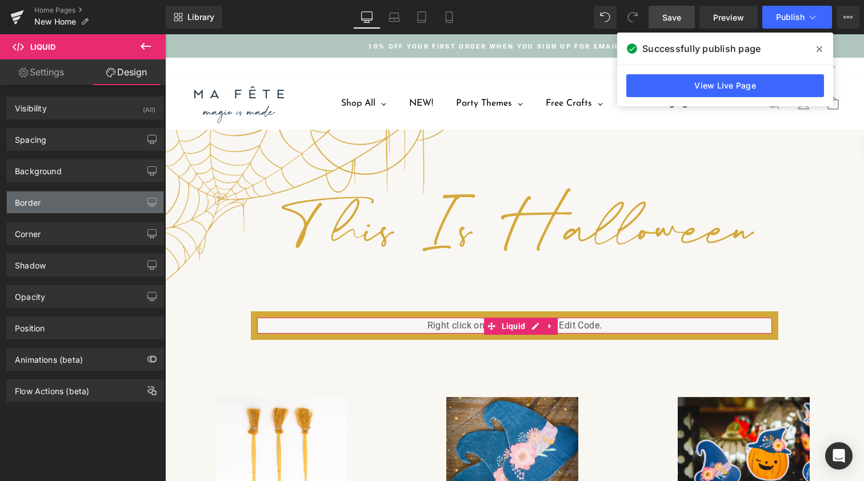
click at [92, 203] on div "Border" at bounding box center [85, 202] width 157 height 22
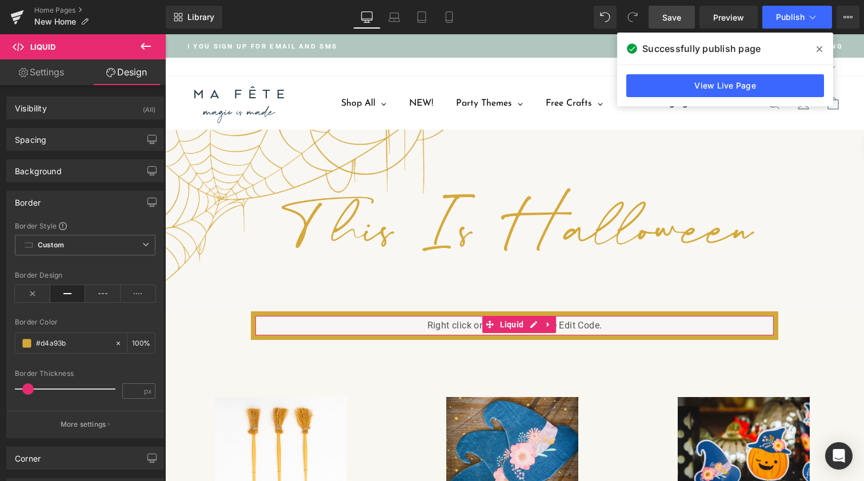
click at [30, 391] on span at bounding box center [27, 388] width 11 height 11
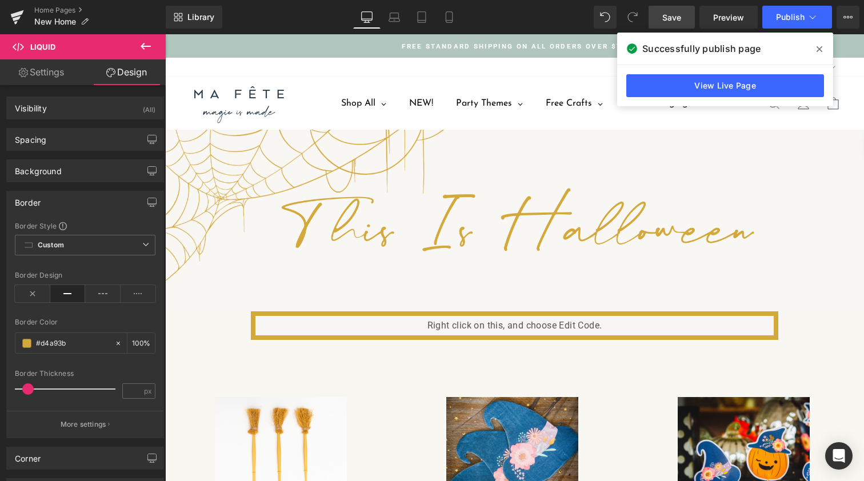
click at [668, 18] on span "Save" at bounding box center [671, 17] width 19 height 12
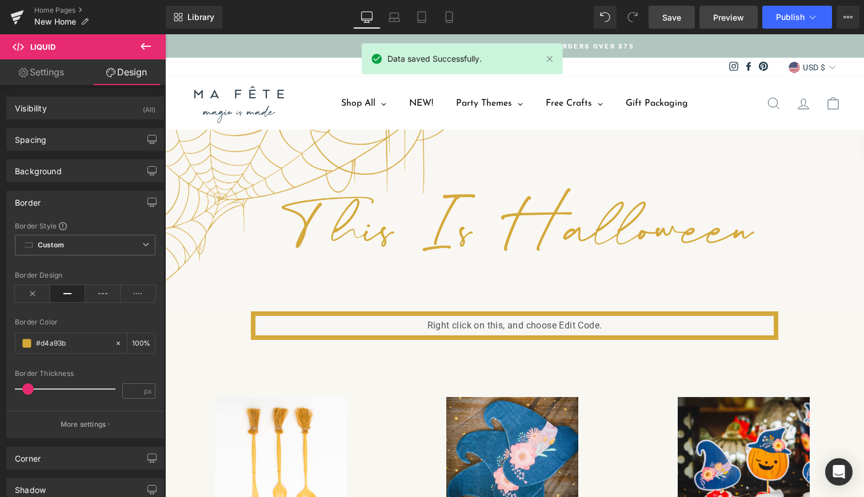
click at [730, 19] on span "Preview" at bounding box center [728, 17] width 31 height 12
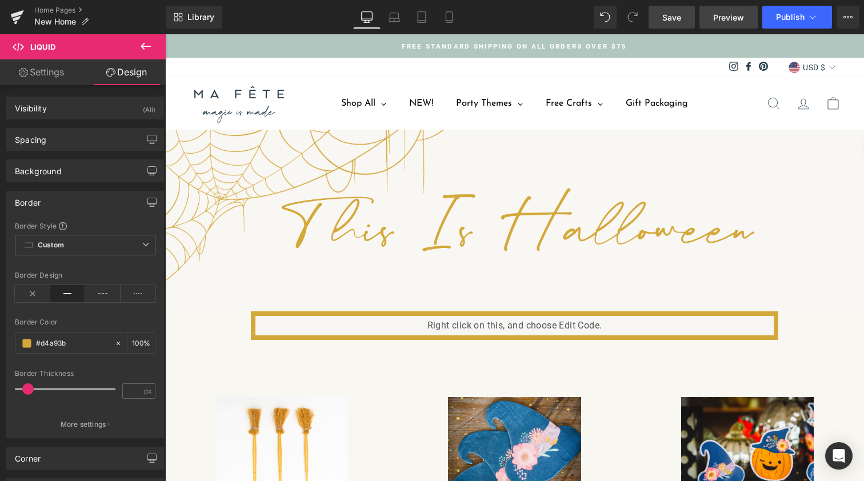
scroll to position [3990, 694]
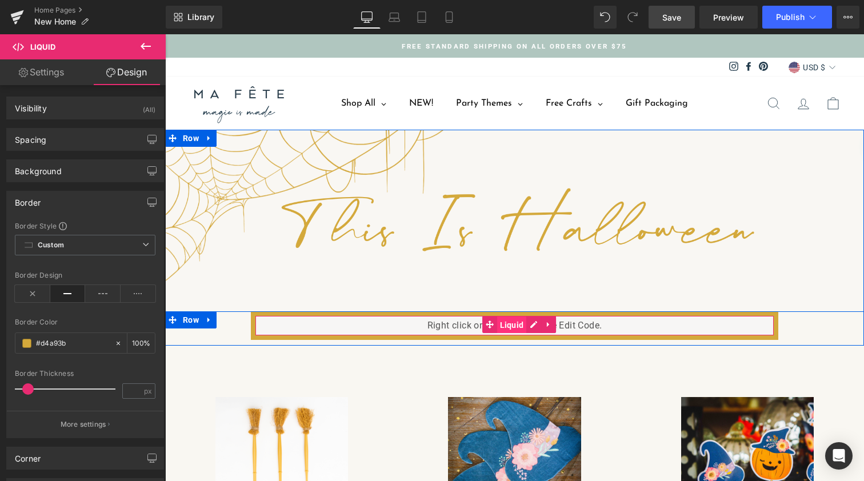
click at [502, 325] on span "Liquid" at bounding box center [512, 325] width 30 height 17
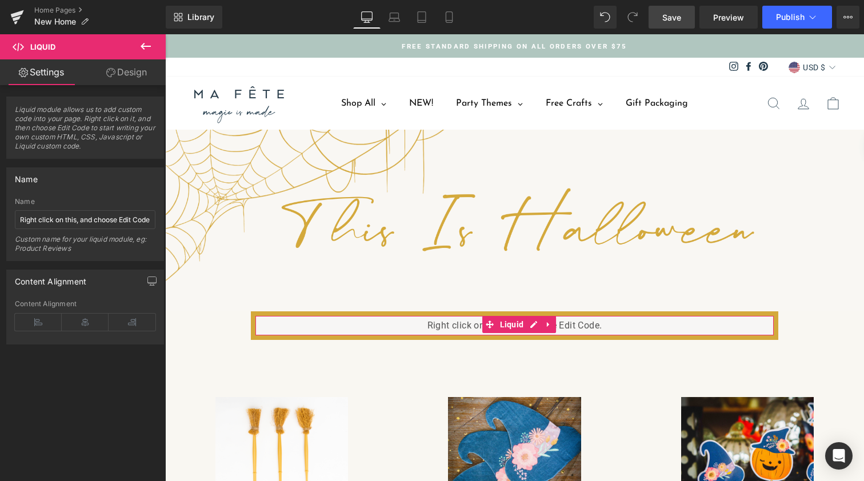
click at [119, 81] on link "Design" at bounding box center [126, 72] width 83 height 26
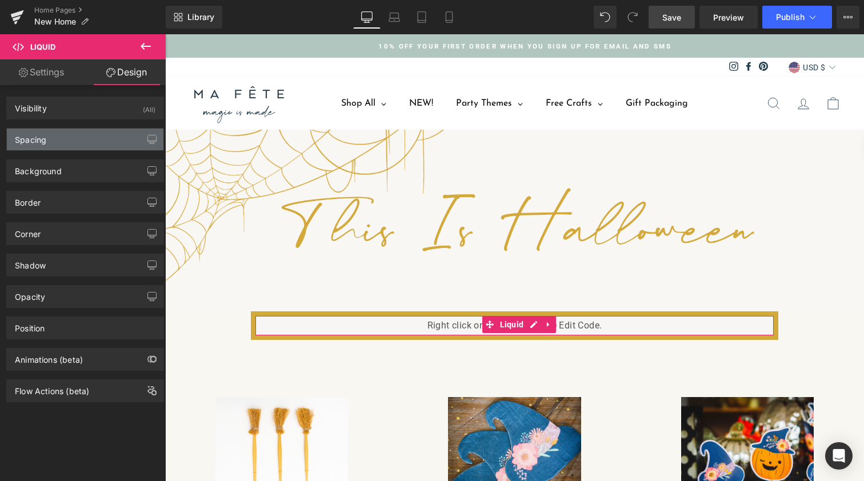
click at [75, 143] on div "Spacing" at bounding box center [85, 140] width 157 height 22
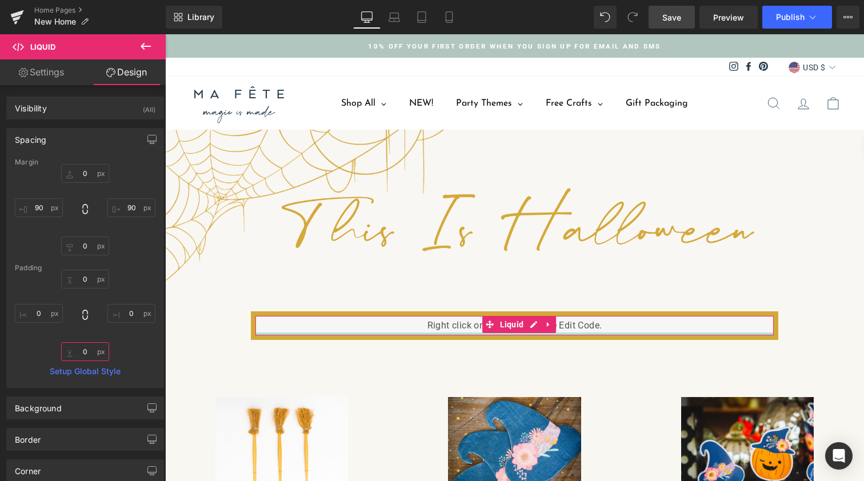
click at [84, 350] on input "0" at bounding box center [85, 351] width 48 height 19
type input "0"
click at [79, 250] on input "0" at bounding box center [85, 246] width 48 height 19
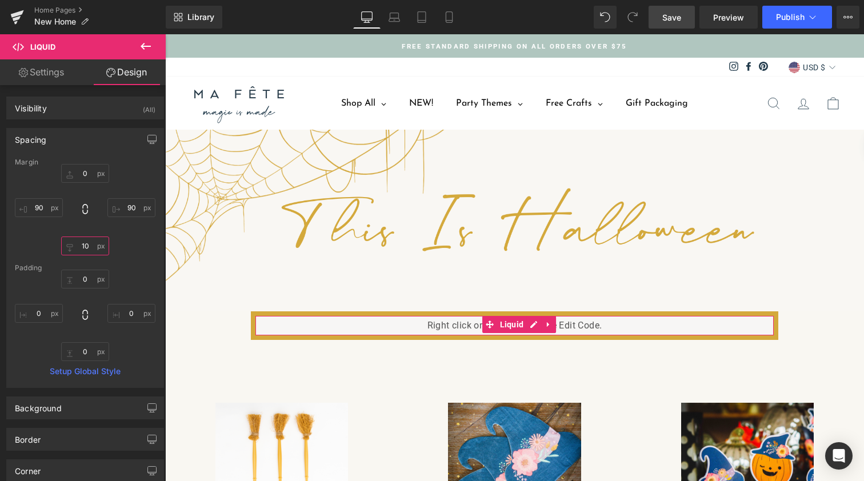
scroll to position [3995, 694]
type input "0"
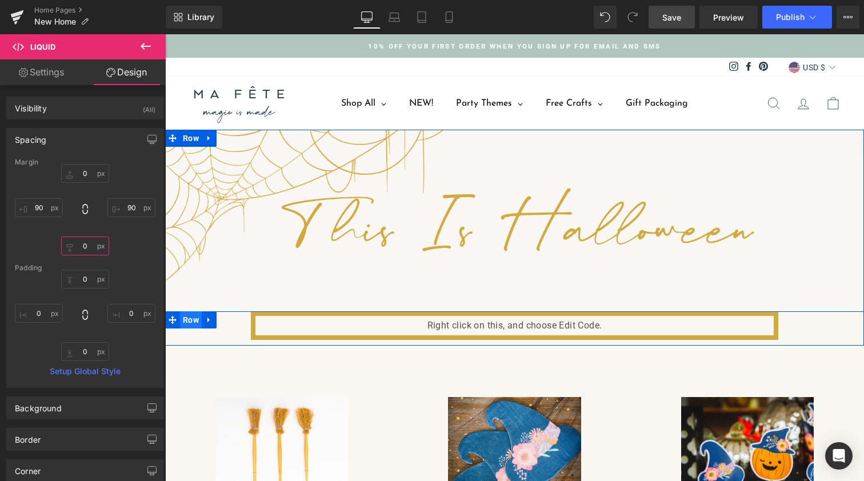
click at [186, 317] on span "Row" at bounding box center [191, 319] width 22 height 17
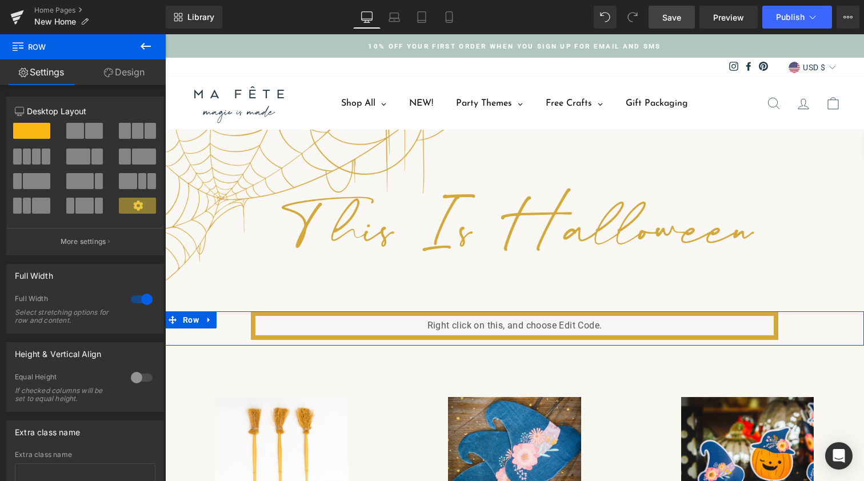
click at [137, 73] on link "Design" at bounding box center [124, 72] width 83 height 26
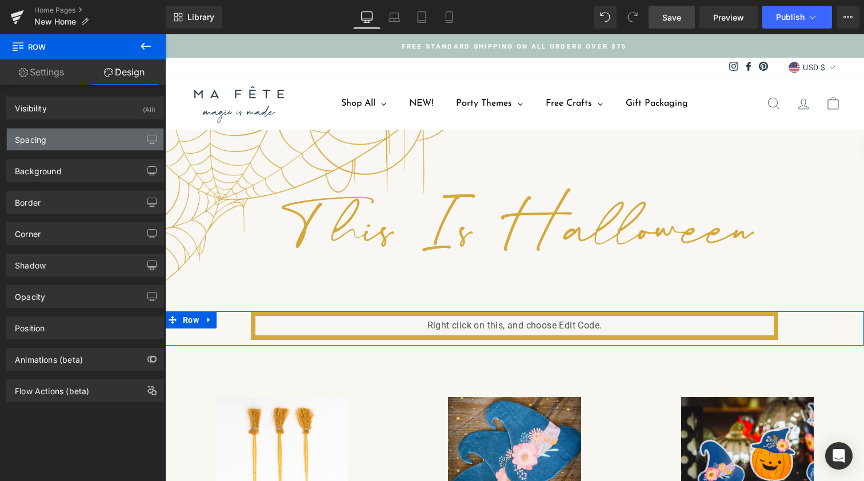
click at [87, 147] on div "Spacing" at bounding box center [85, 140] width 157 height 22
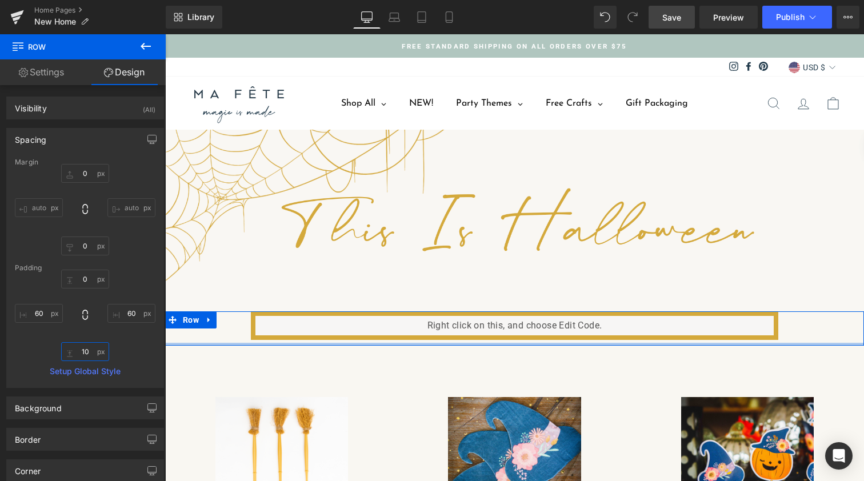
click at [81, 350] on input "10" at bounding box center [85, 351] width 48 height 19
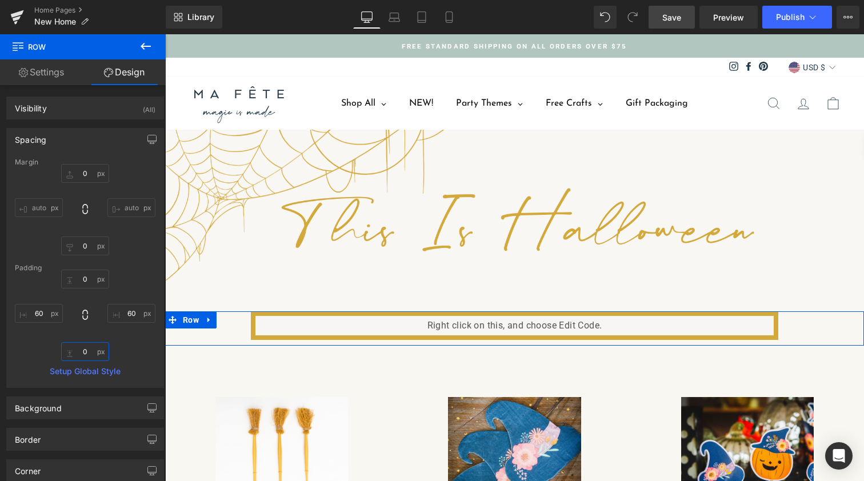
scroll to position [3984, 694]
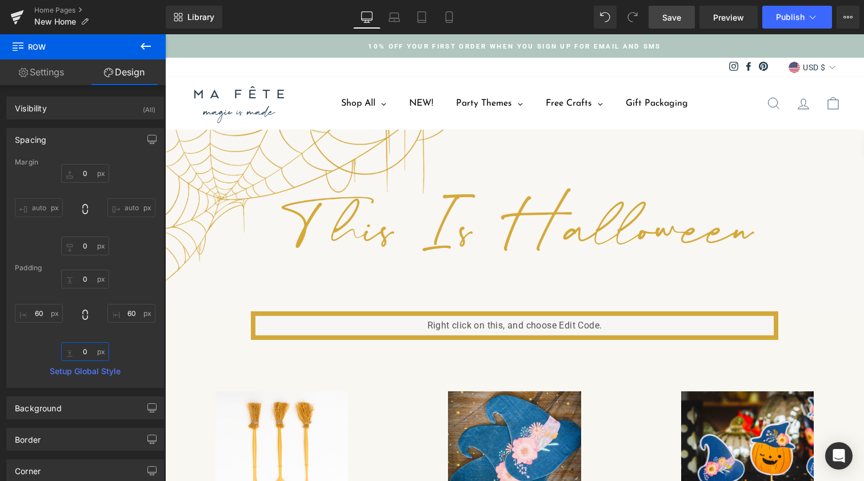
type input "0"
click at [673, 15] on span "Save" at bounding box center [671, 17] width 19 height 12
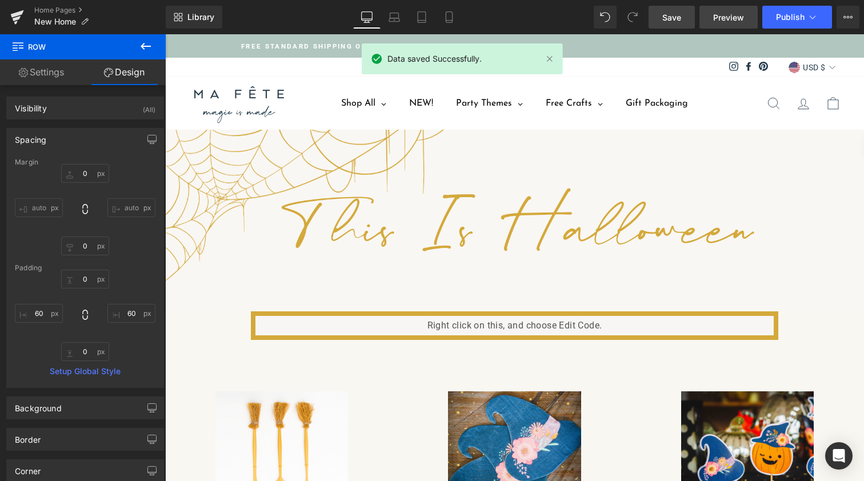
click at [733, 18] on span "Preview" at bounding box center [728, 17] width 31 height 12
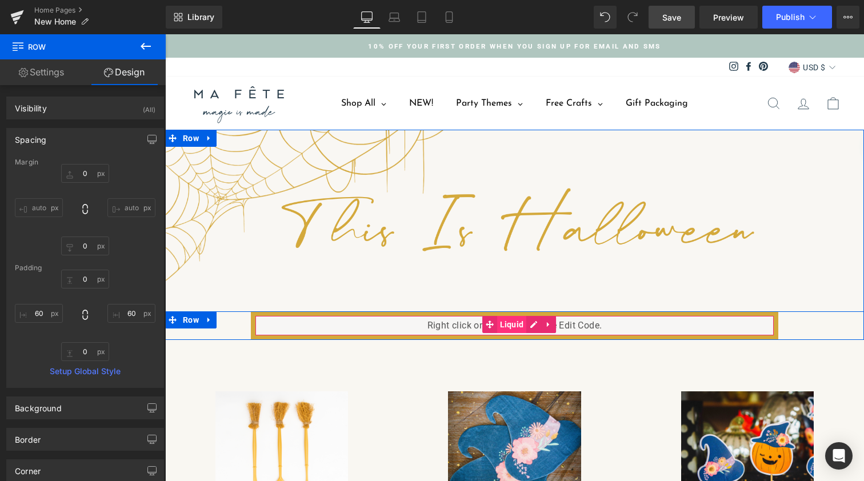
click at [510, 323] on span "Liquid" at bounding box center [512, 324] width 30 height 17
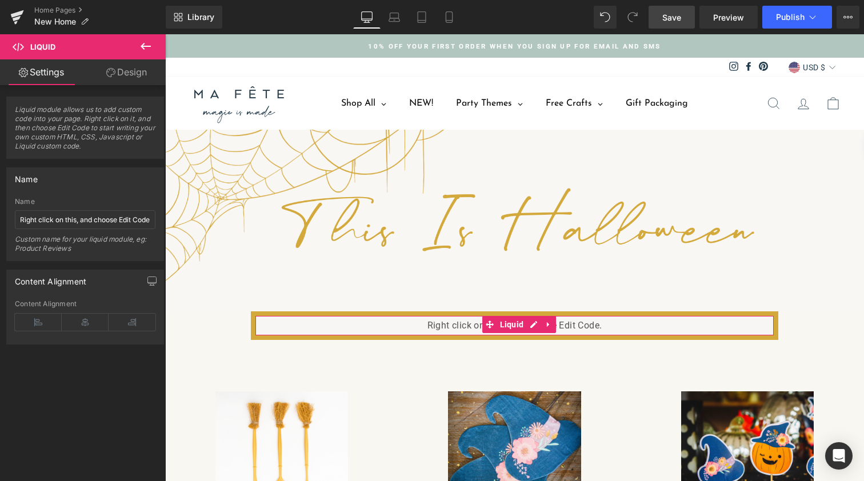
click at [132, 75] on link "Design" at bounding box center [126, 72] width 83 height 26
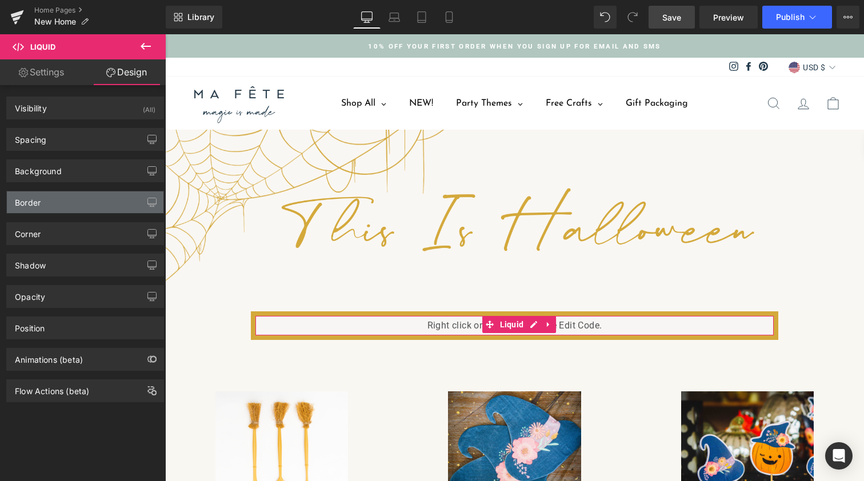
click at [42, 207] on div "Border" at bounding box center [85, 202] width 157 height 22
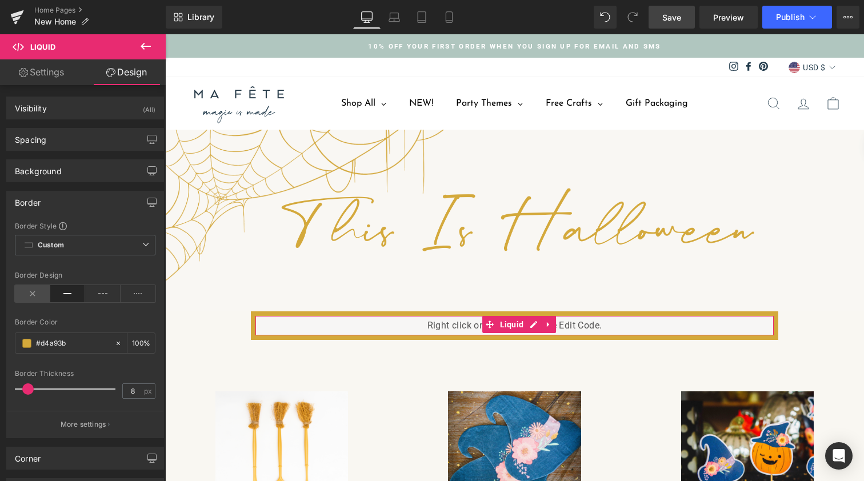
click at [29, 295] on icon at bounding box center [32, 293] width 35 height 17
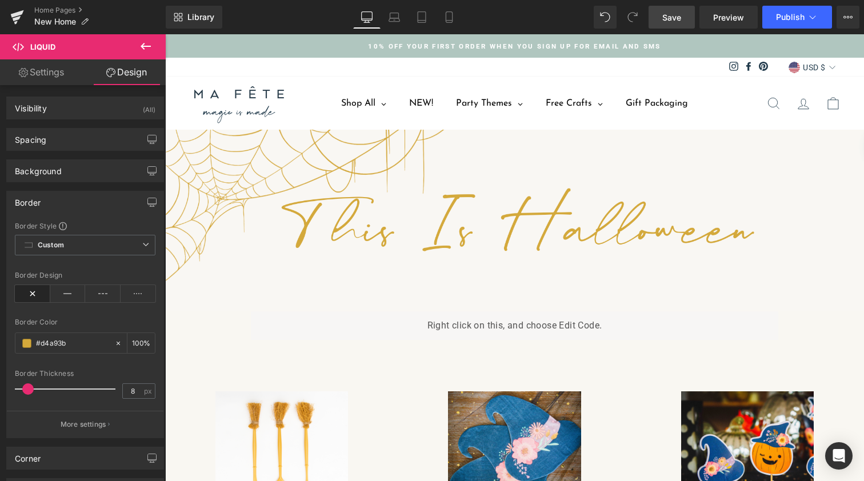
click at [664, 21] on span "Save" at bounding box center [671, 17] width 19 height 12
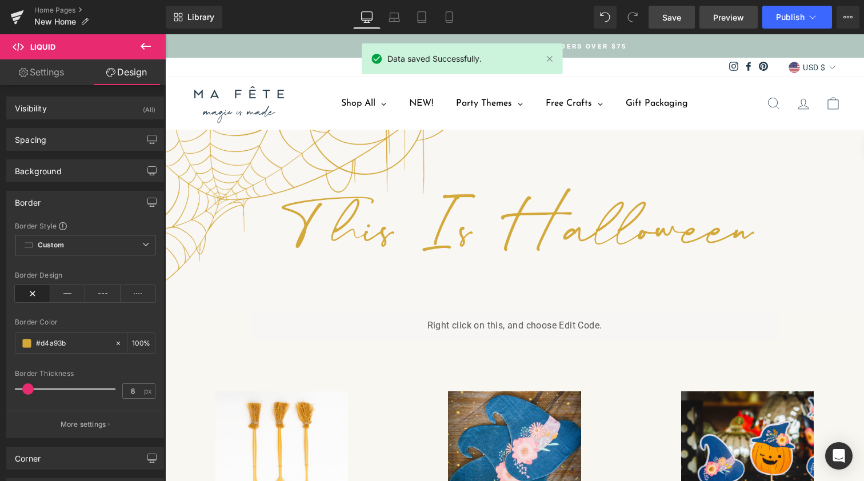
click at [724, 14] on span "Preview" at bounding box center [728, 17] width 31 height 12
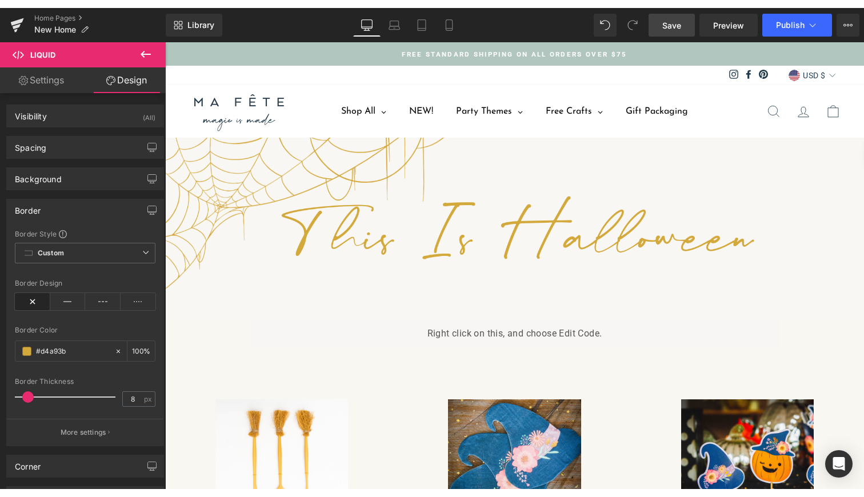
scroll to position [0, 0]
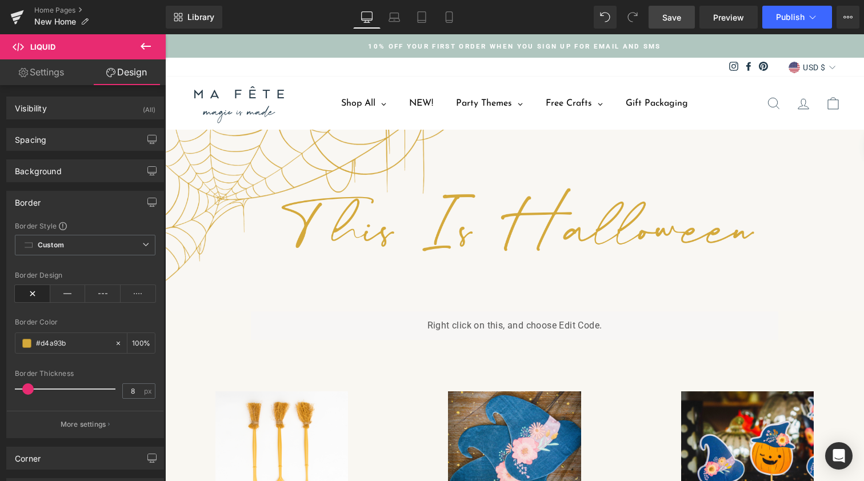
click at [729, 32] on div "Library Desktop Desktop Laptop Tablet Mobile Save Preview Publish Scheduled Vie…" at bounding box center [515, 17] width 698 height 34
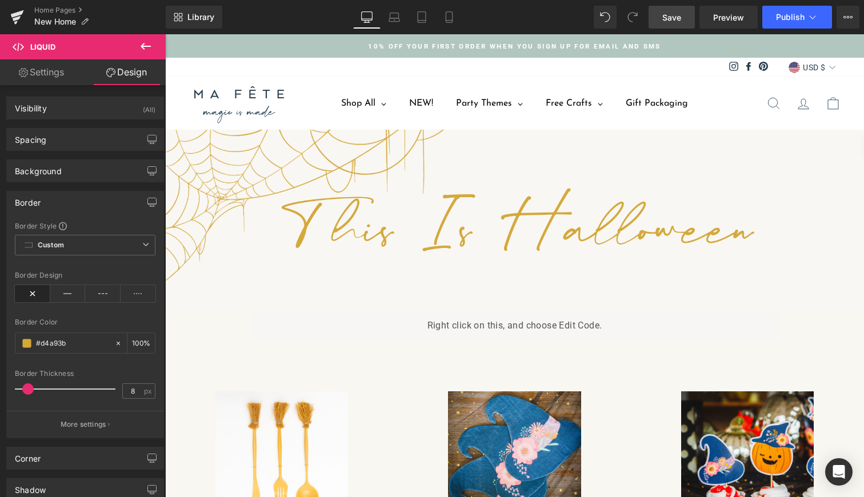
click at [725, 29] on div "Library Desktop Desktop Laptop Tablet Mobile Save Preview Publish Scheduled Vie…" at bounding box center [515, 17] width 698 height 34
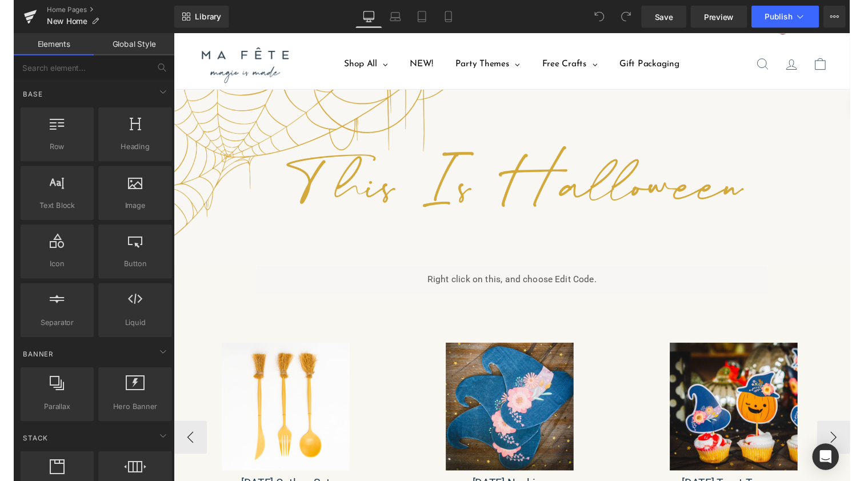
scroll to position [53, 0]
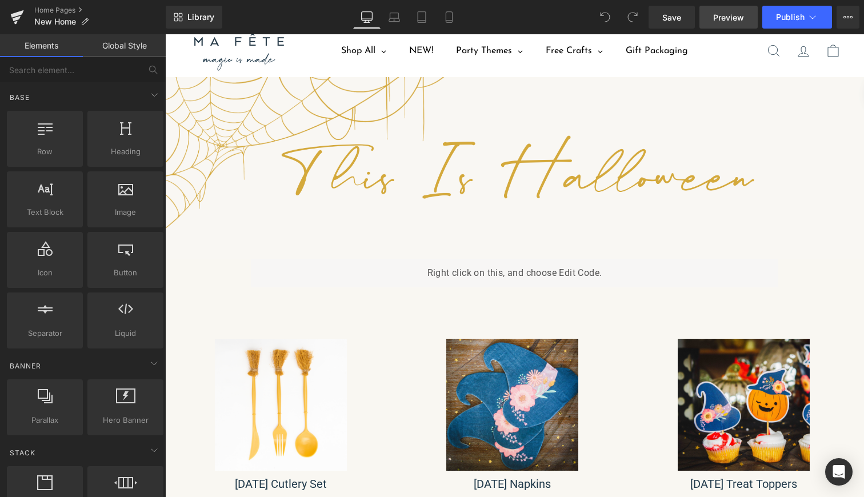
click at [726, 18] on span "Preview" at bounding box center [728, 17] width 31 height 12
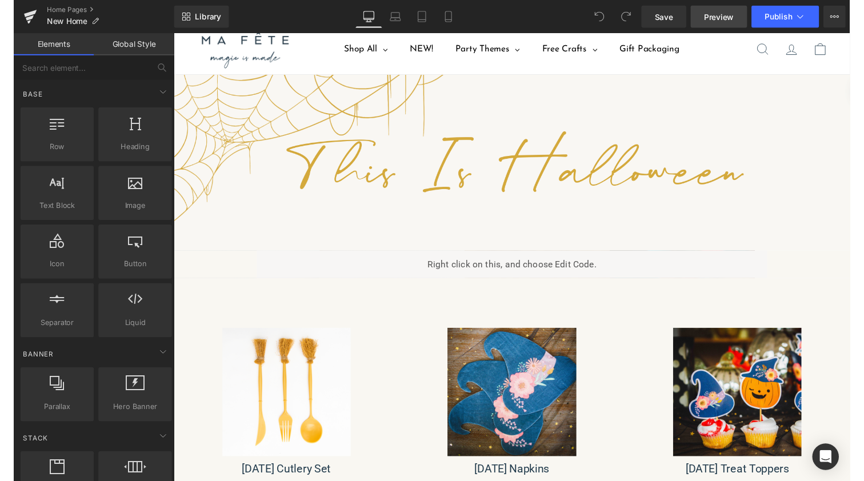
scroll to position [3985, 694]
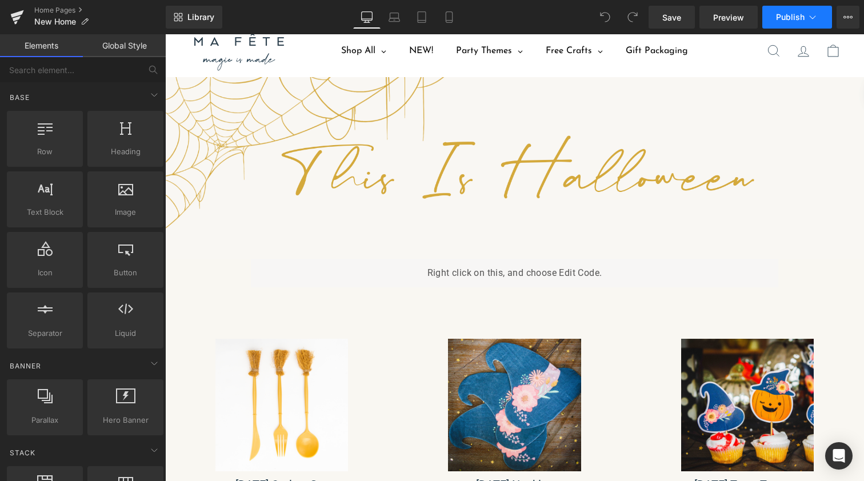
click at [812, 13] on icon at bounding box center [812, 16] width 11 height 11
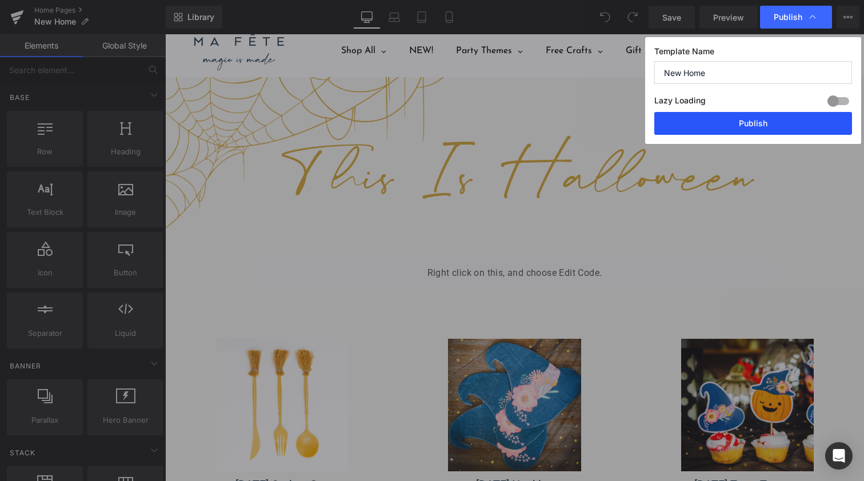
click at [753, 127] on button "Publish" at bounding box center [753, 123] width 198 height 23
